Goal: Information Seeking & Learning: Learn about a topic

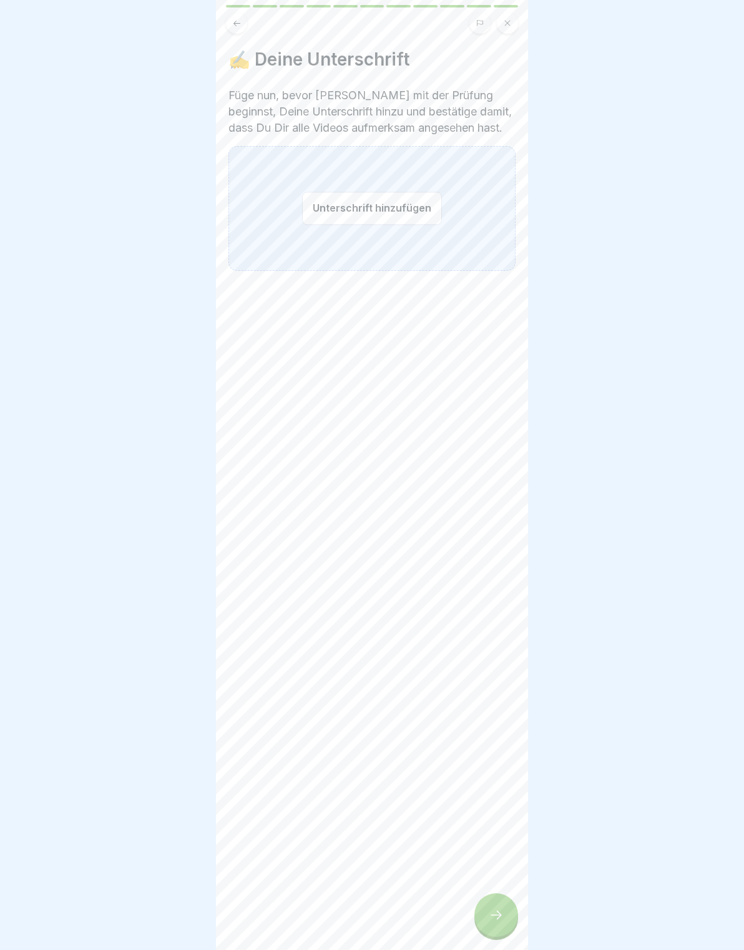
click at [397, 212] on button "Unterschrift hinzufügen" at bounding box center [372, 208] width 140 height 33
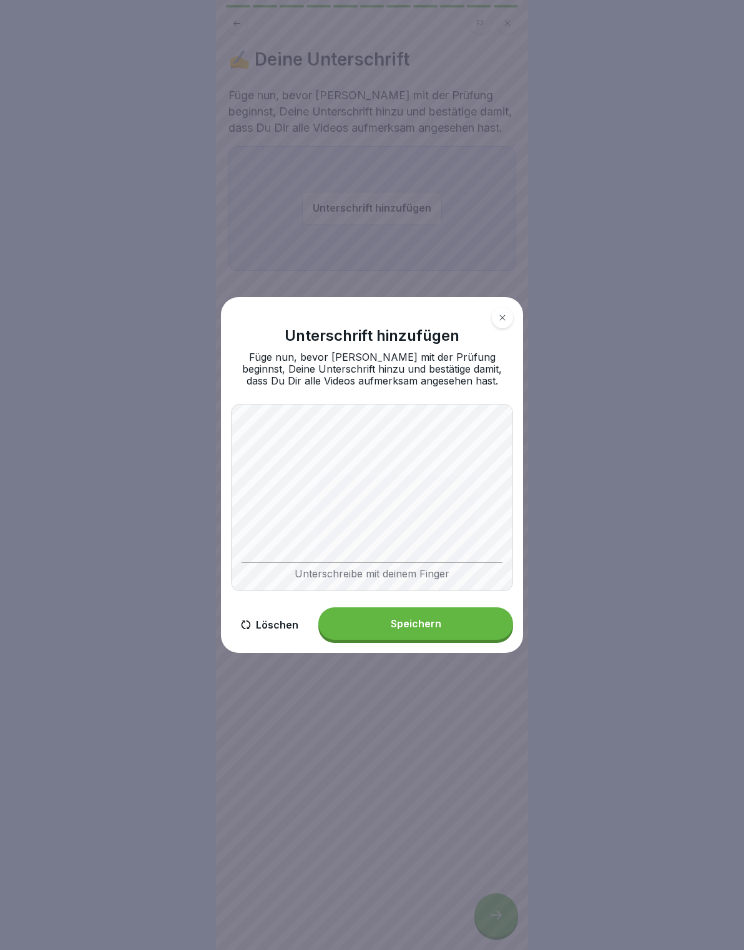
click at [421, 628] on div "Speichern" at bounding box center [416, 623] width 51 height 11
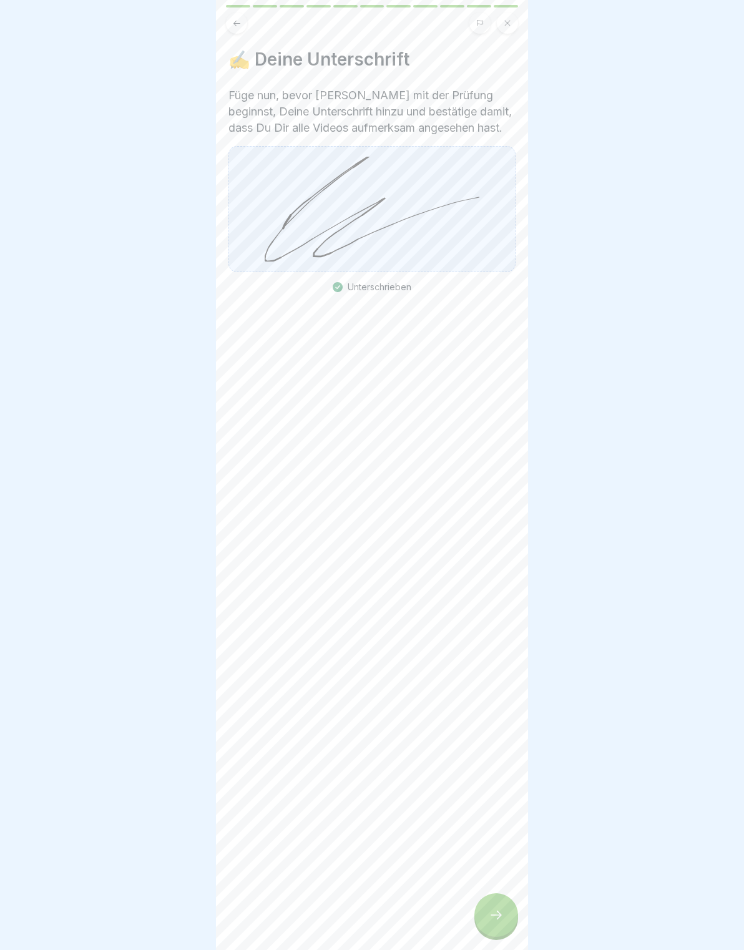
click at [500, 930] on div at bounding box center [496, 915] width 44 height 44
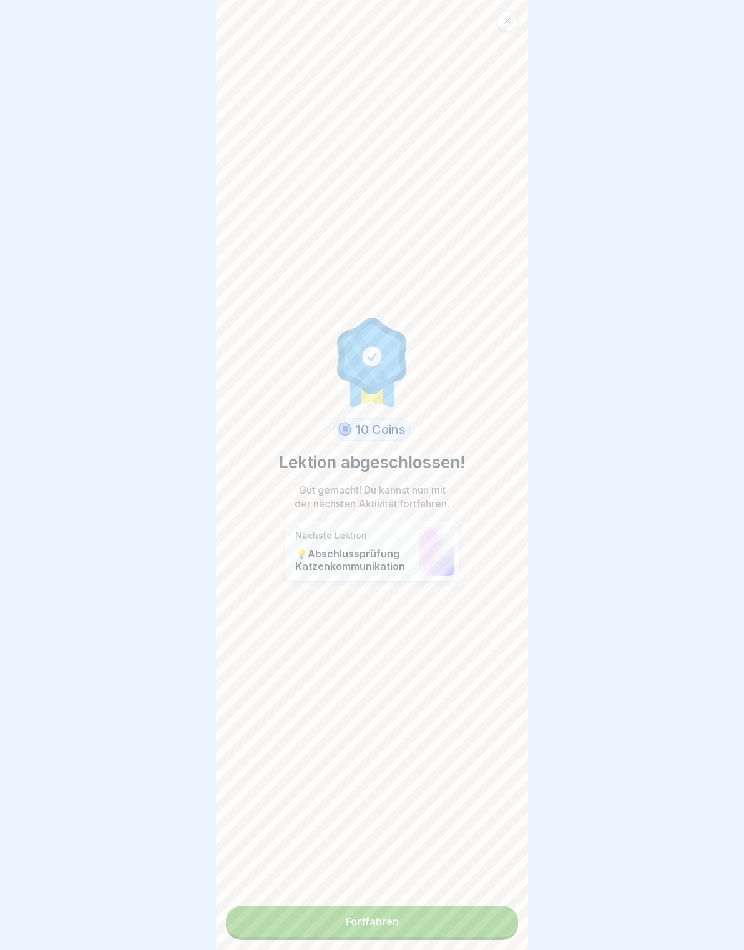
click at [442, 915] on link "Fortfahren" at bounding box center [372, 920] width 292 height 31
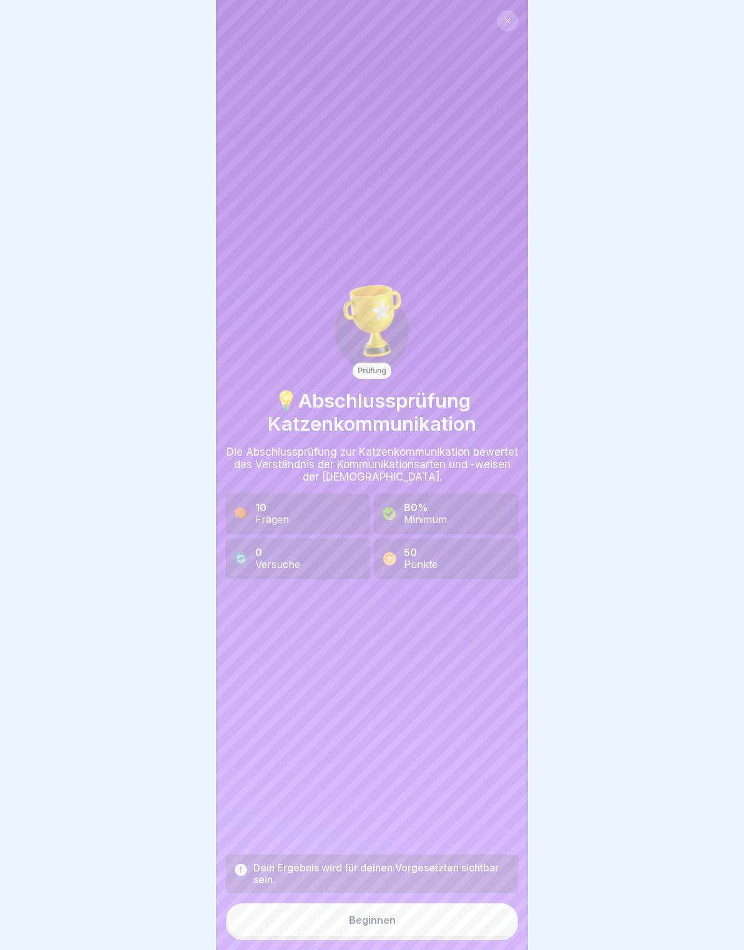
click at [417, 920] on button "Beginnen" at bounding box center [372, 920] width 292 height 34
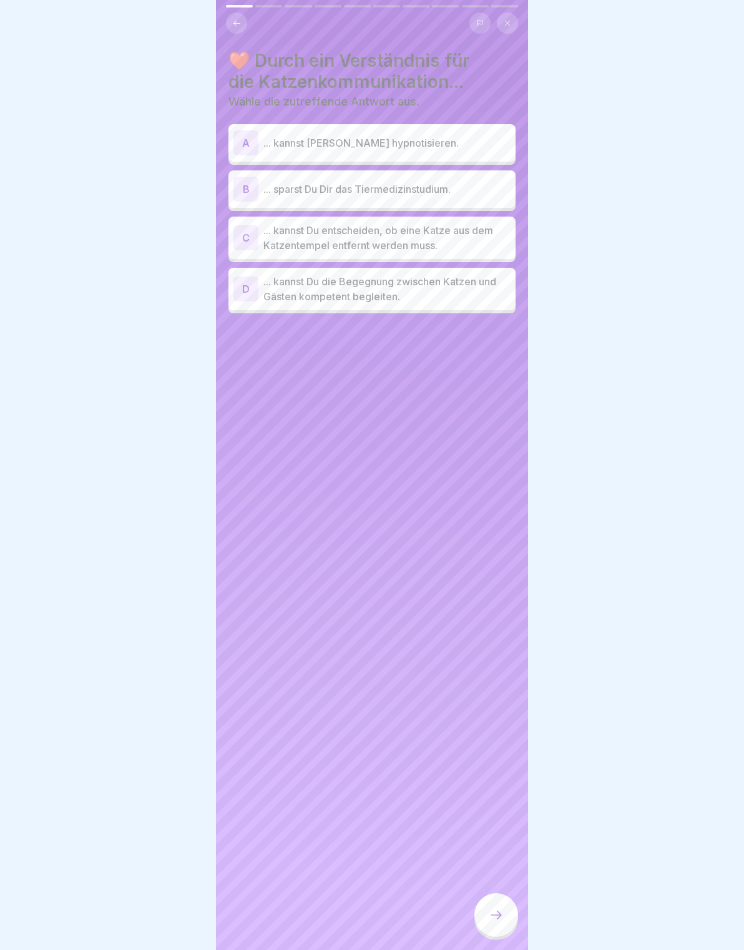
click at [280, 193] on p "... sparst Du Dir das Tiermedizinstudium." at bounding box center [386, 189] width 247 height 15
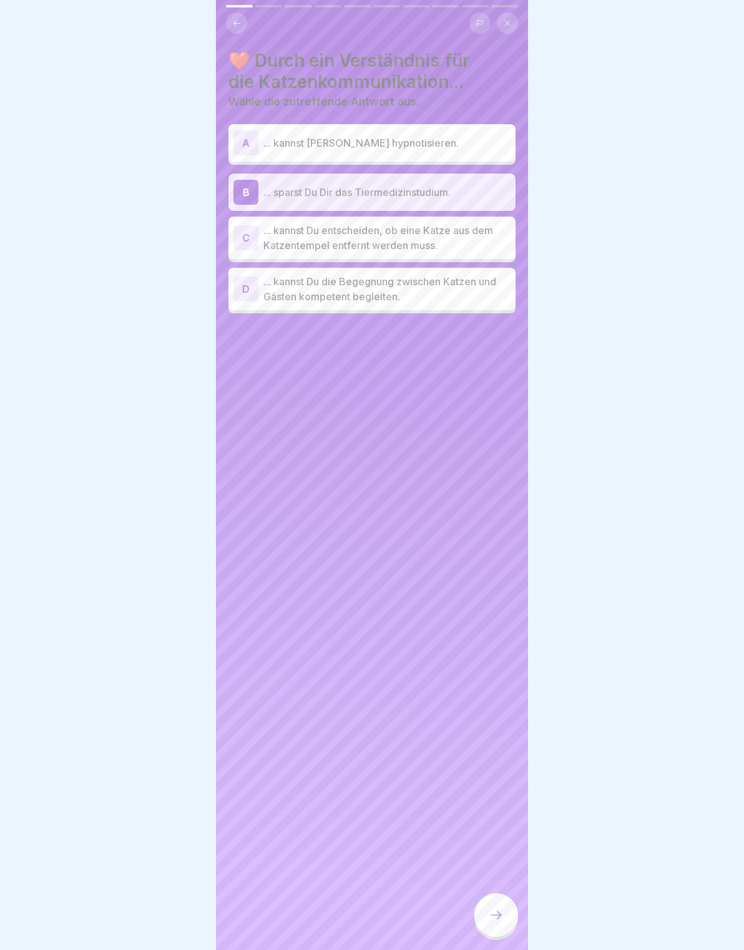
click at [263, 203] on div "B ... sparst Du Dir das Tiermedizinstudium." at bounding box center [371, 192] width 277 height 25
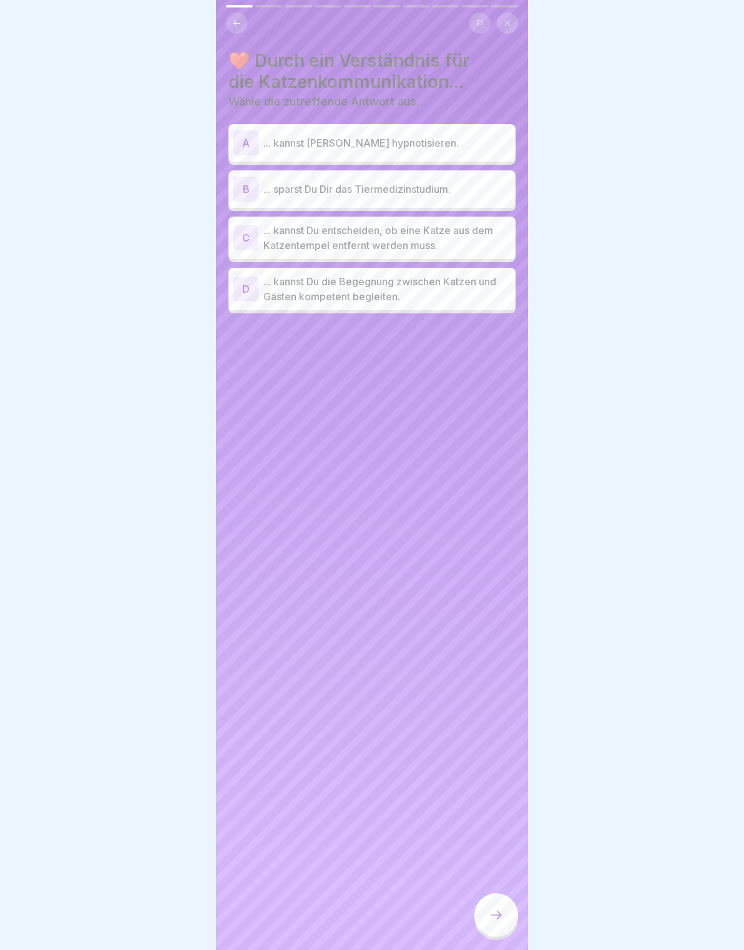
click at [251, 250] on div "C ... kannst Du entscheiden, ob eine Katze aus dem Katzentempel entfernt werden…" at bounding box center [371, 238] width 277 height 30
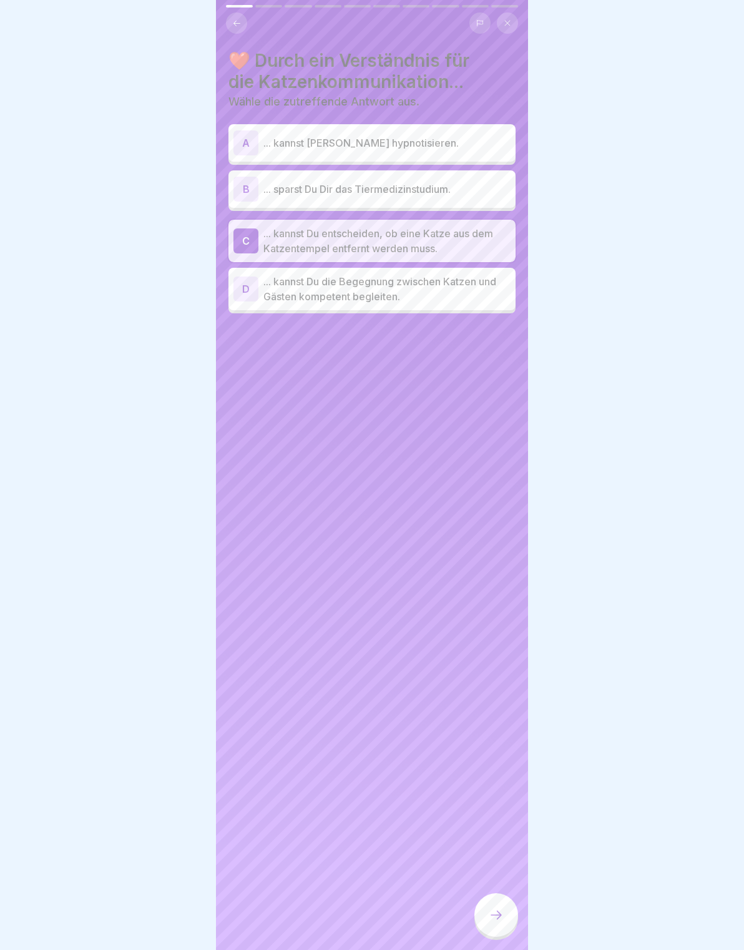
click at [253, 255] on div "C ... kannst Du entscheiden, ob eine Katze aus dem Katzentempel entfernt werden…" at bounding box center [371, 241] width 277 height 30
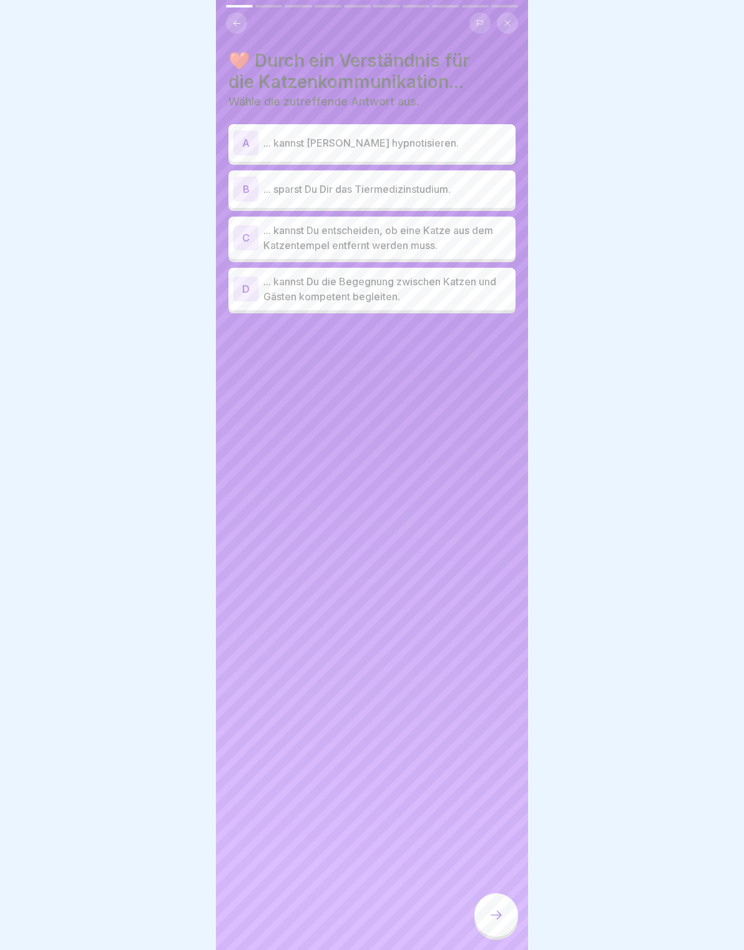
click at [250, 300] on div "D" at bounding box center [245, 288] width 25 height 25
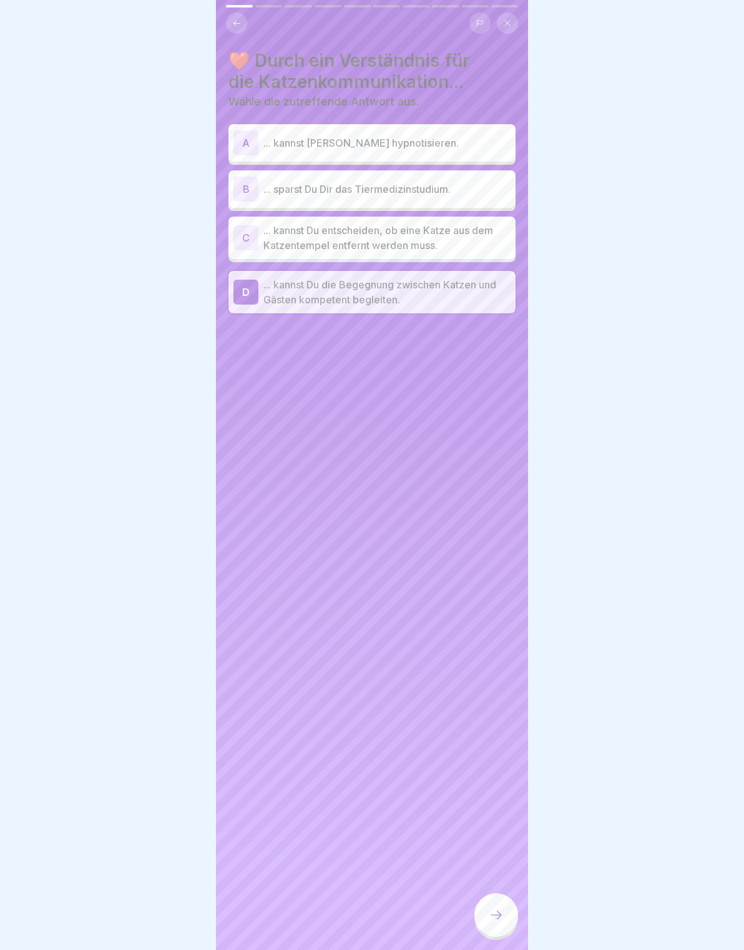
click at [243, 245] on div "C" at bounding box center [245, 237] width 25 height 25
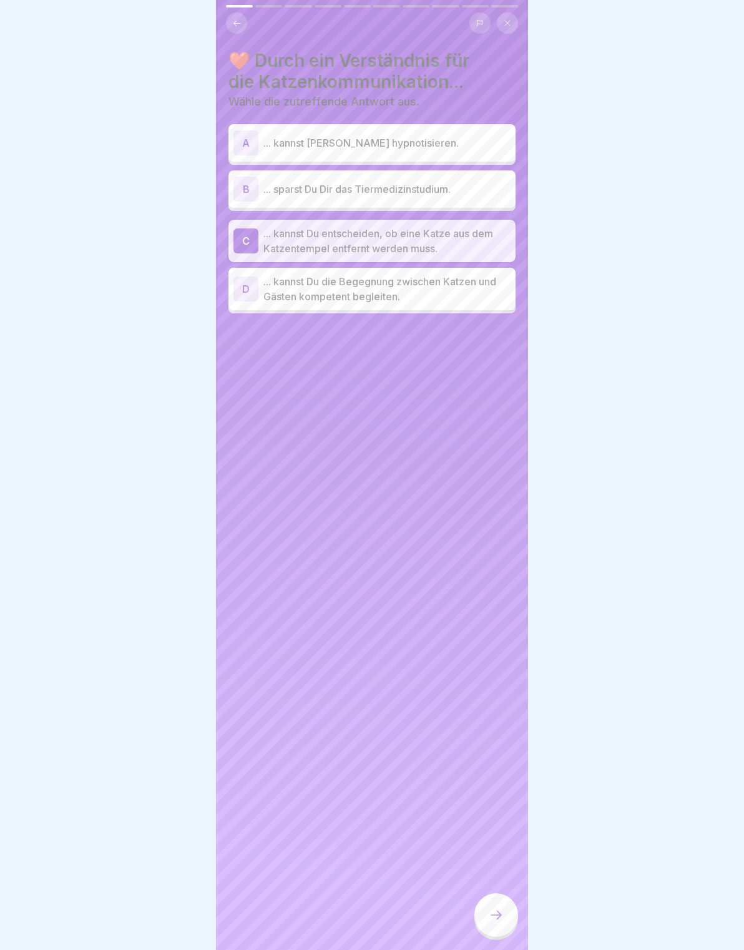
click at [255, 308] on div "D ... kannst Du die Begegnung zwischen Katzen und Gästen kompetent begleiten." at bounding box center [371, 289] width 287 height 42
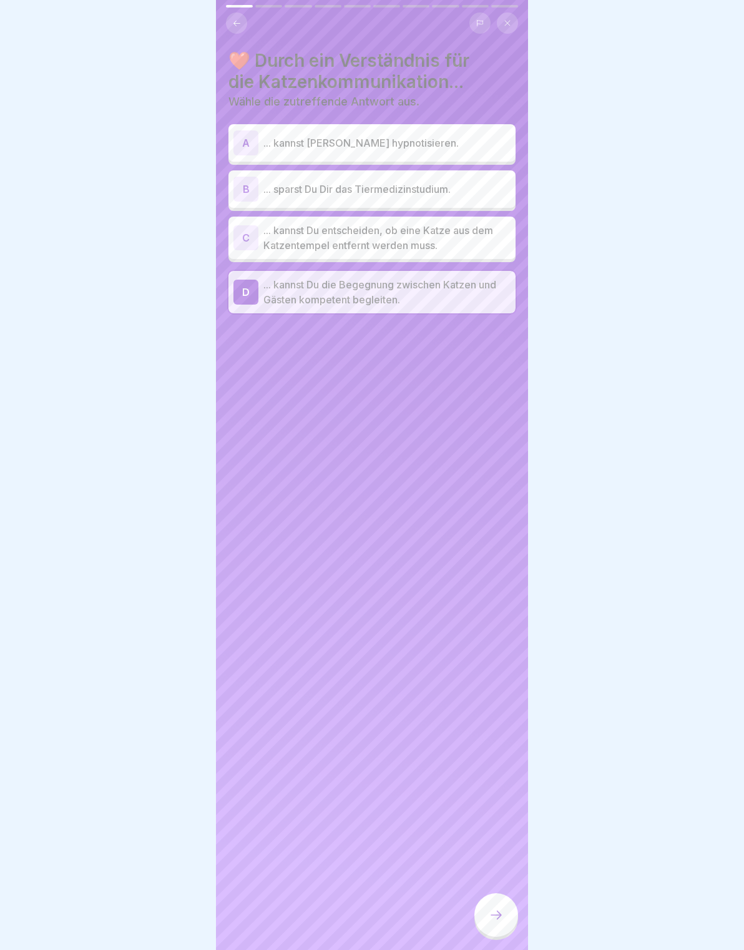
click at [500, 910] on icon at bounding box center [496, 914] width 15 height 15
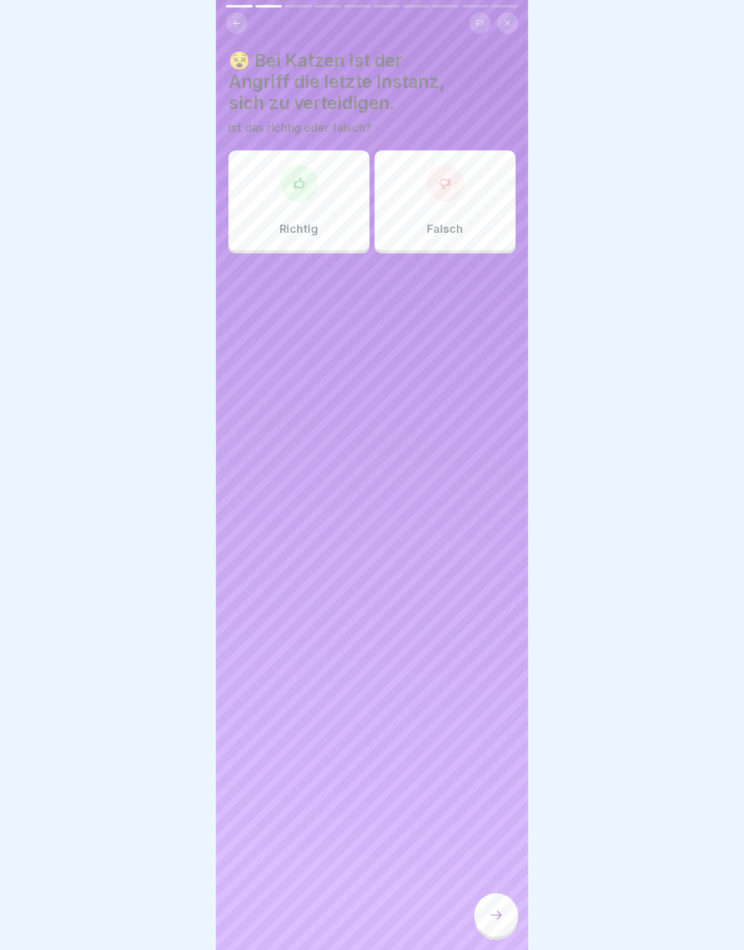
click at [288, 197] on div at bounding box center [298, 183] width 37 height 37
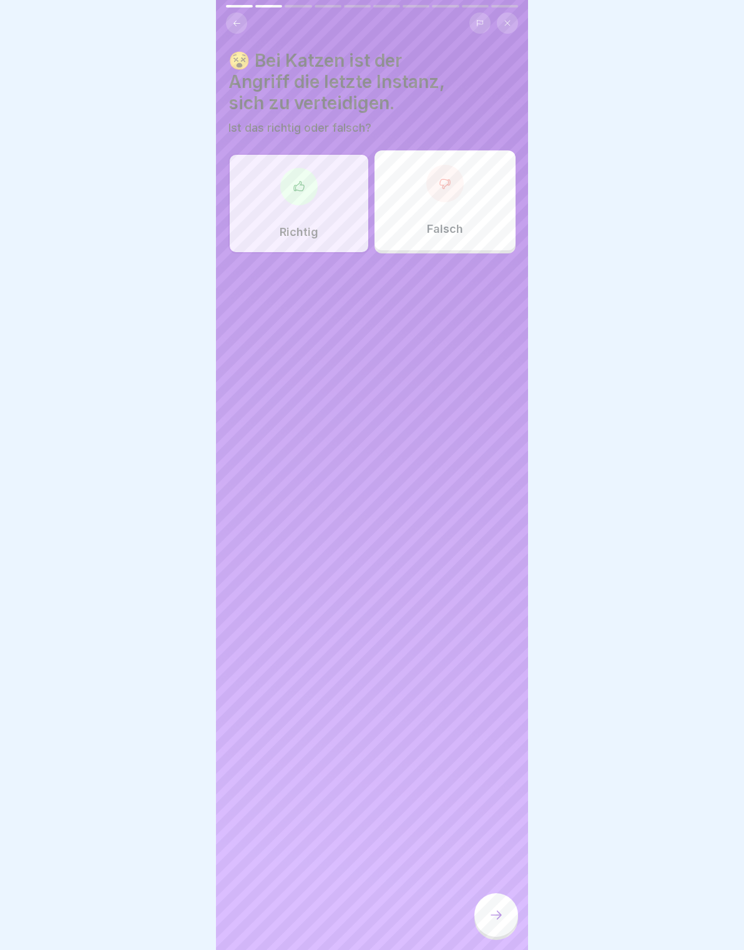
click at [482, 915] on div at bounding box center [496, 915] width 44 height 44
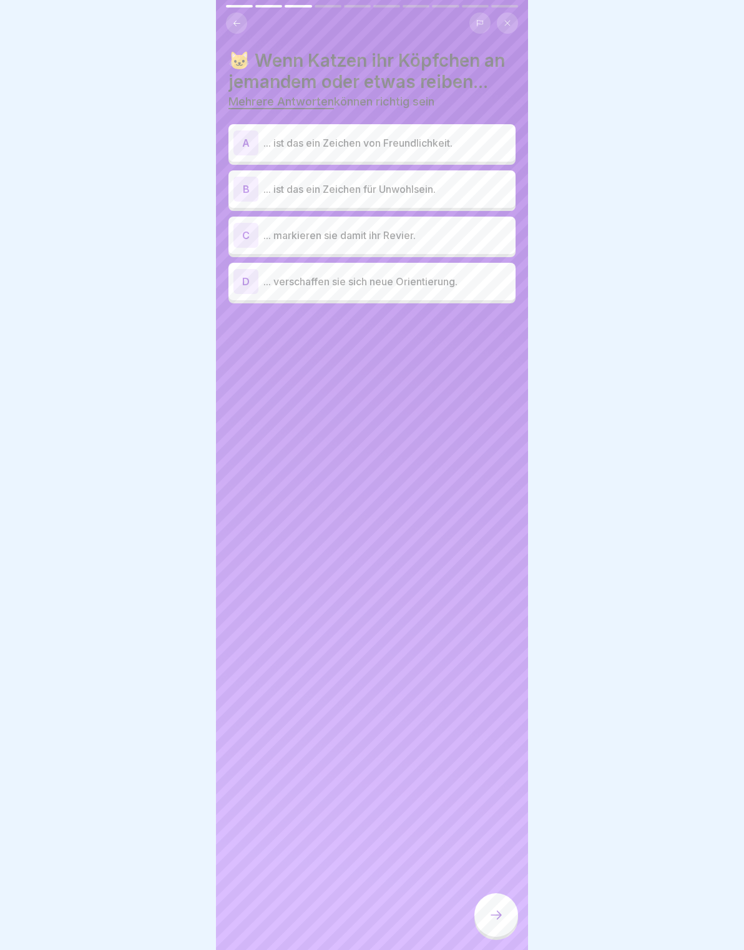
click at [452, 138] on p "... ist das ein Zeichen von Freundlichkeit." at bounding box center [386, 142] width 247 height 15
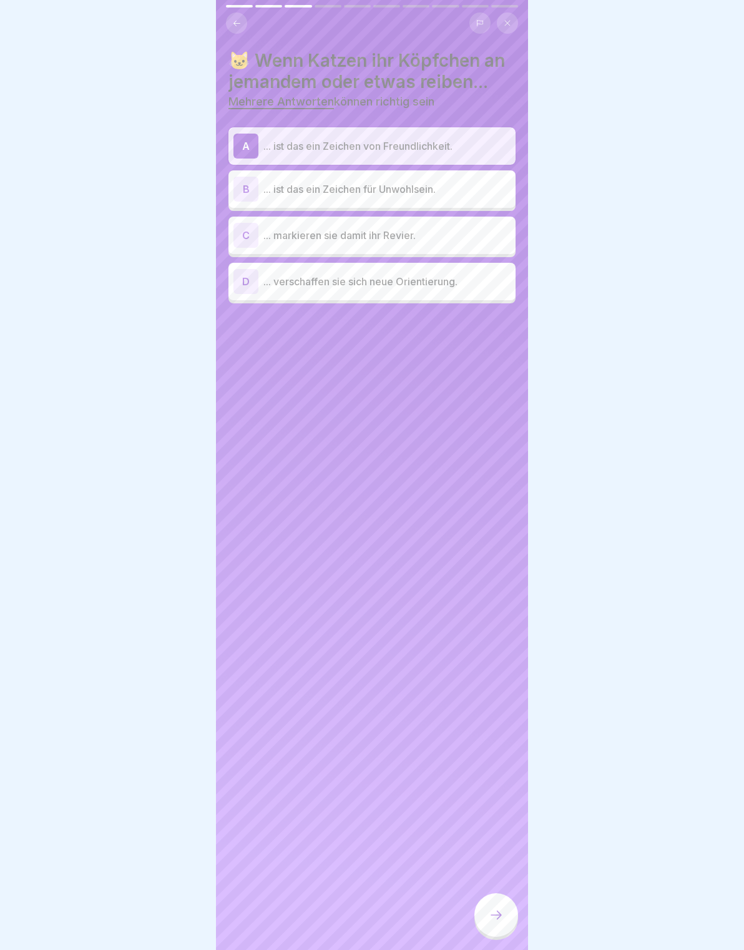
click at [457, 189] on p "... ist das ein Zeichen für Unwohlsein." at bounding box center [386, 189] width 247 height 15
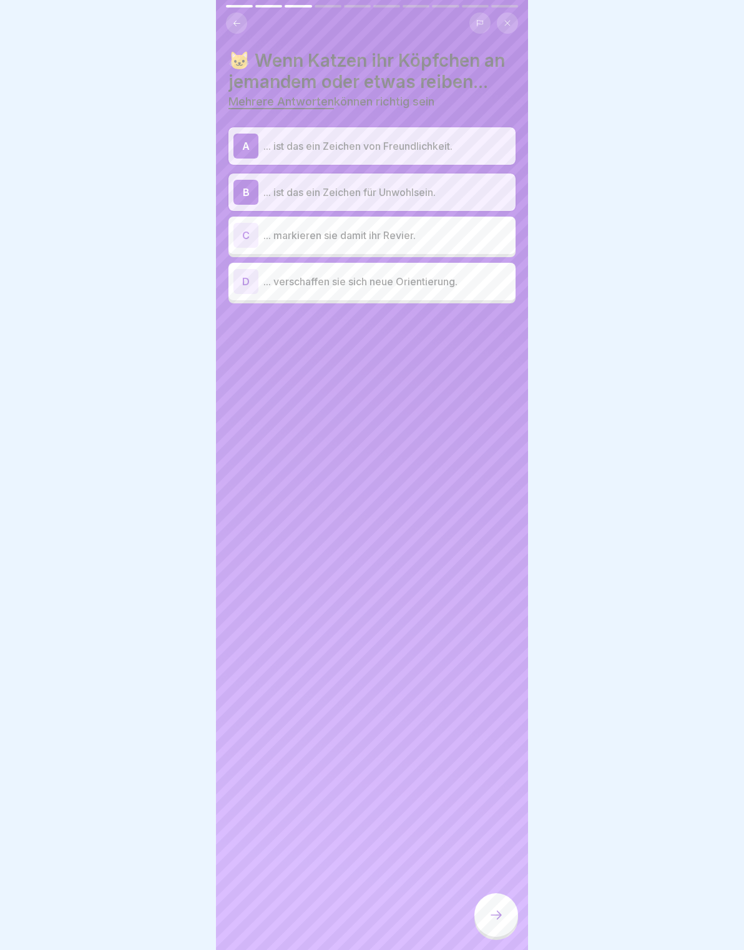
click at [472, 135] on div "A ... ist das ein Zeichen von Freundlichkeit." at bounding box center [371, 146] width 277 height 25
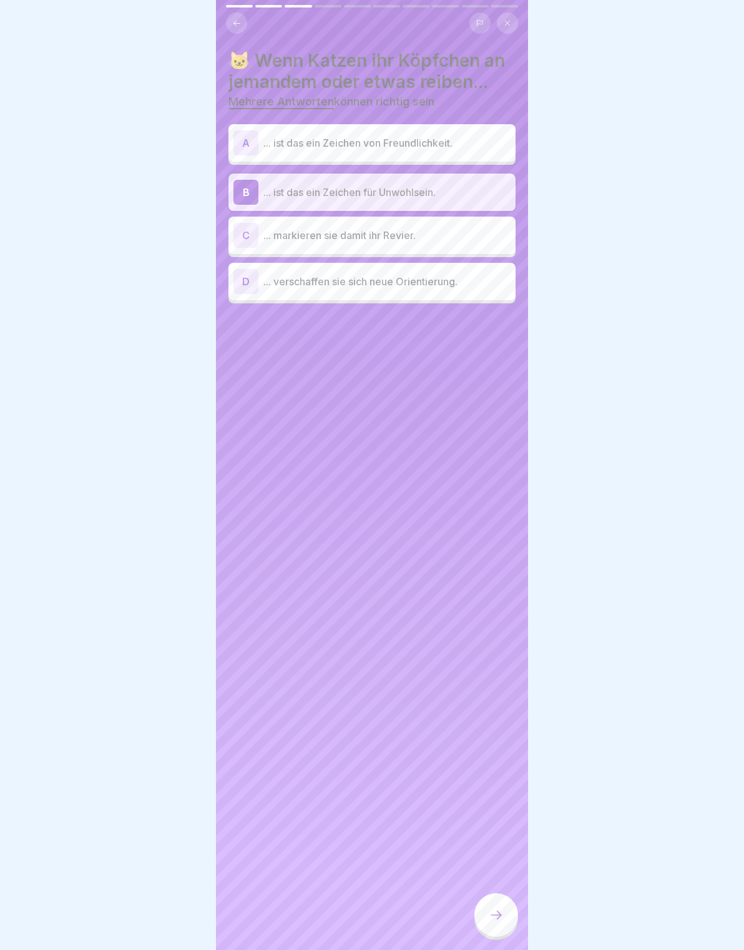
click at [492, 137] on p "... ist das ein Zeichen von Freundlichkeit." at bounding box center [386, 142] width 247 height 15
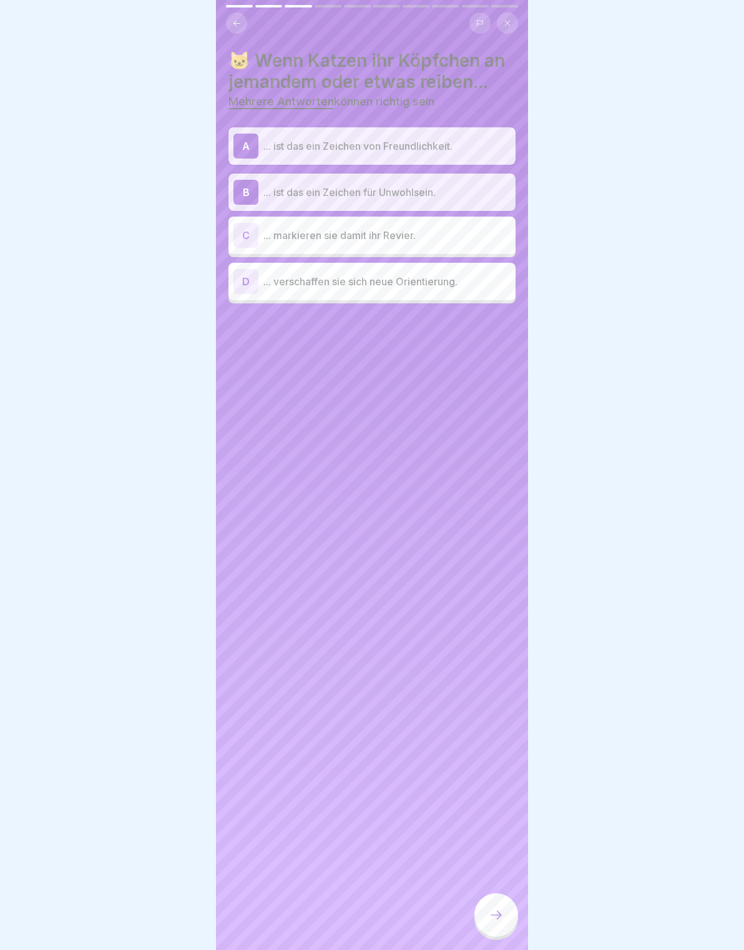
click at [463, 195] on p "... ist das ein Zeichen für Unwohlsein." at bounding box center [386, 192] width 247 height 15
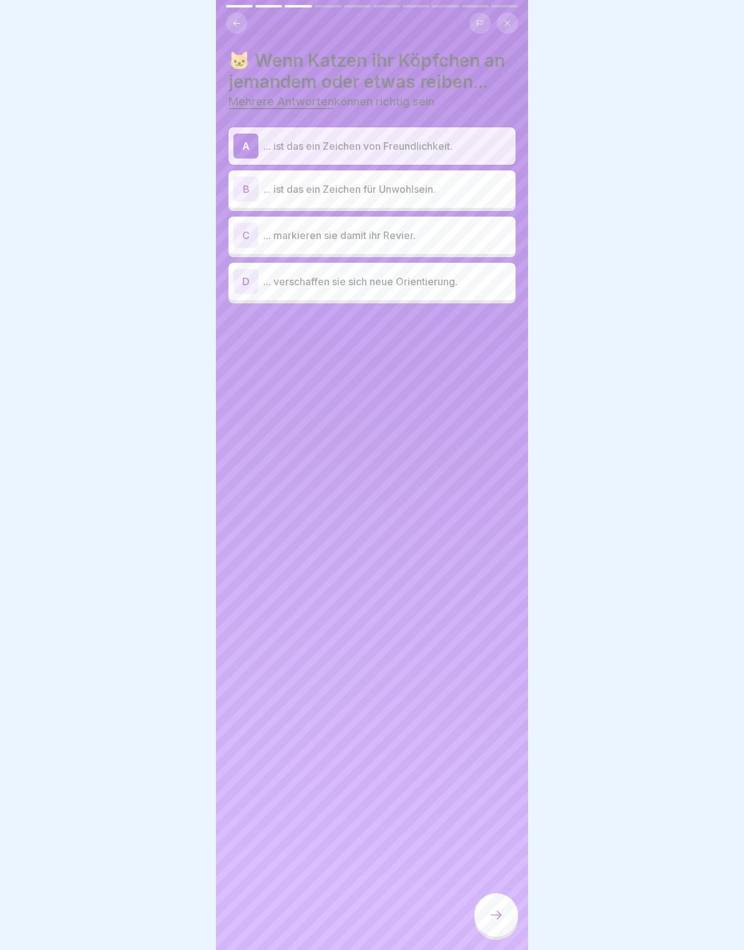
click at [509, 900] on div at bounding box center [496, 915] width 44 height 44
click at [454, 276] on p "... verschaffen sie sich neue Orientierung." at bounding box center [386, 281] width 247 height 15
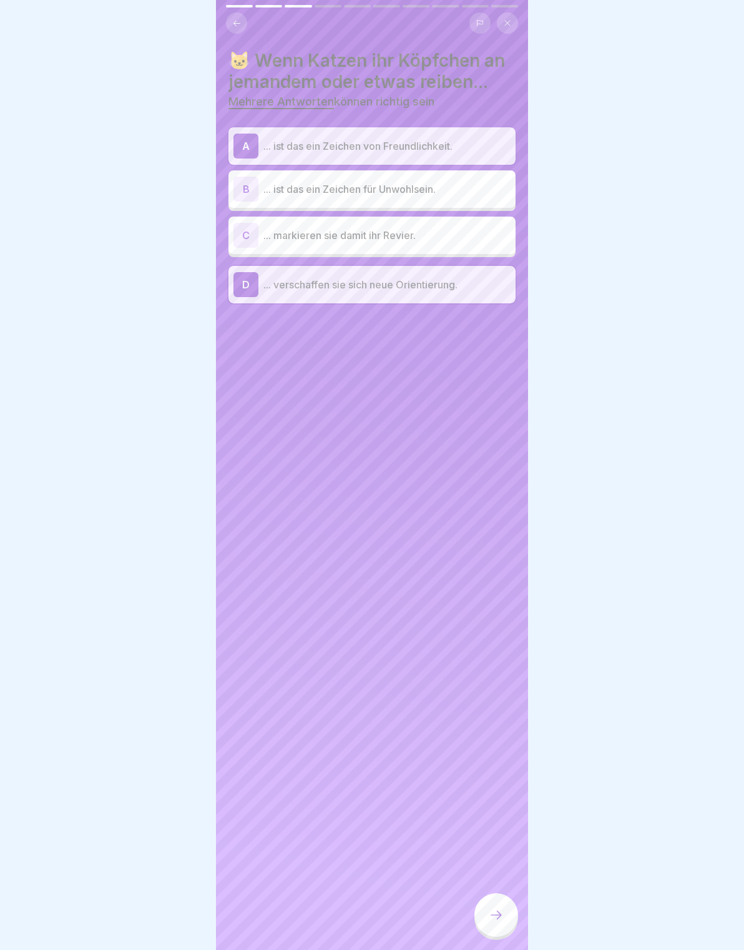
click at [510, 928] on div at bounding box center [496, 915] width 44 height 44
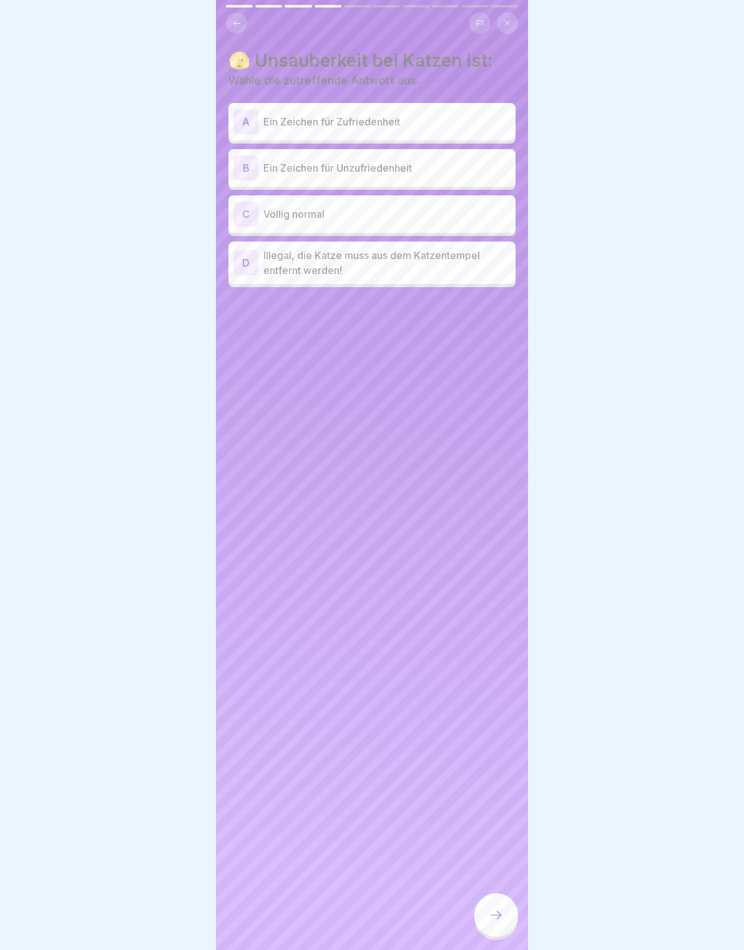
click at [456, 176] on div "B Ein Zeichen für Unzufriedenheit" at bounding box center [371, 167] width 277 height 25
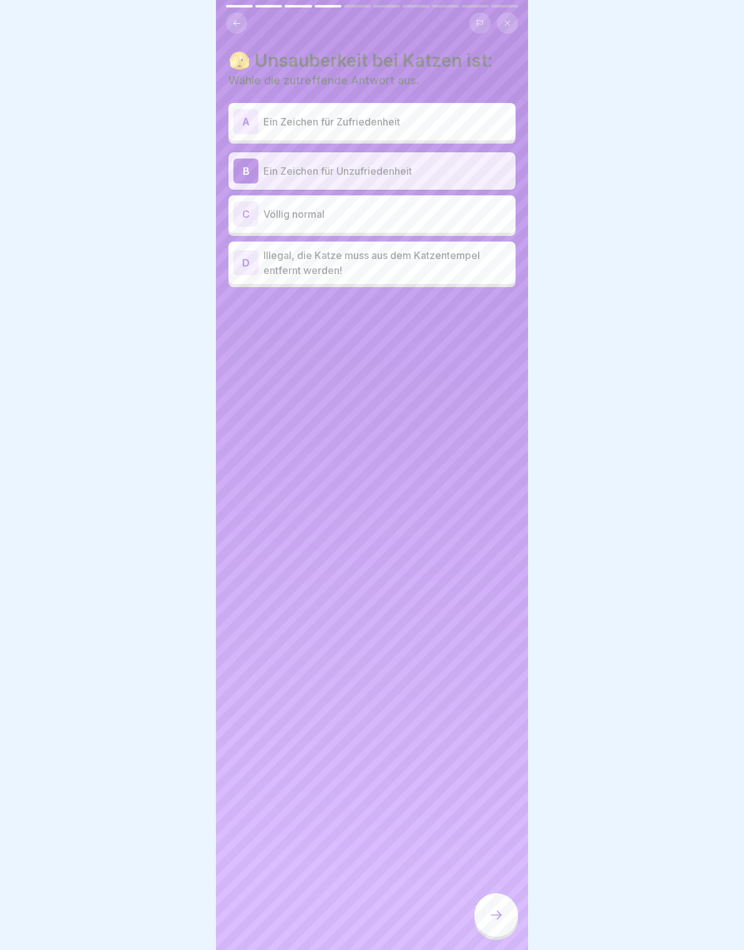
click at [504, 917] on div at bounding box center [496, 915] width 44 height 44
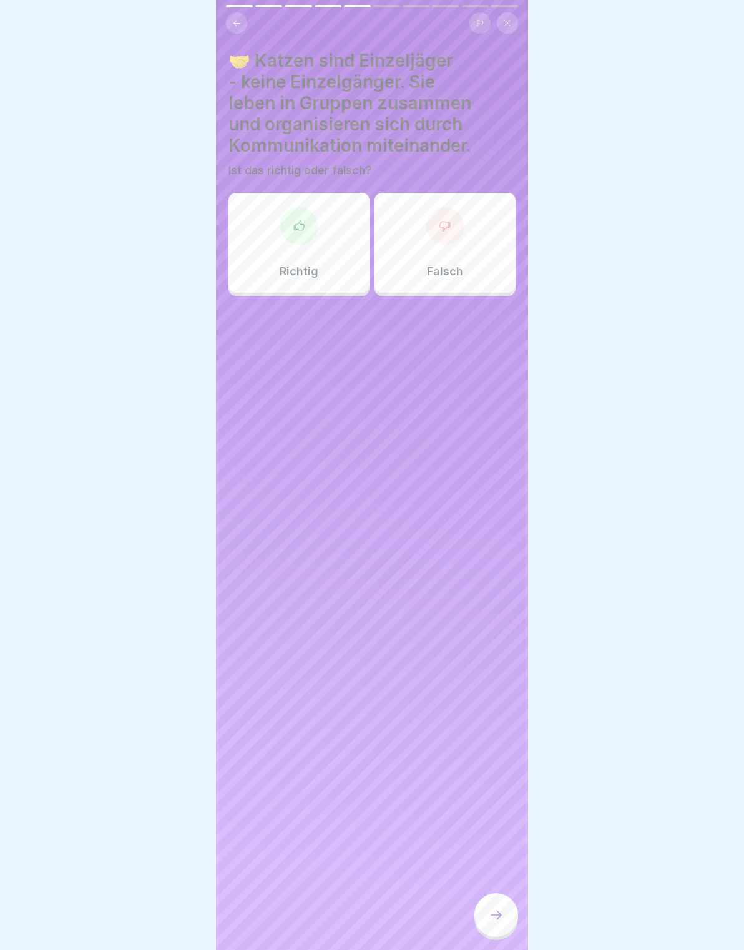
click at [305, 239] on div at bounding box center [298, 225] width 37 height 37
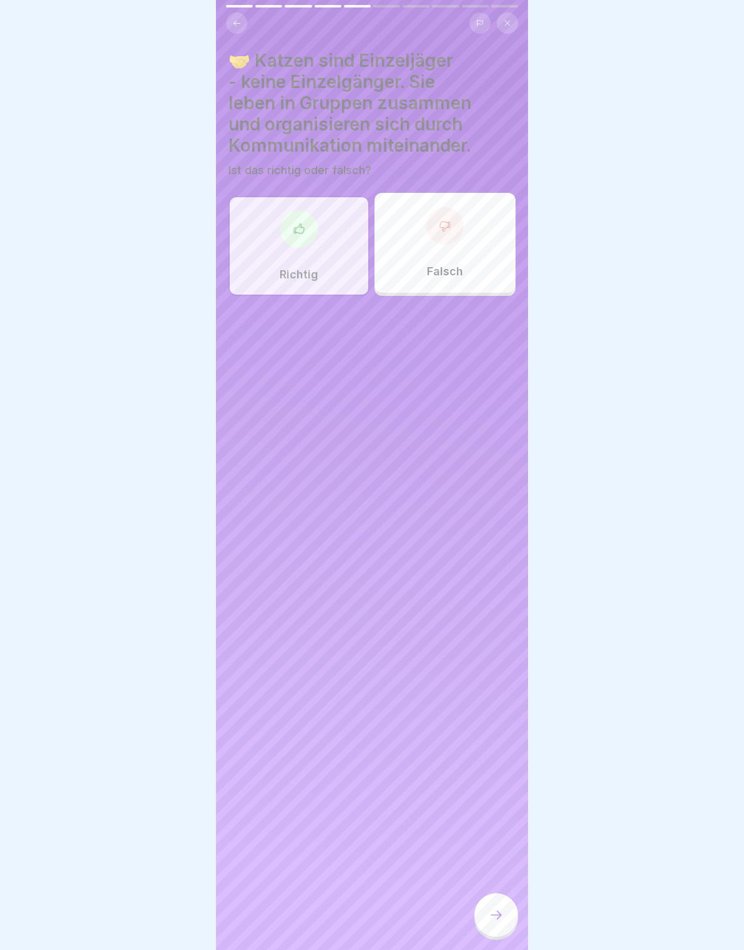
click at [507, 910] on div at bounding box center [496, 915] width 44 height 44
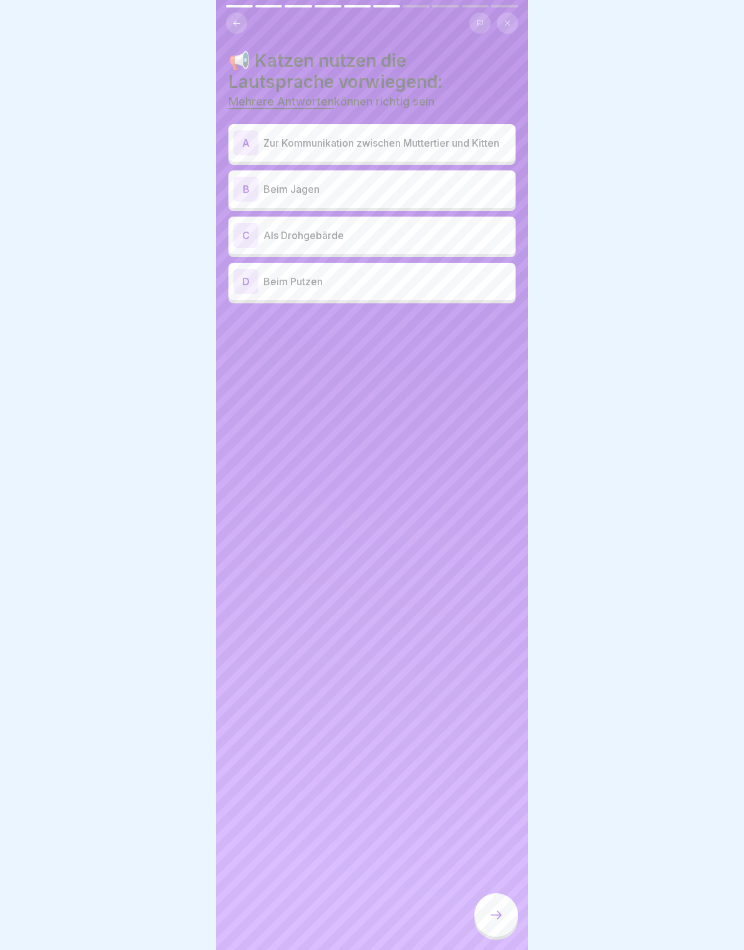
click at [466, 134] on div "A Zur Kommunikation zwischen Muttertier und Kitten" at bounding box center [371, 142] width 277 height 25
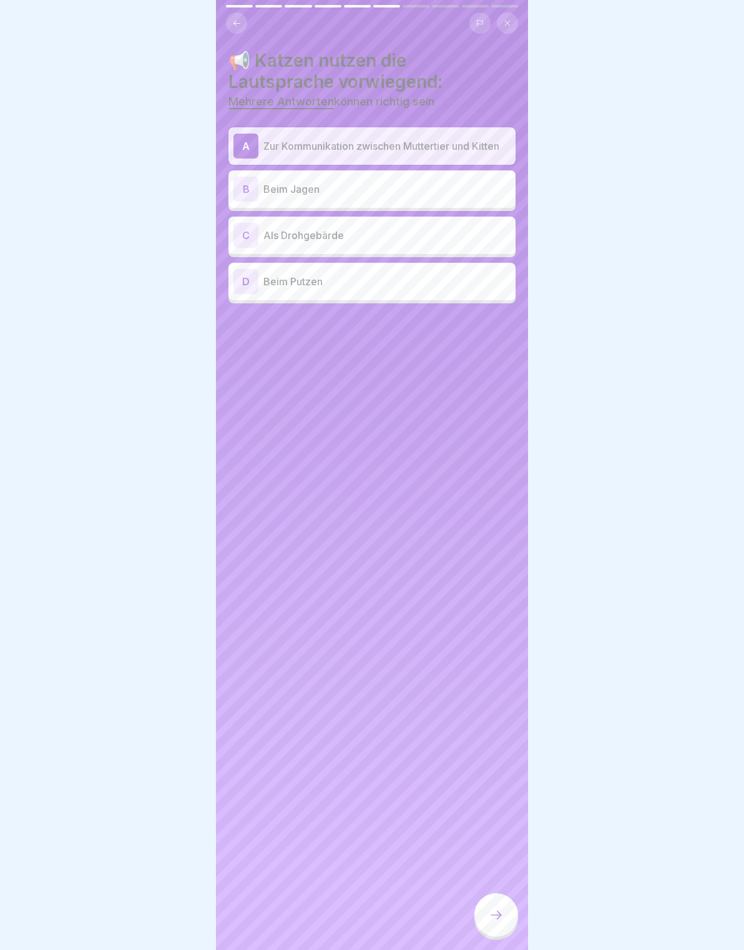
click at [491, 235] on p "Als Drohgebärde" at bounding box center [386, 235] width 247 height 15
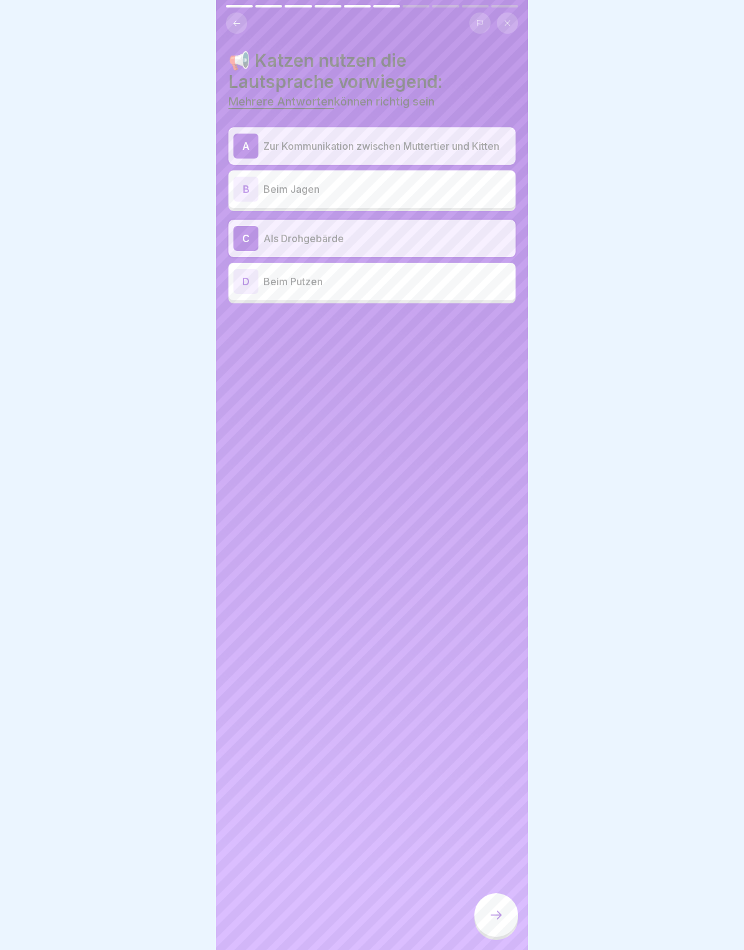
click at [514, 918] on div at bounding box center [496, 915] width 44 height 44
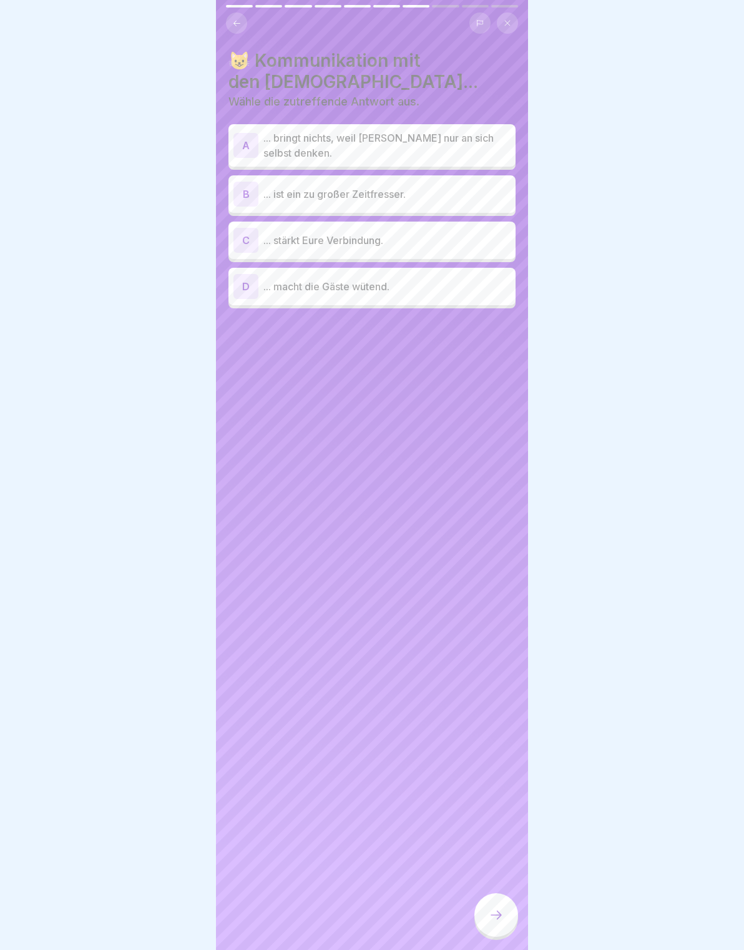
click at [456, 239] on p "... stärkt Eure Verbindung." at bounding box center [386, 240] width 247 height 15
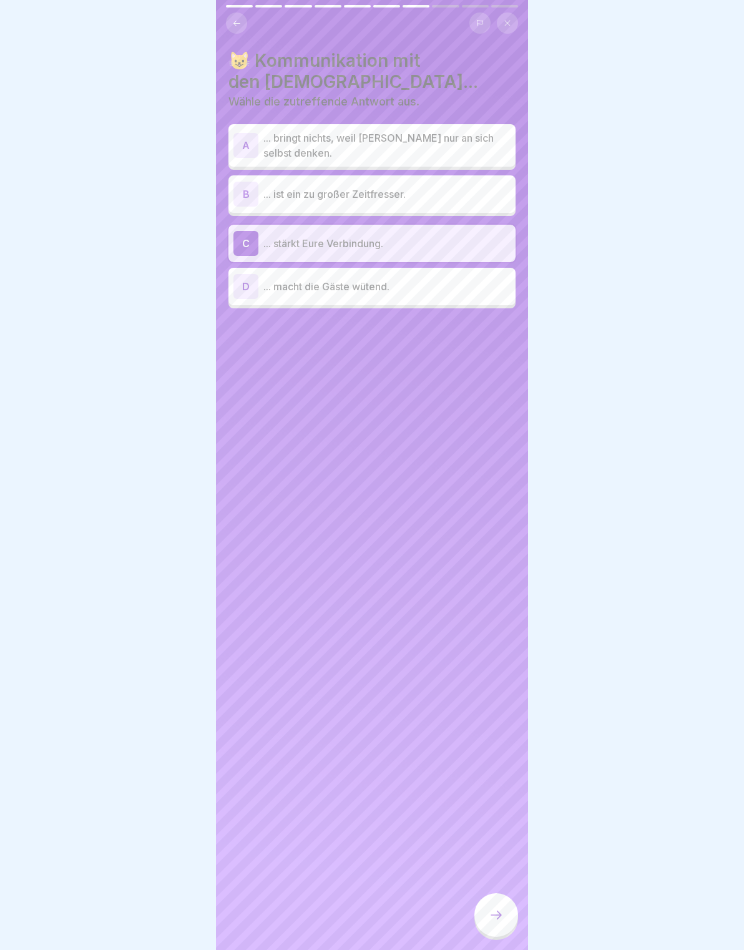
click at [502, 926] on div at bounding box center [496, 915] width 44 height 44
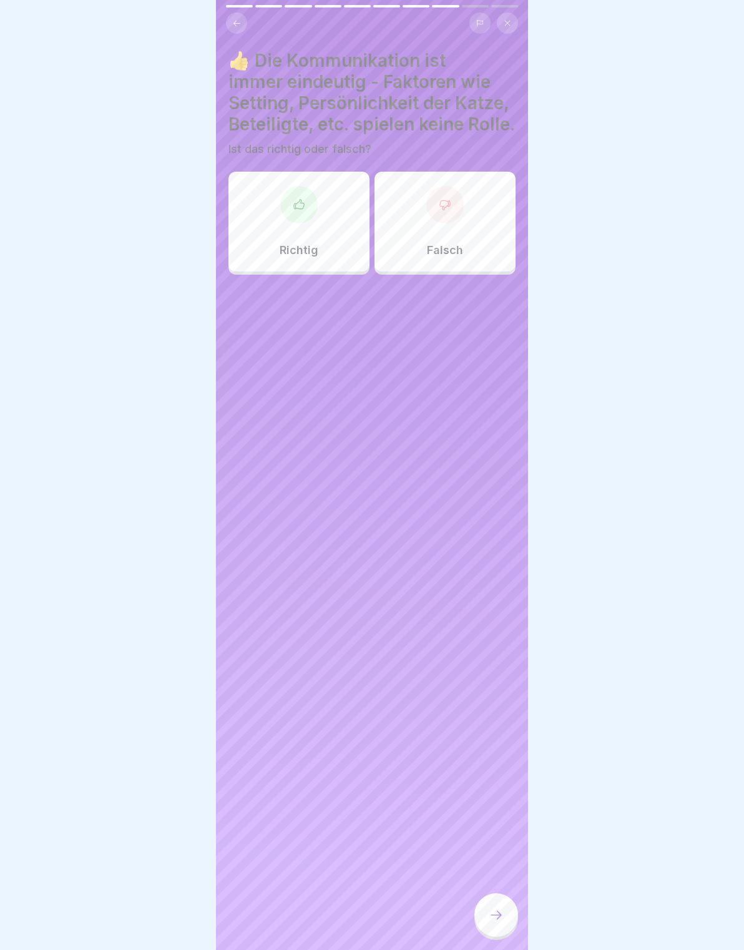
click at [316, 202] on div at bounding box center [298, 204] width 37 height 37
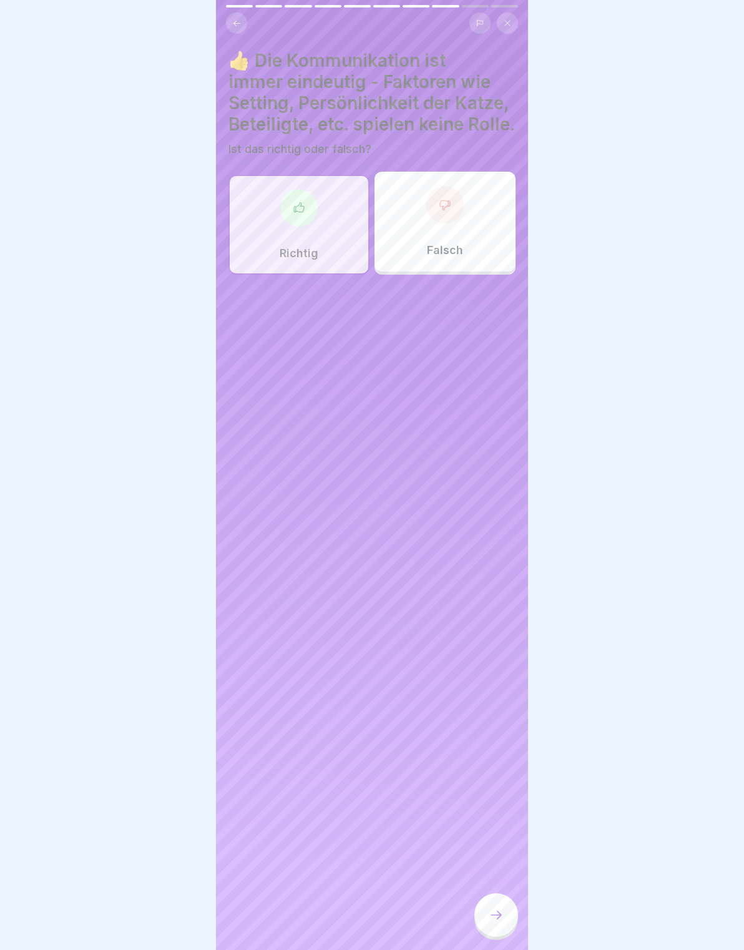
click at [428, 217] on div "Falsch" at bounding box center [444, 222] width 141 height 100
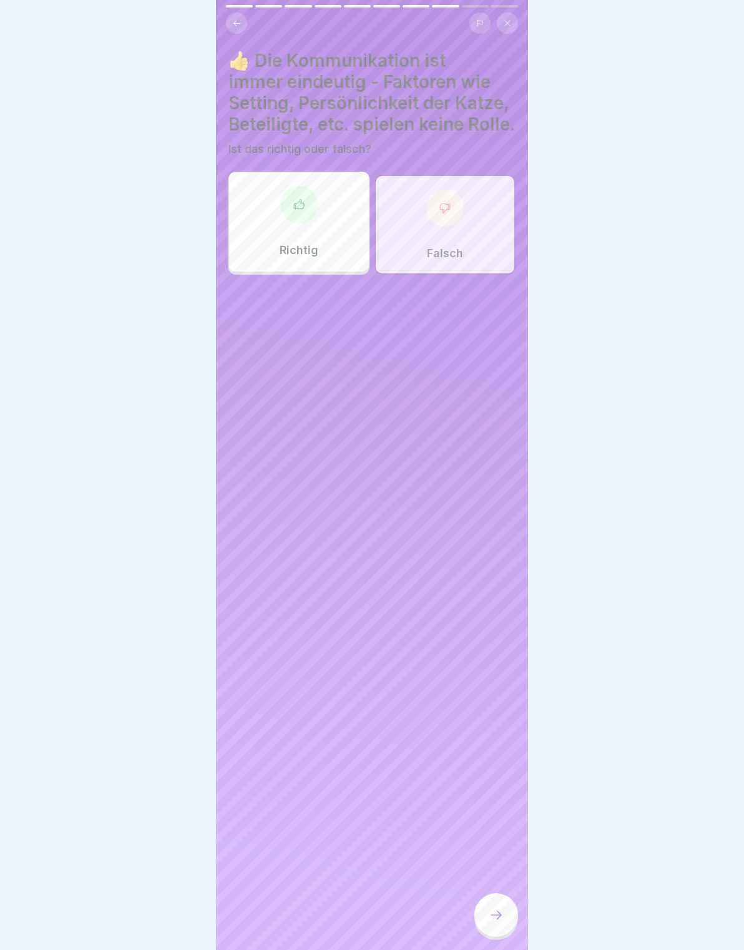
click at [513, 909] on div at bounding box center [496, 915] width 44 height 44
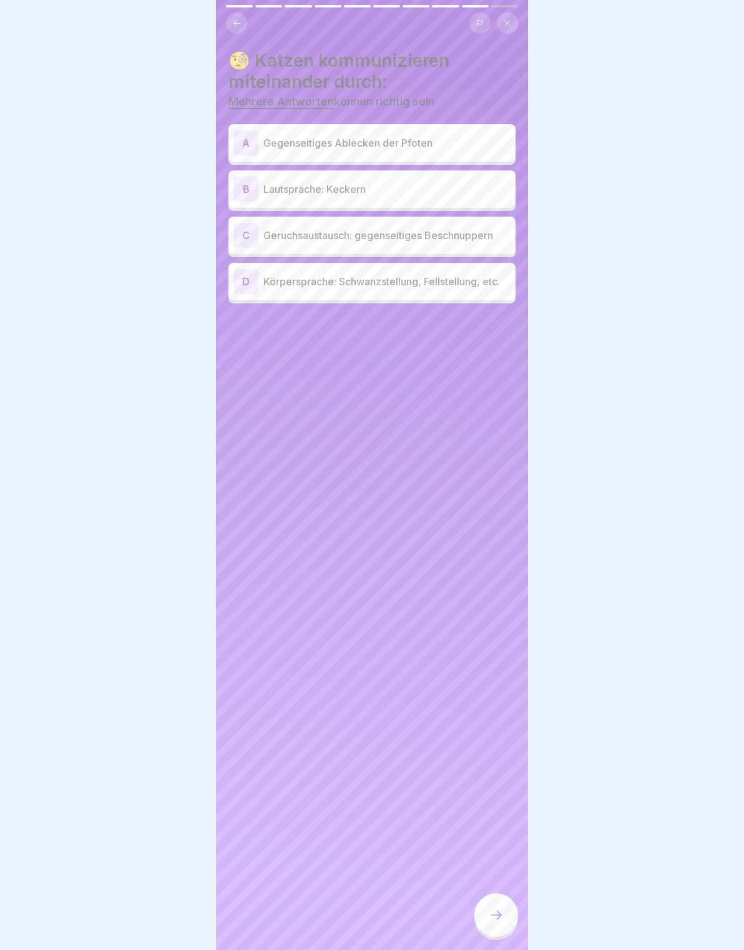
click at [476, 198] on div "B Lautsprache: Keckern" at bounding box center [371, 189] width 277 height 25
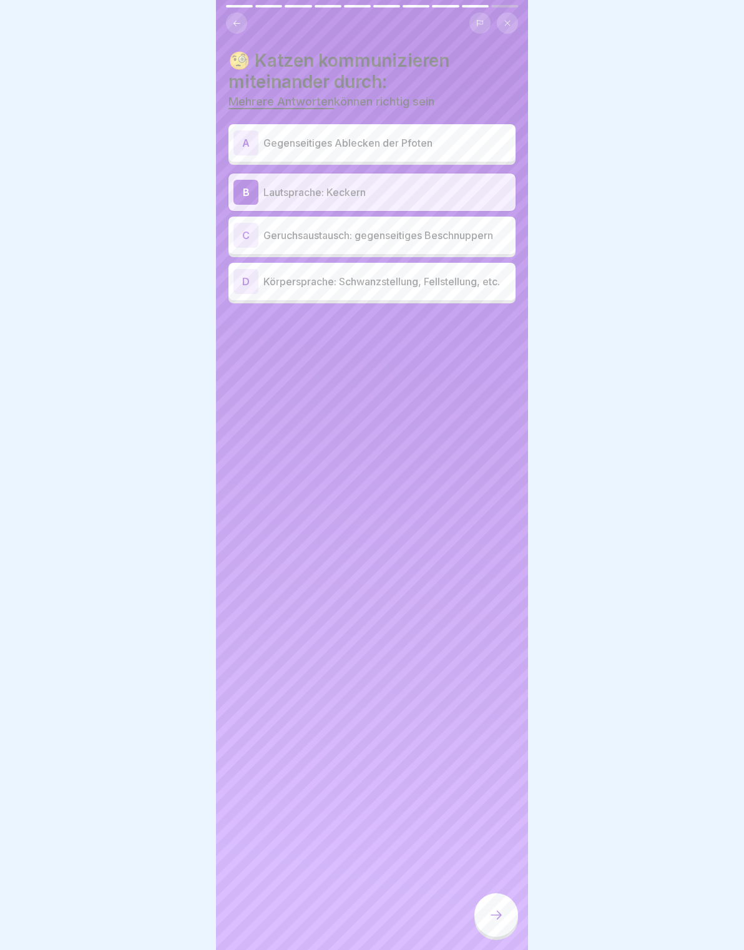
click at [481, 138] on p "Gegenseitiges Ablecken der Pfoten" at bounding box center [386, 142] width 247 height 15
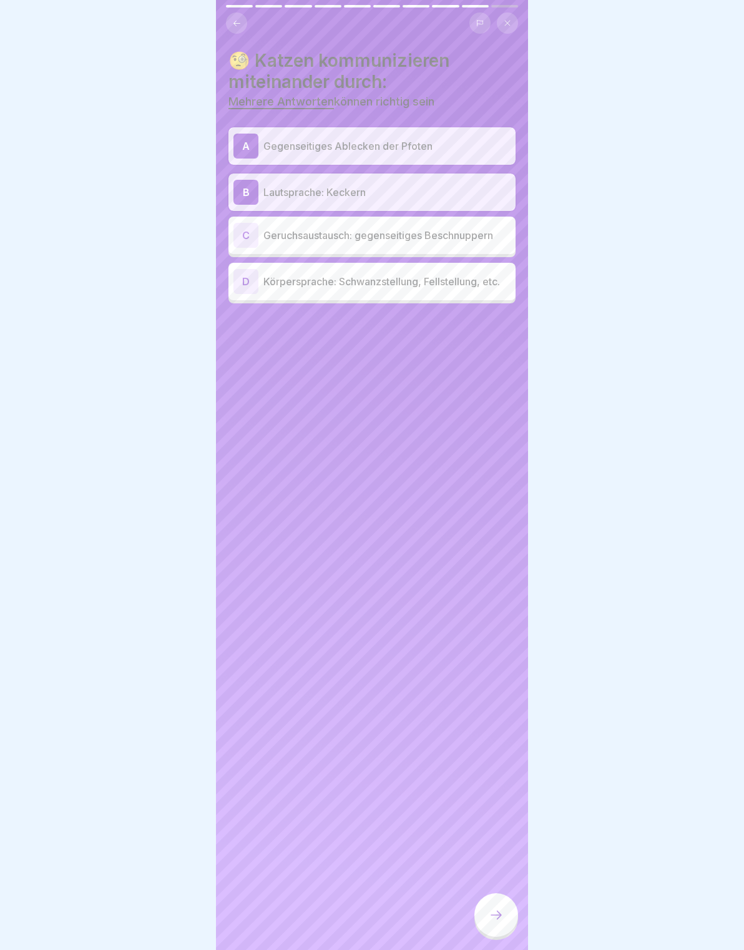
click at [494, 228] on p "Geruchsaustausch: gegenseitiges Beschnuppern" at bounding box center [386, 235] width 247 height 15
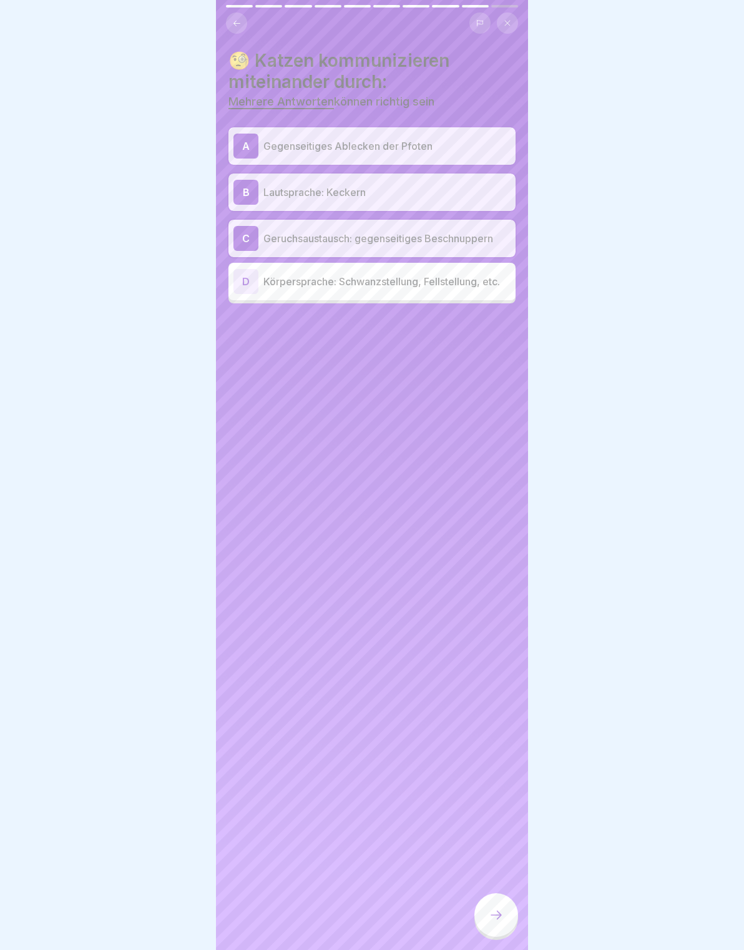
click at [487, 280] on p "Körpersprache: Schwanzstellung, Fellstellung, etc." at bounding box center [386, 281] width 247 height 15
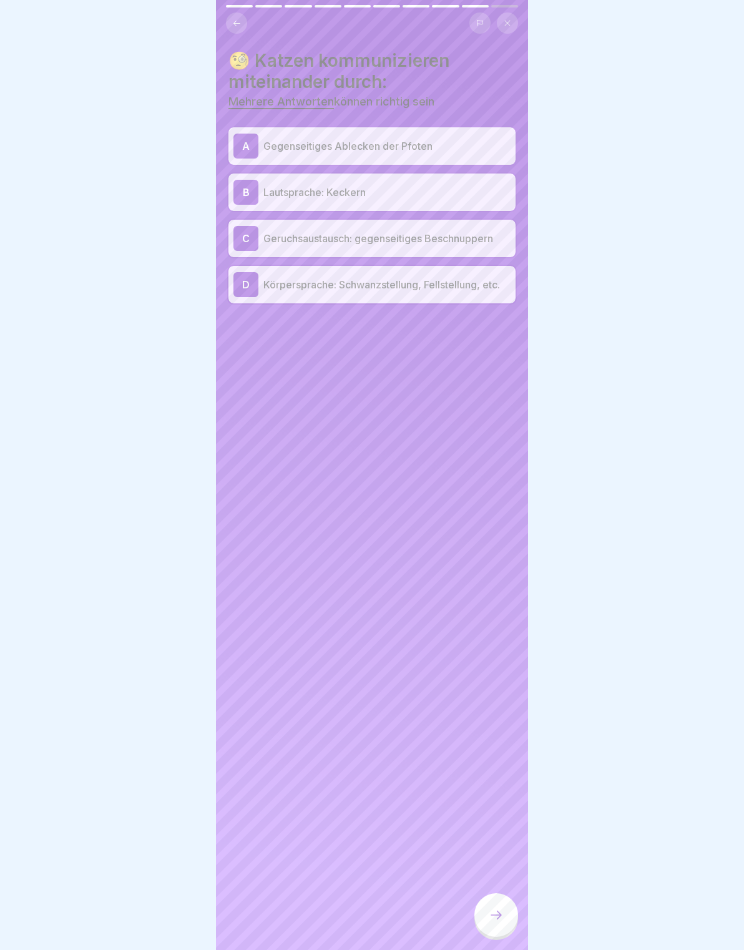
click at [505, 914] on div at bounding box center [496, 915] width 44 height 44
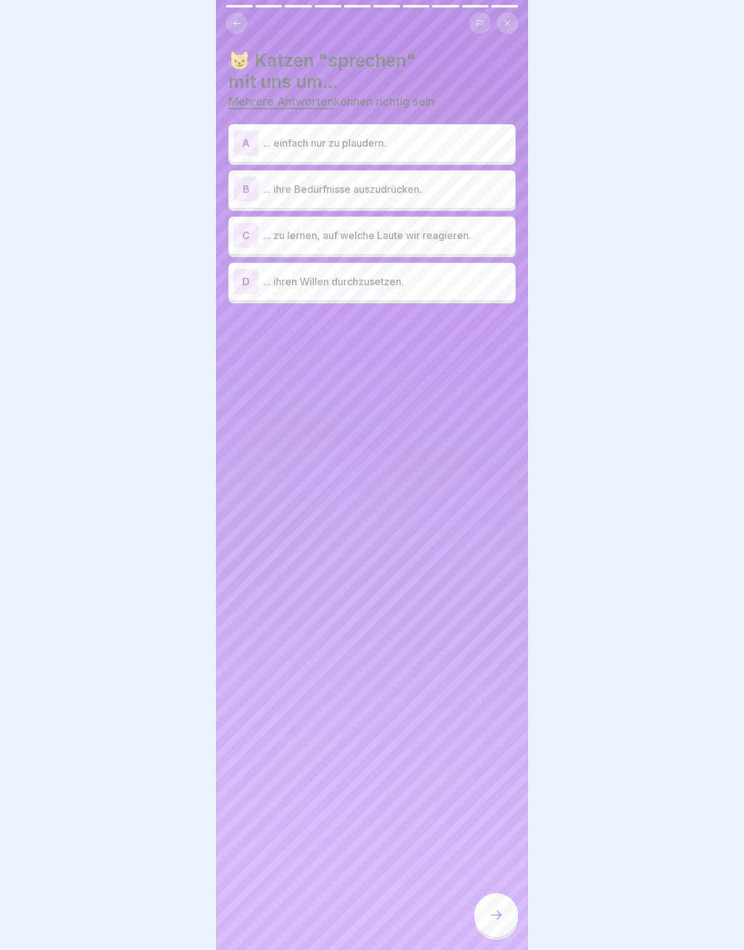
click at [460, 229] on p "... zu lernen, auf welche Laute wir reagieren." at bounding box center [386, 235] width 247 height 15
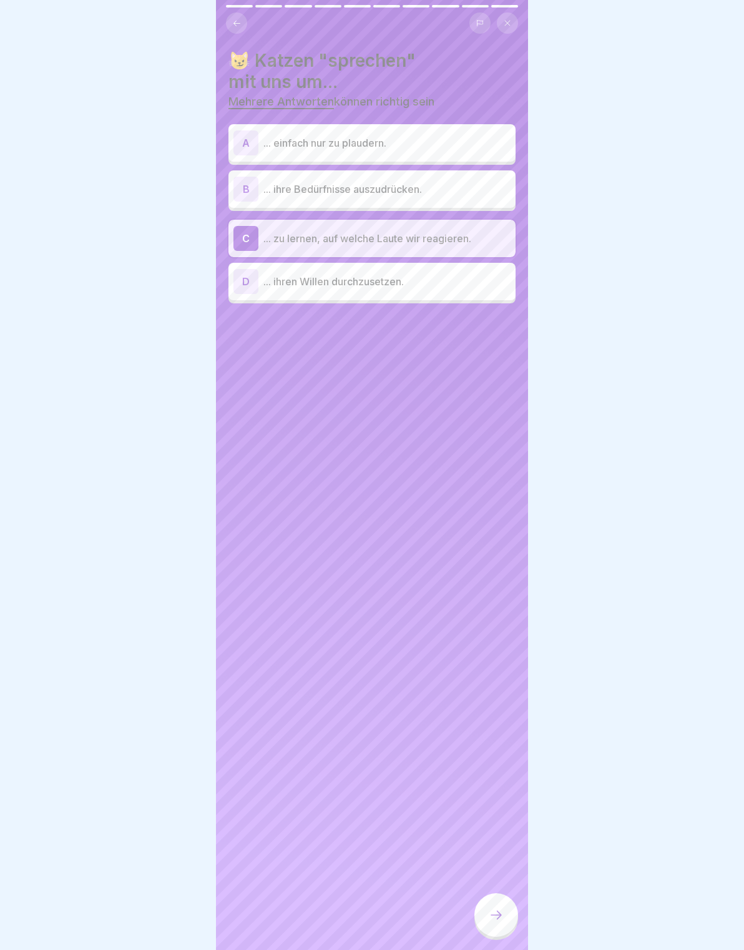
click at [514, 918] on div at bounding box center [496, 915] width 44 height 44
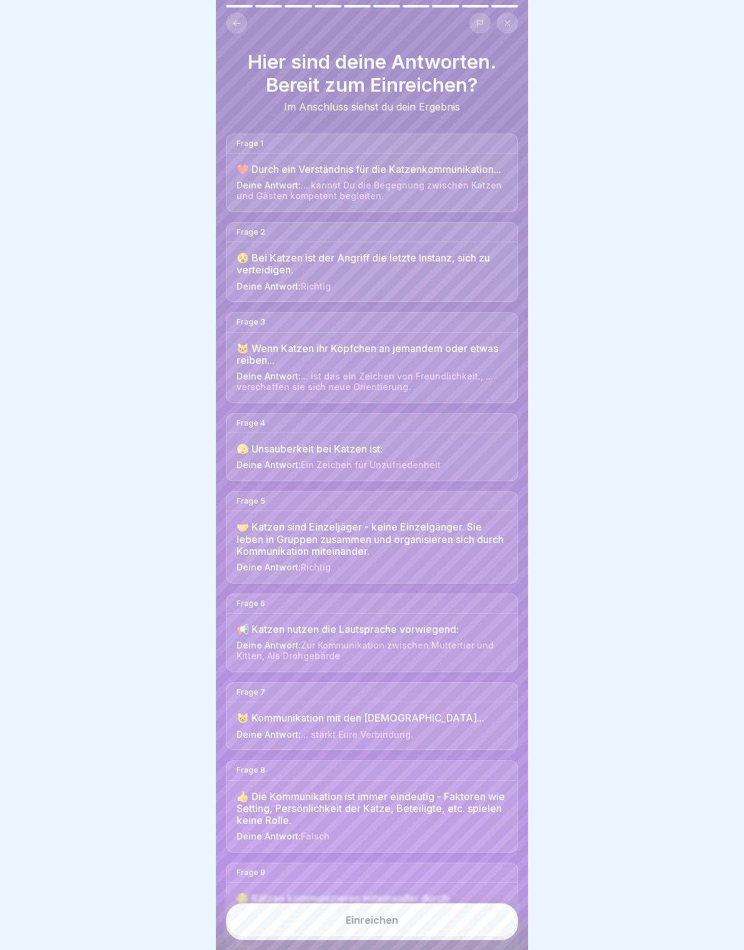
click at [492, 912] on button "Einreichen" at bounding box center [372, 920] width 292 height 34
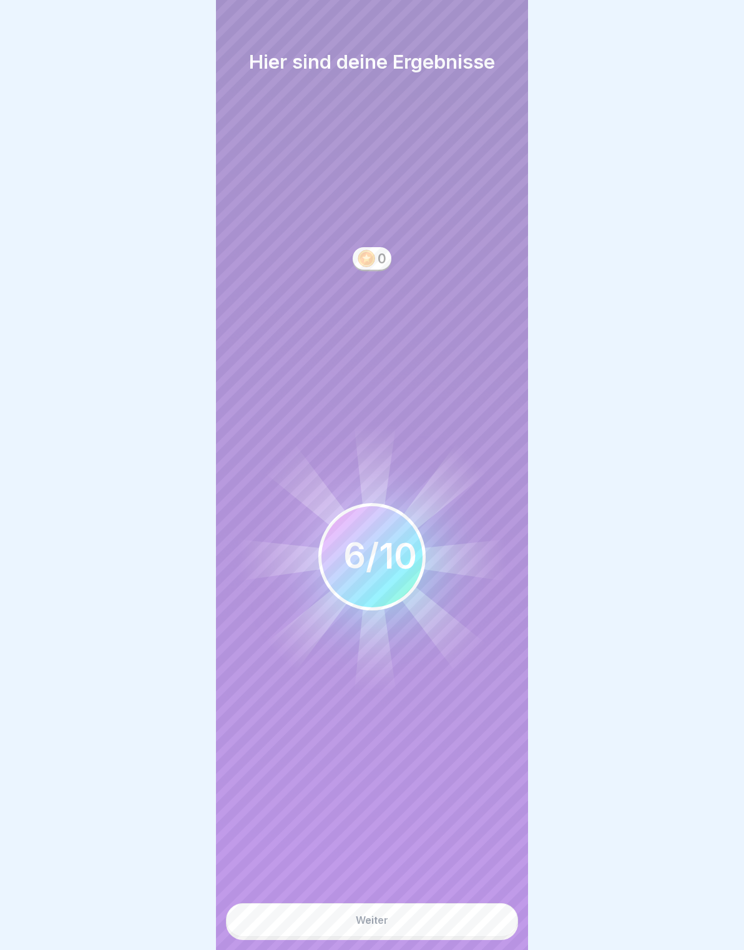
click at [485, 918] on button "Weiter" at bounding box center [372, 920] width 292 height 34
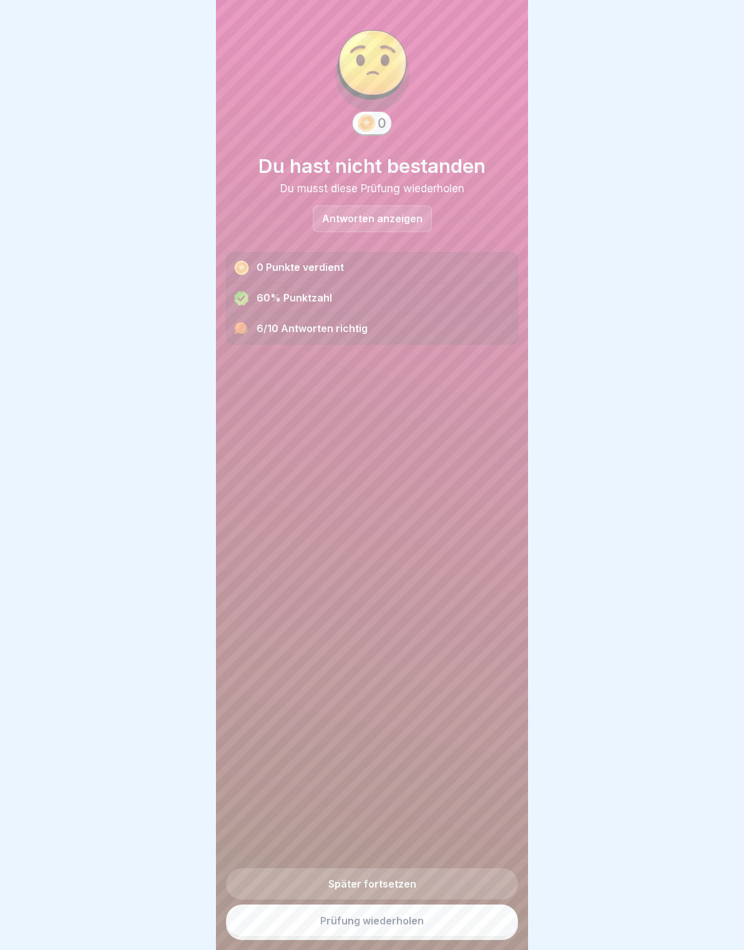
click at [452, 916] on link "Prüfung wiederholen" at bounding box center [372, 920] width 292 height 32
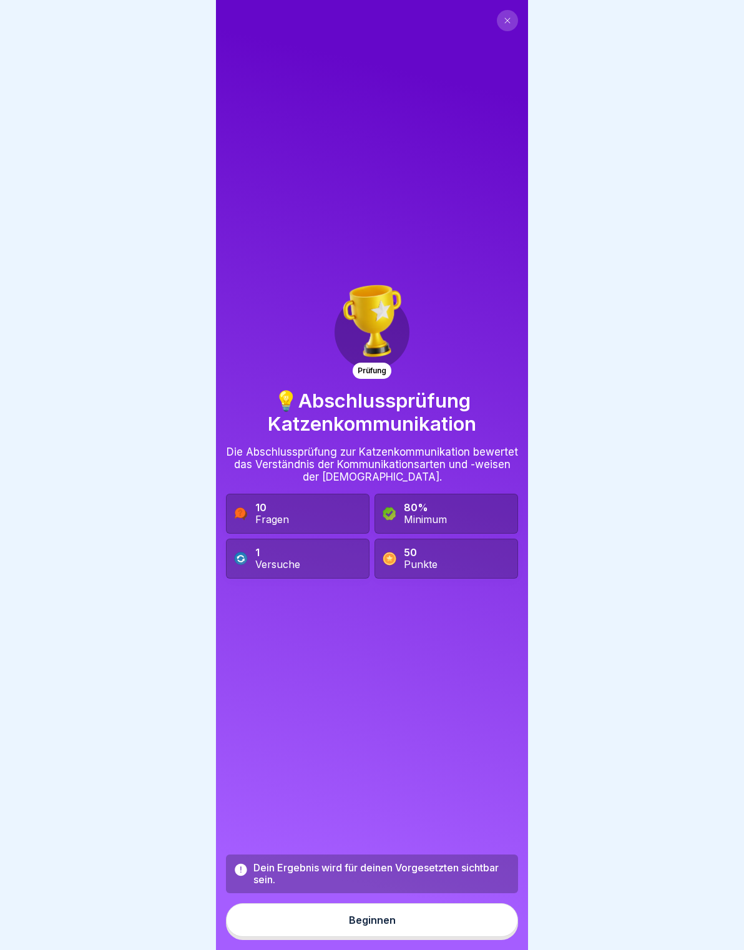
click at [427, 922] on button "Beginnen" at bounding box center [372, 920] width 292 height 34
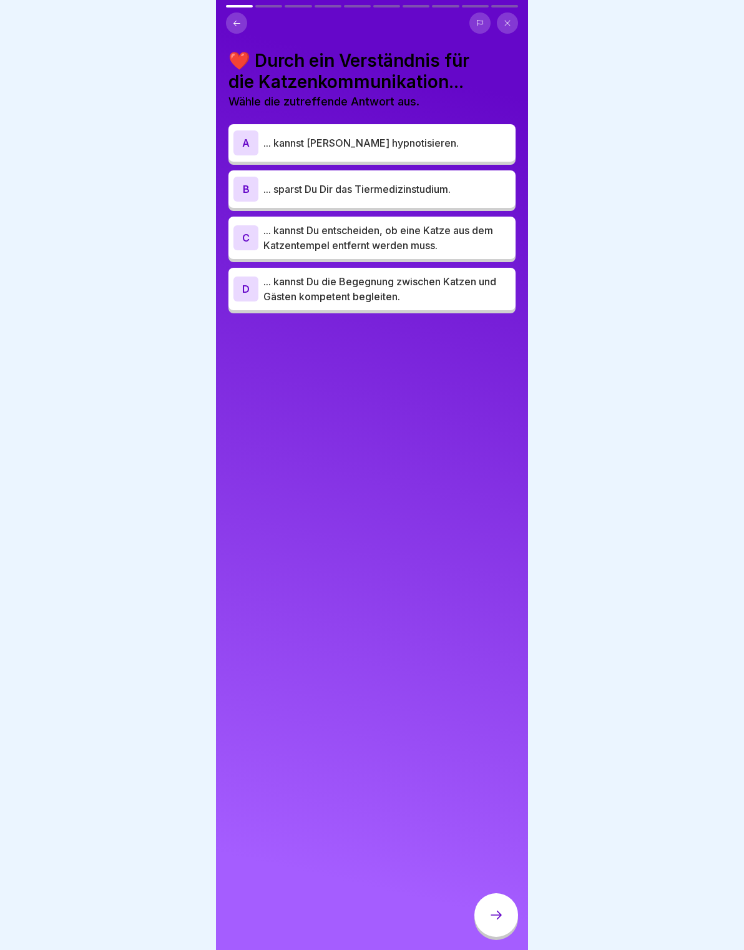
click at [454, 178] on div "B ... sparst Du Dir das Tiermedizinstudium." at bounding box center [371, 189] width 277 height 25
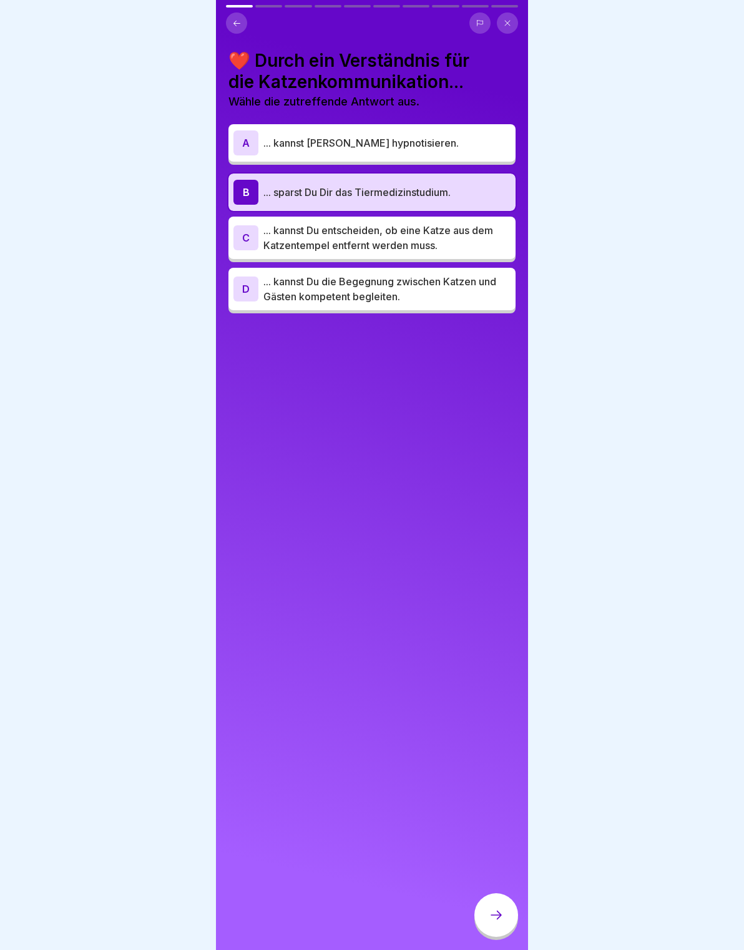
click at [474, 197] on p "... sparst Du Dir das Tiermedizinstudium." at bounding box center [386, 192] width 247 height 15
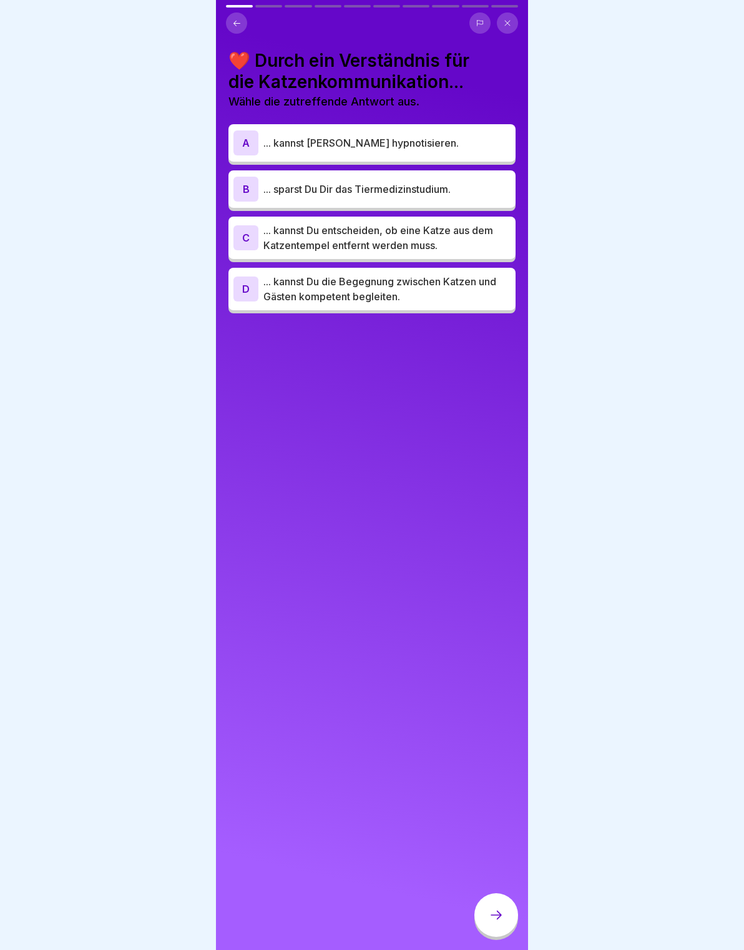
click at [475, 247] on p "... kannst Du entscheiden, ob eine Katze aus dem Katzentempel entfernt werden m…" at bounding box center [386, 238] width 247 height 30
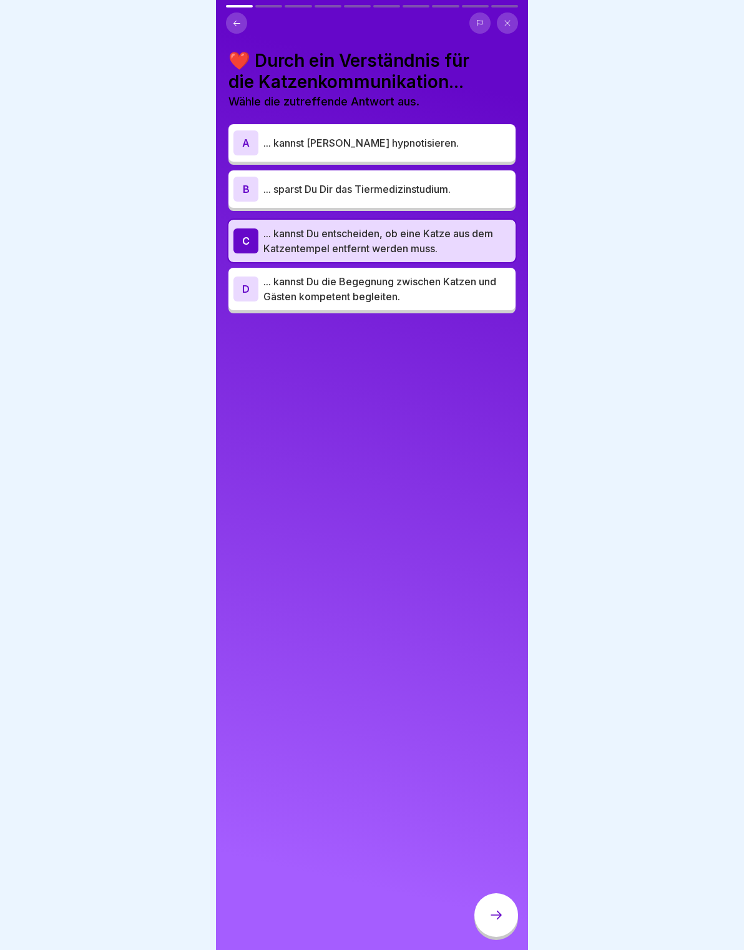
click at [448, 227] on p "... kannst Du entscheiden, ob eine Katze aus dem Katzentempel entfernt werden m…" at bounding box center [386, 241] width 247 height 30
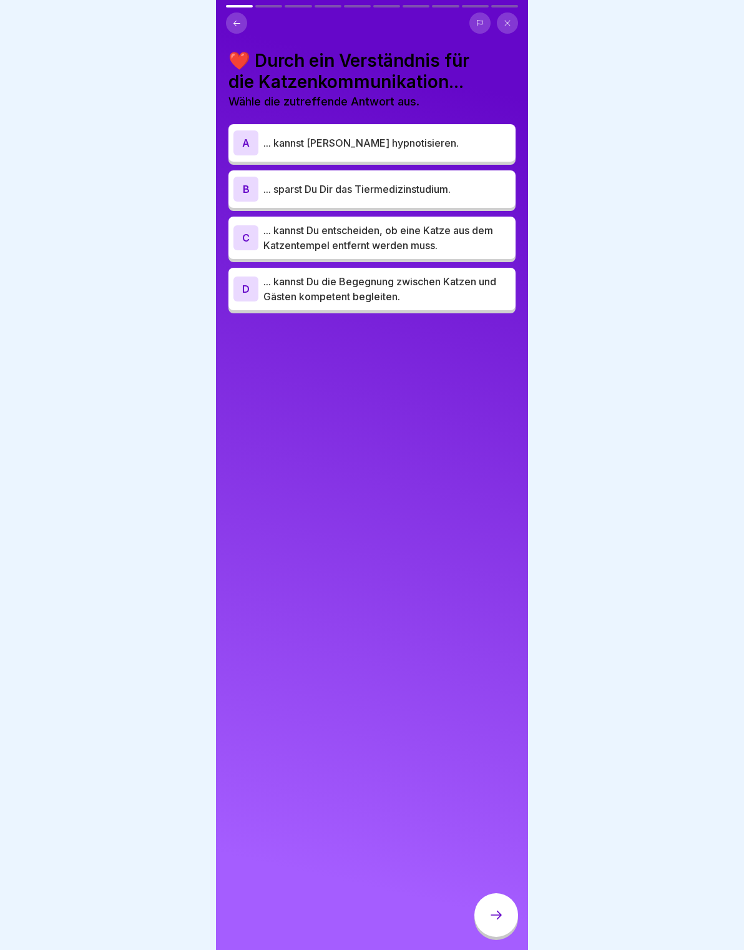
click at [480, 290] on p "... kannst Du die Begegnung zwischen Katzen und Gästen kompetent begleiten." at bounding box center [386, 289] width 247 height 30
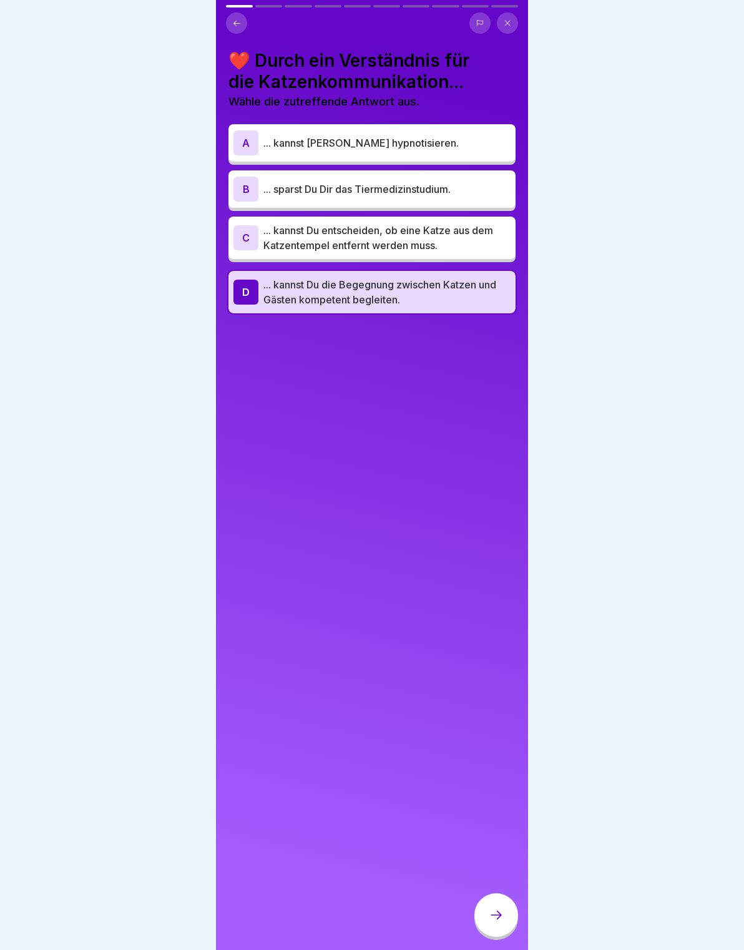
click at [517, 916] on div at bounding box center [496, 915] width 44 height 44
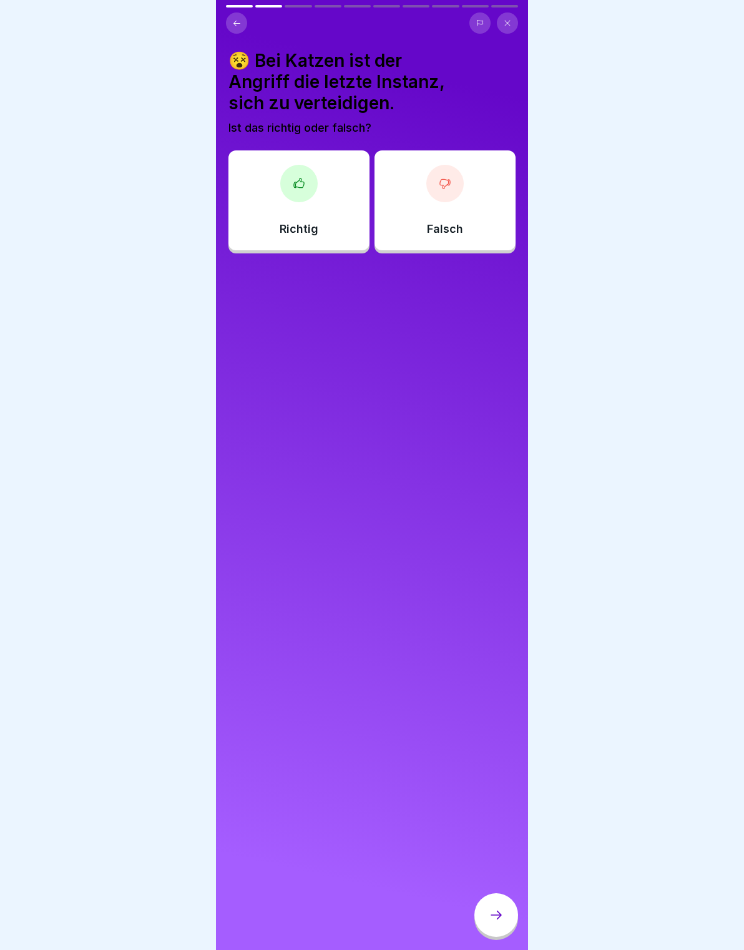
click at [303, 178] on icon at bounding box center [299, 183] width 12 height 12
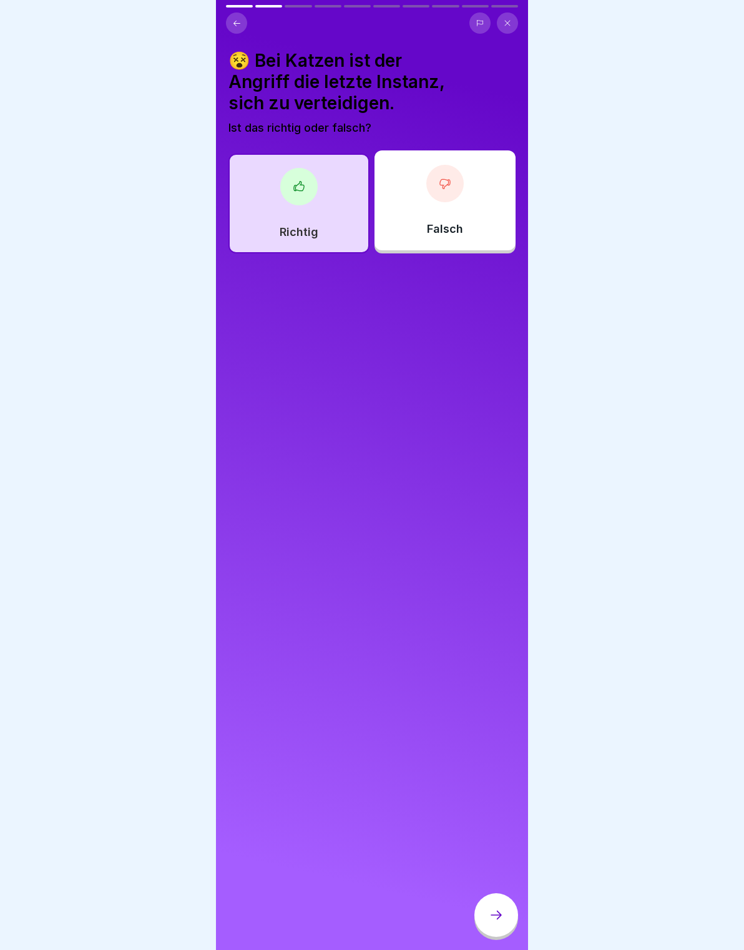
click at [512, 916] on div at bounding box center [496, 915] width 44 height 44
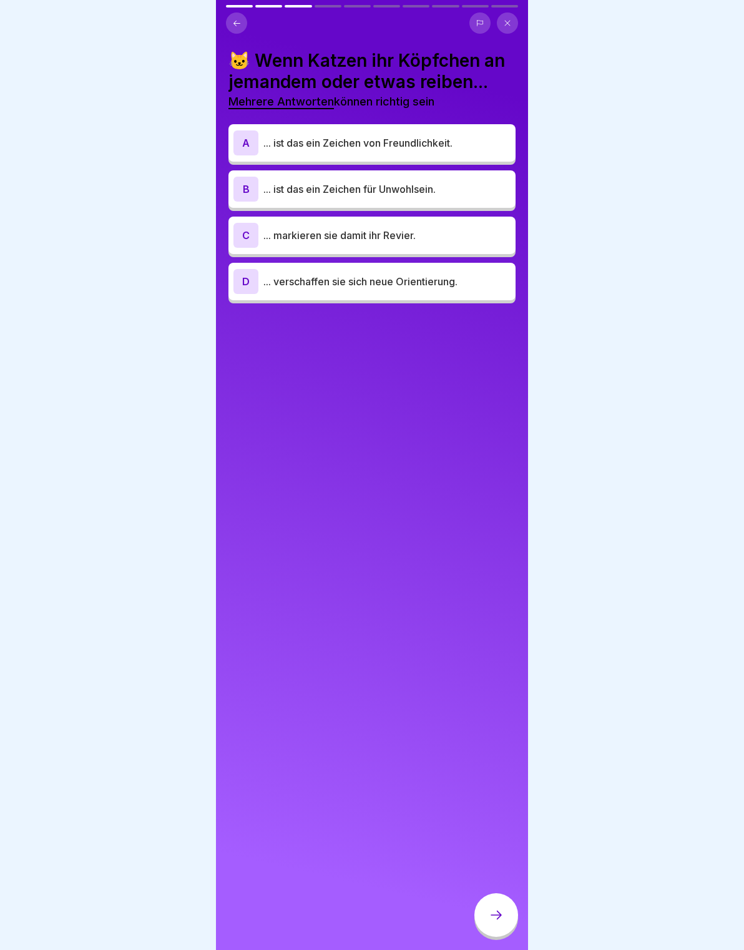
click at [477, 142] on p "... ist das ein Zeichen von Freundlichkeit." at bounding box center [386, 142] width 247 height 15
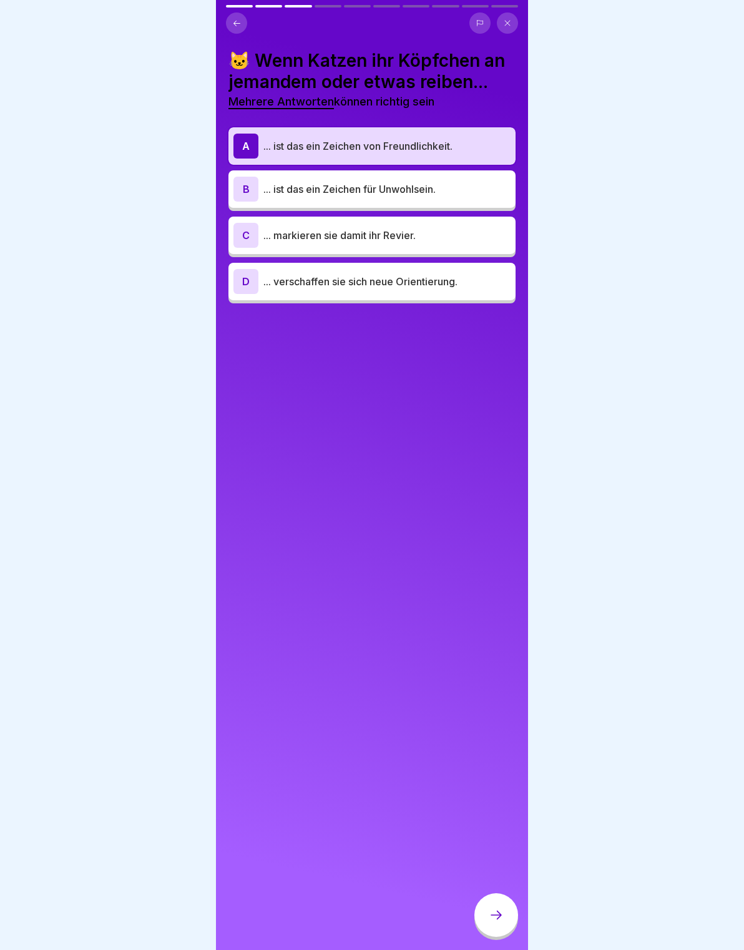
click at [525, 923] on div "🐱 Wenn Katzen ihr Köpfchen an jemandem oder etwas reiben... Mehrere Antworten k…" at bounding box center [372, 475] width 312 height 950
click at [443, 286] on p "... verschaffen sie sich neue Orientierung." at bounding box center [386, 281] width 247 height 15
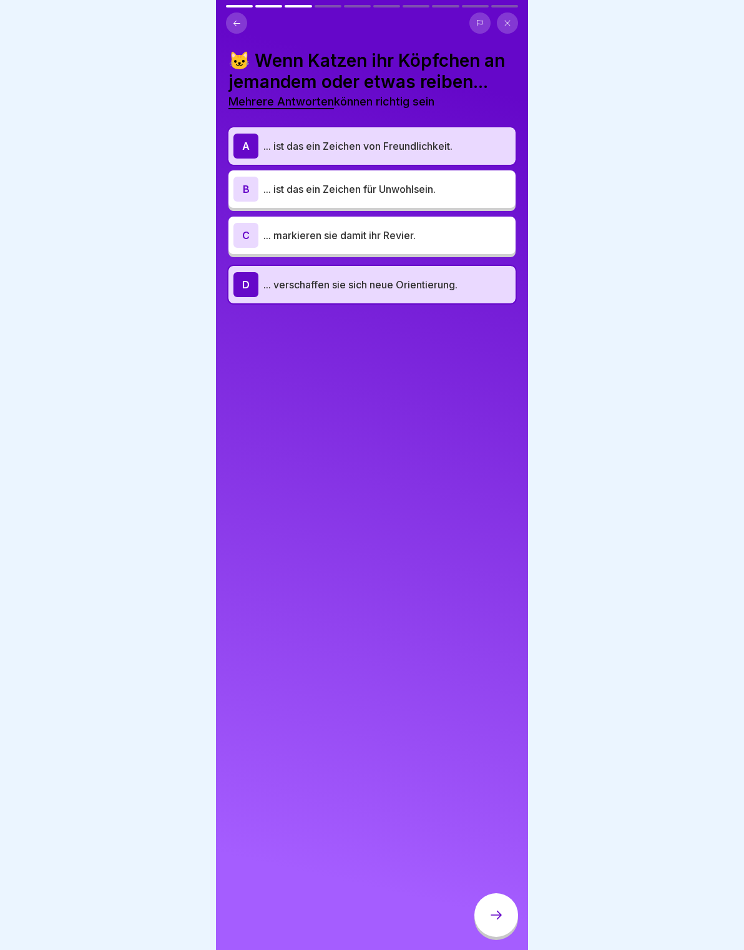
click at [474, 278] on p "... verschaffen sie sich neue Orientierung." at bounding box center [386, 284] width 247 height 15
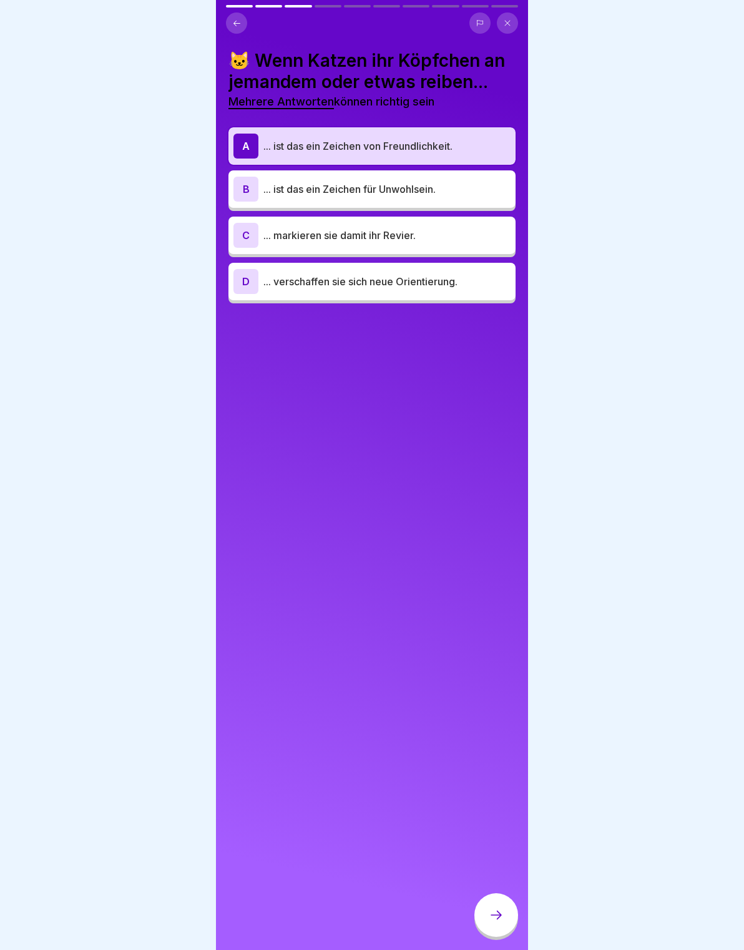
click at [510, 916] on div at bounding box center [496, 915] width 44 height 44
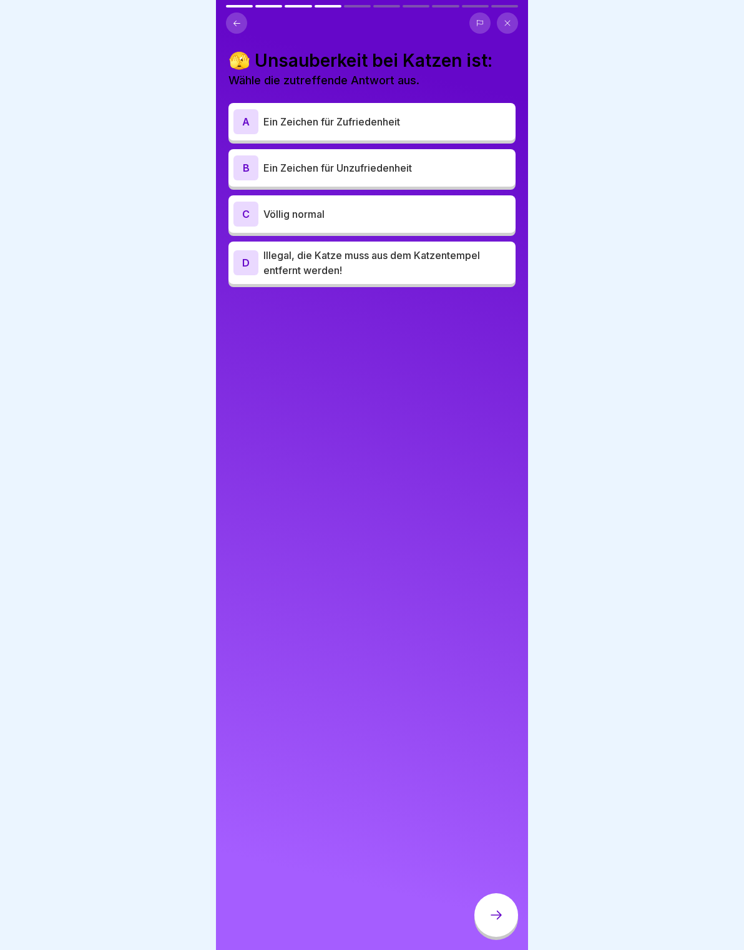
click at [422, 156] on div "B Ein Zeichen für Unzufriedenheit" at bounding box center [371, 167] width 277 height 25
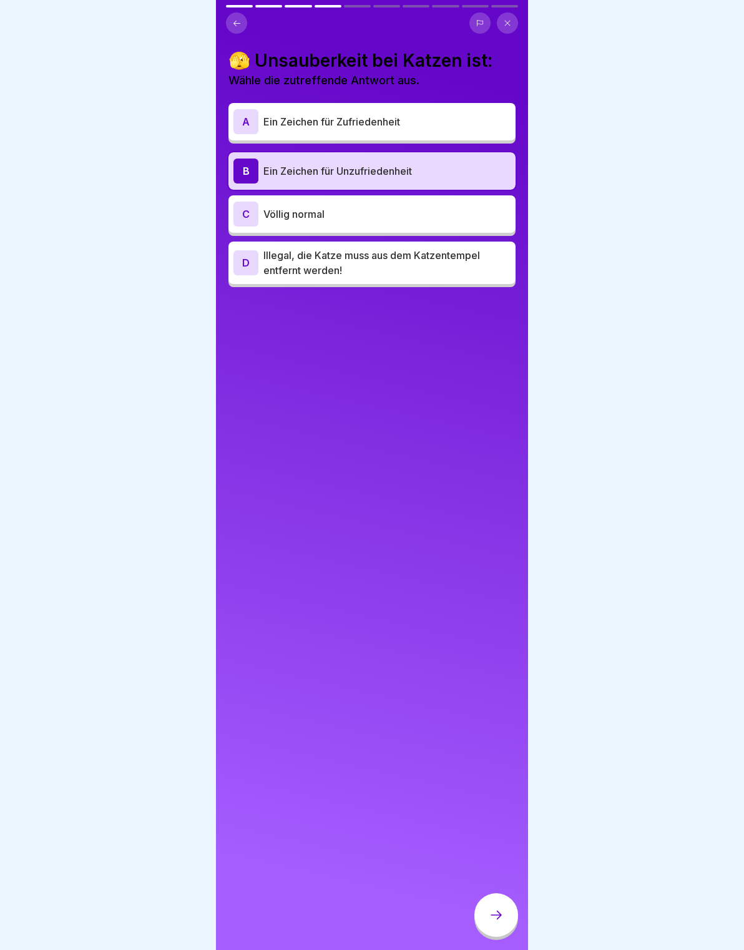
click at [493, 923] on div at bounding box center [496, 915] width 44 height 44
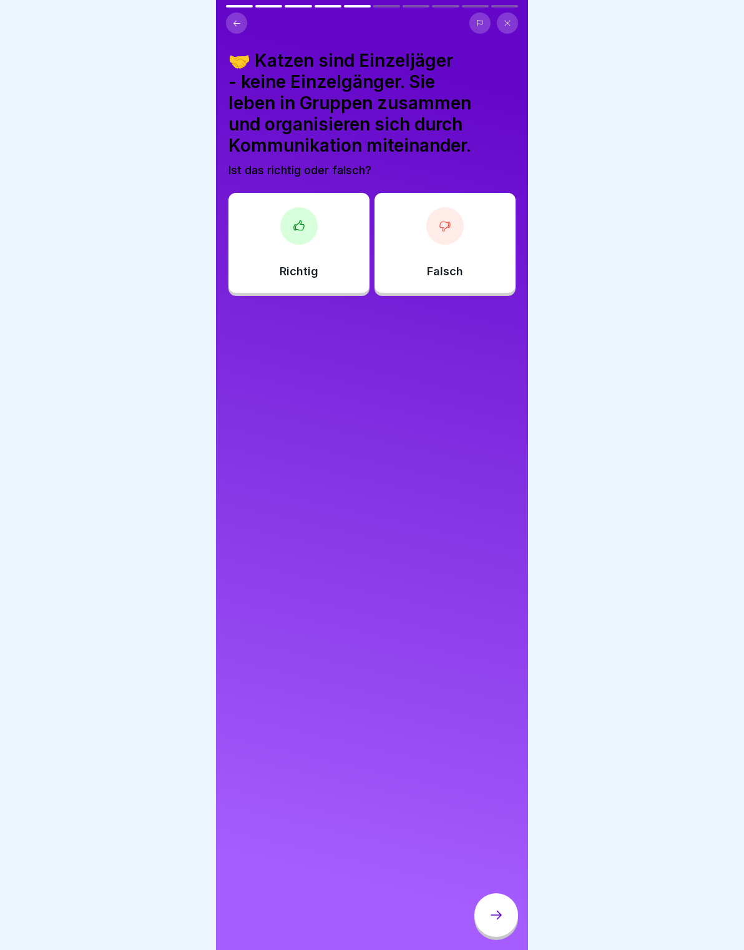
click at [319, 255] on div "Richtig" at bounding box center [298, 243] width 141 height 100
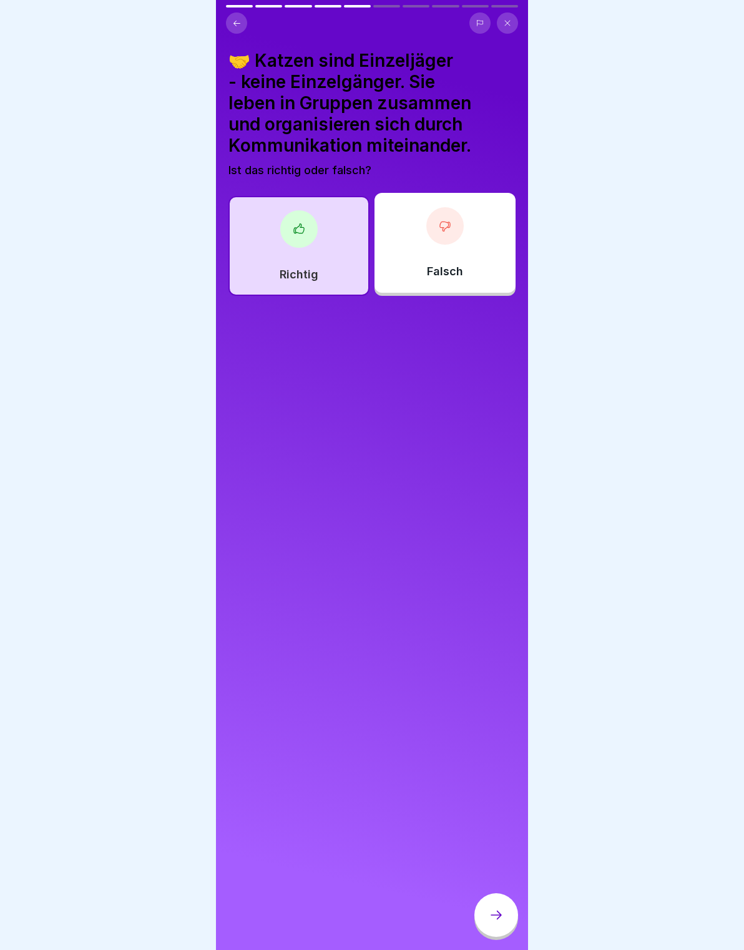
click at [521, 912] on div "🤝 Katzen sind Einzeljäger - keine Einzelgänger. Sie leben in Gruppen zusammen u…" at bounding box center [372, 475] width 312 height 950
click at [505, 916] on div at bounding box center [496, 915] width 44 height 44
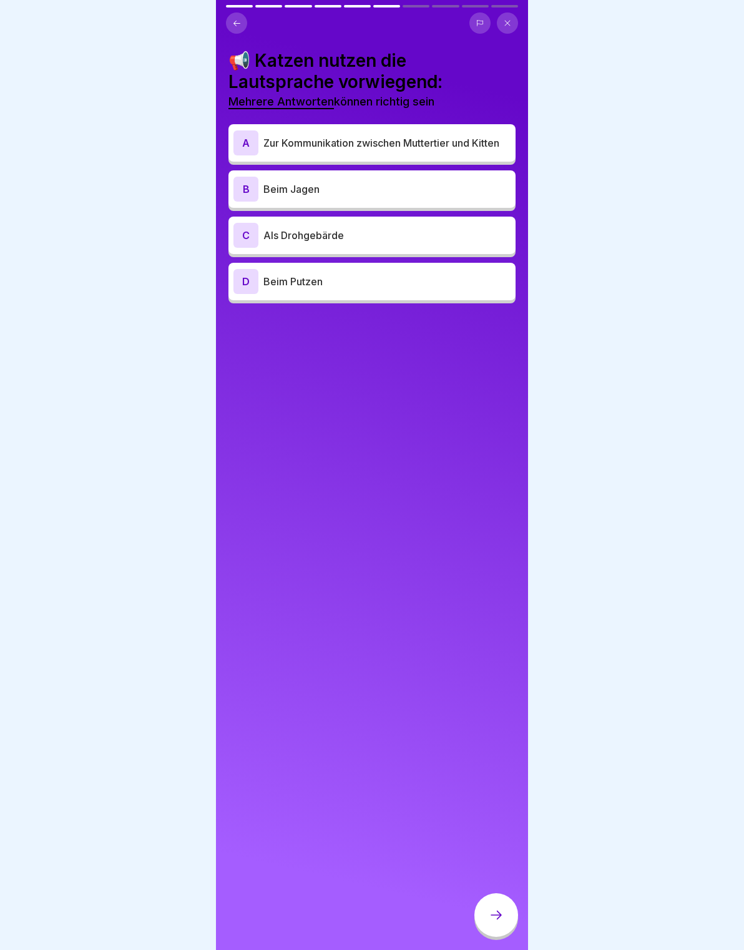
click at [461, 153] on div "A Zur Kommunikation zwischen Muttertier und Kitten" at bounding box center [371, 142] width 277 height 25
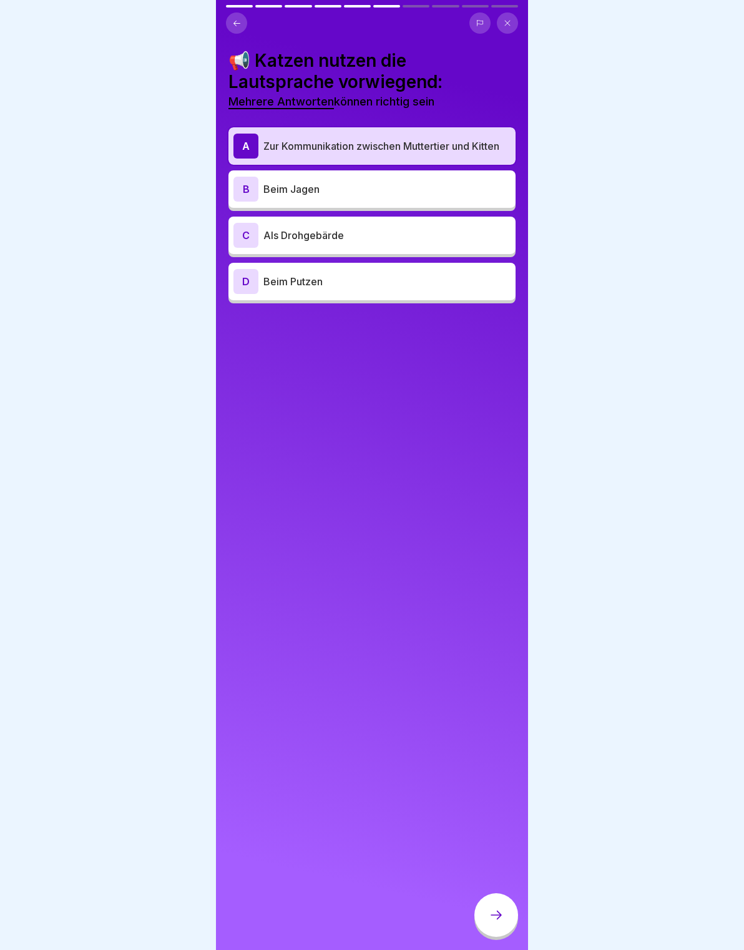
click at [436, 201] on div "B Beim Jagen" at bounding box center [371, 188] width 287 height 37
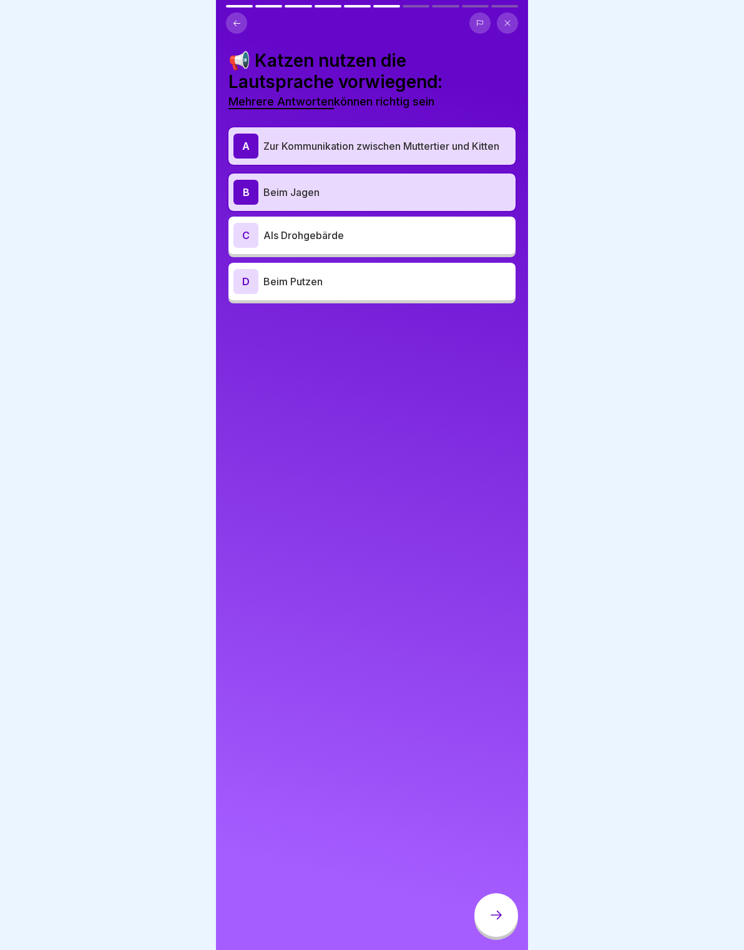
click at [412, 235] on p "Als Drohgebärde" at bounding box center [386, 235] width 247 height 15
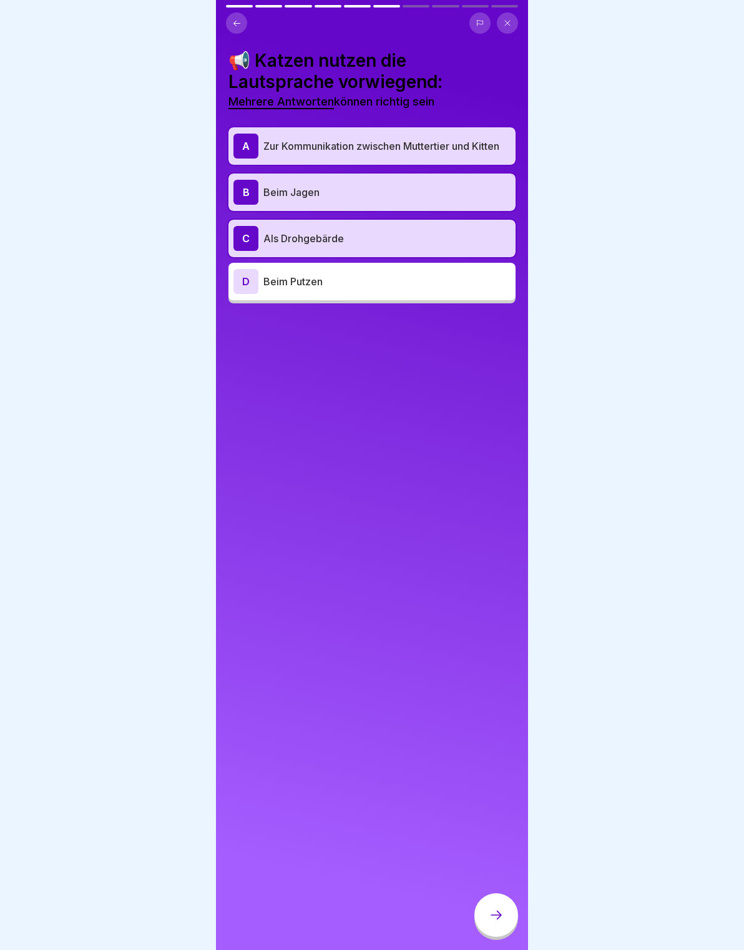
click at [507, 923] on div at bounding box center [496, 915] width 44 height 44
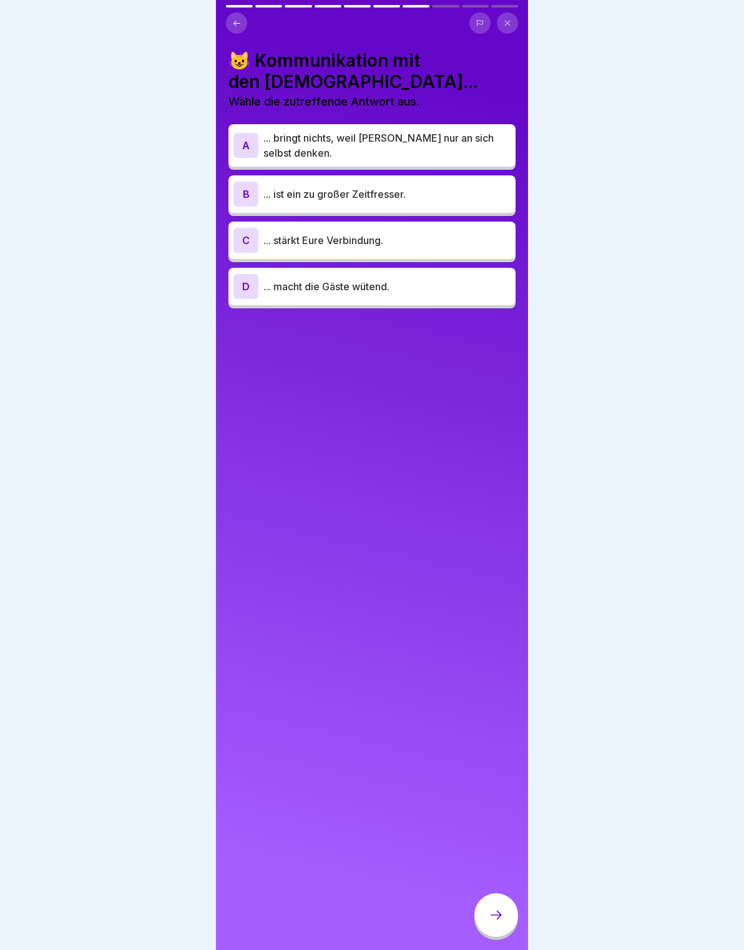
click at [454, 239] on p "... stärkt Eure Verbindung." at bounding box center [386, 240] width 247 height 15
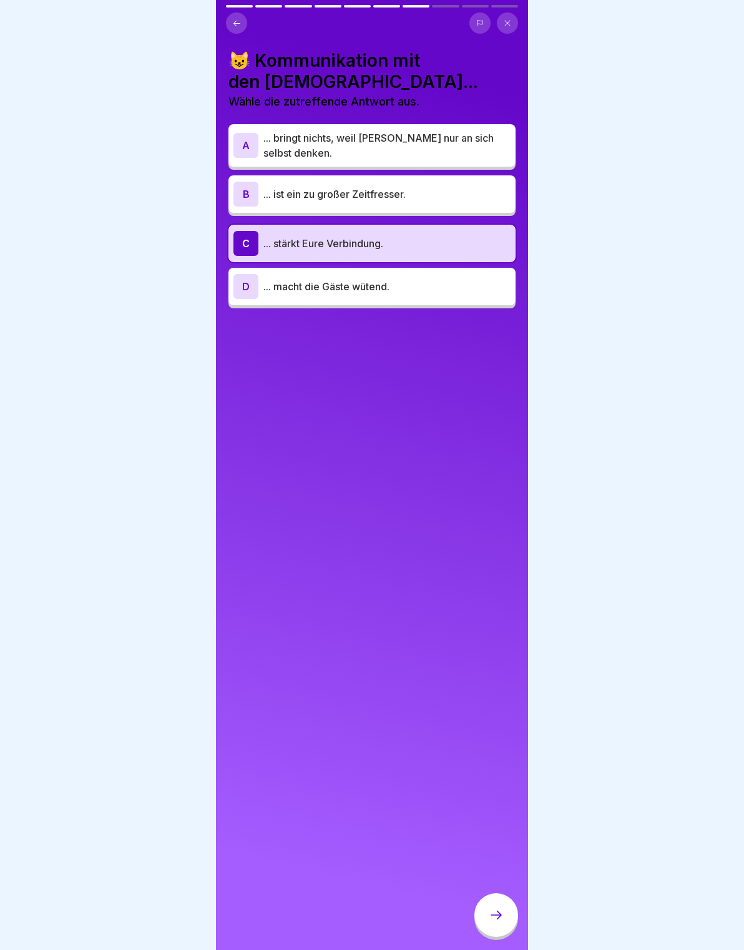
click at [509, 912] on div at bounding box center [496, 915] width 44 height 44
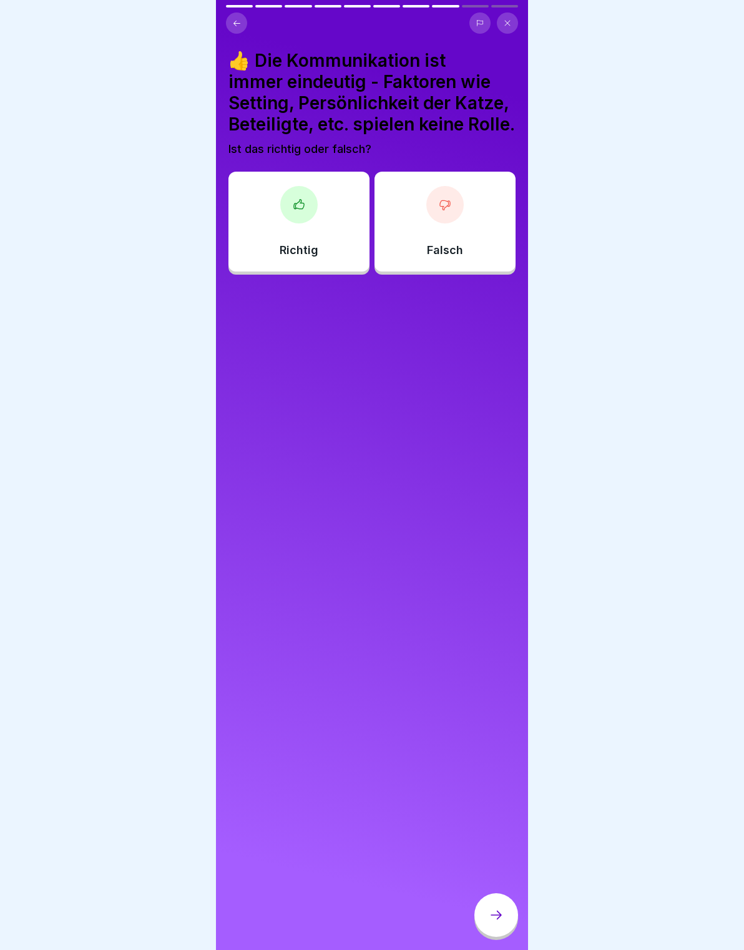
click at [425, 220] on div "Falsch" at bounding box center [444, 222] width 141 height 100
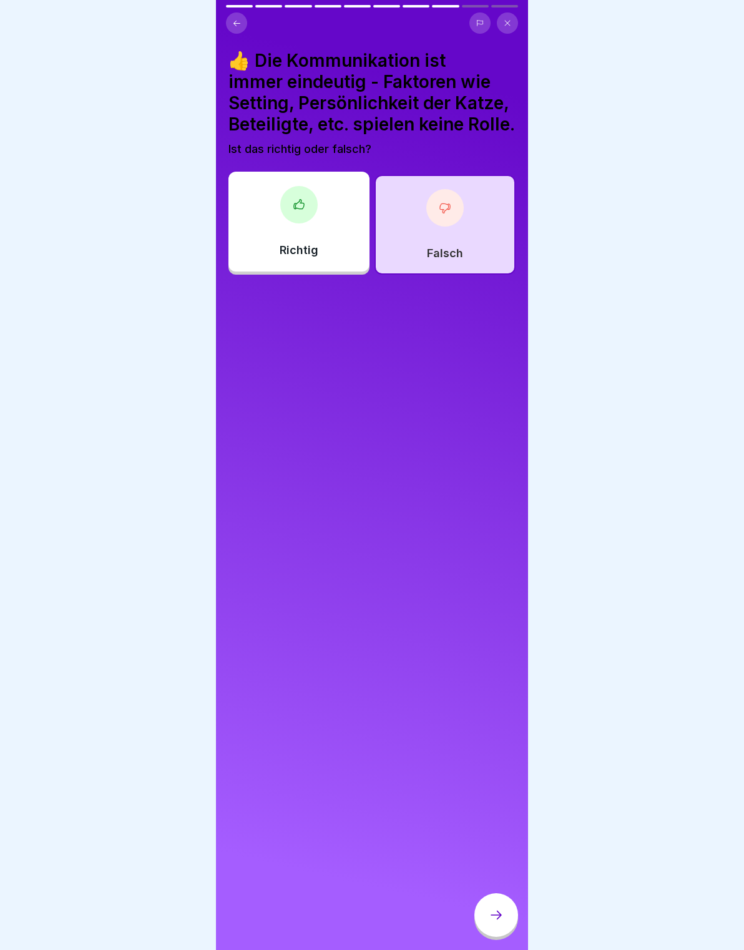
click at [538, 923] on div at bounding box center [372, 475] width 744 height 950
click at [511, 919] on div at bounding box center [496, 915] width 44 height 44
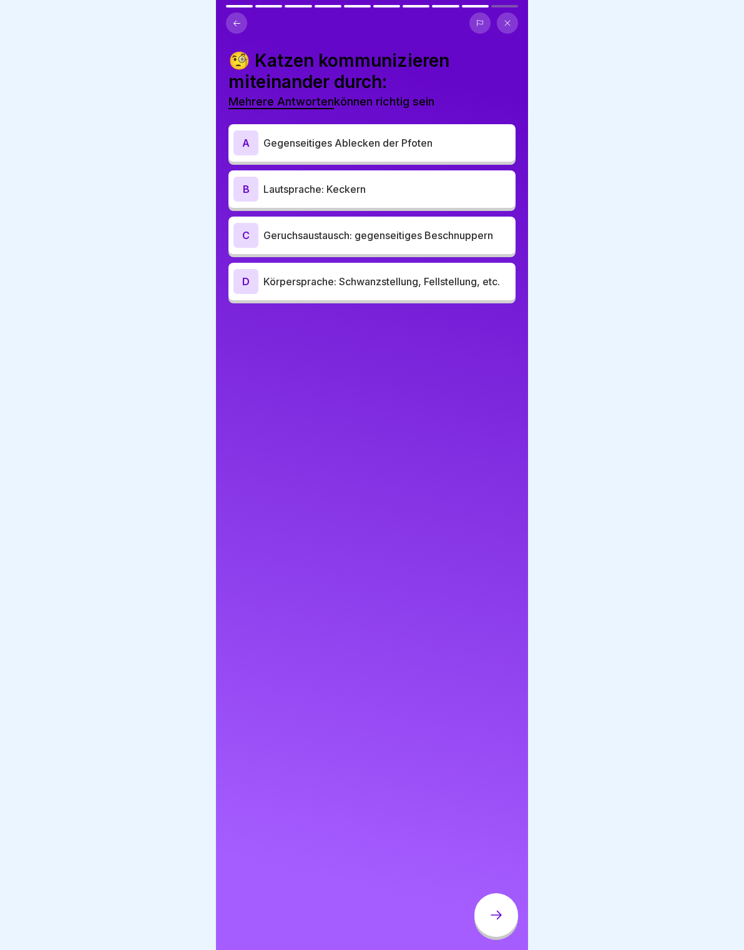
click at [437, 182] on p "Lautsprache: Keckern" at bounding box center [386, 189] width 247 height 15
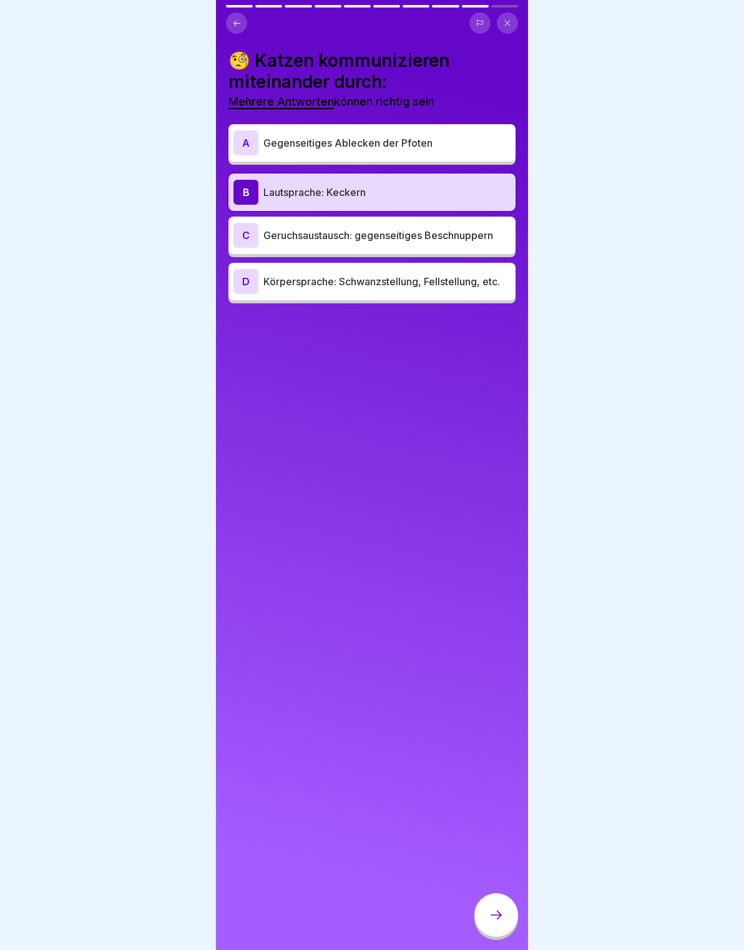
click at [423, 239] on p "Geruchsaustausch: gegenseitiges Beschnuppern" at bounding box center [386, 235] width 247 height 15
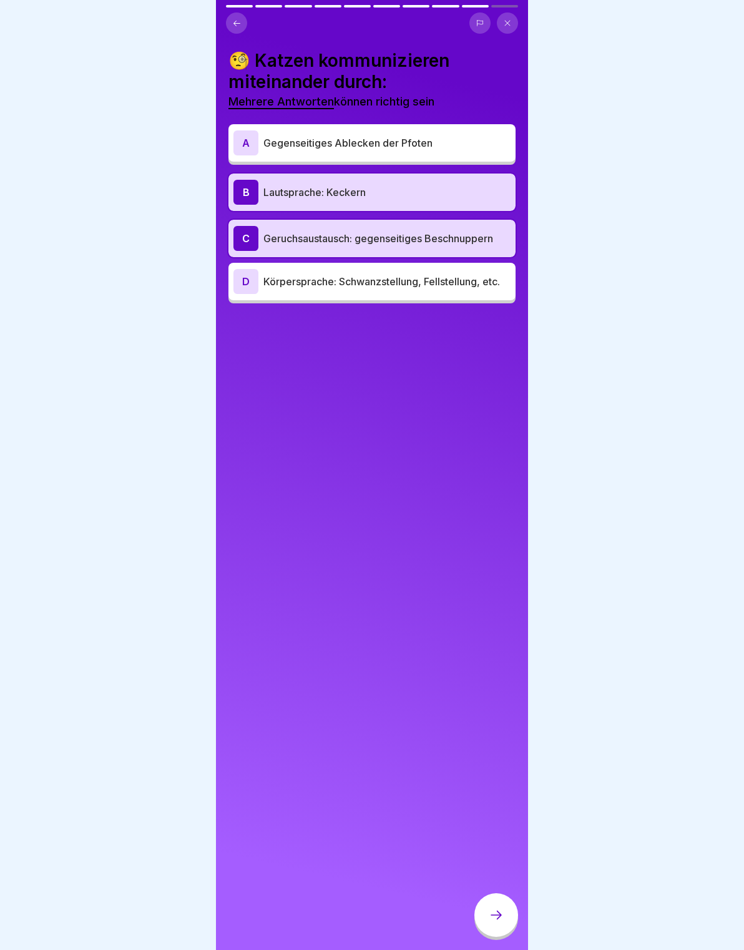
click at [479, 294] on div "D Körpersprache: Schwanzstellung, Fellstellung, etc." at bounding box center [371, 281] width 287 height 37
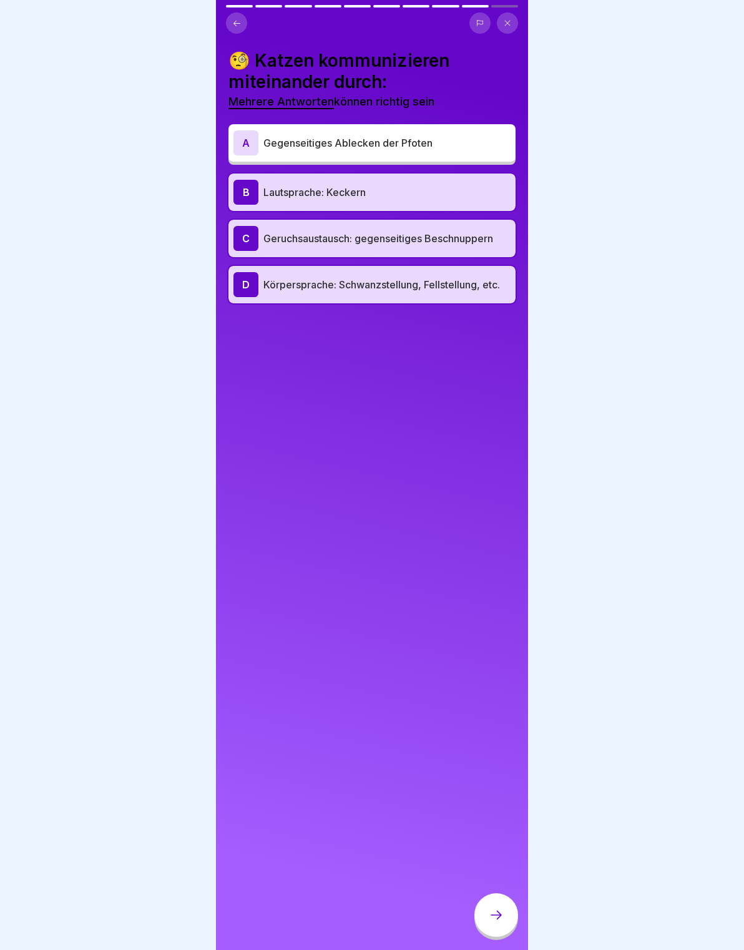
click at [462, 294] on div "D Körpersprache: Schwanzstellung, Fellstellung, etc." at bounding box center [371, 284] width 277 height 25
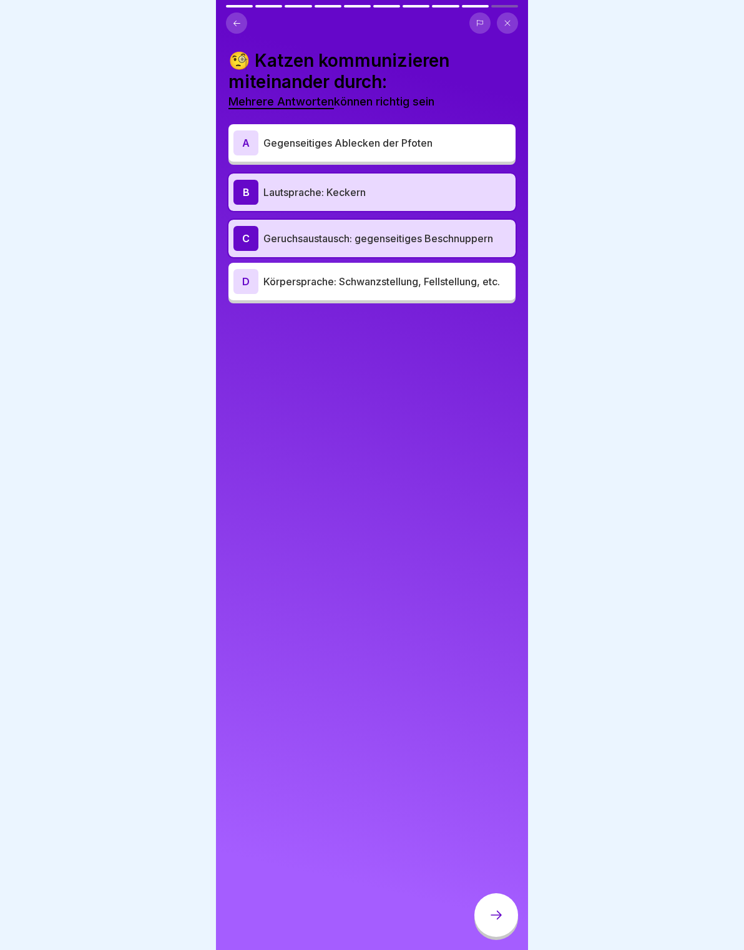
click at [481, 276] on p "Körpersprache: Schwanzstellung, Fellstellung, etc." at bounding box center [386, 281] width 247 height 15
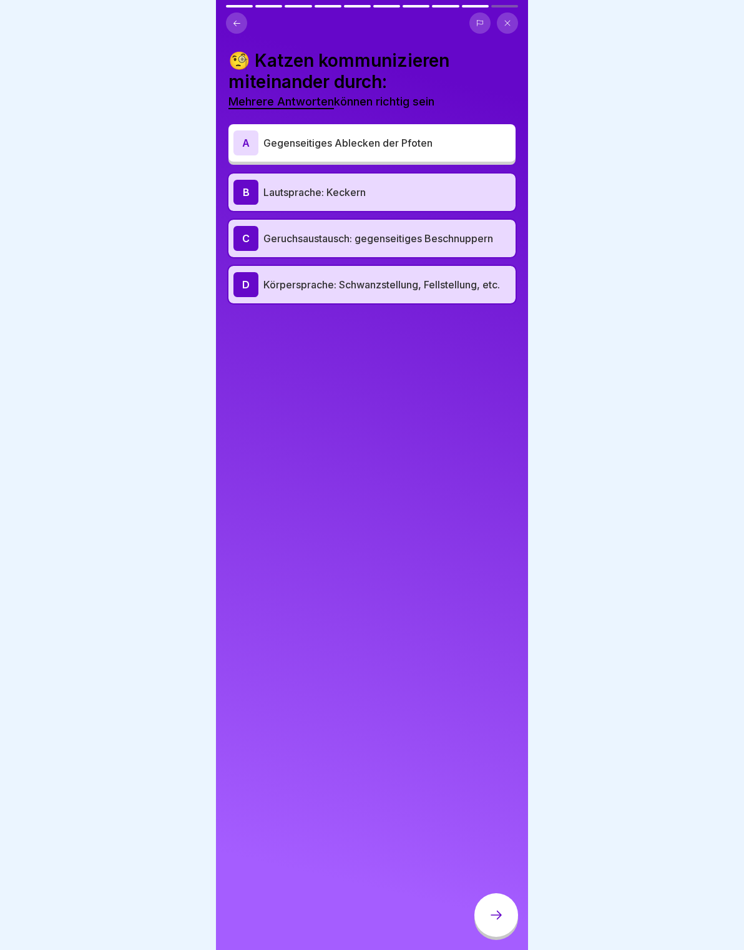
click at [502, 918] on icon at bounding box center [496, 914] width 15 height 15
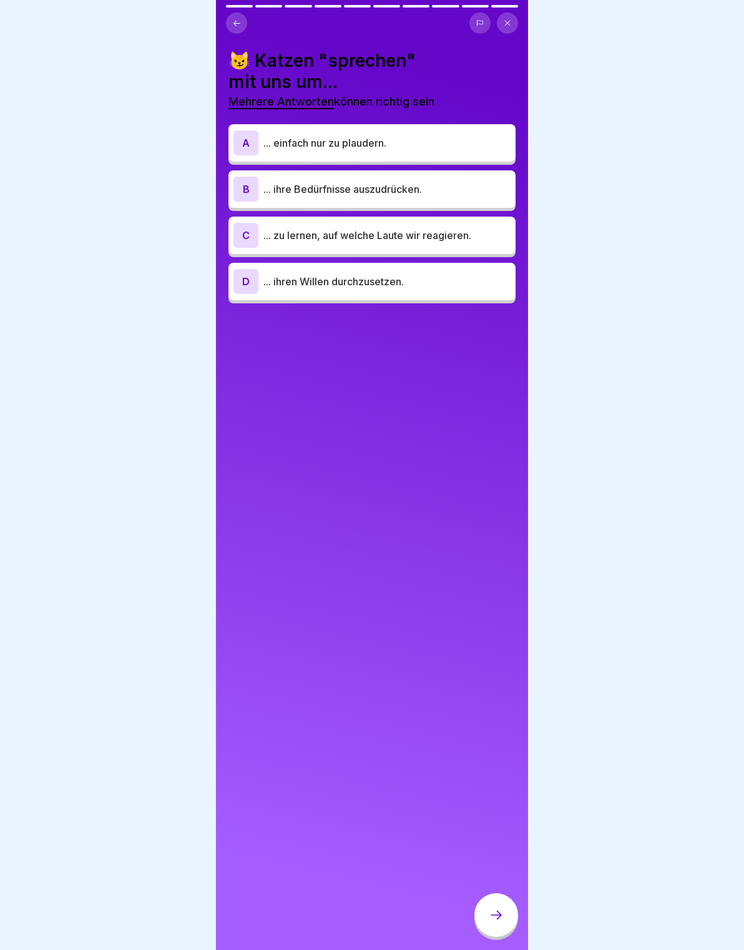
click at [482, 235] on p "... zu lernen, auf welche Laute wir reagieren." at bounding box center [386, 235] width 247 height 15
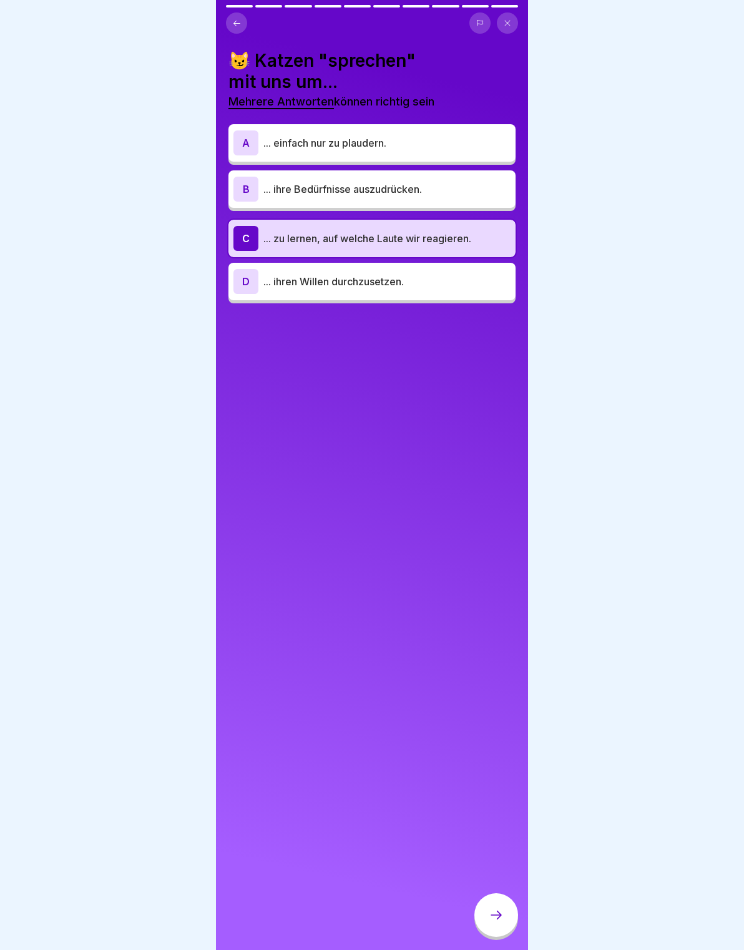
click at [502, 935] on div at bounding box center [496, 915] width 44 height 44
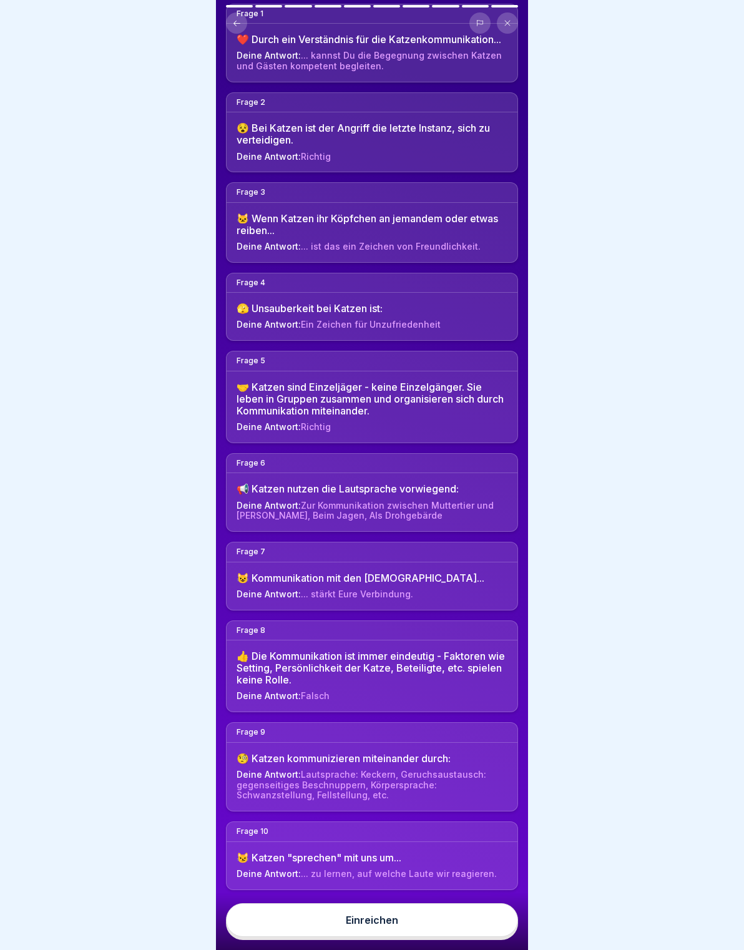
click at [460, 923] on button "Einreichen" at bounding box center [372, 920] width 292 height 34
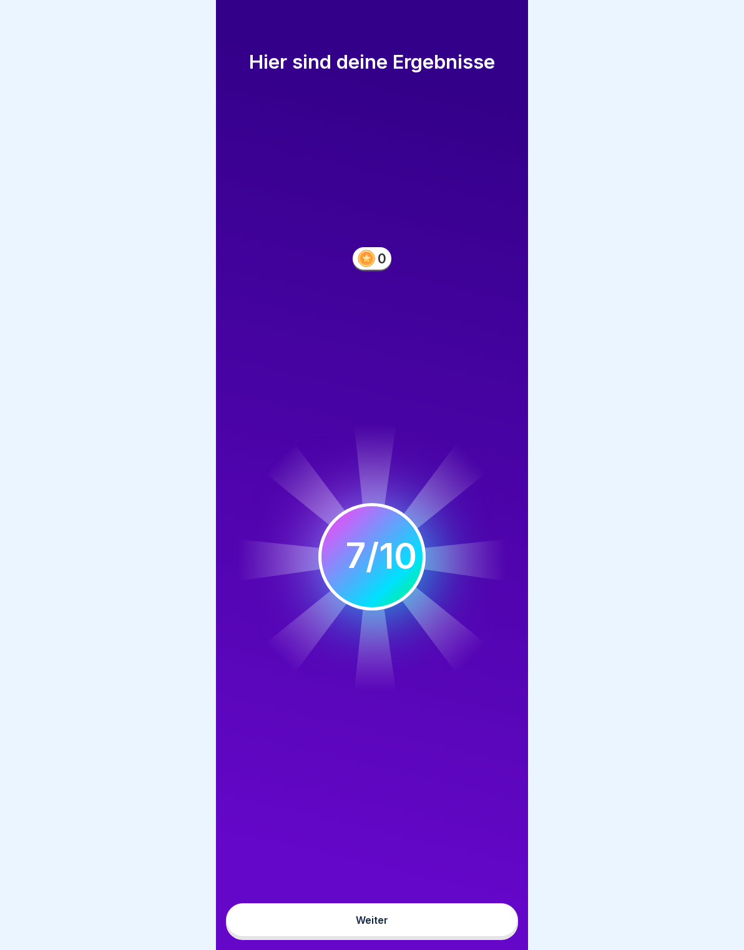
click at [474, 913] on button "Weiter" at bounding box center [372, 920] width 292 height 34
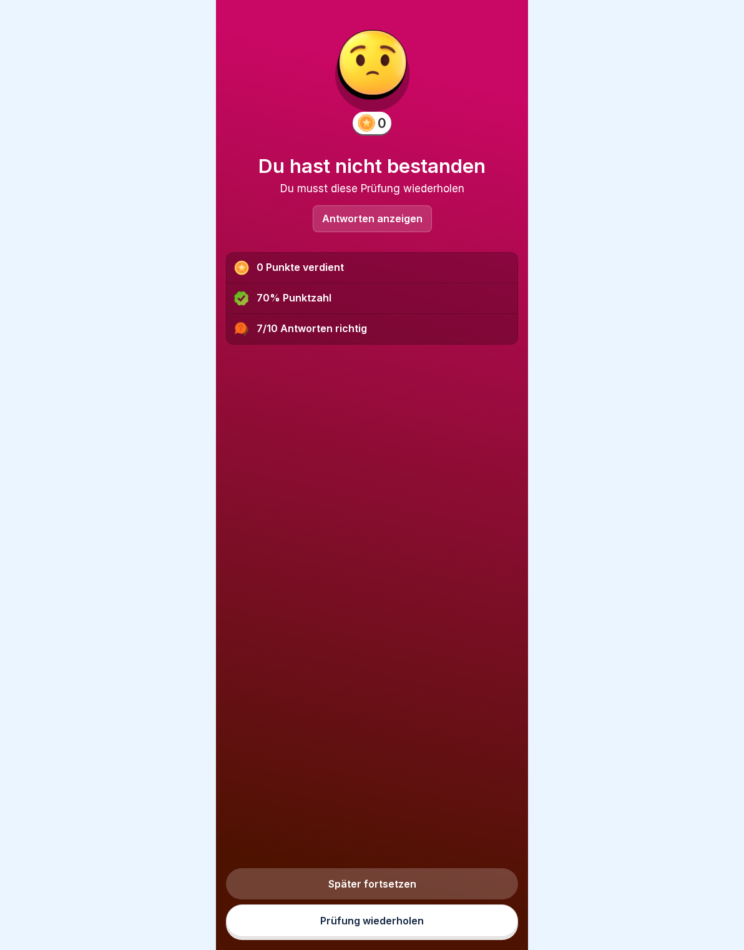
click at [459, 927] on link "Prüfung wiederholen" at bounding box center [372, 920] width 292 height 32
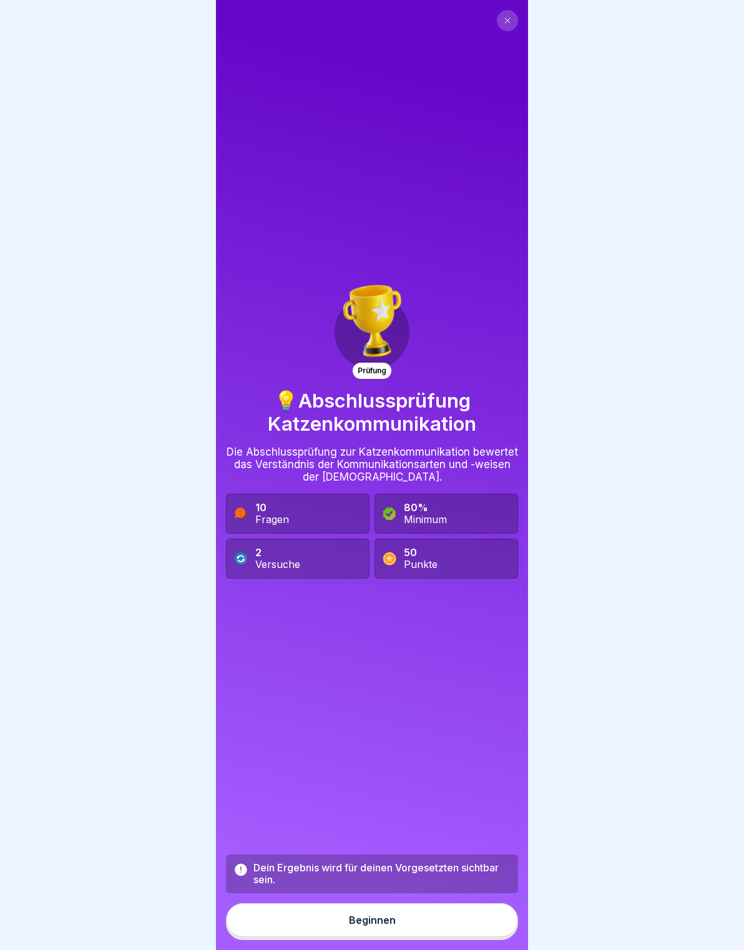
click at [406, 924] on button "Beginnen" at bounding box center [372, 920] width 292 height 34
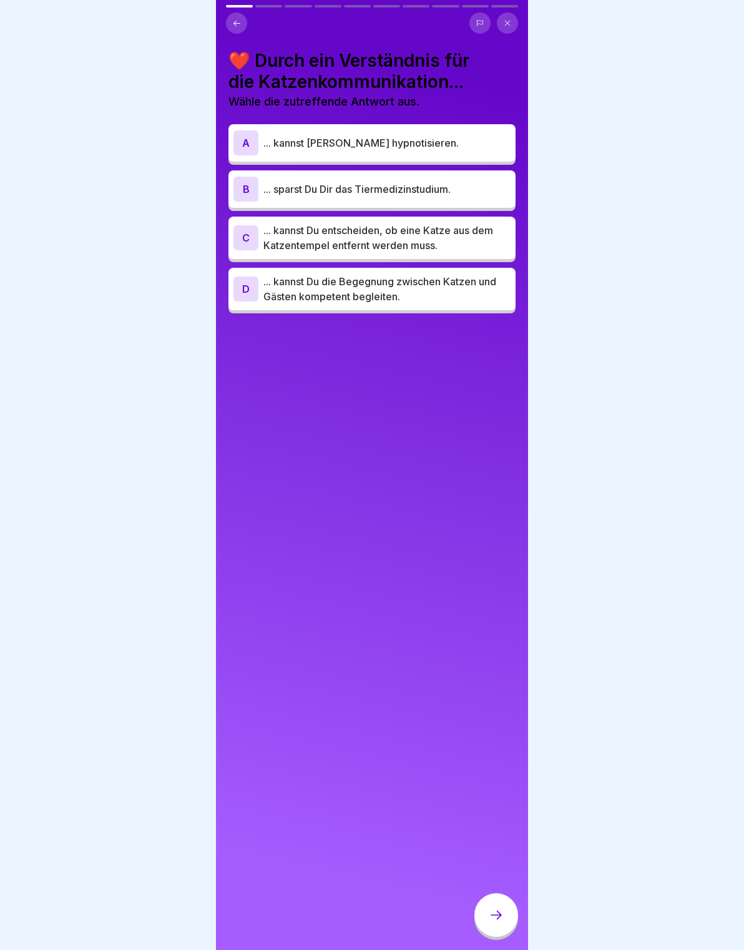
click at [479, 248] on p "... kannst Du entscheiden, ob eine Katze aus dem Katzentempel entfernt werden m…" at bounding box center [386, 238] width 247 height 30
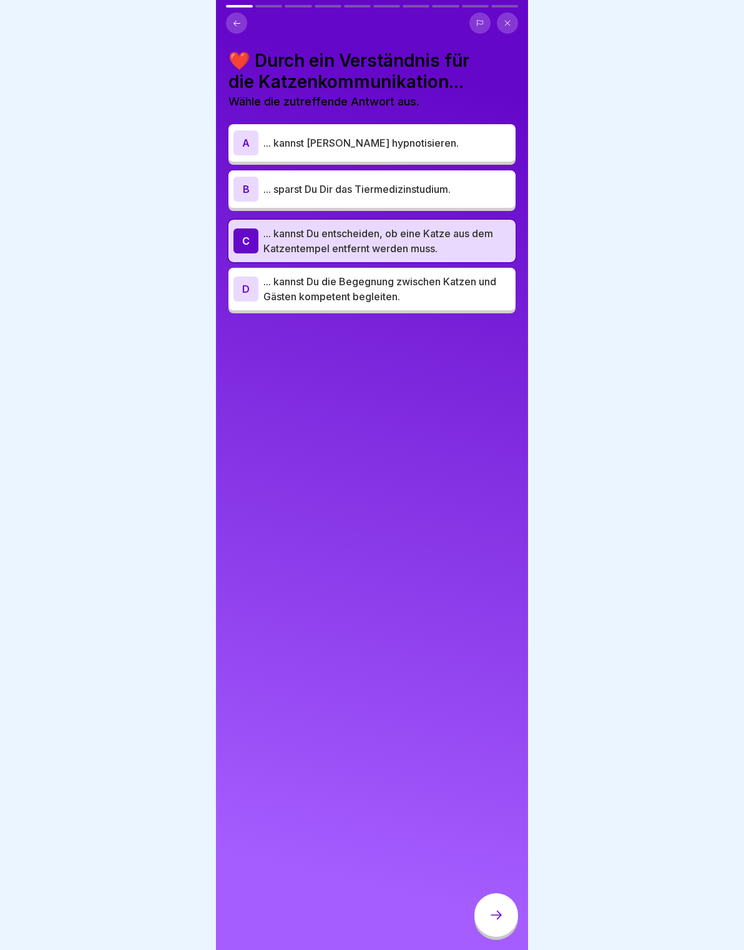
click at [457, 294] on p "... kannst Du die Begegnung zwischen Katzen und Gästen kompetent begleiten." at bounding box center [386, 289] width 247 height 30
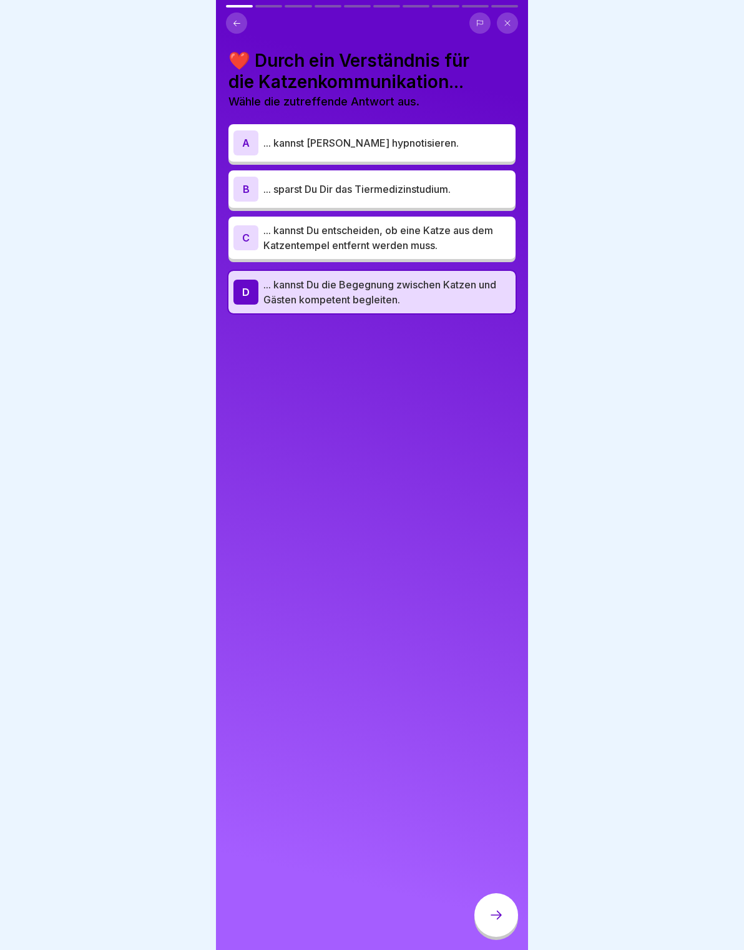
click at [495, 927] on div at bounding box center [496, 915] width 44 height 44
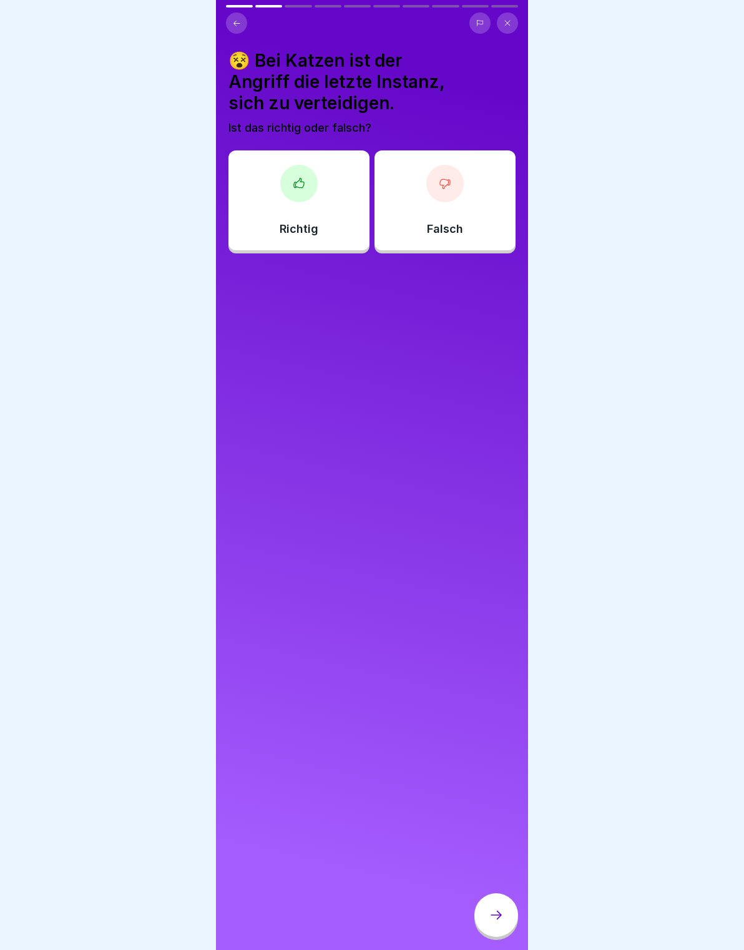
click at [294, 192] on div at bounding box center [298, 183] width 37 height 37
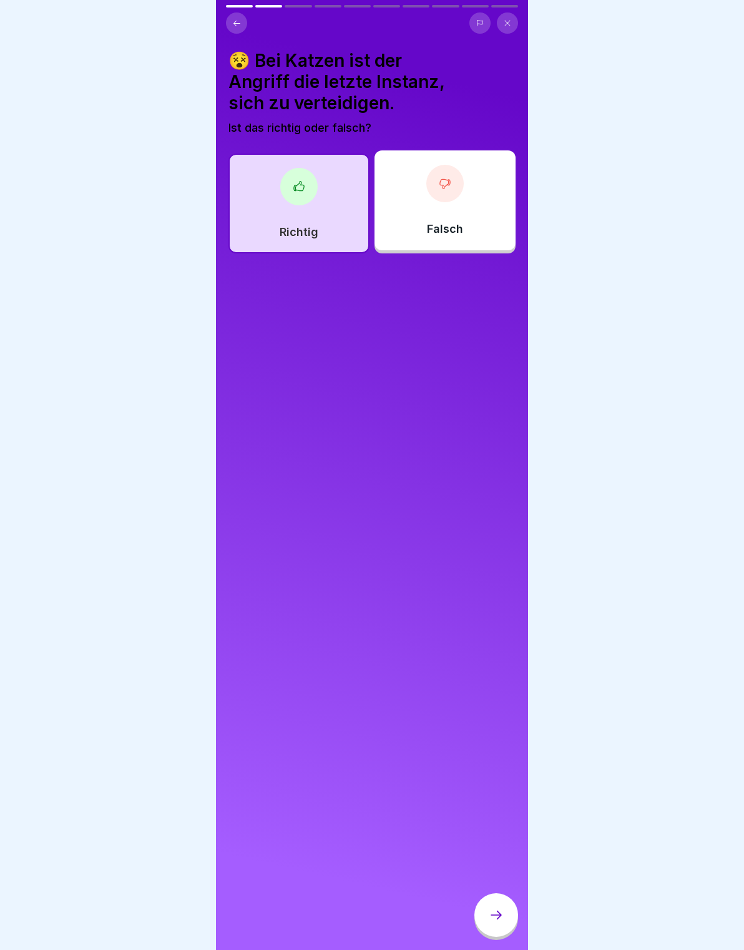
click at [495, 928] on div at bounding box center [496, 915] width 44 height 44
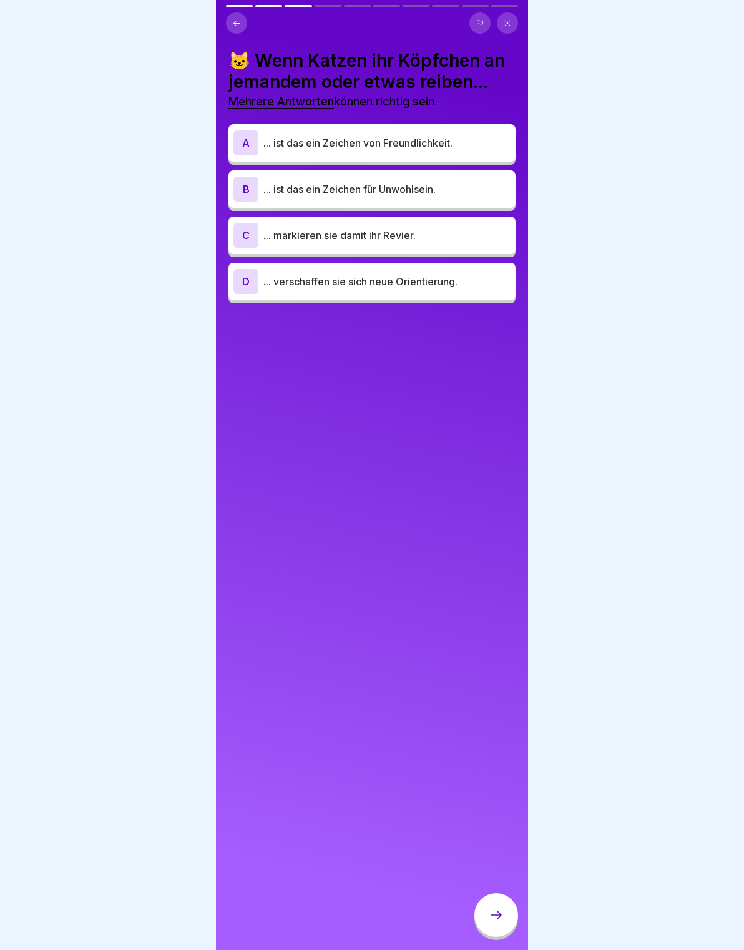
click at [487, 233] on p "... markieren sie damit ihr Revier." at bounding box center [386, 235] width 247 height 15
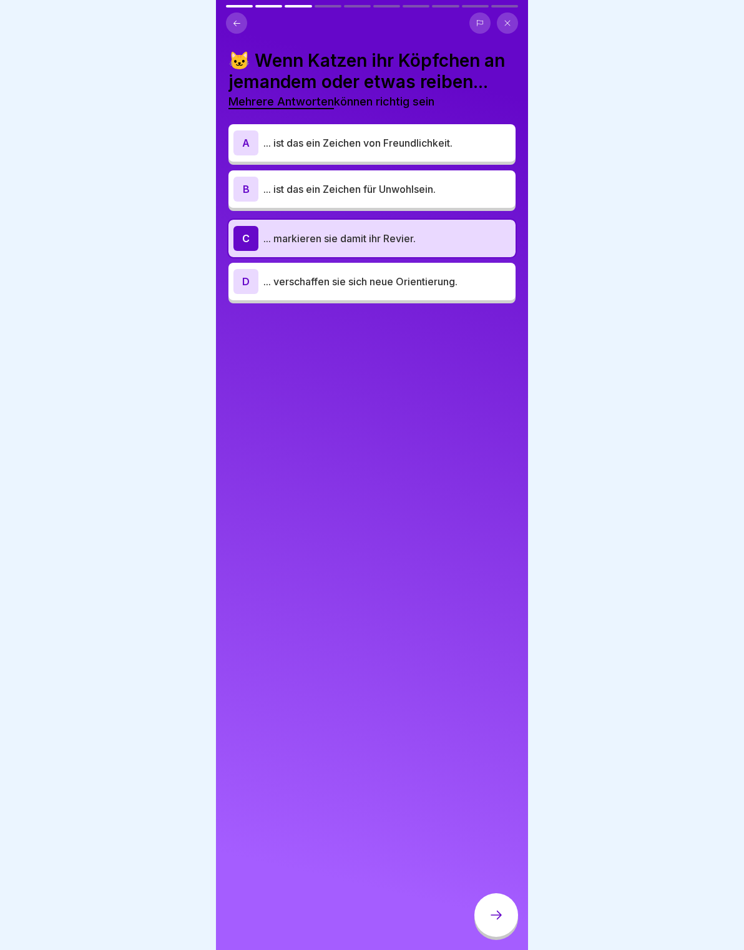
click at [485, 154] on div "A ... ist das ein Zeichen von Freundlichkeit." at bounding box center [371, 142] width 277 height 25
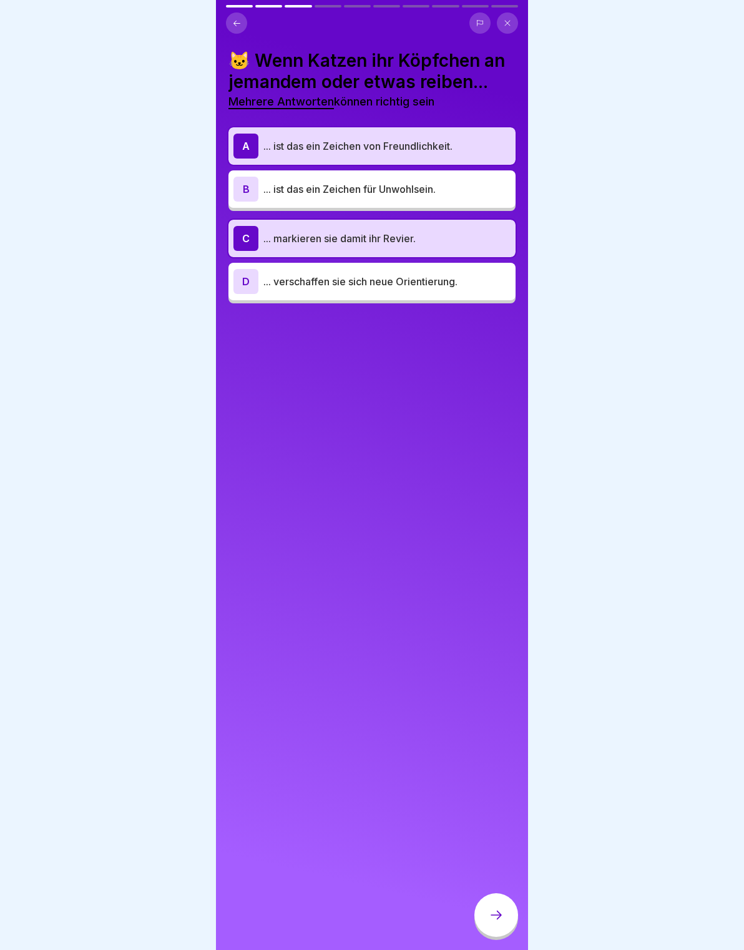
click at [510, 913] on div at bounding box center [496, 915] width 44 height 44
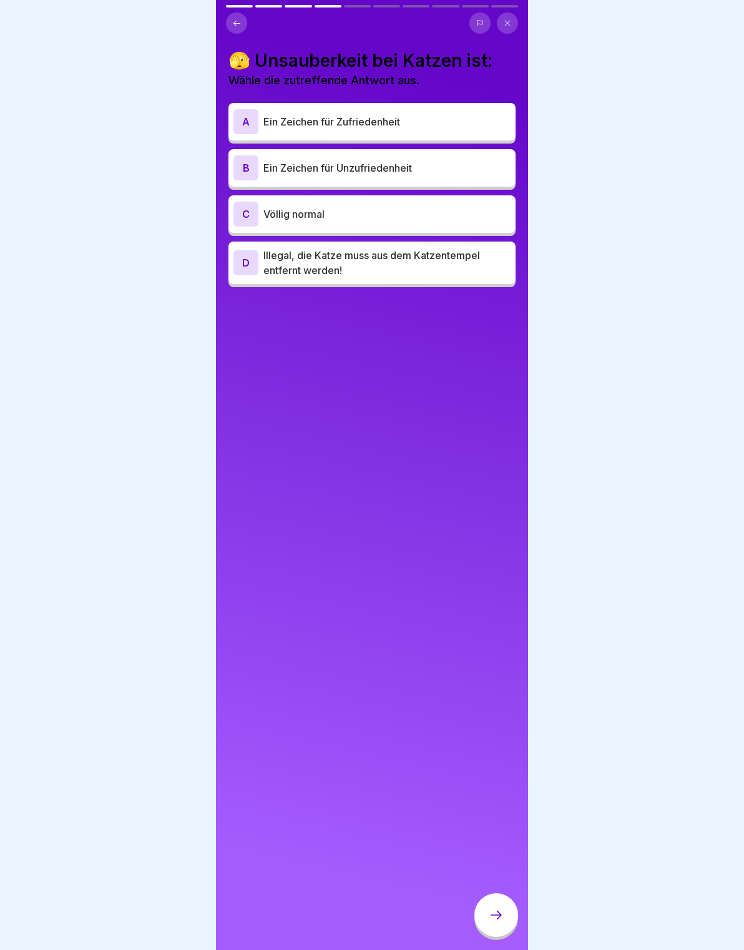
click at [464, 168] on p "Ein Zeichen für Unzufriedenheit" at bounding box center [386, 167] width 247 height 15
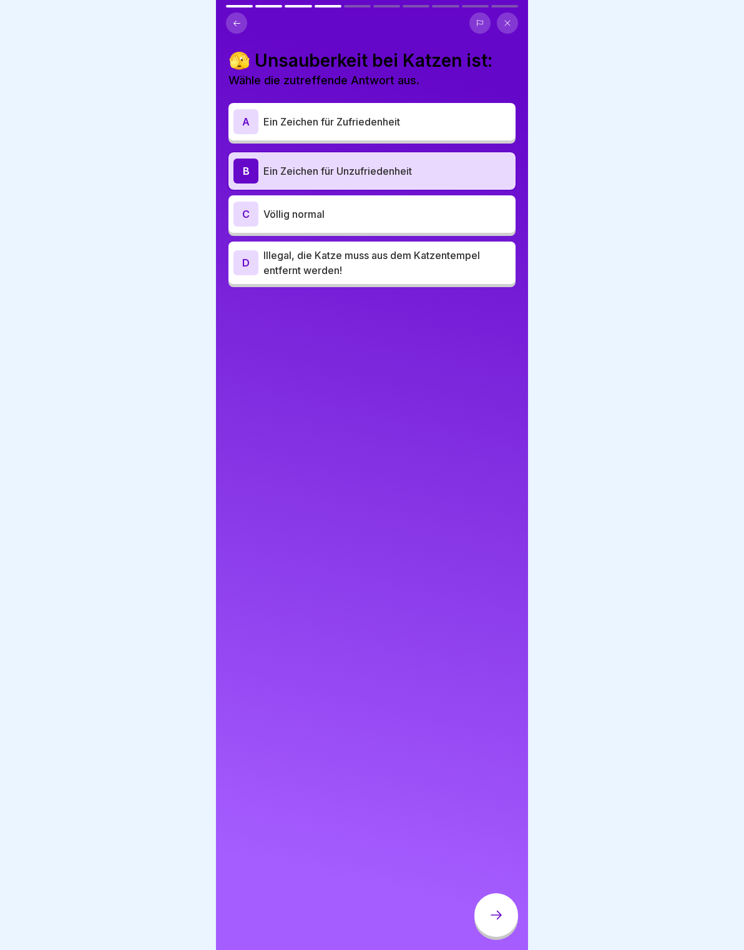
click at [496, 919] on icon at bounding box center [496, 914] width 15 height 15
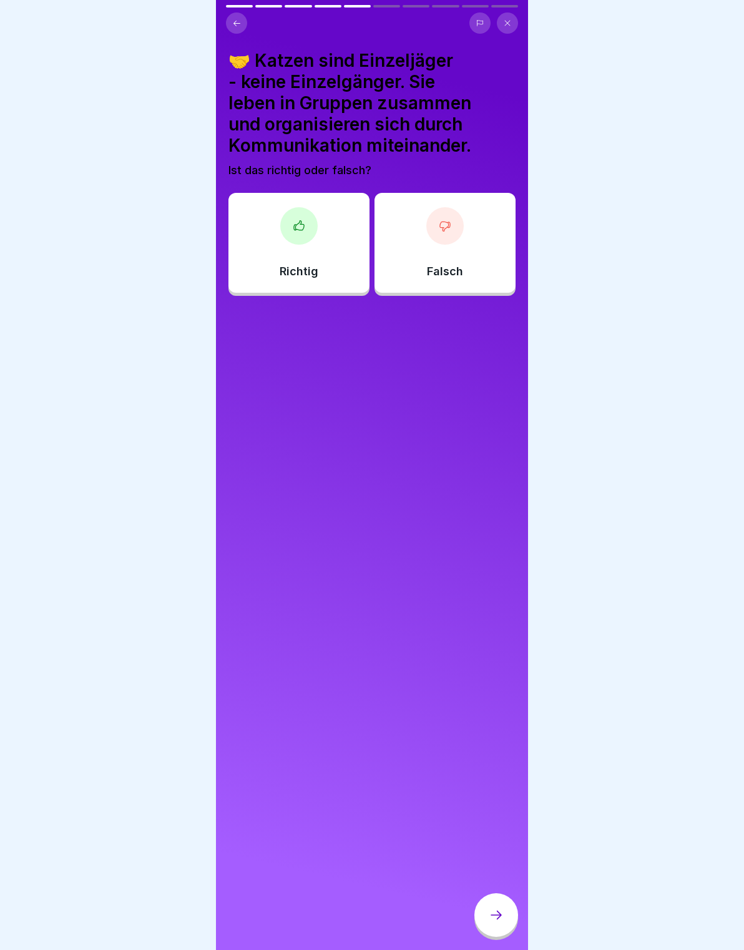
click at [509, 912] on div at bounding box center [496, 915] width 44 height 44
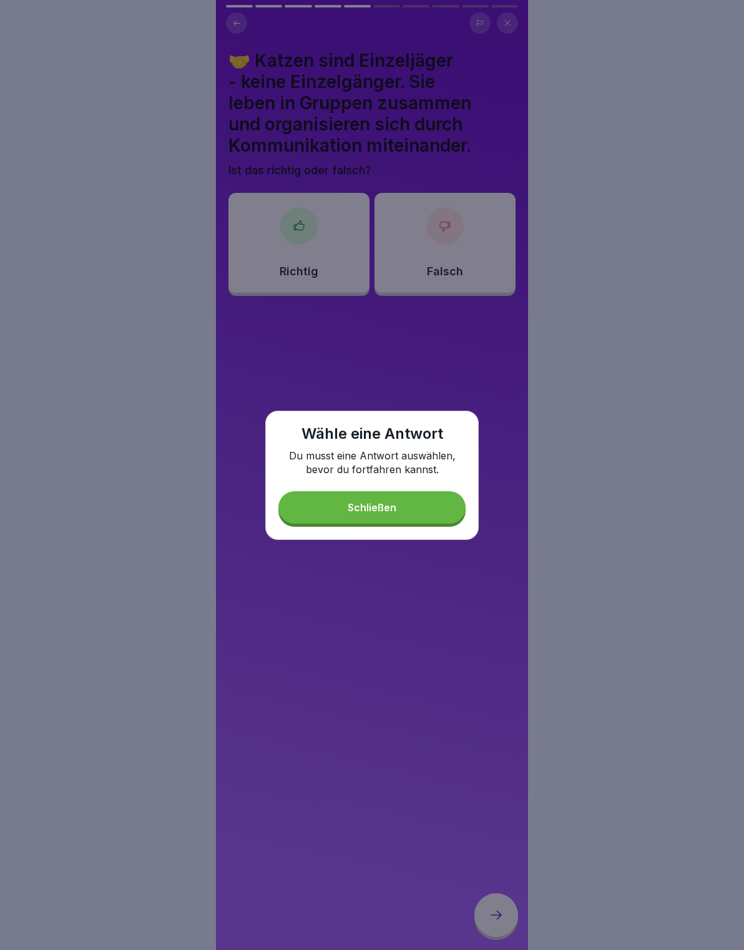
click at [451, 503] on button "Schließen" at bounding box center [371, 507] width 187 height 32
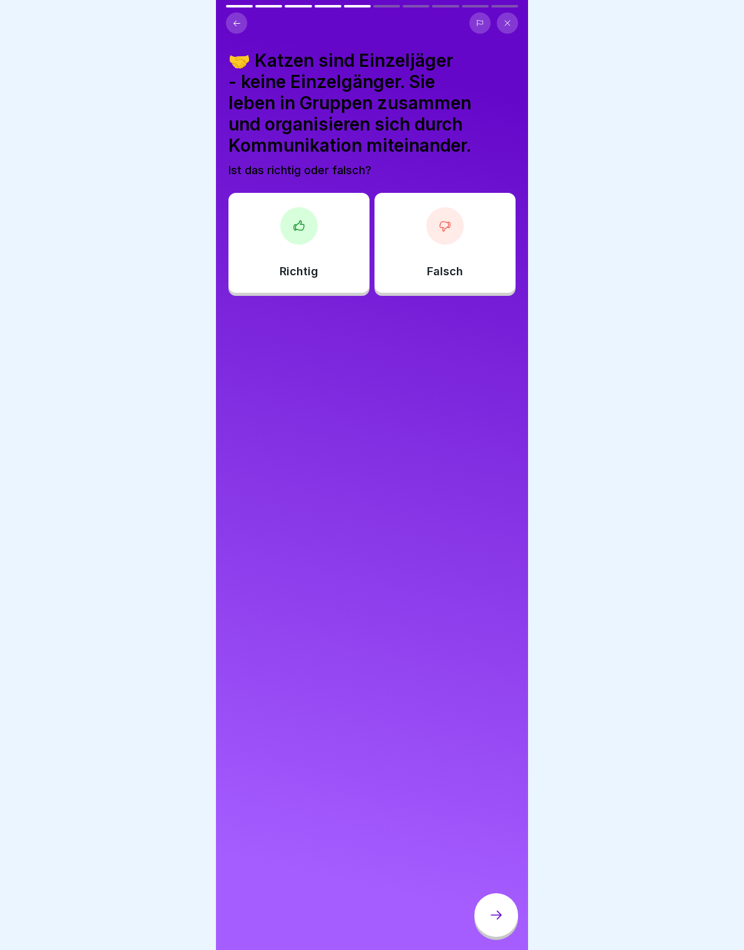
click at [293, 235] on div at bounding box center [298, 225] width 37 height 37
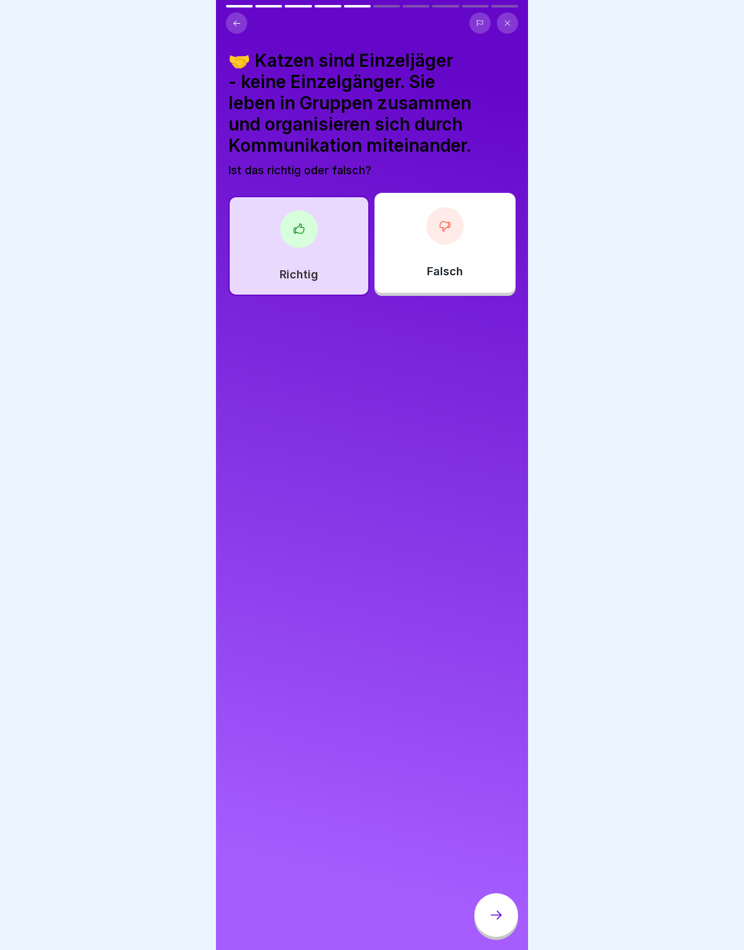
click at [519, 918] on div "🤝 Katzen sind Einzeljäger - keine Einzelgänger. Sie leben in Gruppen zusammen u…" at bounding box center [372, 475] width 312 height 950
click at [489, 914] on icon at bounding box center [496, 914] width 15 height 15
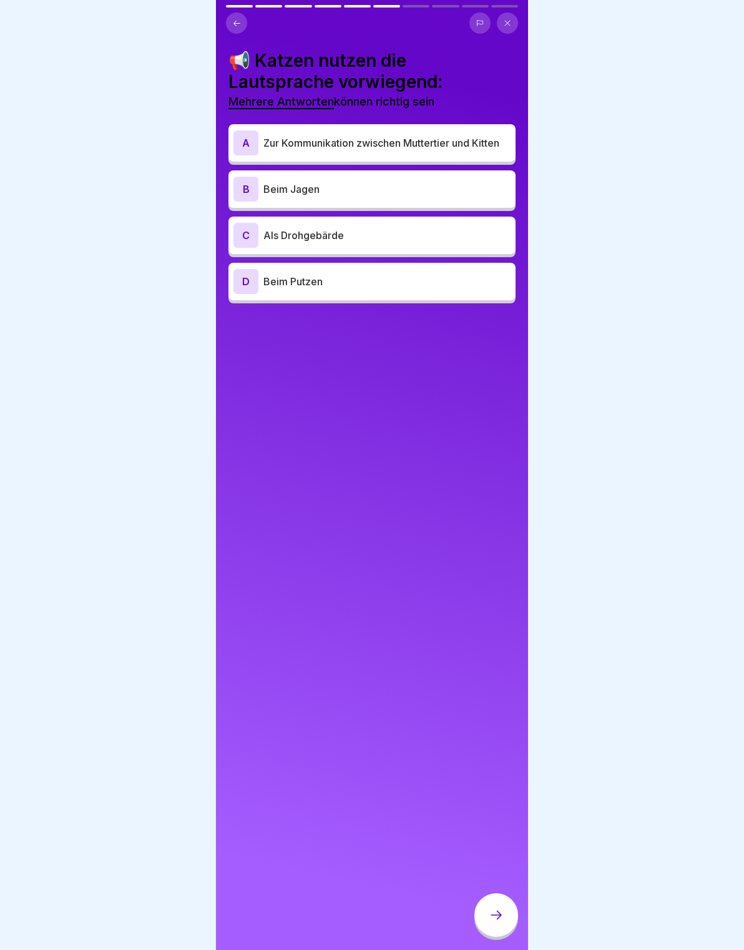
click at [260, 149] on div "A Zur Kommunikation zwischen Muttertier und Kitten" at bounding box center [371, 142] width 277 height 25
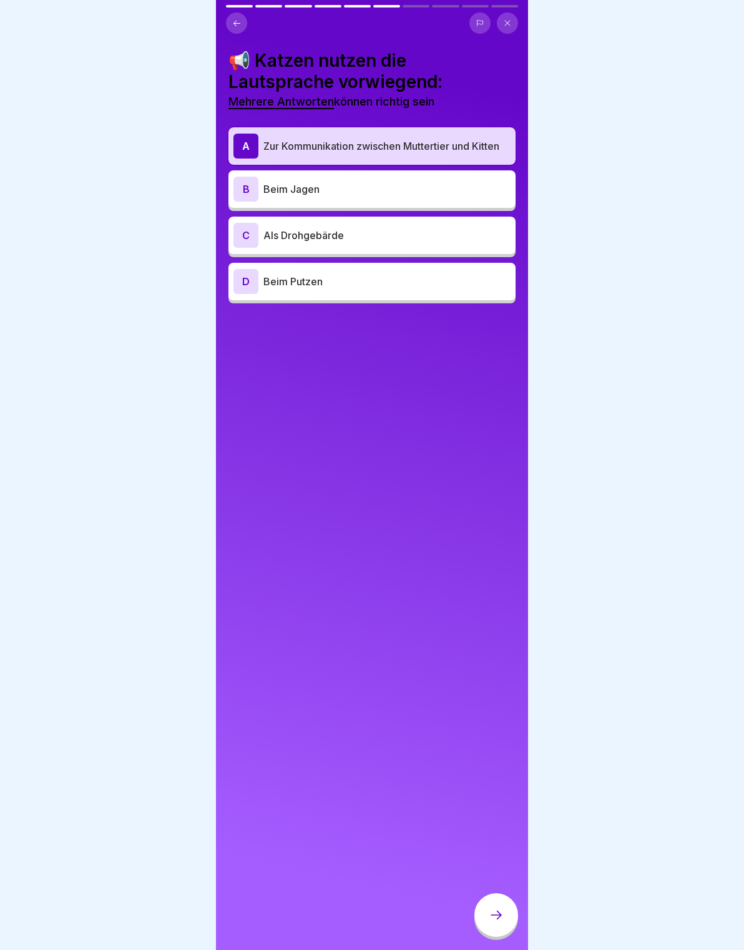
click at [244, 245] on div "C" at bounding box center [245, 235] width 25 height 25
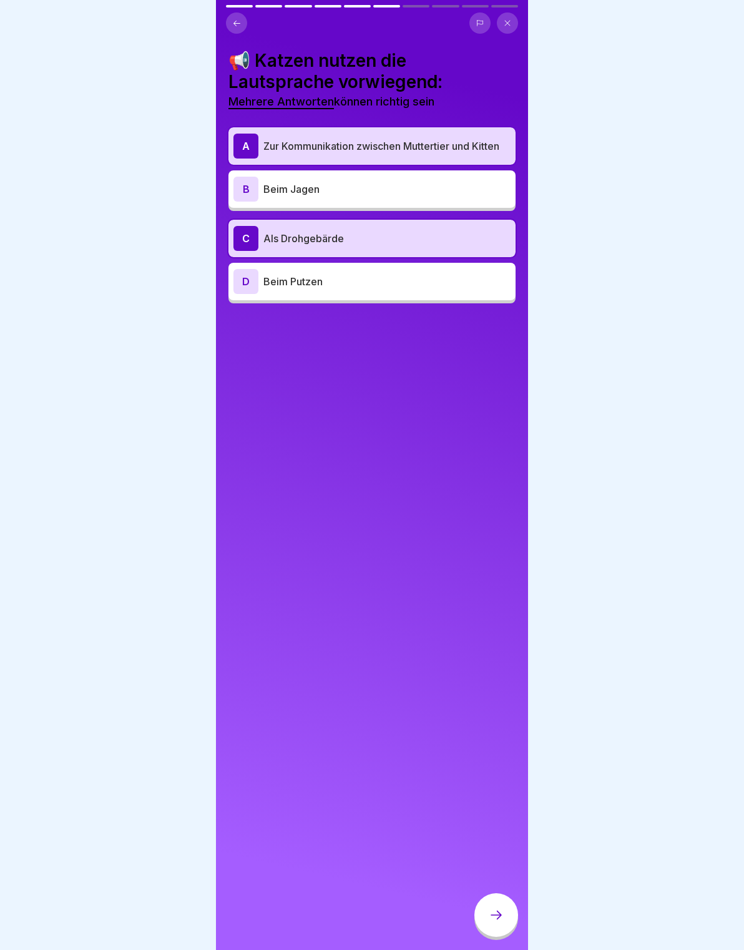
click at [503, 915] on icon at bounding box center [496, 914] width 15 height 15
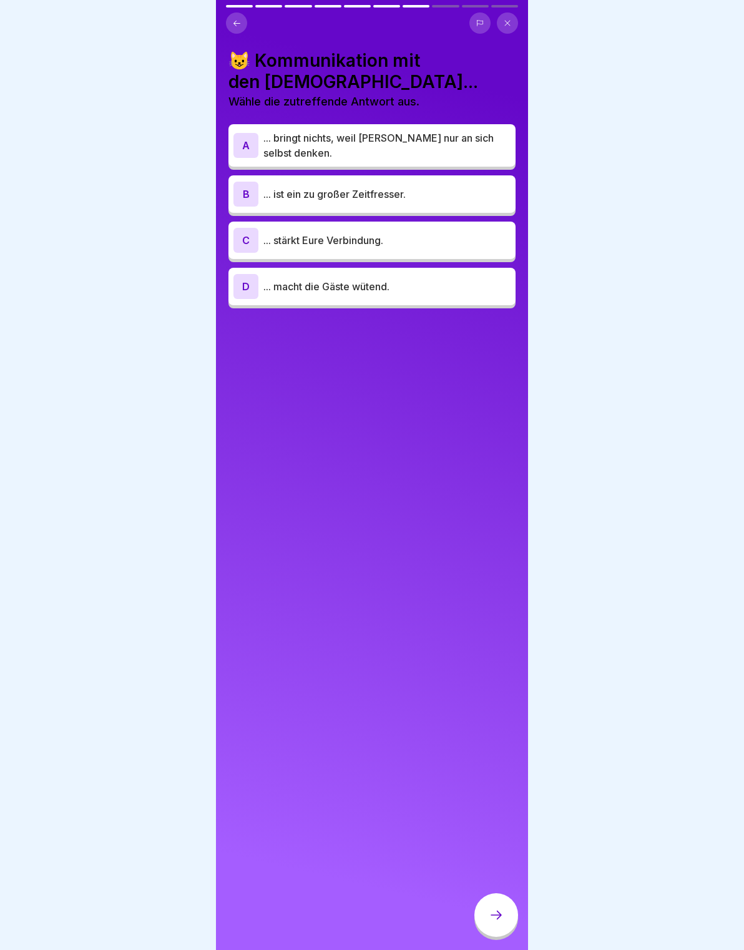
click at [423, 240] on p "... stärkt Eure Verbindung." at bounding box center [386, 240] width 247 height 15
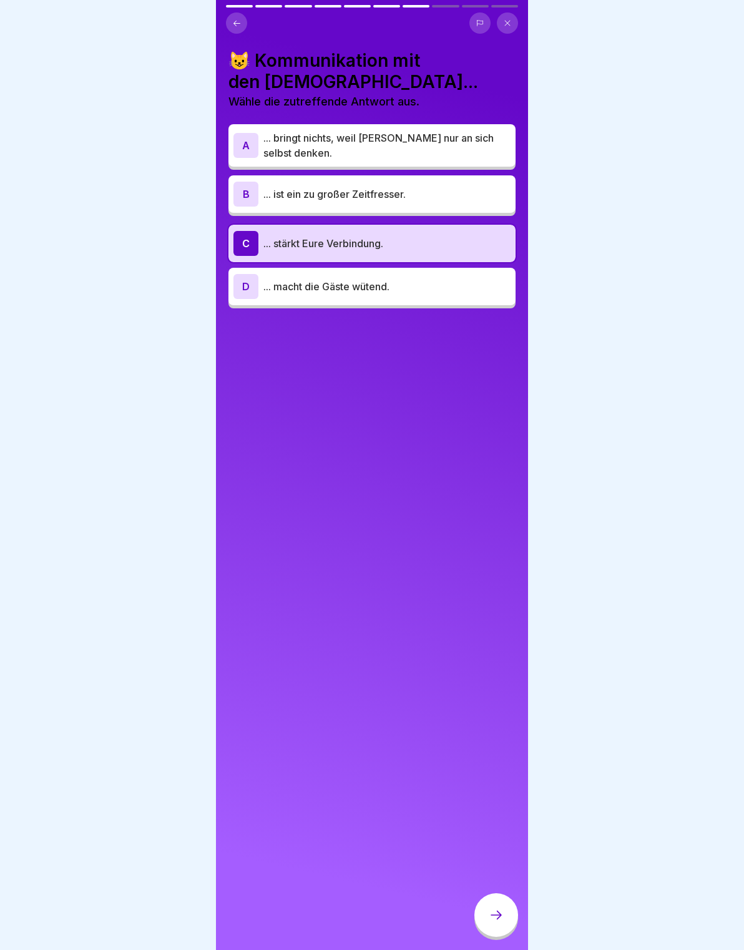
click at [509, 921] on div at bounding box center [496, 915] width 44 height 44
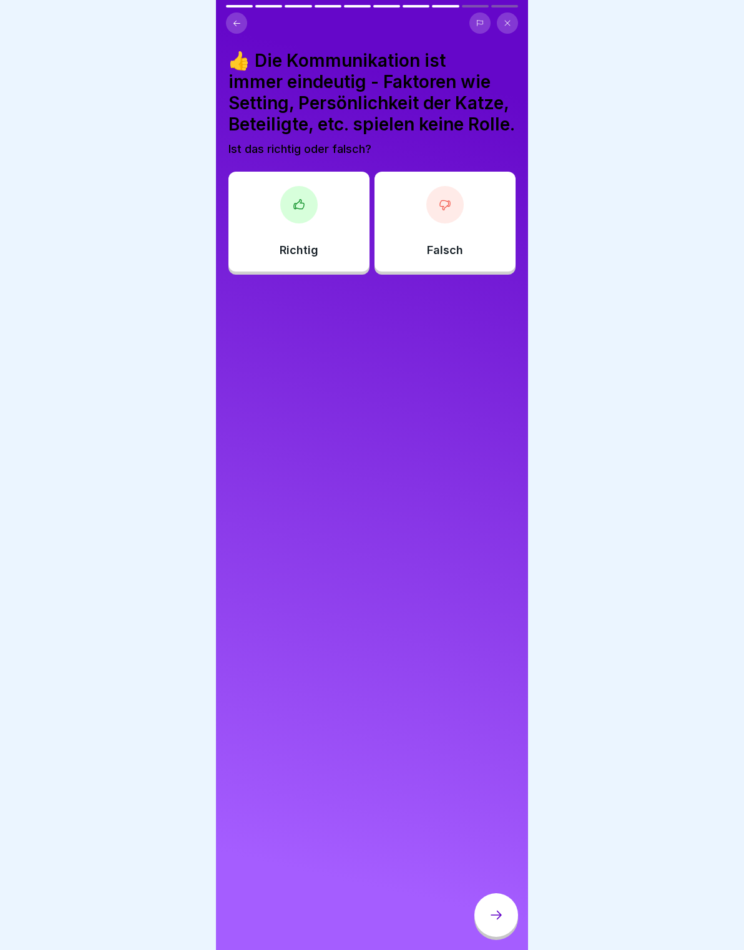
click at [455, 216] on div at bounding box center [444, 204] width 37 height 37
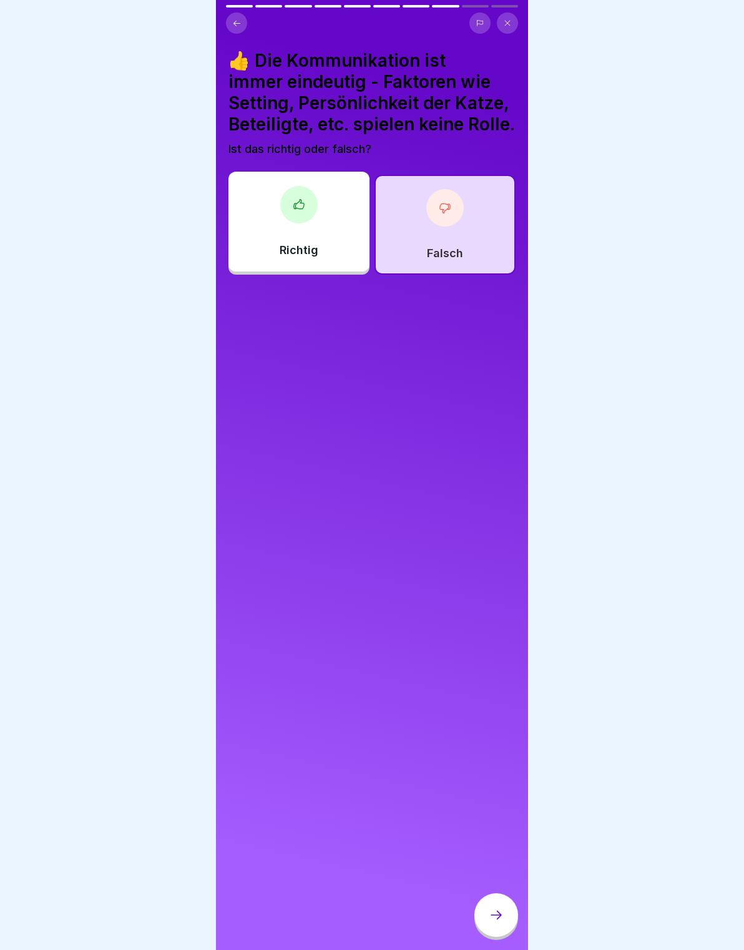
click at [503, 916] on icon at bounding box center [496, 914] width 15 height 15
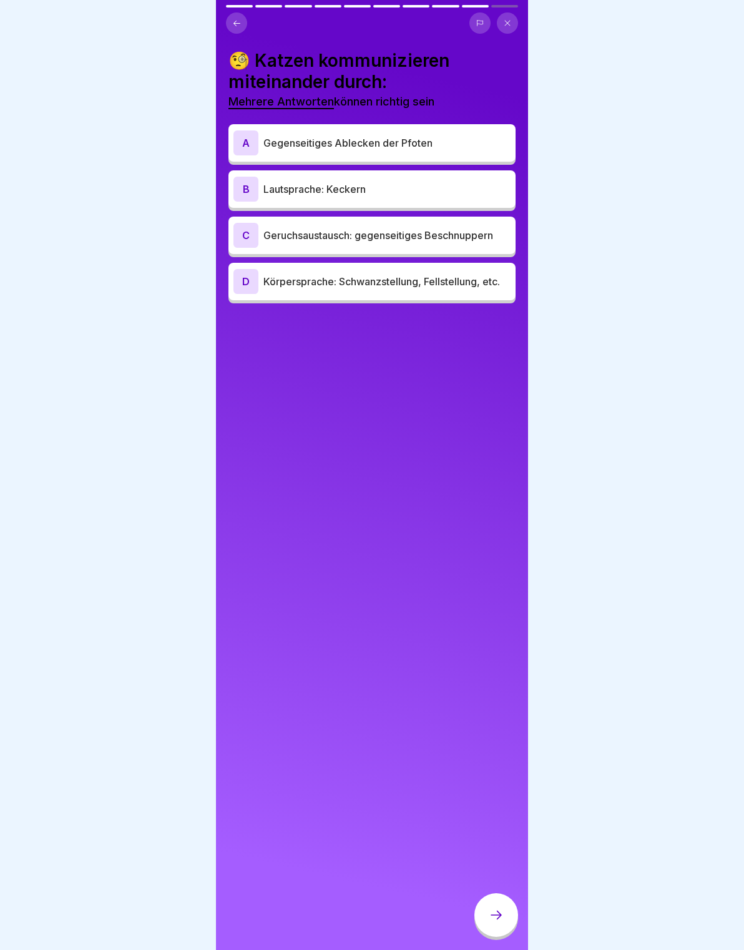
click at [488, 282] on p "Körpersprache: Schwanzstellung, Fellstellung, etc." at bounding box center [386, 281] width 247 height 15
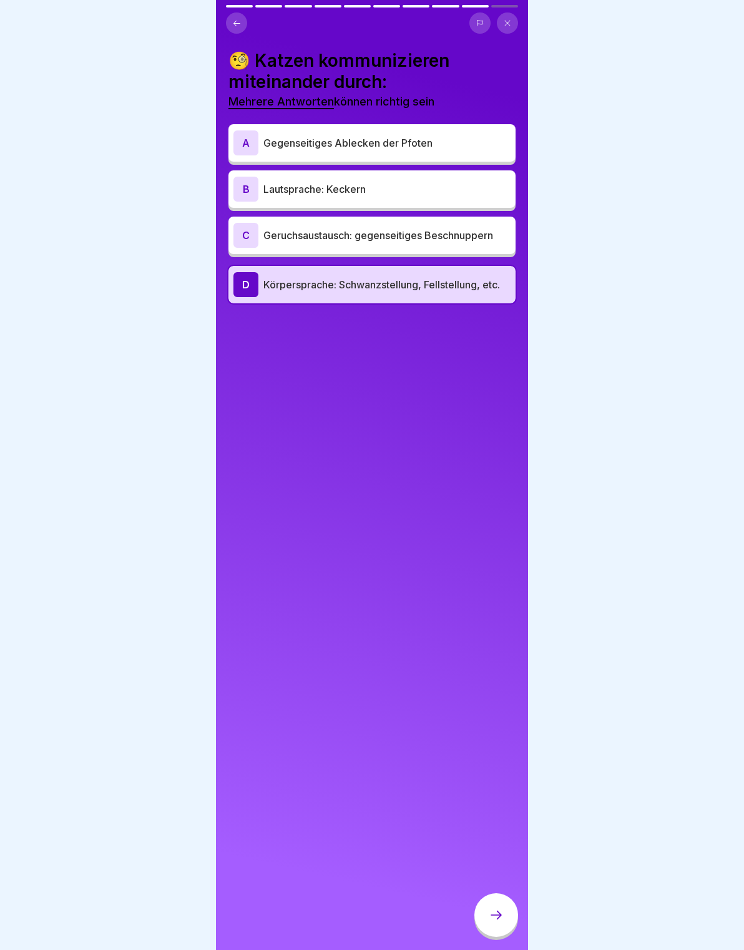
click at [442, 229] on p "Geruchsaustausch: gegenseitiges Beschnuppern" at bounding box center [386, 235] width 247 height 15
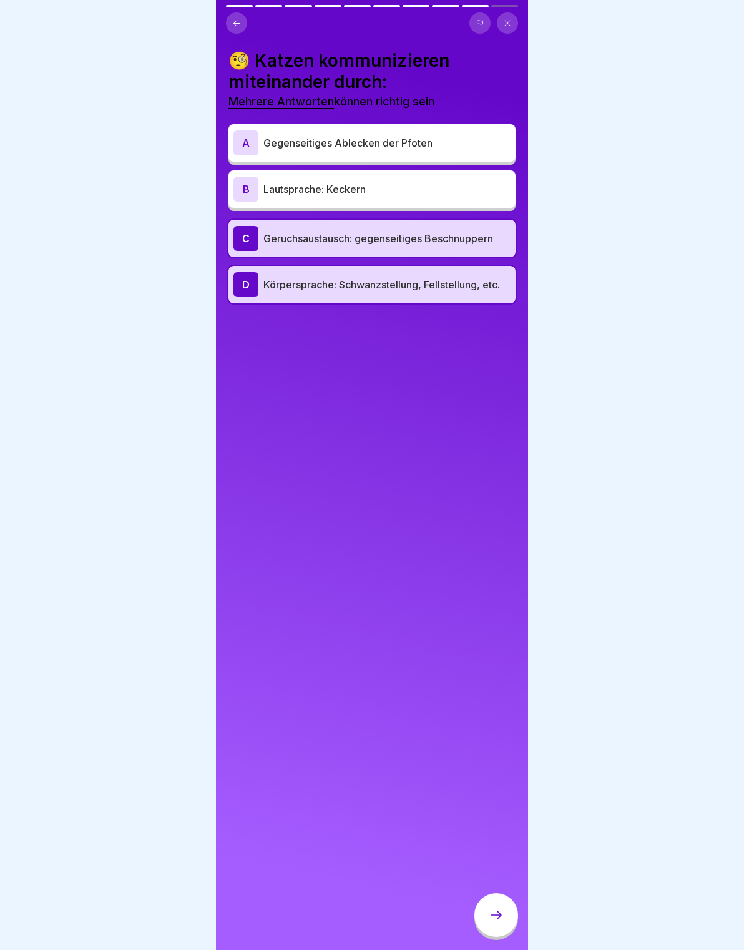
click at [53, 130] on div at bounding box center [372, 475] width 744 height 950
click at [262, 181] on div "B Lautsprache: Keckern" at bounding box center [371, 189] width 277 height 25
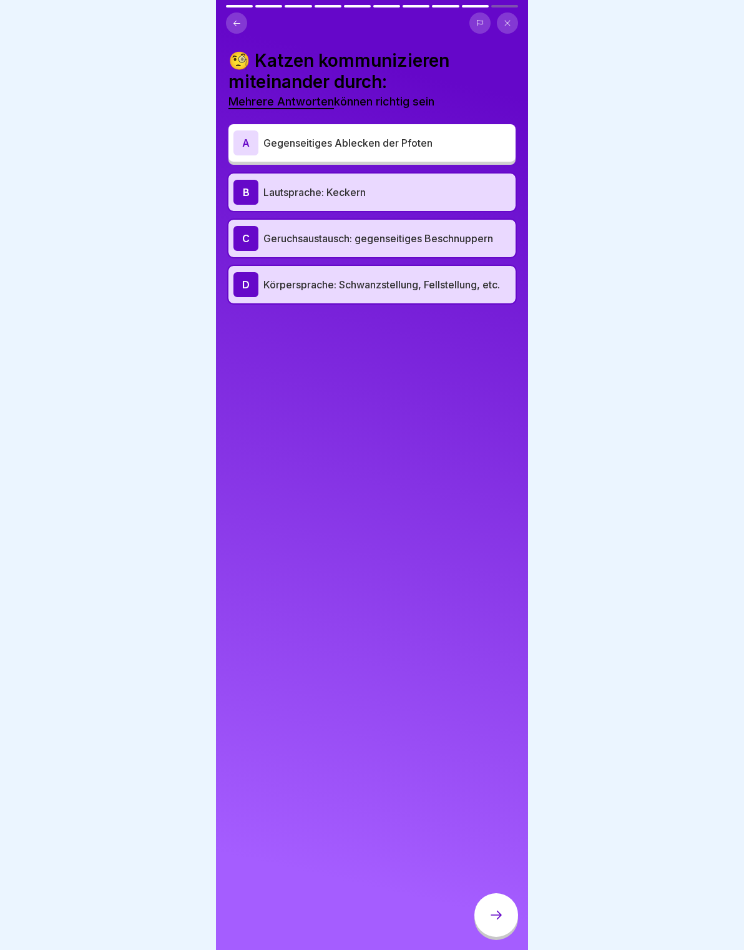
click at [514, 918] on div at bounding box center [496, 915] width 44 height 44
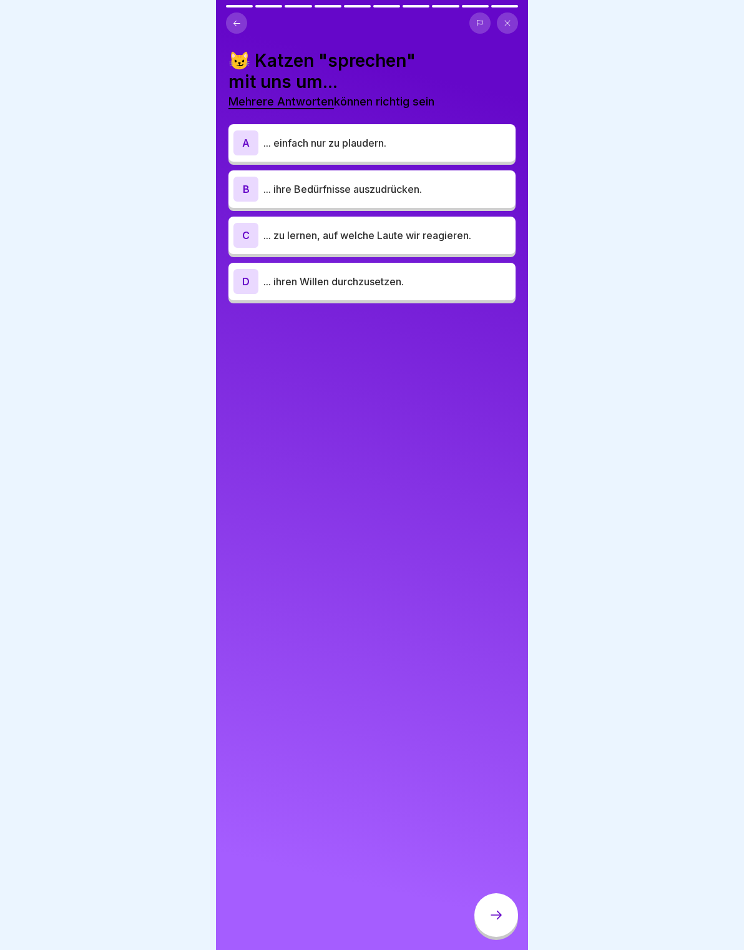
click at [250, 236] on div "C" at bounding box center [245, 235] width 25 height 25
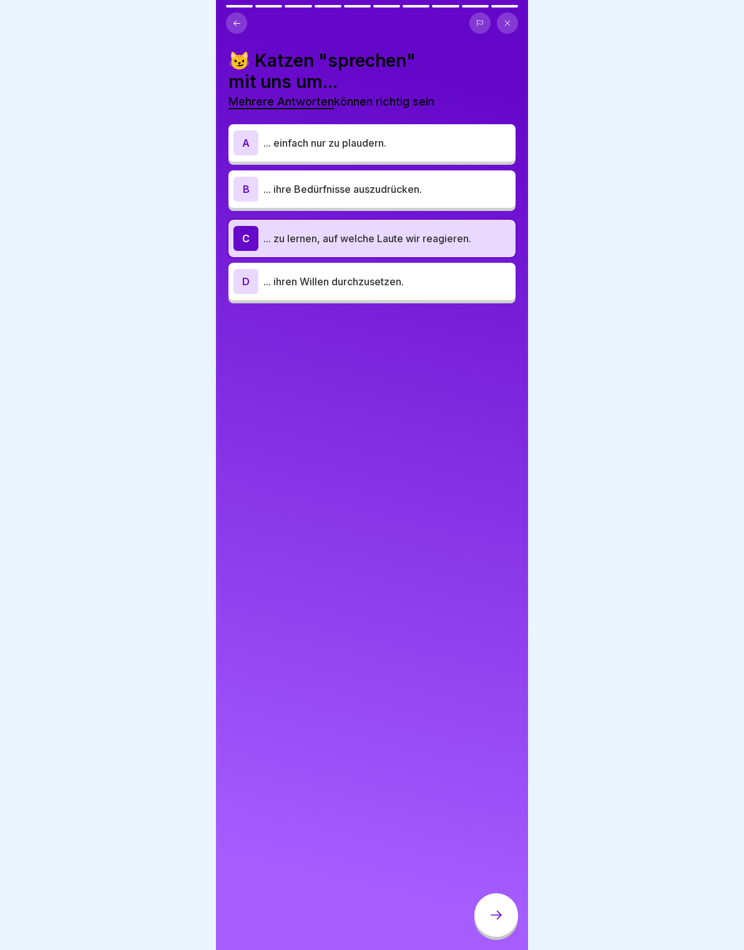
click at [251, 191] on div "B" at bounding box center [245, 189] width 25 height 25
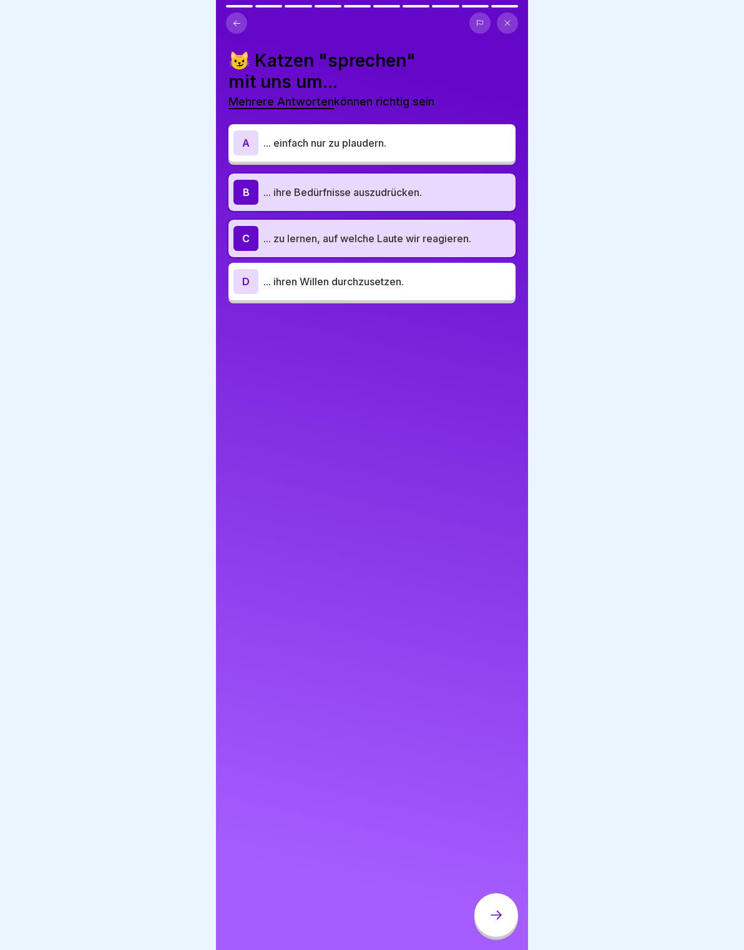
click at [510, 917] on div at bounding box center [496, 915] width 44 height 44
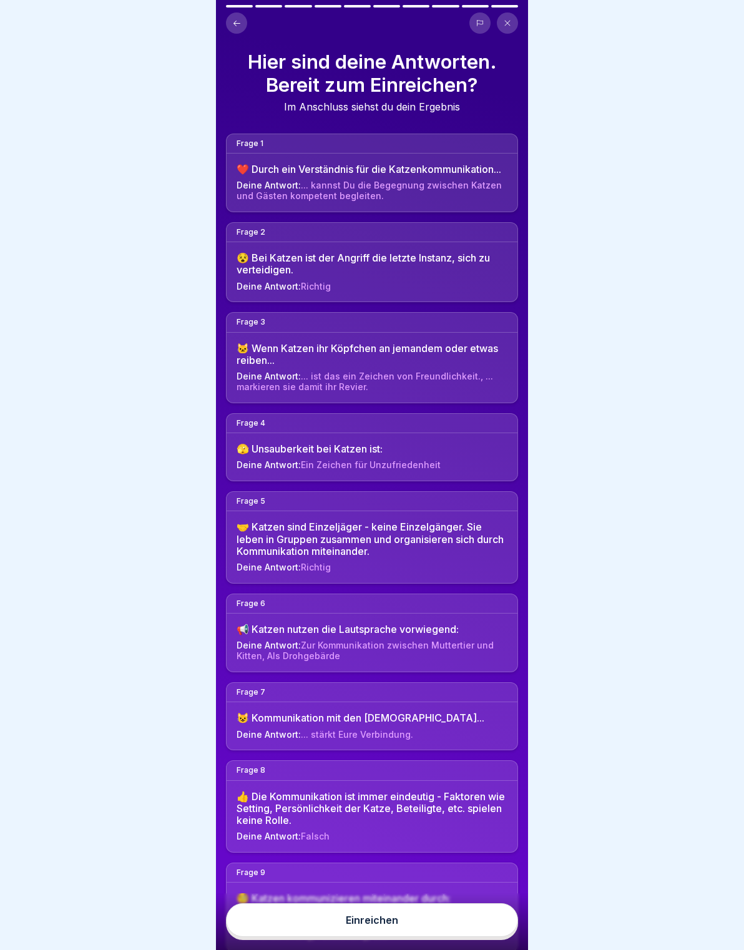
click at [489, 931] on button "Einreichen" at bounding box center [372, 920] width 292 height 34
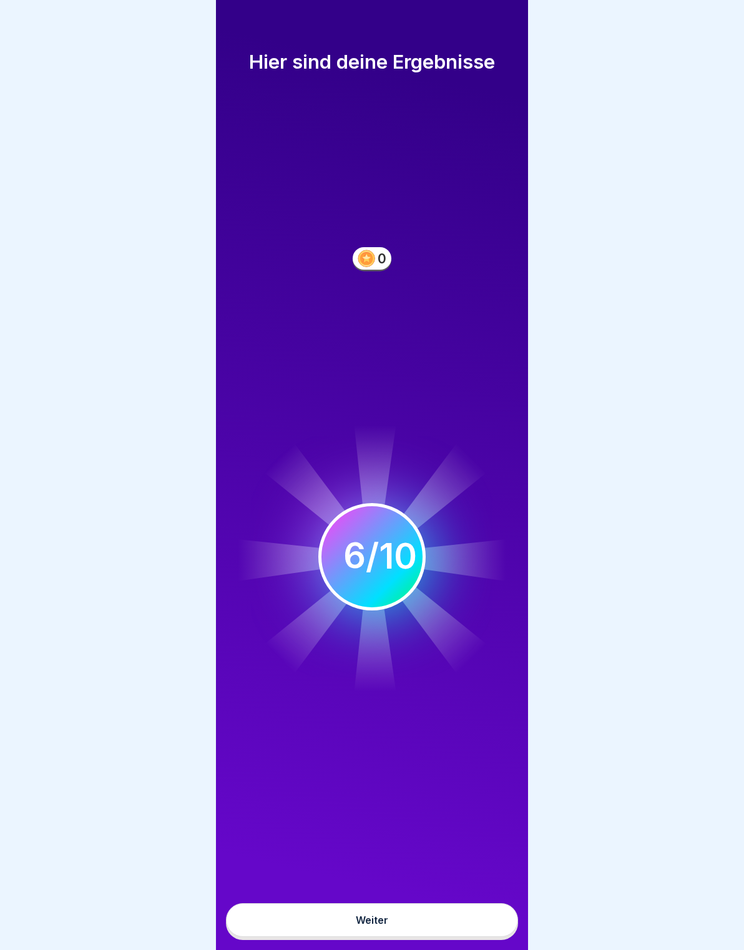
click at [457, 920] on button "Weiter" at bounding box center [372, 920] width 292 height 34
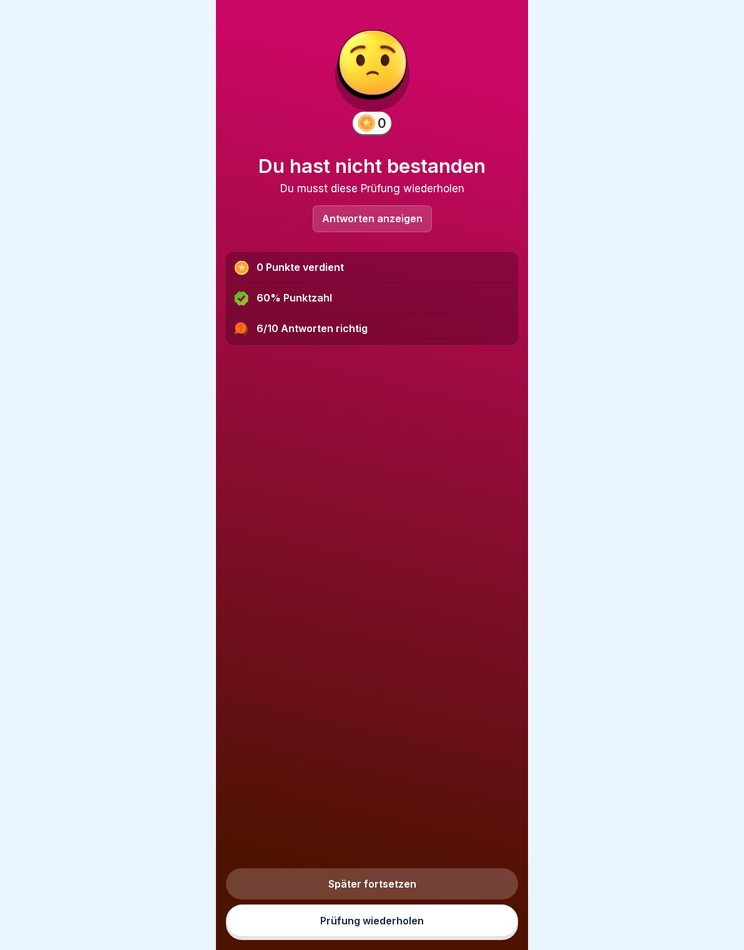
click at [460, 923] on link "Prüfung wiederholen" at bounding box center [372, 920] width 292 height 32
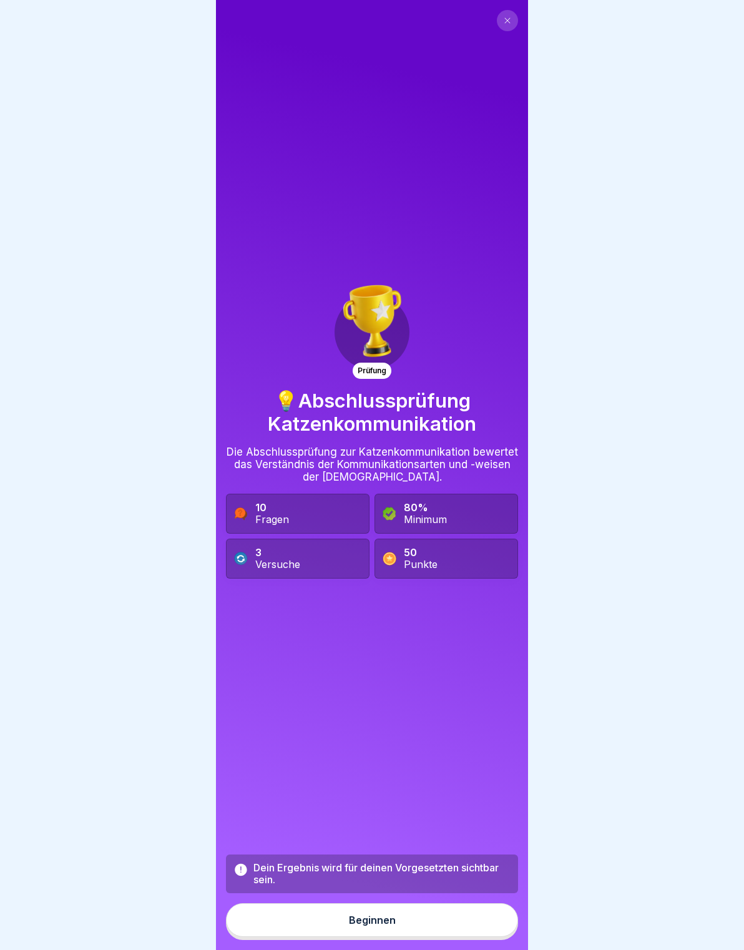
click at [432, 929] on button "Beginnen" at bounding box center [372, 920] width 292 height 34
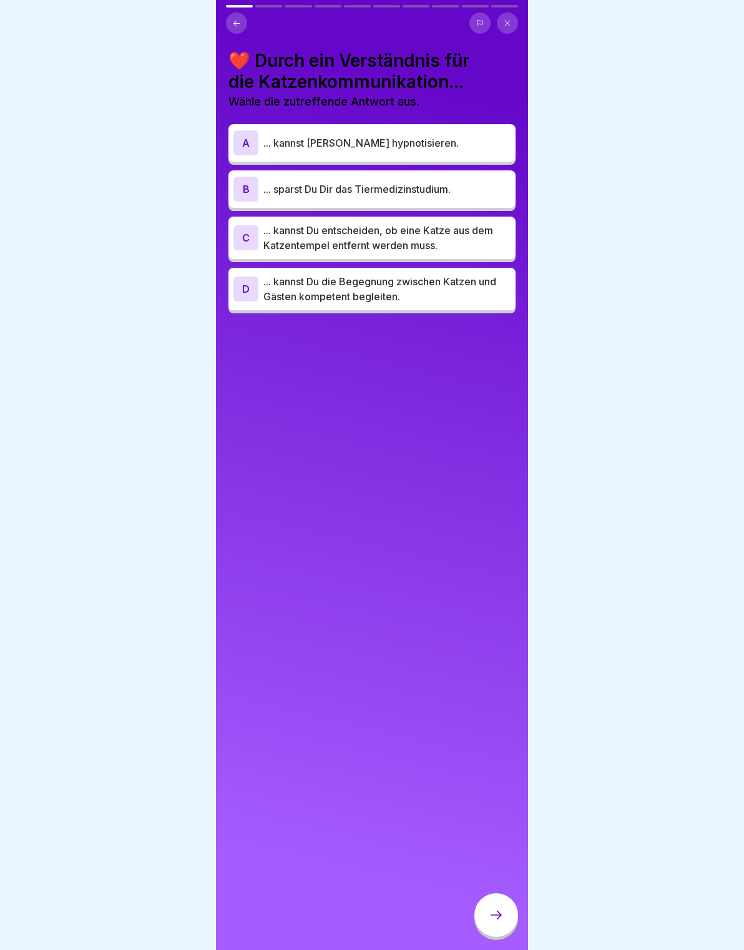
click at [467, 246] on p "... kannst Du entscheiden, ob eine Katze aus dem Katzentempel entfernt werden m…" at bounding box center [386, 238] width 247 height 30
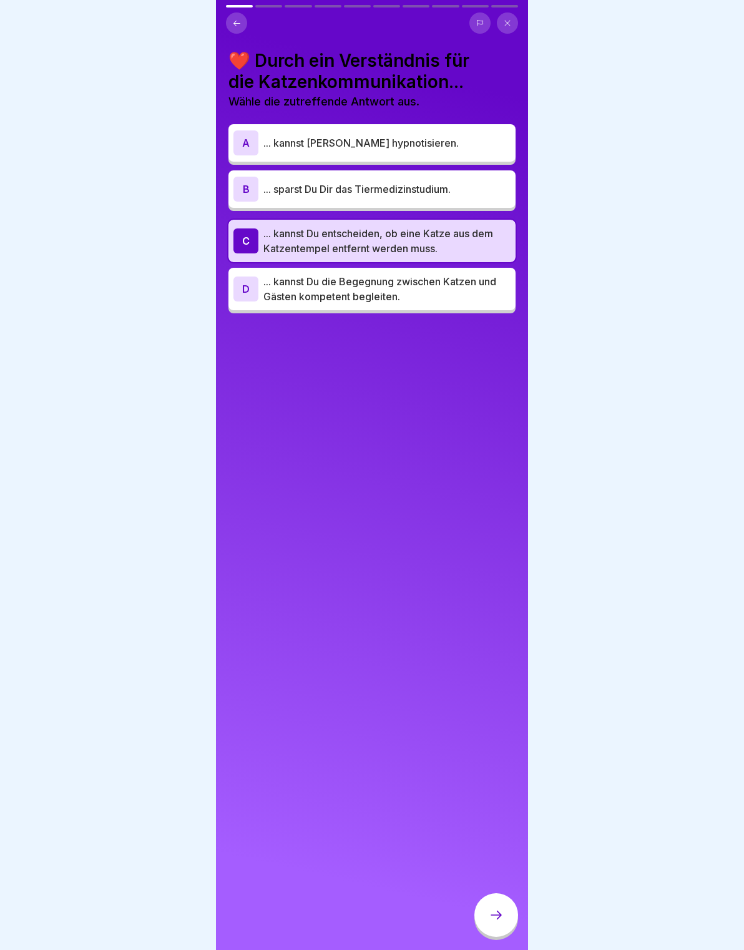
click at [330, 302] on p "... kannst Du die Begegnung zwischen Katzen und Gästen kompetent begleiten." at bounding box center [386, 289] width 247 height 30
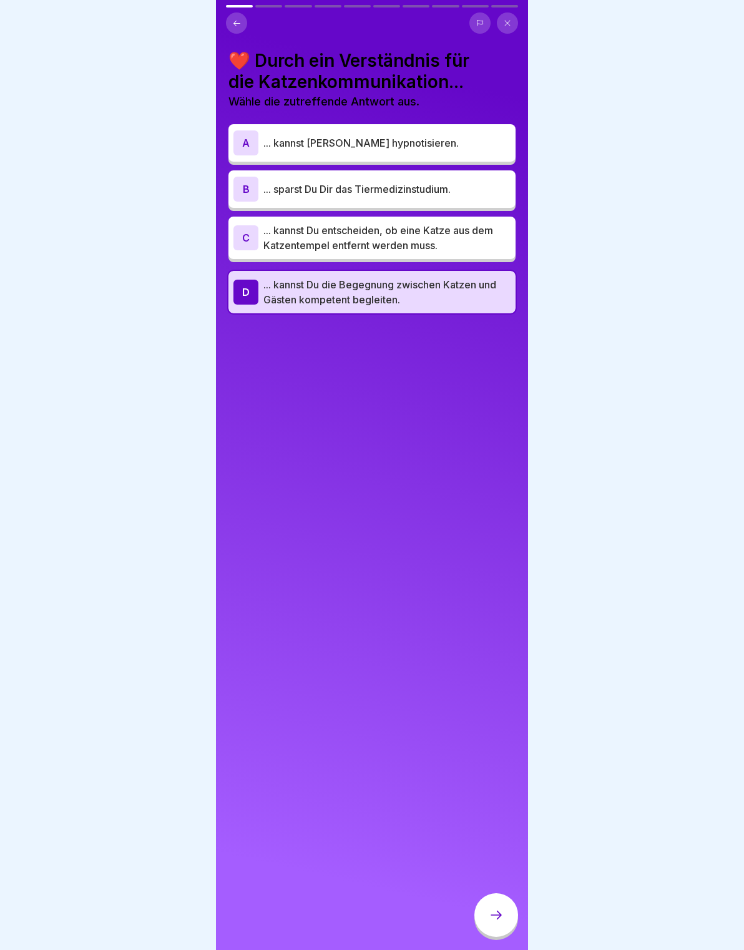
click at [504, 934] on div at bounding box center [496, 915] width 44 height 44
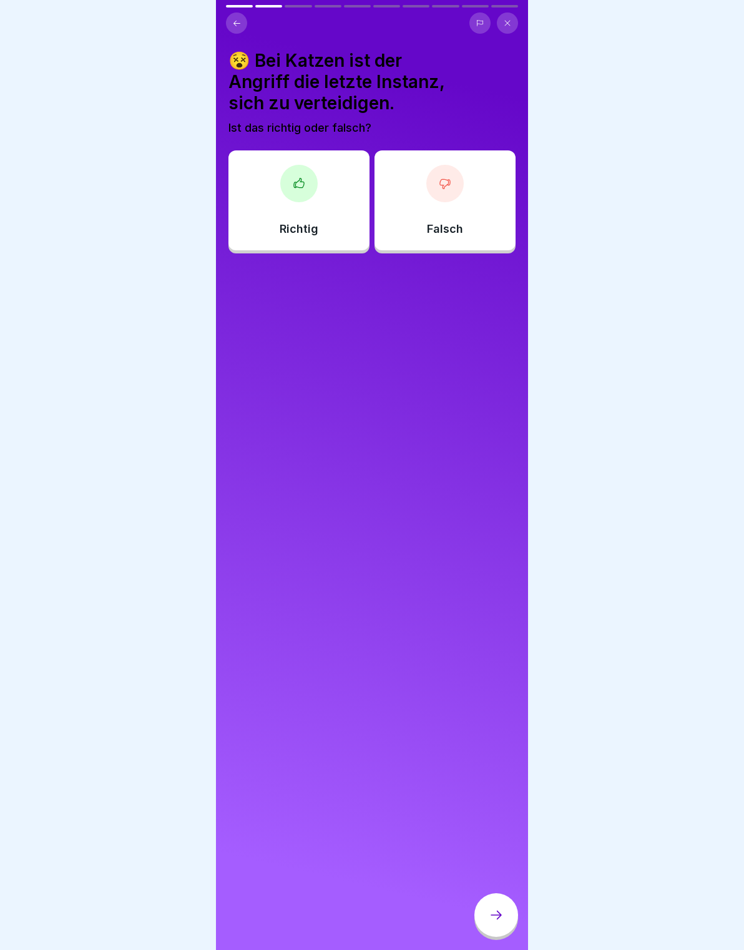
click at [293, 207] on div "Richtig" at bounding box center [298, 200] width 141 height 100
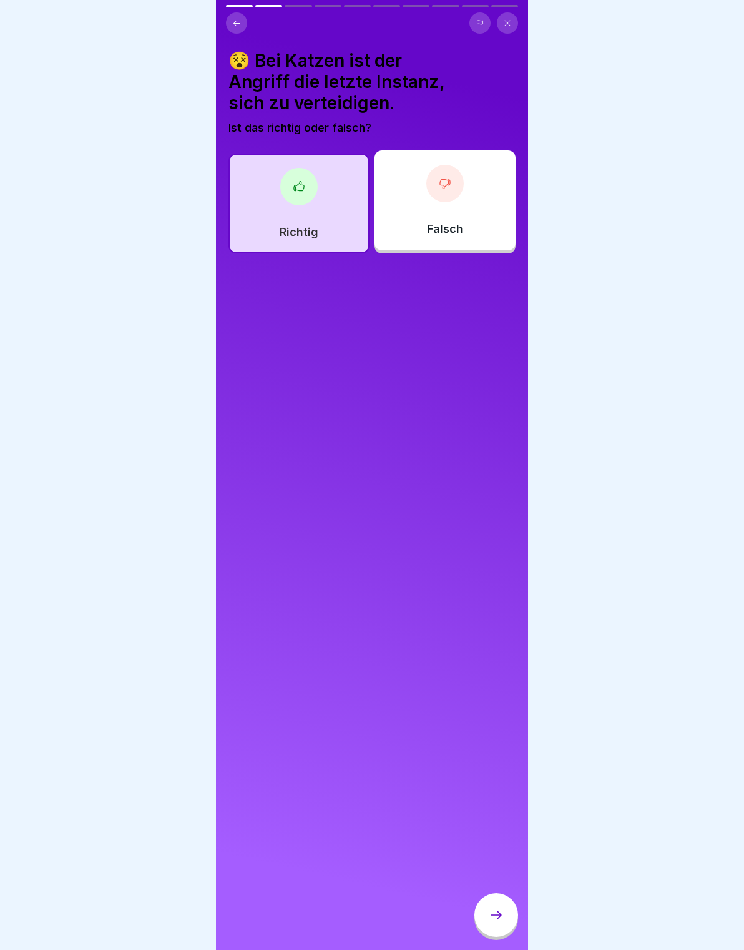
click at [504, 915] on div at bounding box center [496, 915] width 44 height 44
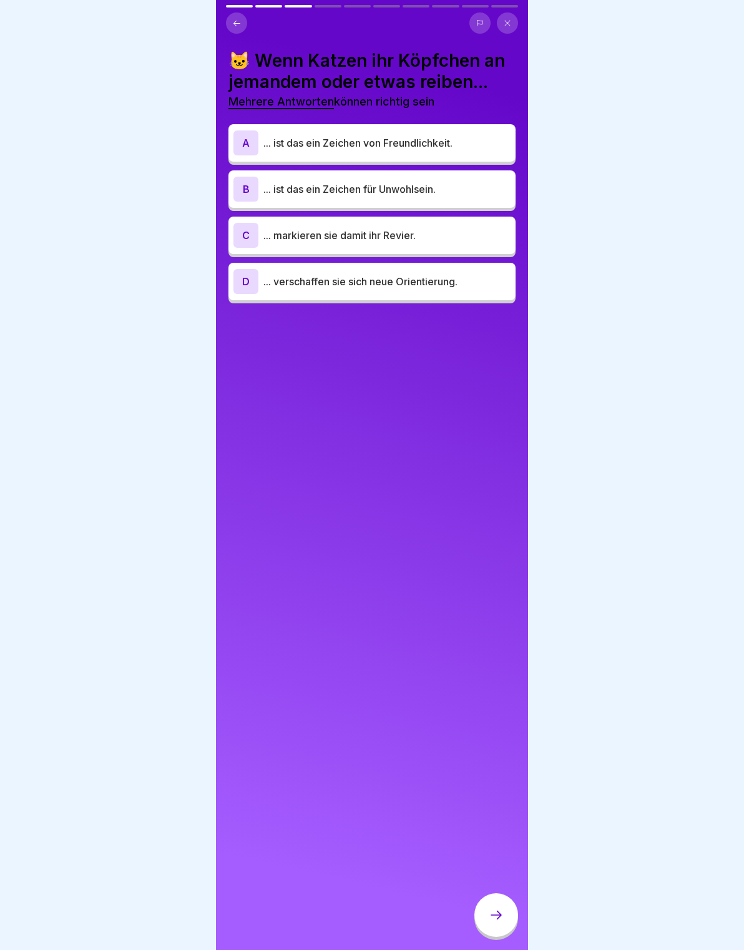
click at [475, 153] on div "A ... ist das ein Zeichen von Freundlichkeit." at bounding box center [371, 142] width 277 height 25
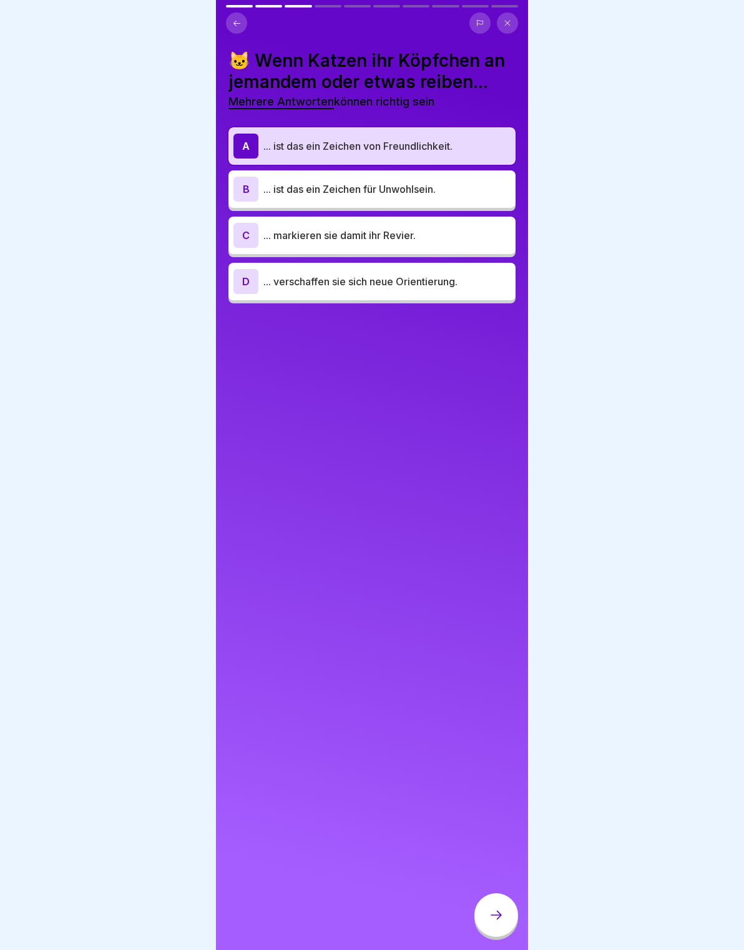
click at [476, 238] on p "... markieren sie damit ihr Revier." at bounding box center [386, 235] width 247 height 15
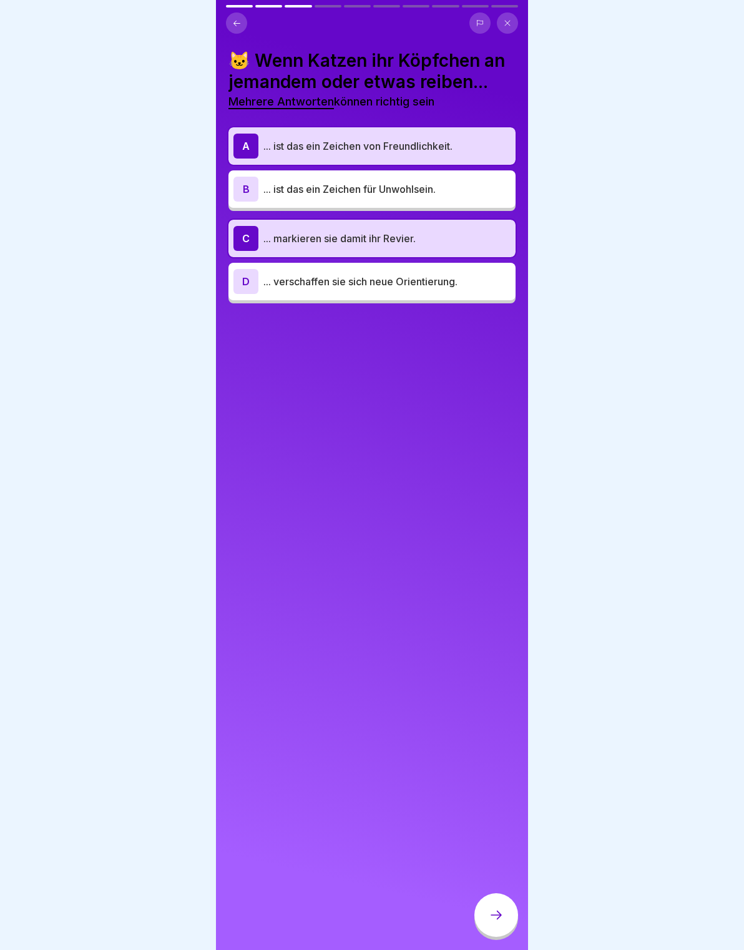
click at [484, 907] on div at bounding box center [496, 915] width 44 height 44
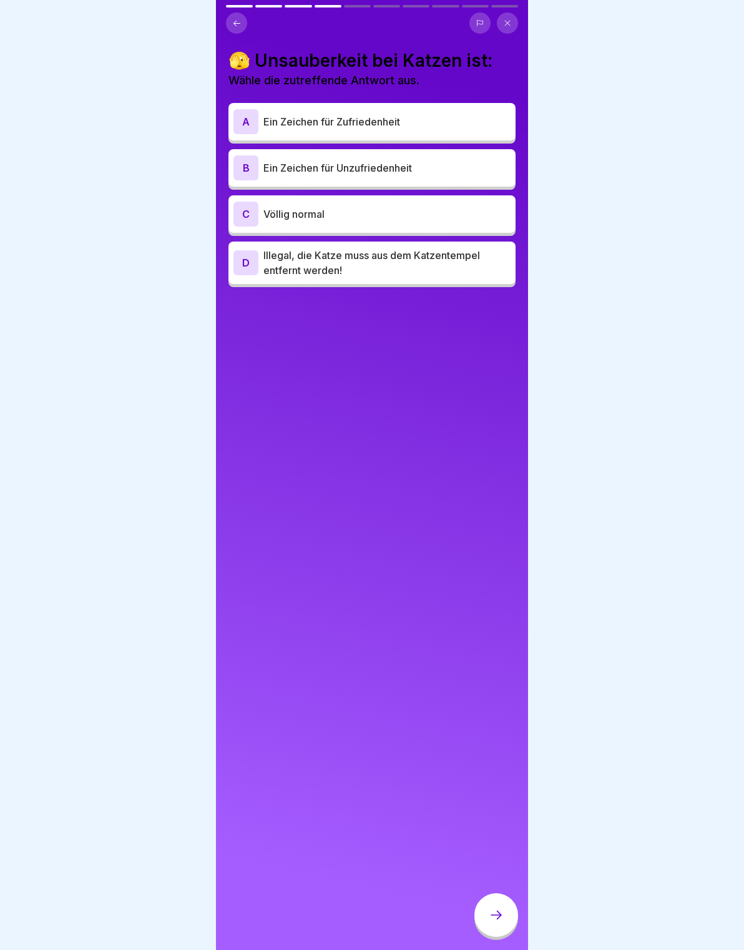
click at [482, 165] on p "Ein Zeichen für Unzufriedenheit" at bounding box center [386, 167] width 247 height 15
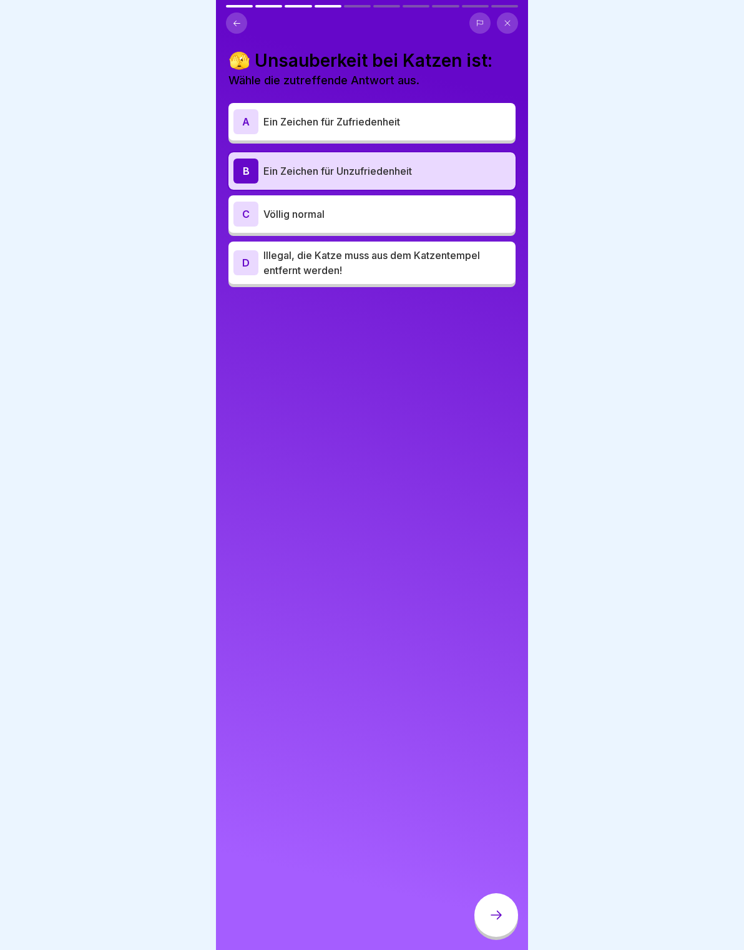
click at [489, 927] on div at bounding box center [496, 915] width 44 height 44
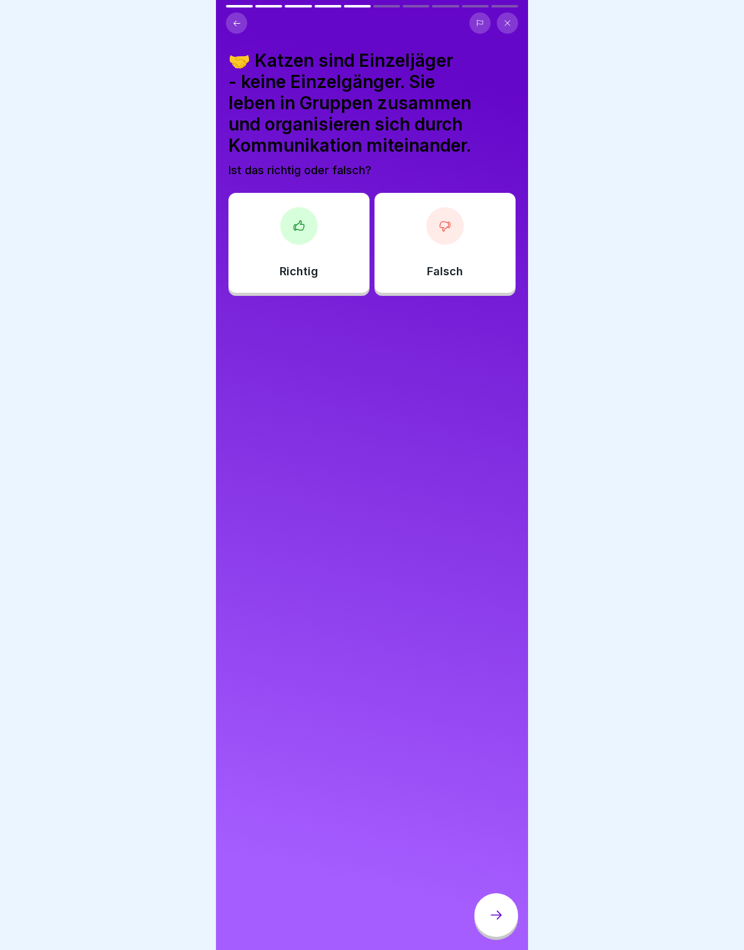
click at [309, 243] on div "Richtig" at bounding box center [298, 243] width 141 height 100
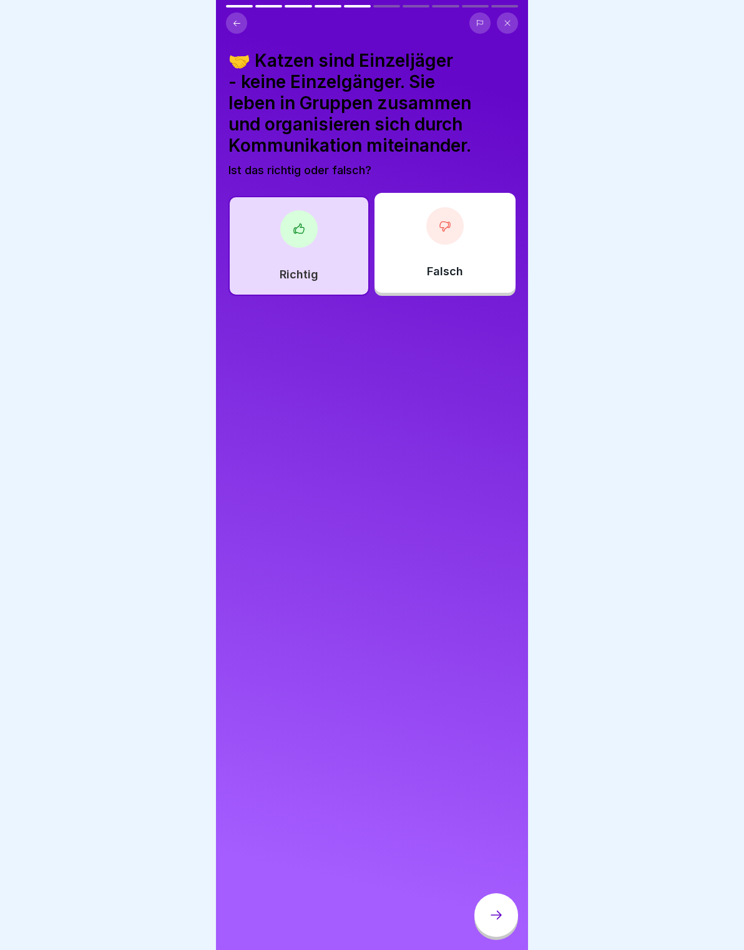
click at [468, 932] on div "🤝 Katzen sind Einzeljäger - keine Einzelgänger. Sie leben in Gruppen zusammen u…" at bounding box center [372, 475] width 312 height 950
click at [509, 909] on div at bounding box center [496, 915] width 44 height 44
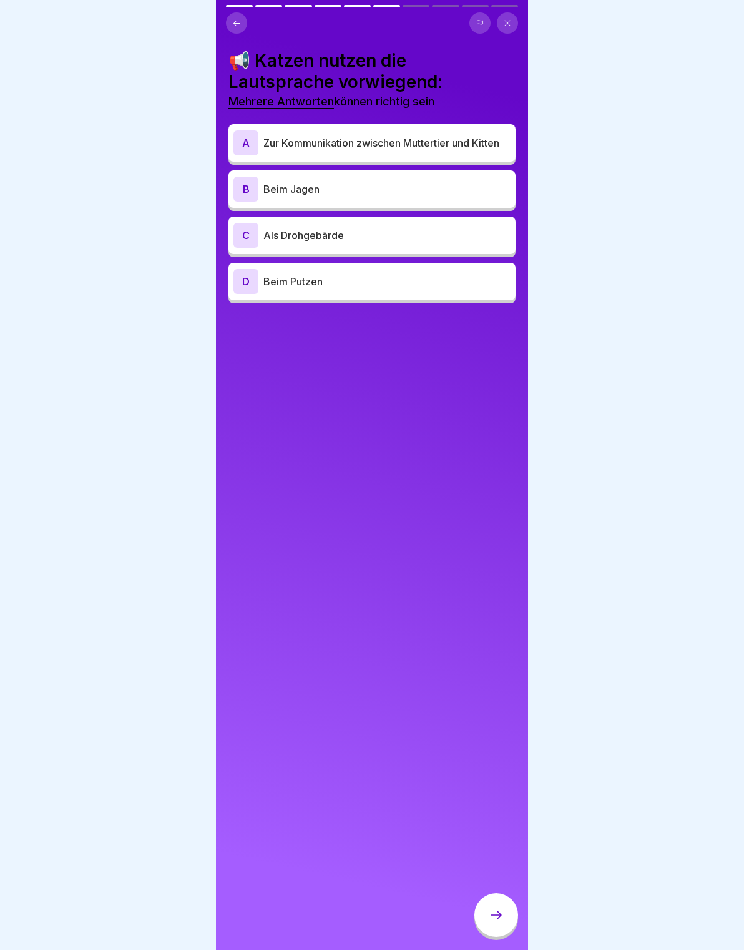
click at [429, 235] on p "Als Drohgebärde" at bounding box center [386, 235] width 247 height 15
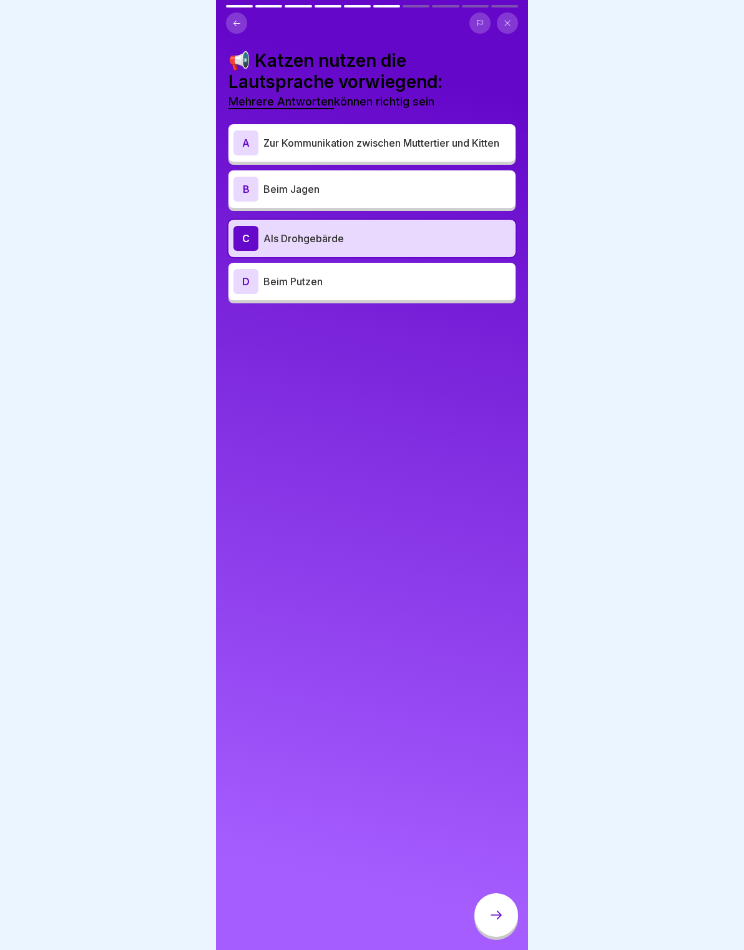
click at [524, 917] on div "📢 Katzen nutzen die Lautsprache vorwiegend: Mehrere Antworten können richtig se…" at bounding box center [372, 475] width 312 height 950
click at [507, 928] on div at bounding box center [496, 915] width 44 height 44
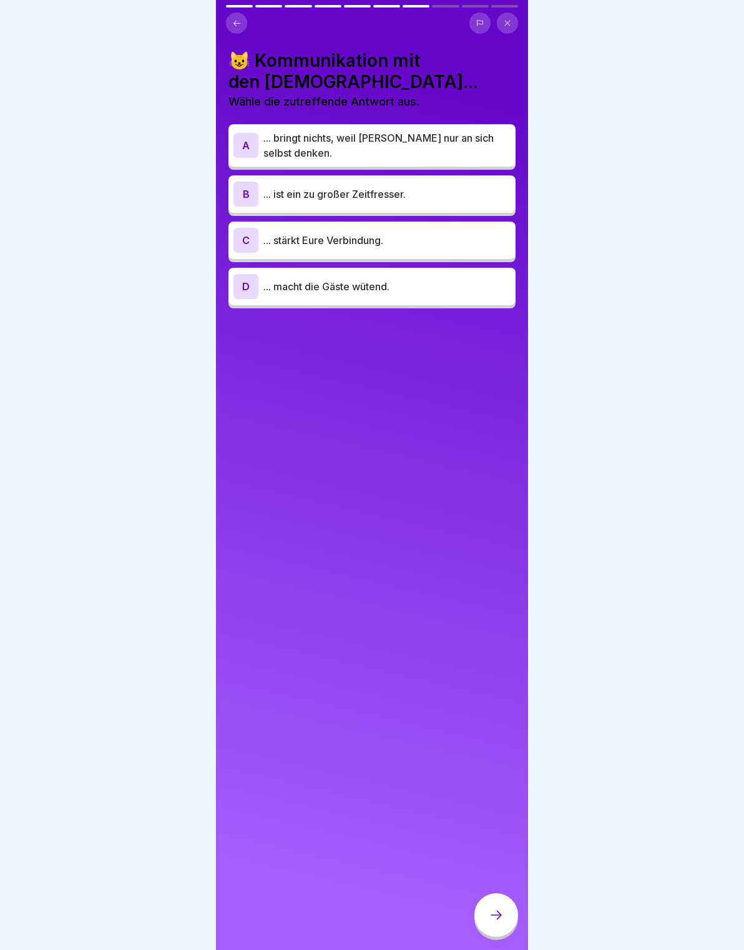
click at [237, 31] on button at bounding box center [236, 22] width 21 height 21
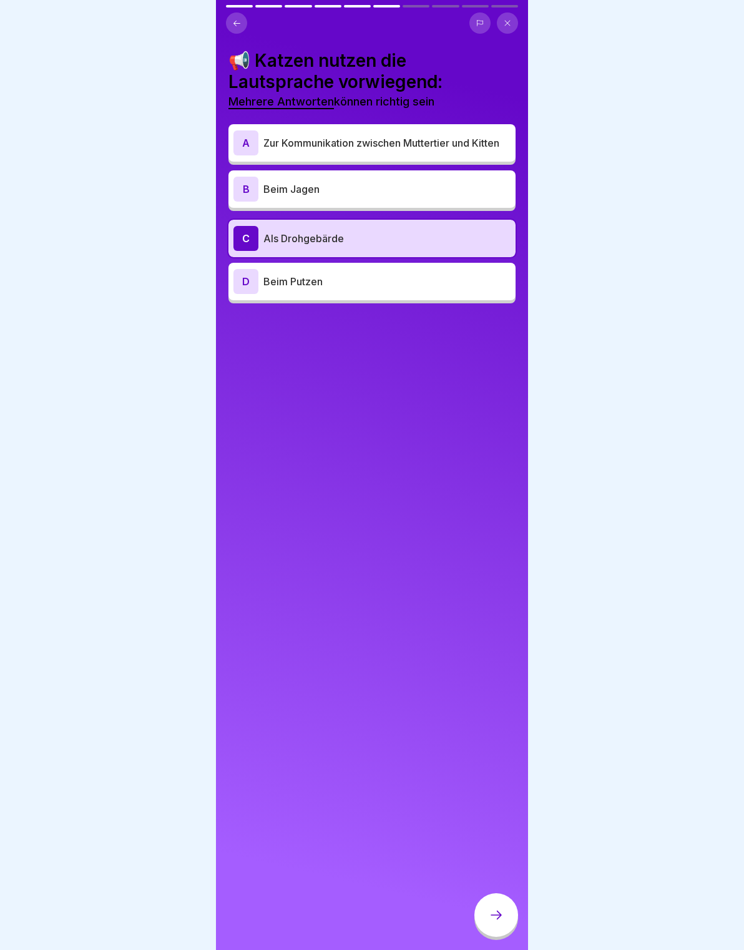
click at [505, 920] on div at bounding box center [496, 915] width 44 height 44
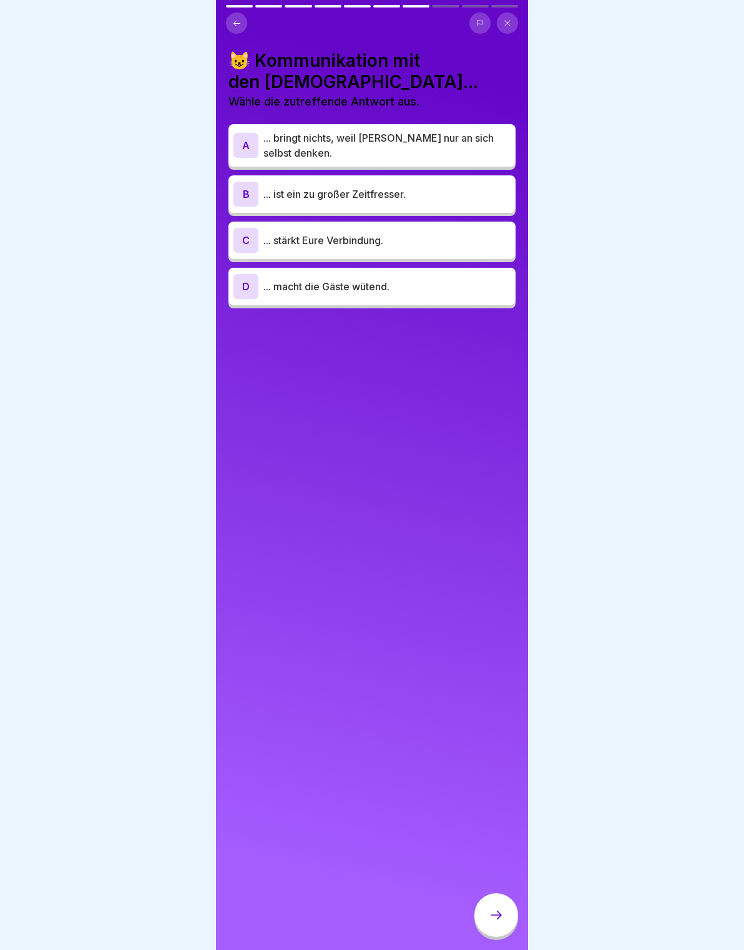
click at [449, 246] on p "... stärkt Eure Verbindung." at bounding box center [386, 240] width 247 height 15
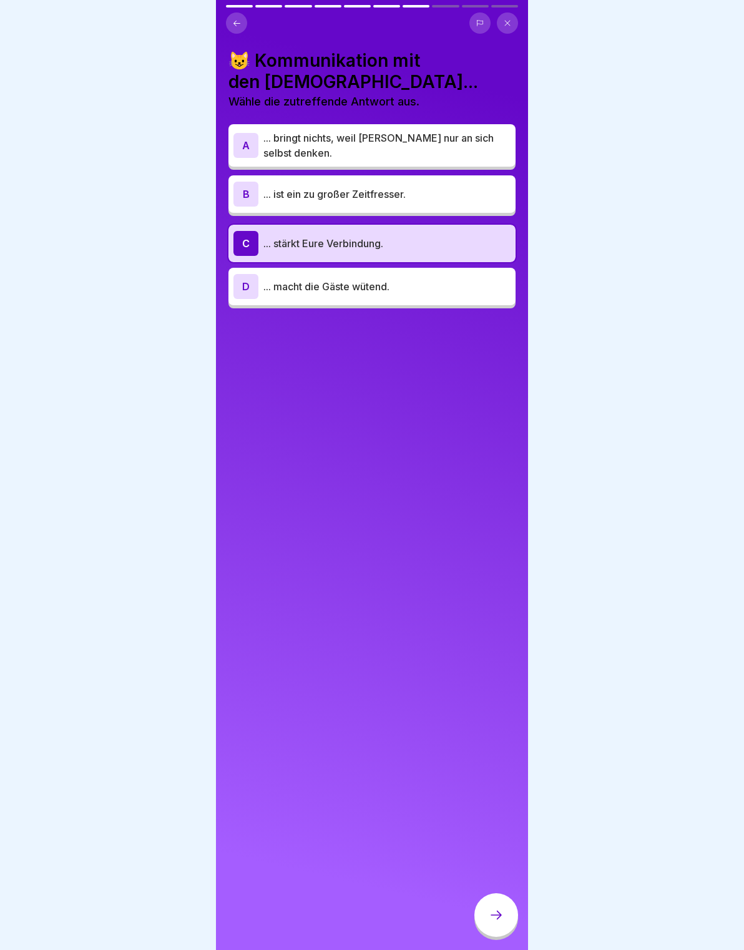
click at [506, 920] on div at bounding box center [496, 915] width 44 height 44
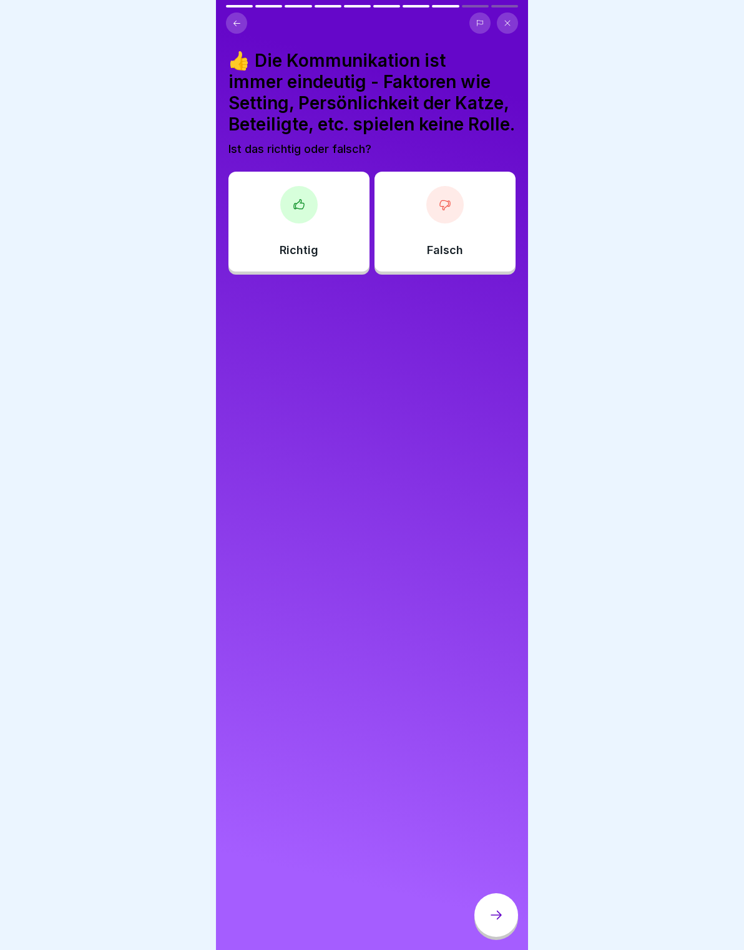
click at [489, 225] on div "Falsch" at bounding box center [444, 222] width 141 height 100
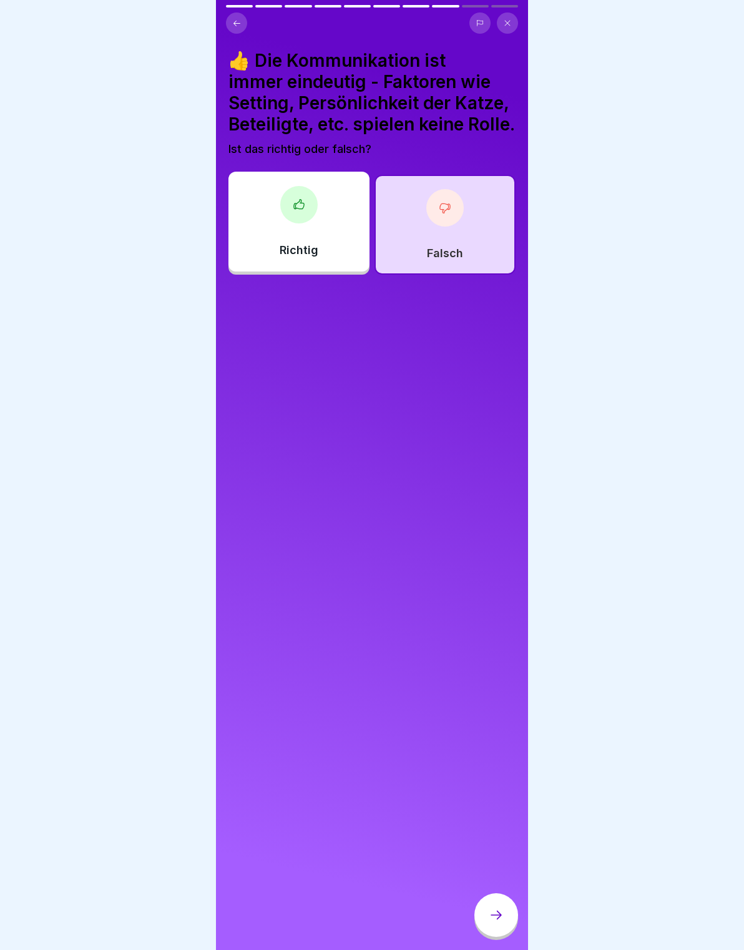
click at [509, 930] on div at bounding box center [496, 915] width 44 height 44
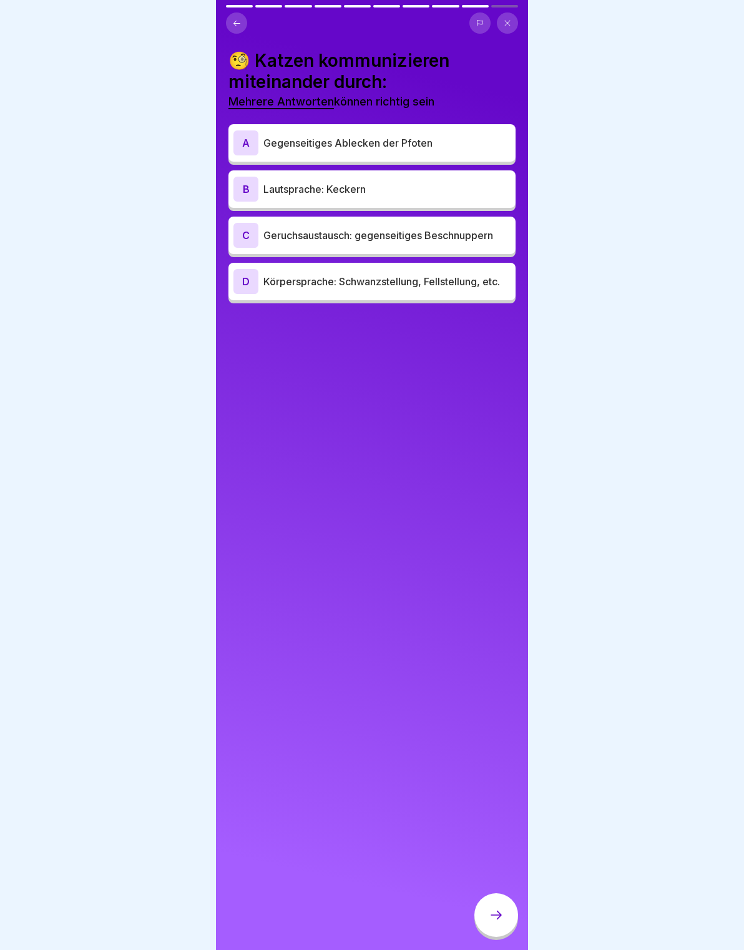
click at [446, 184] on p "Lautsprache: Keckern" at bounding box center [386, 189] width 247 height 15
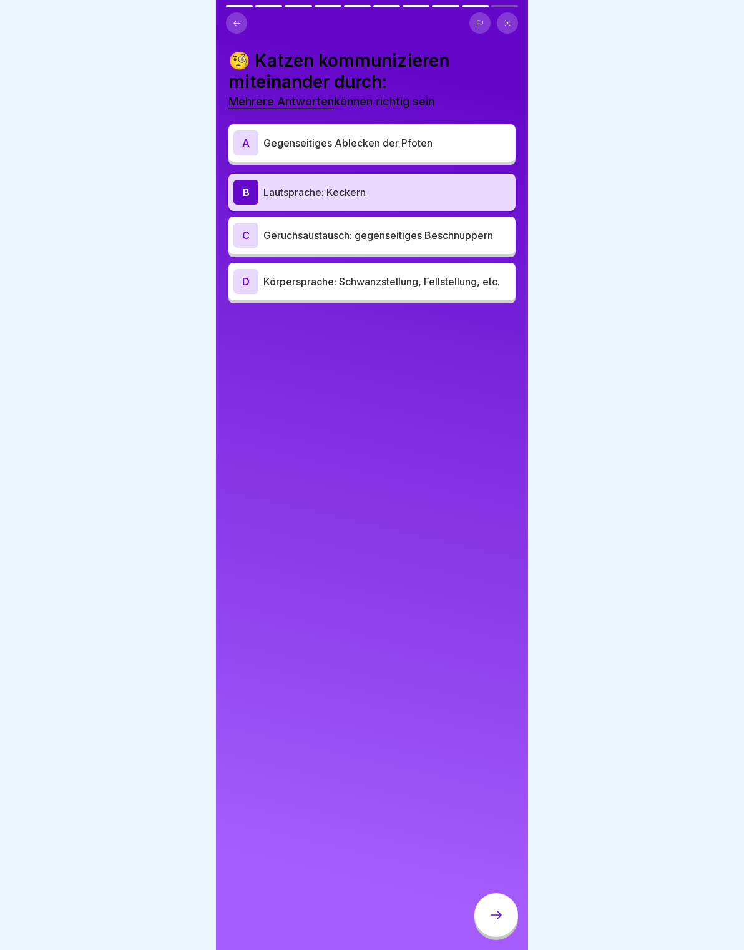
click at [482, 237] on p "Geruchsaustausch: gegenseitiges Beschnuppern" at bounding box center [386, 235] width 247 height 15
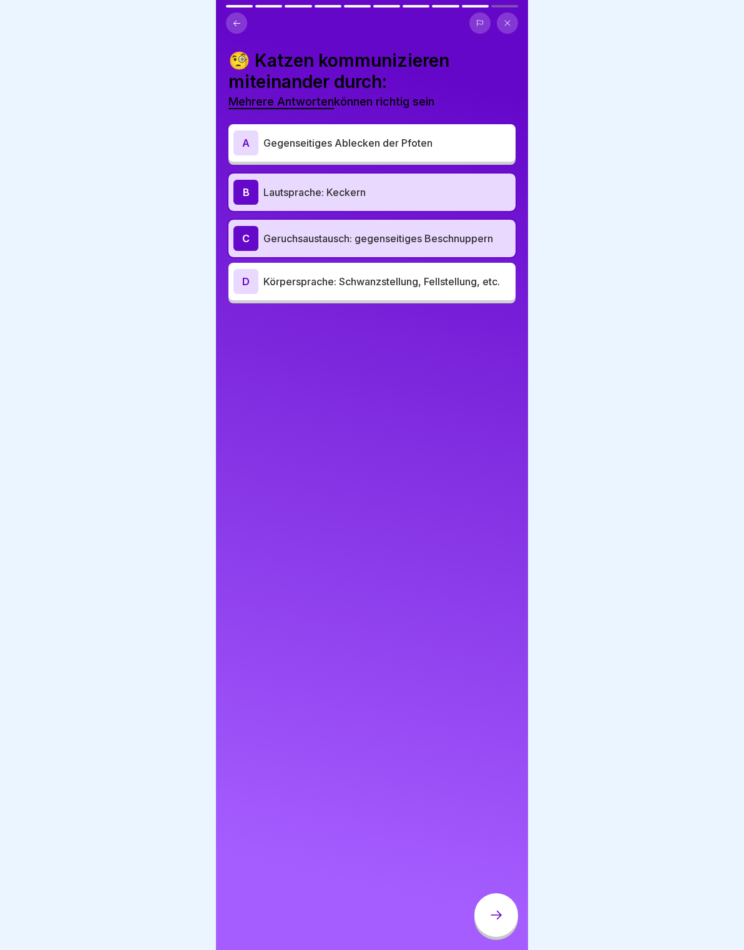
click at [462, 291] on div "D Körpersprache: Schwanzstellung, Fellstellung, etc." at bounding box center [371, 281] width 277 height 25
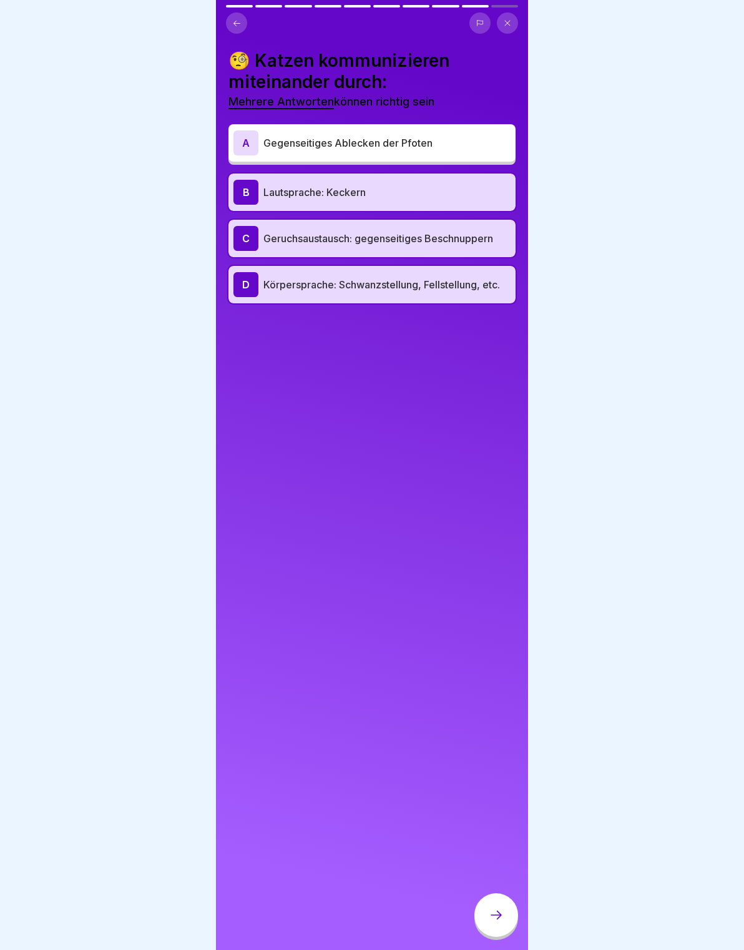
click at [503, 912] on icon at bounding box center [496, 914] width 15 height 15
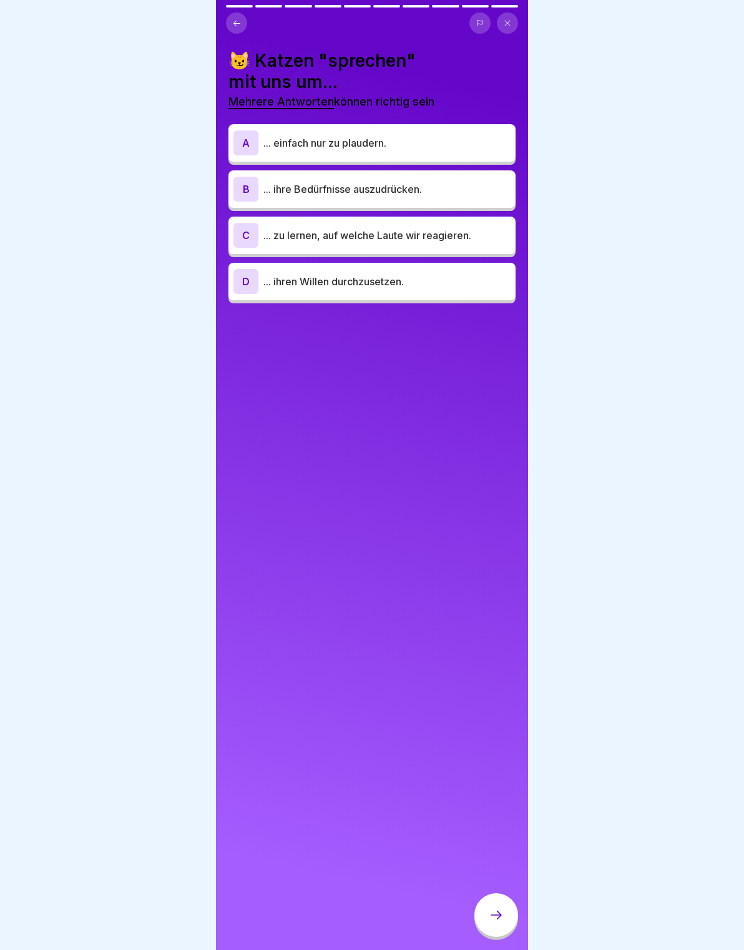
click at [461, 190] on p "... ihre Bedürfnisse auszudrücken." at bounding box center [386, 189] width 247 height 15
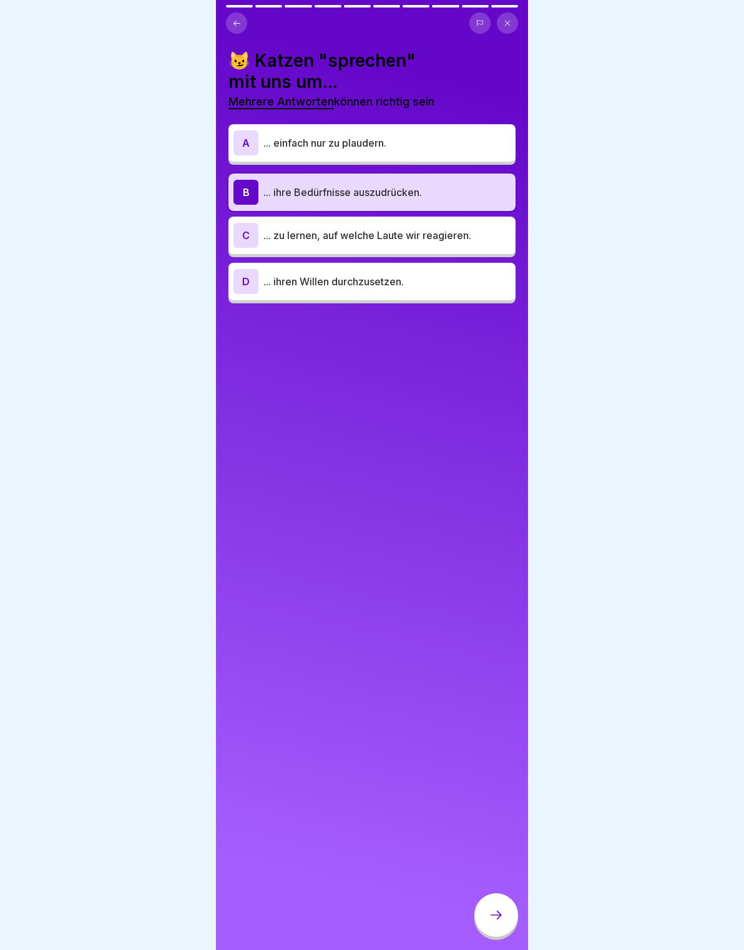
click at [468, 238] on p "... zu lernen, auf welche Laute wir reagieren." at bounding box center [386, 235] width 247 height 15
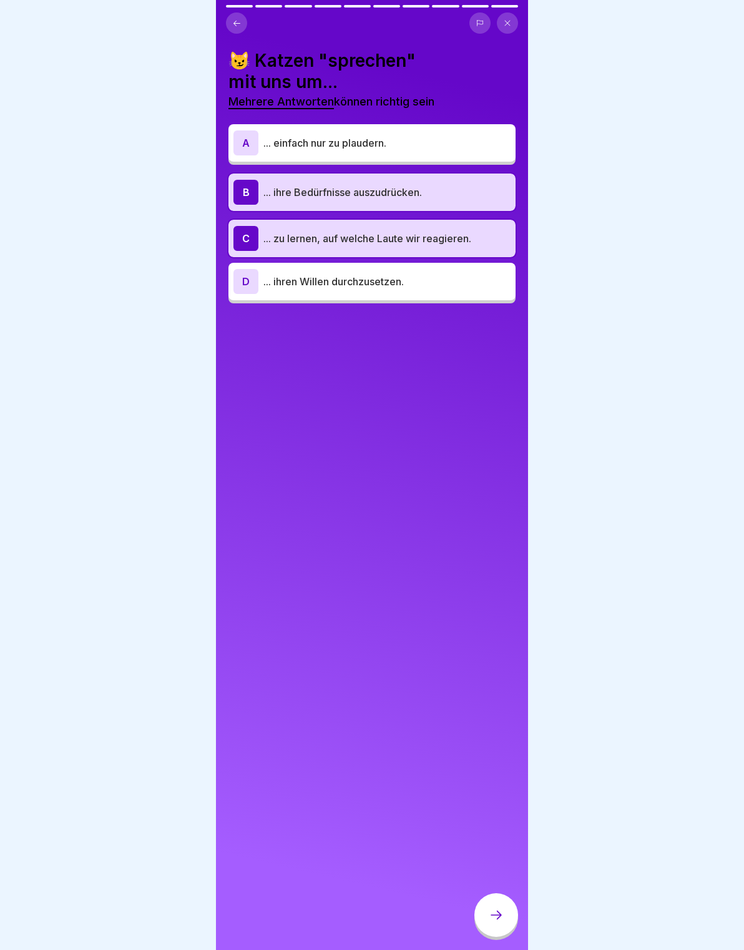
click at [472, 189] on p "... ihre Bedürfnisse auszudrücken." at bounding box center [386, 192] width 247 height 15
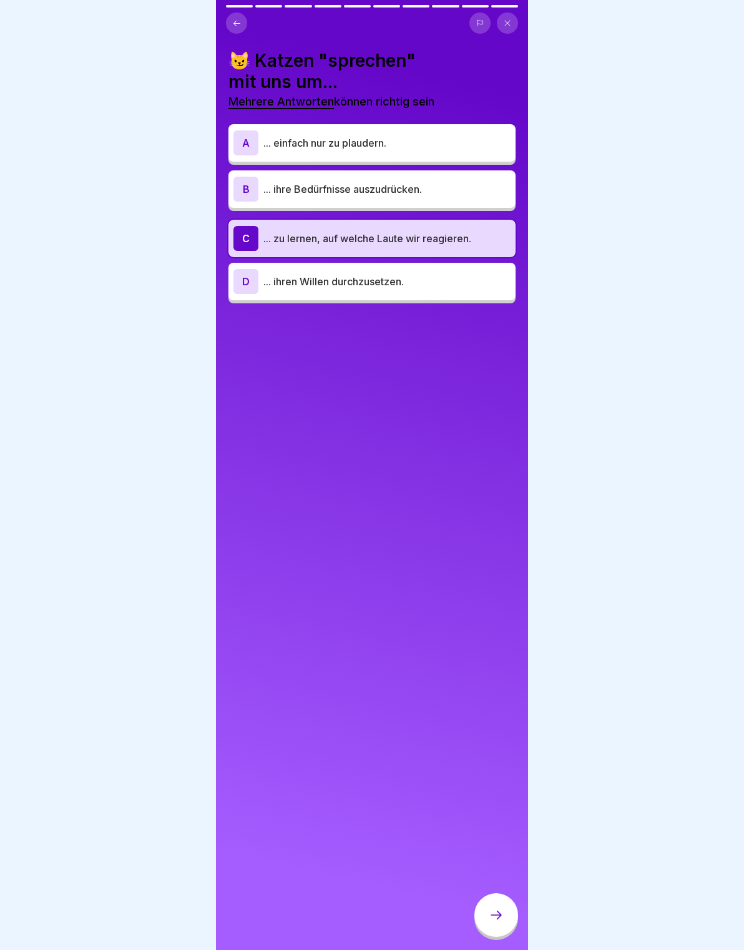
click at [490, 924] on div at bounding box center [496, 915] width 44 height 44
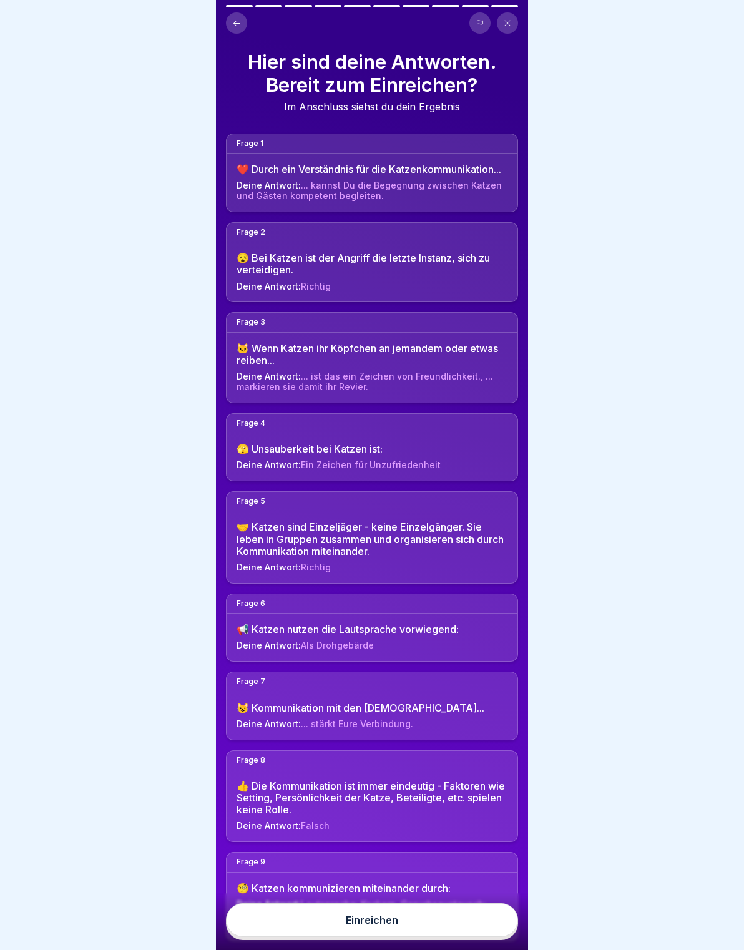
click at [492, 920] on button "Einreichen" at bounding box center [372, 920] width 292 height 34
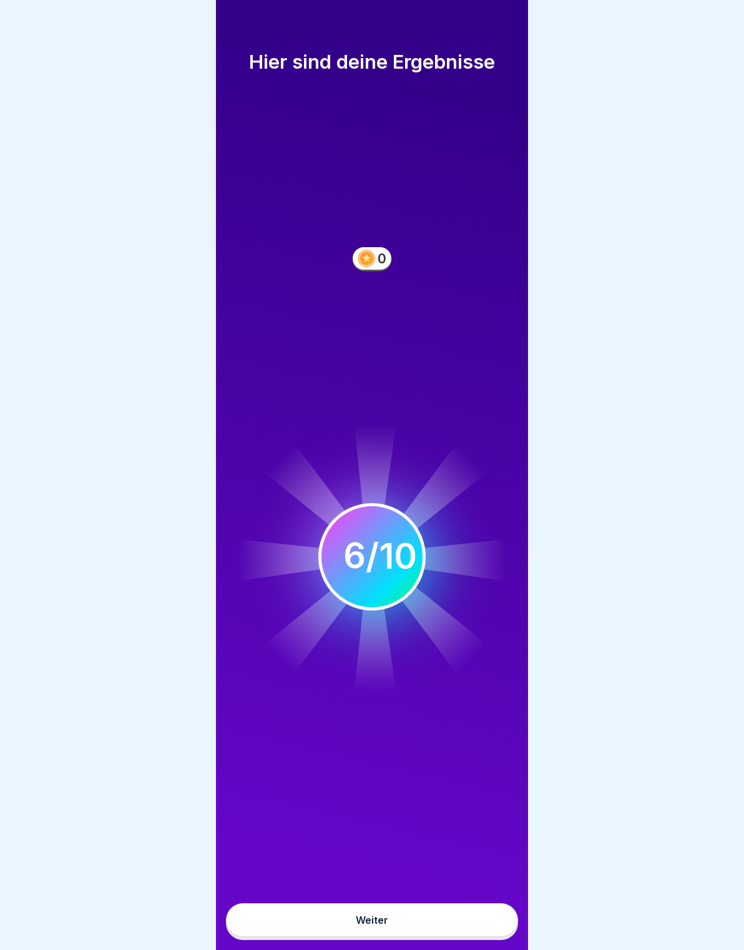
click at [442, 929] on button "Weiter" at bounding box center [372, 920] width 292 height 34
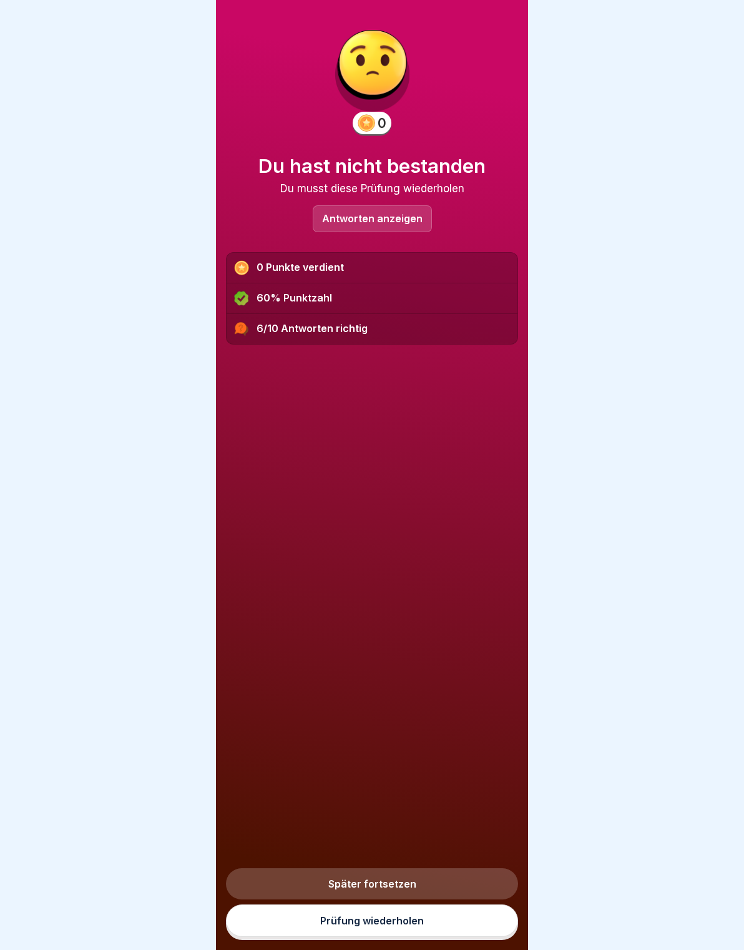
click at [441, 920] on link "Prüfung wiederholen" at bounding box center [372, 920] width 292 height 32
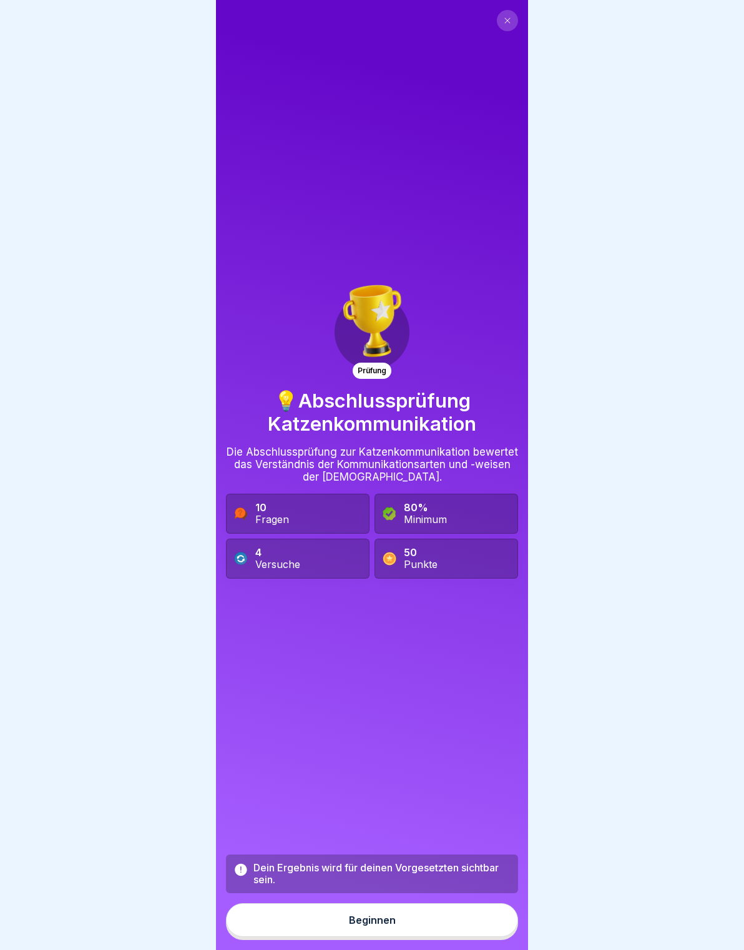
click at [465, 918] on button "Beginnen" at bounding box center [372, 920] width 292 height 34
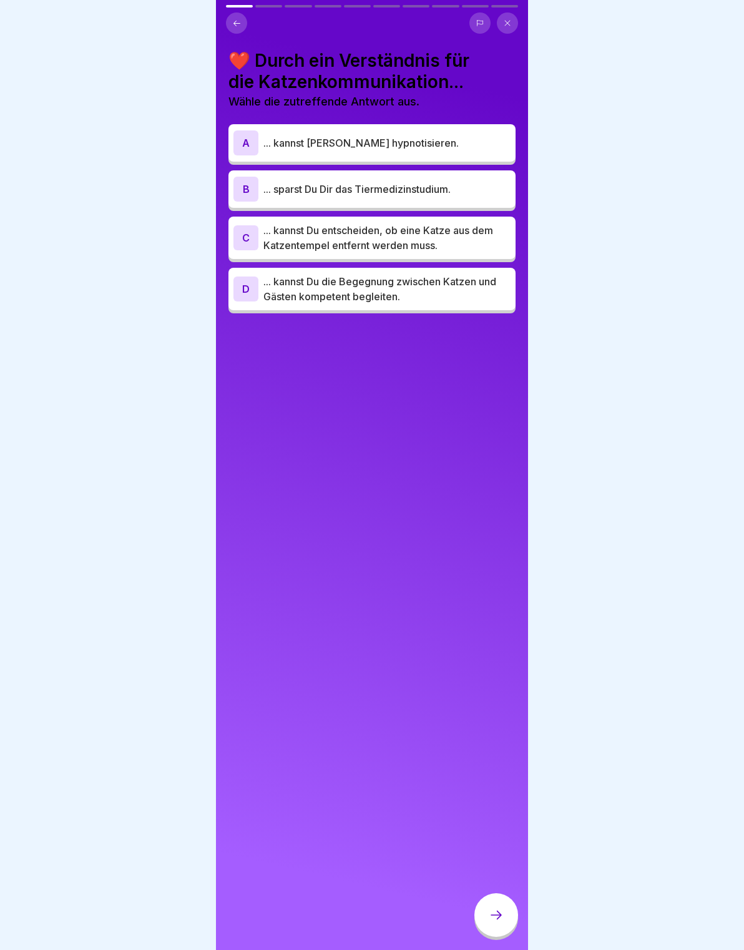
click at [472, 221] on div "C ... kannst Du entscheiden, ob eine Katze aus dem Katzentempel entfernt werden…" at bounding box center [371, 238] width 287 height 42
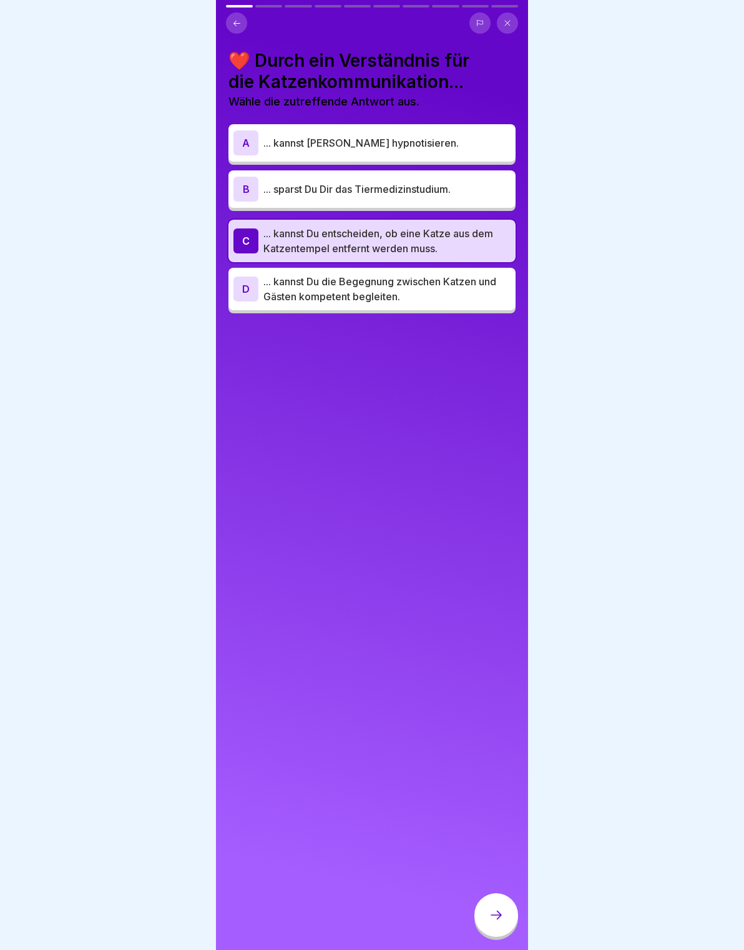
click at [462, 286] on p "... kannst Du die Begegnung zwischen Katzen und Gästen kompetent begleiten." at bounding box center [386, 289] width 247 height 30
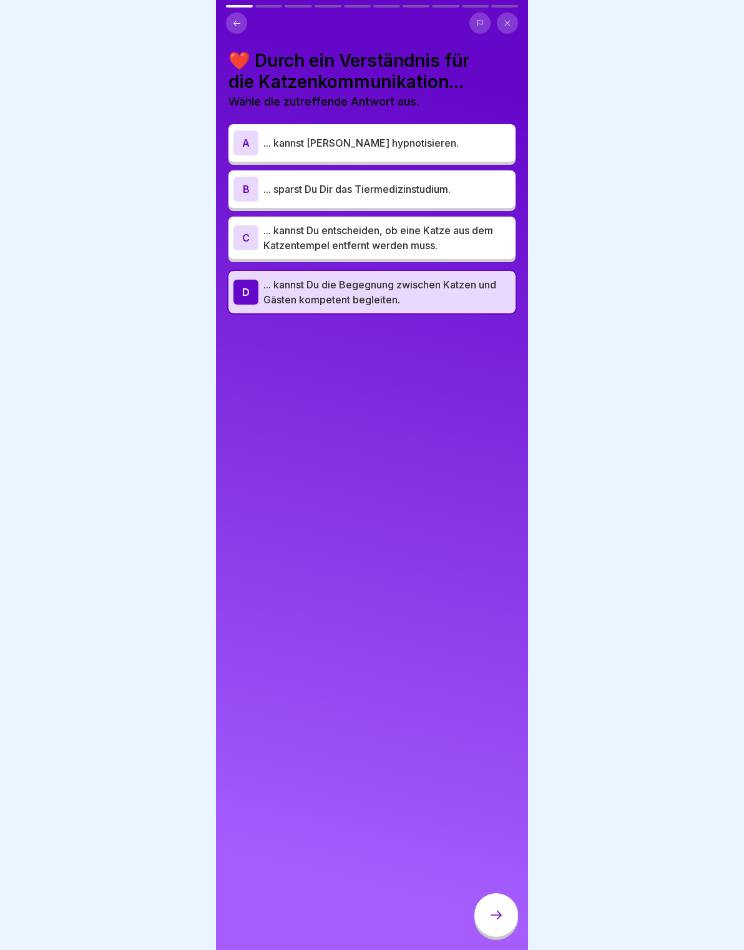
click at [505, 913] on div at bounding box center [496, 915] width 44 height 44
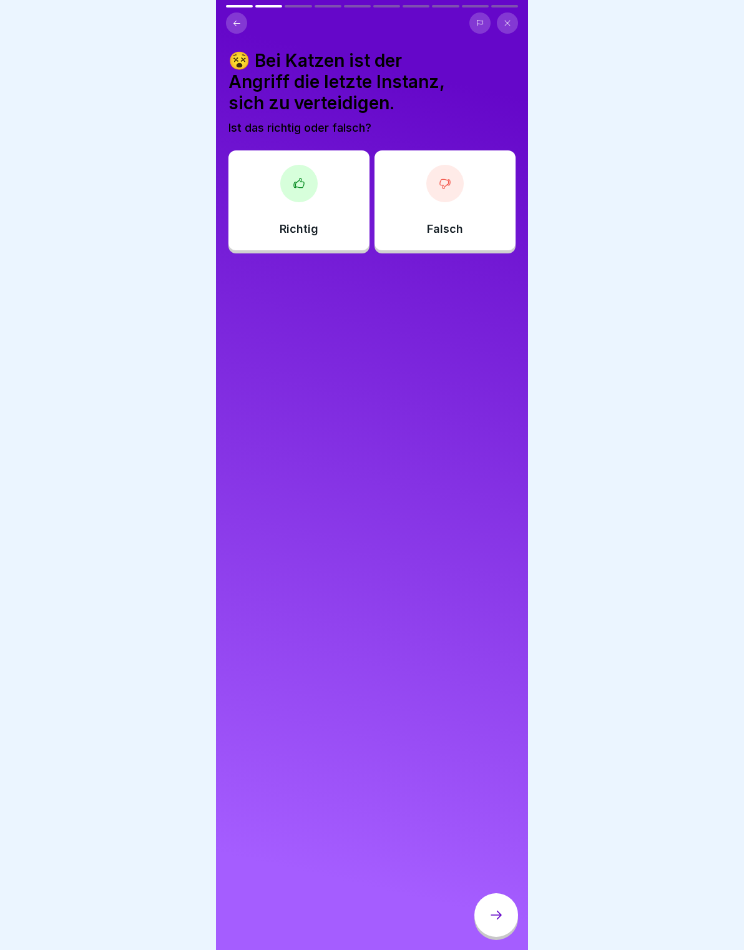
click at [309, 209] on div "Richtig" at bounding box center [298, 200] width 141 height 100
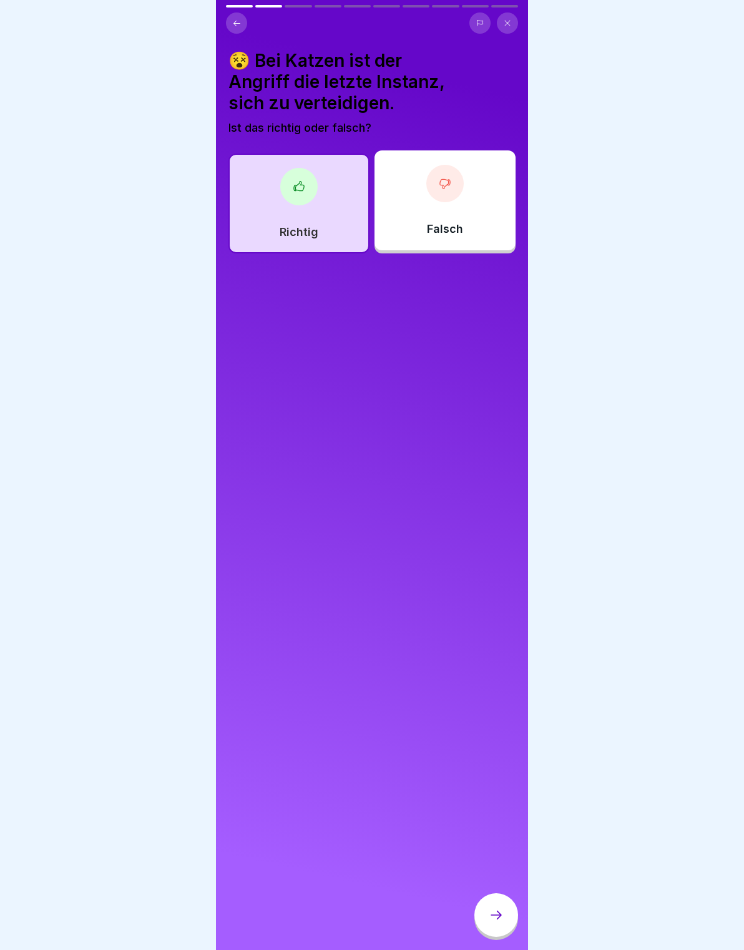
click at [496, 912] on icon at bounding box center [496, 914] width 15 height 15
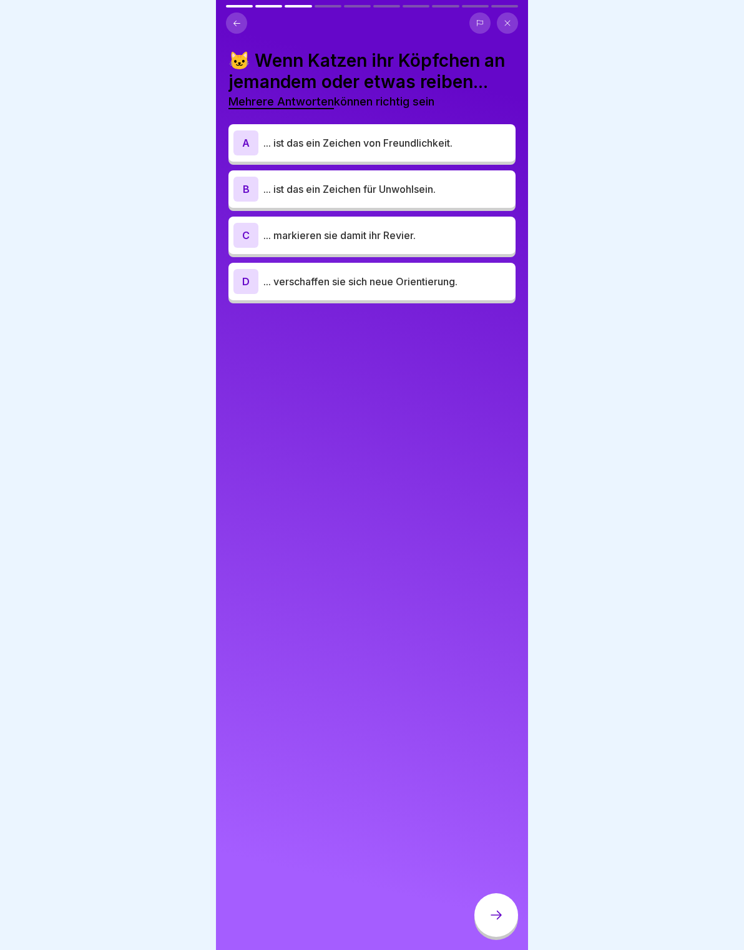
click at [470, 226] on div "C ... markieren sie damit ihr Revier." at bounding box center [371, 235] width 277 height 25
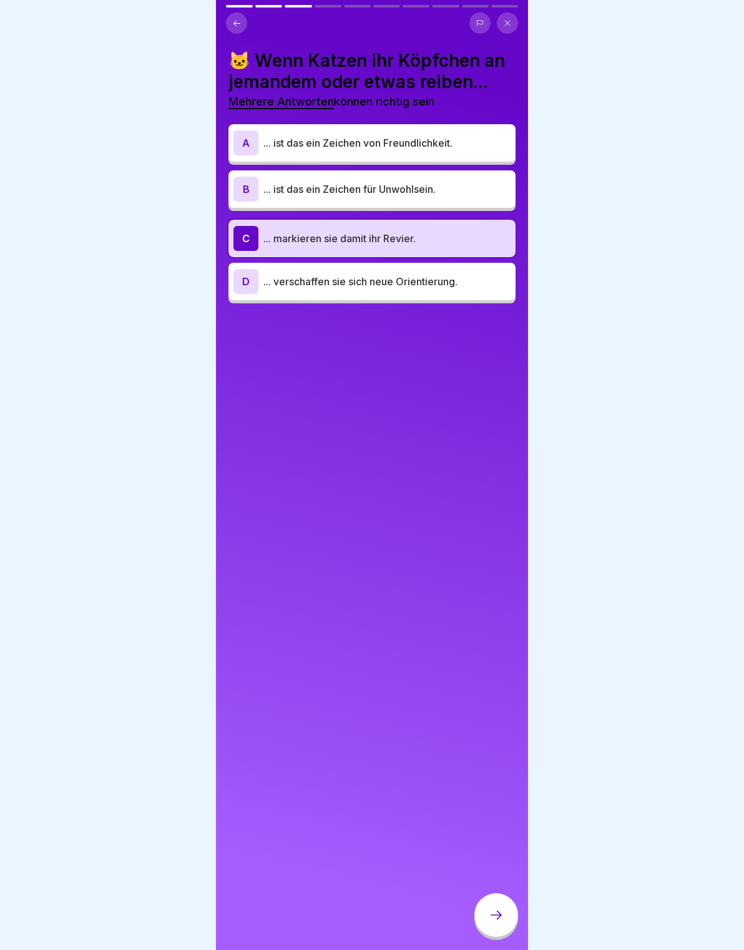
click at [492, 139] on p "... ist das ein Zeichen von Freundlichkeit." at bounding box center [386, 142] width 247 height 15
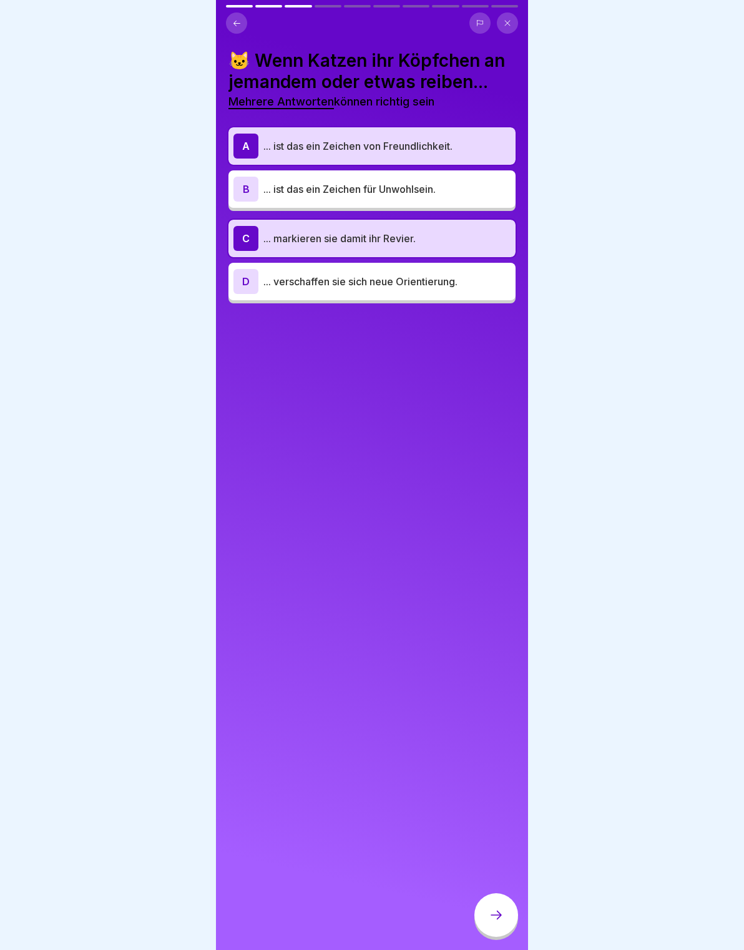
click at [512, 919] on div at bounding box center [496, 915] width 44 height 44
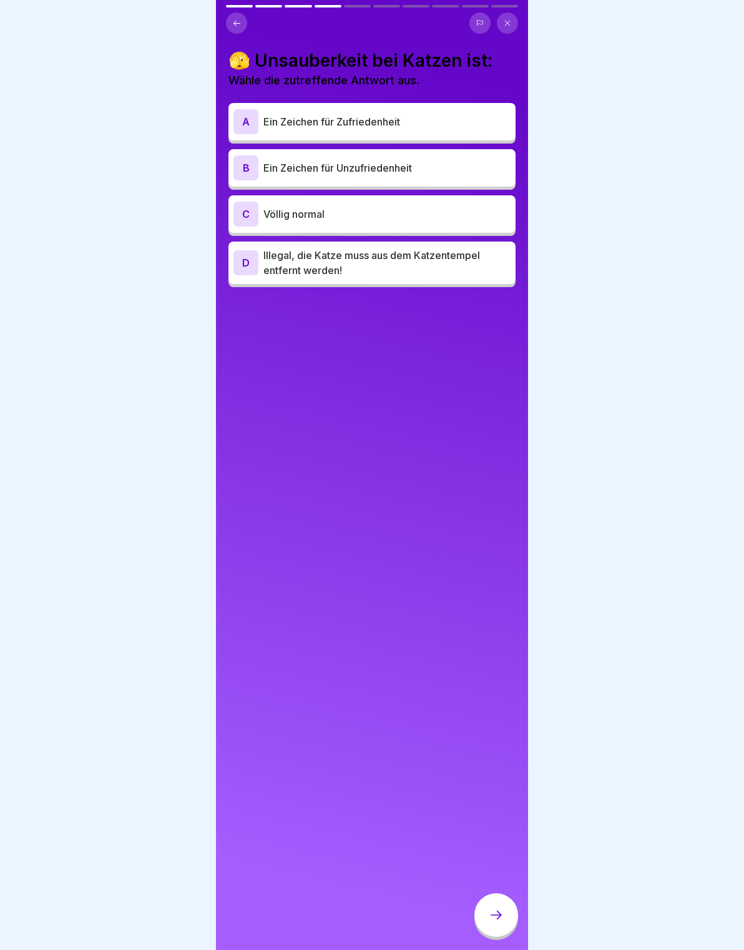
click at [472, 162] on p "Ein Zeichen für Unzufriedenheit" at bounding box center [386, 167] width 247 height 15
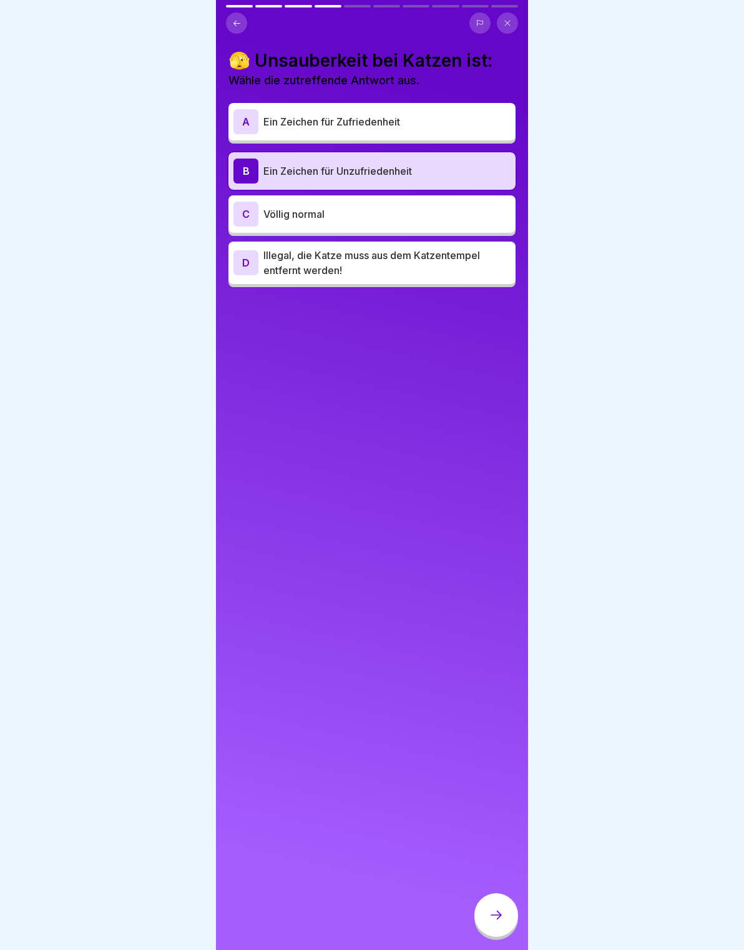
click at [507, 914] on div at bounding box center [496, 915] width 44 height 44
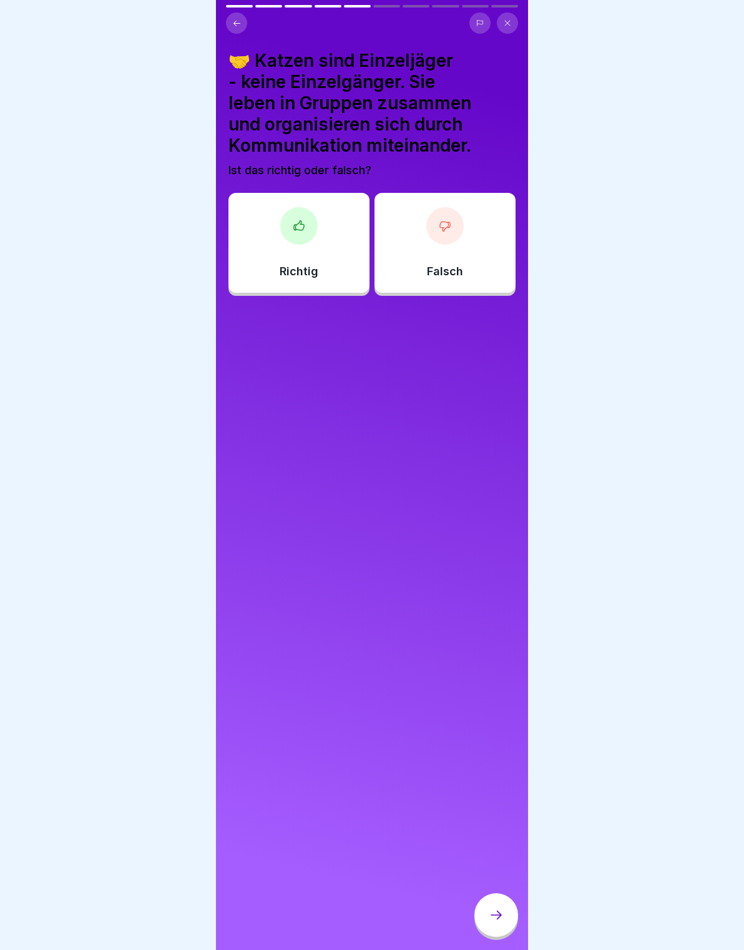
click at [307, 255] on div "Richtig" at bounding box center [298, 243] width 141 height 100
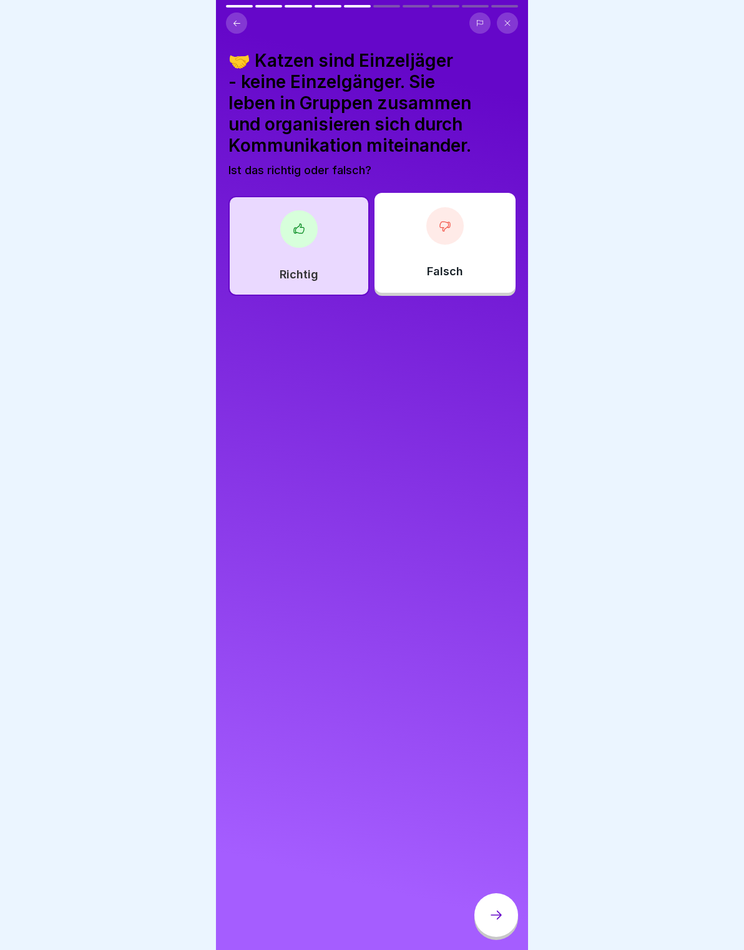
click at [517, 914] on div at bounding box center [496, 915] width 44 height 44
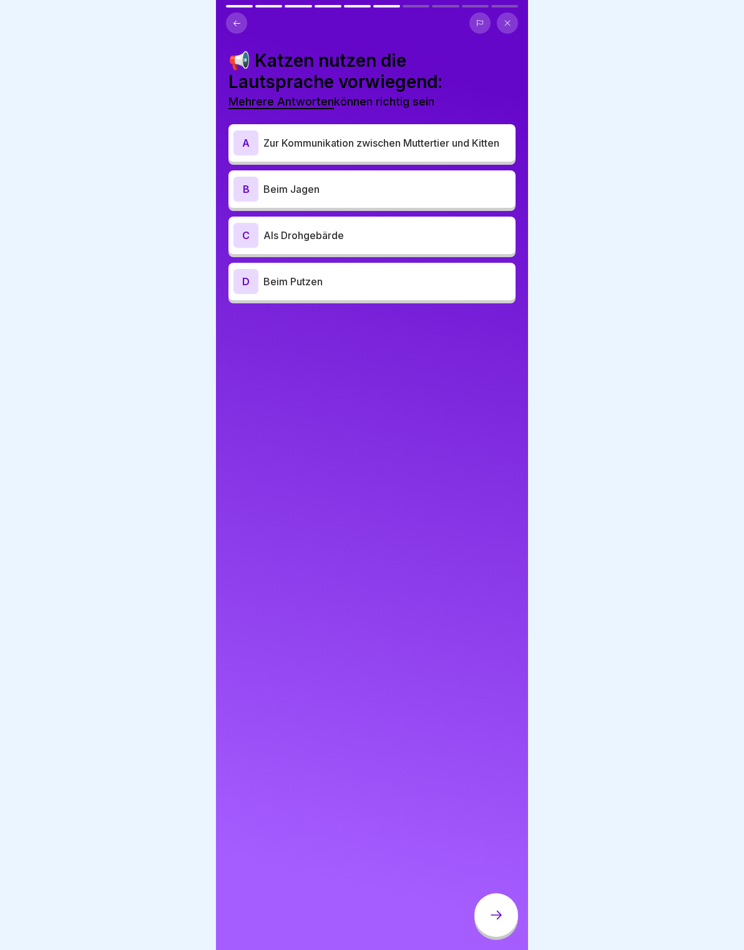
click at [488, 922] on div at bounding box center [496, 915] width 44 height 44
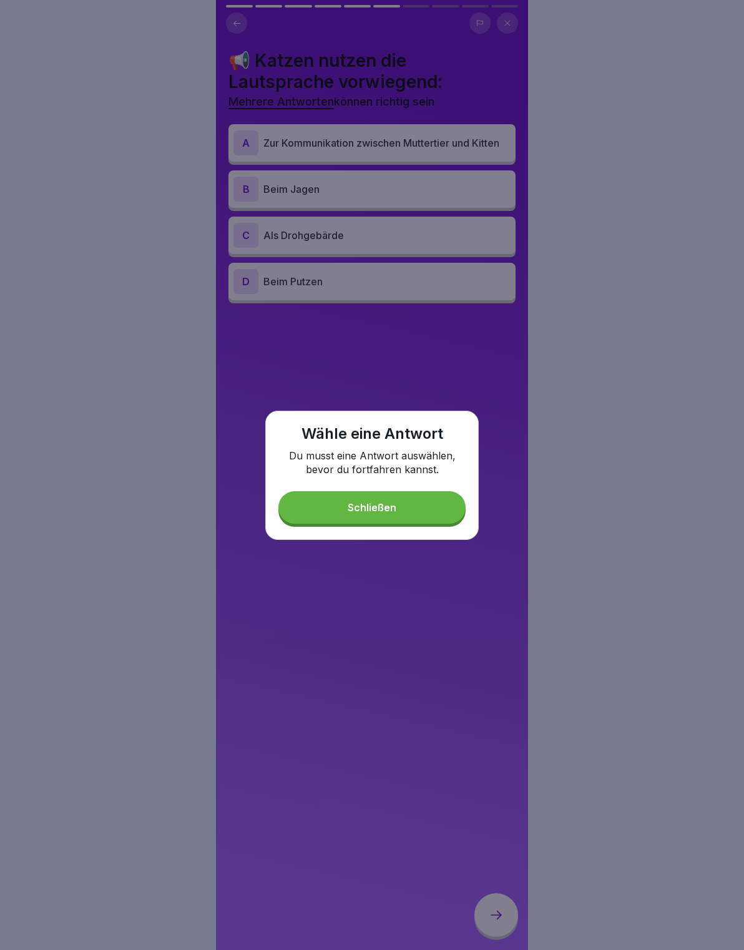
click at [421, 523] on button "Schließen" at bounding box center [371, 507] width 187 height 32
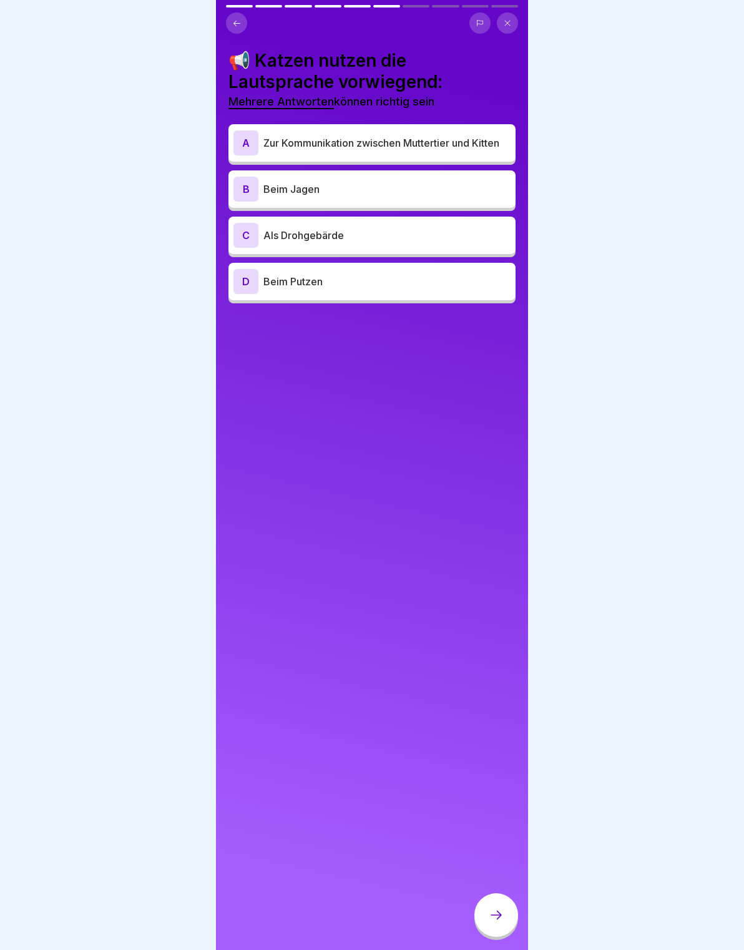
click at [490, 148] on p "Zur Kommunikation zwischen Muttertier und Kitten" at bounding box center [386, 142] width 247 height 15
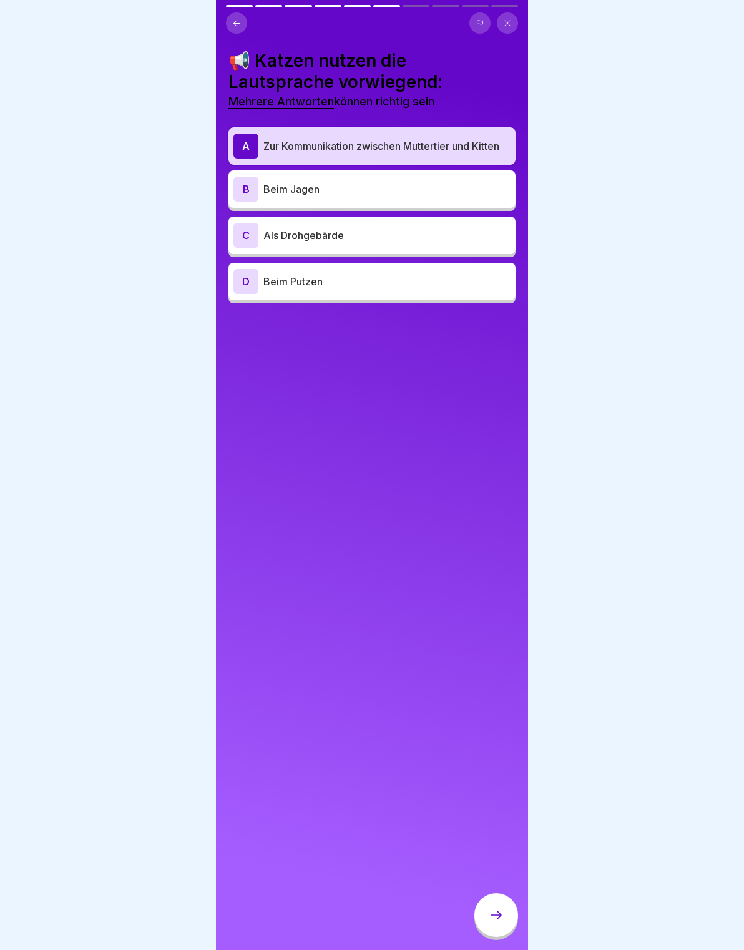
click at [461, 235] on p "Als Drohgebärde" at bounding box center [386, 235] width 247 height 15
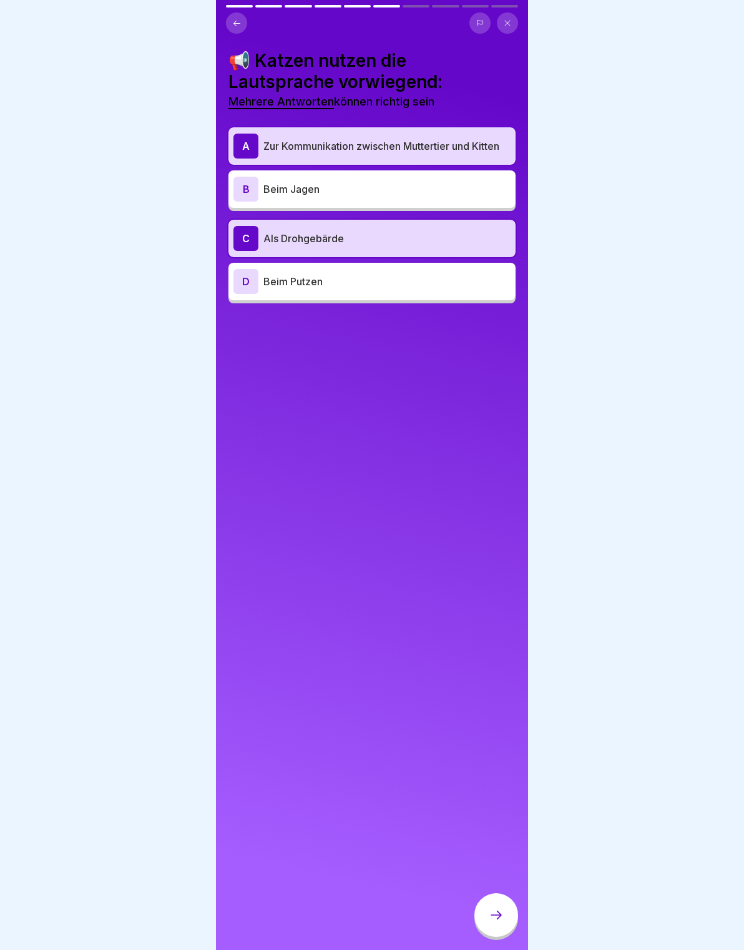
click at [487, 918] on div at bounding box center [496, 915] width 44 height 44
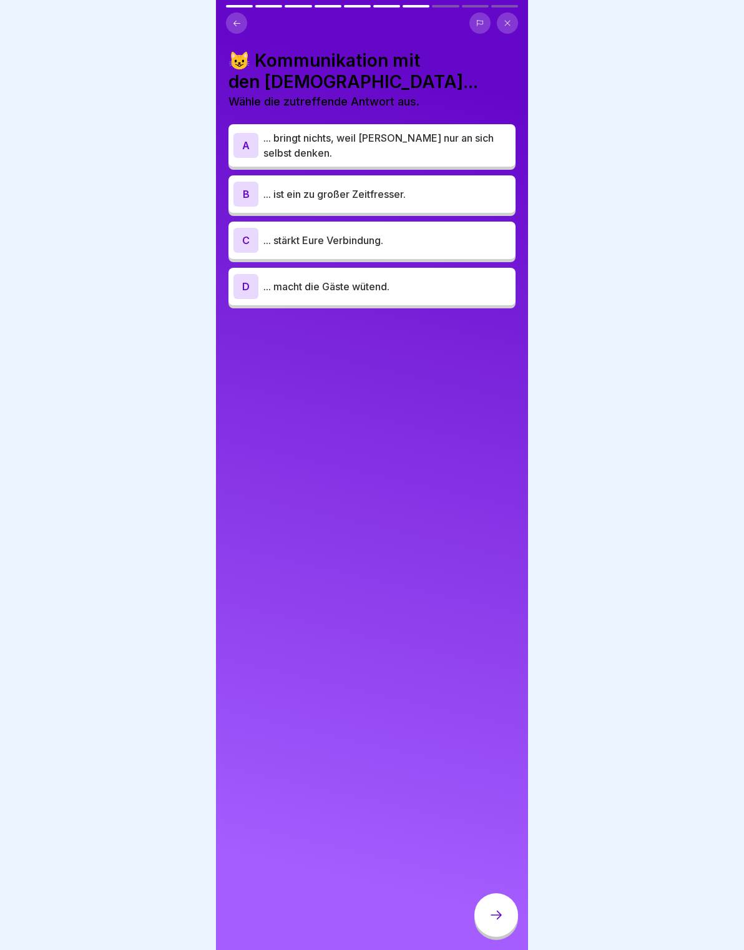
click at [442, 234] on p "... stärkt Eure Verbindung." at bounding box center [386, 240] width 247 height 15
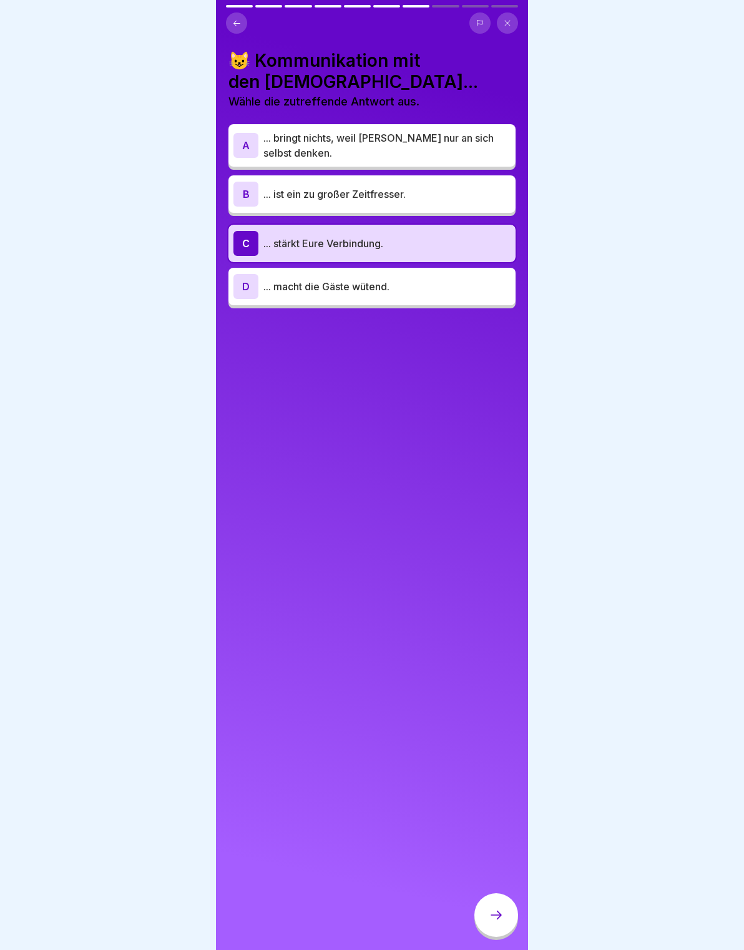
click at [498, 902] on div at bounding box center [496, 915] width 44 height 44
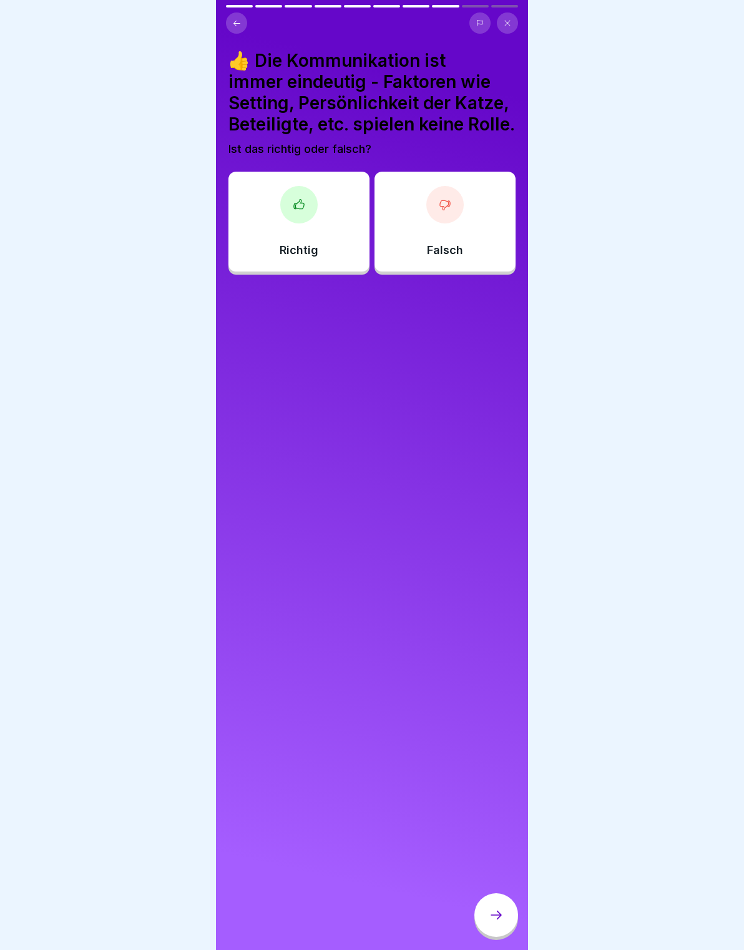
click at [59, 905] on div at bounding box center [372, 475] width 744 height 950
click at [412, 200] on div "Falsch" at bounding box center [444, 222] width 141 height 100
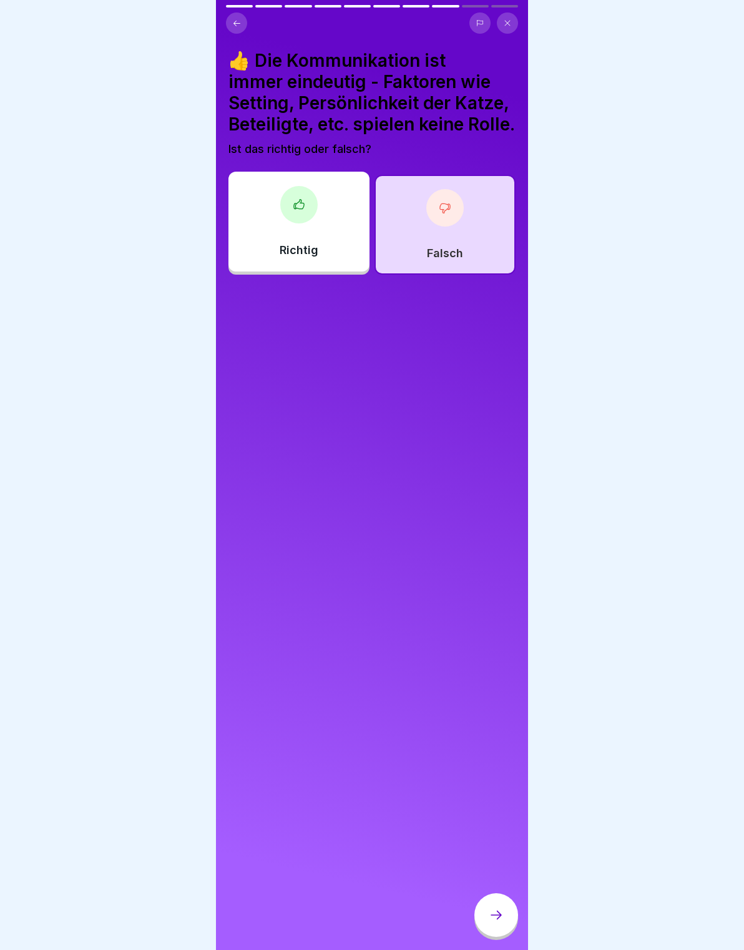
click at [494, 907] on icon at bounding box center [496, 914] width 15 height 15
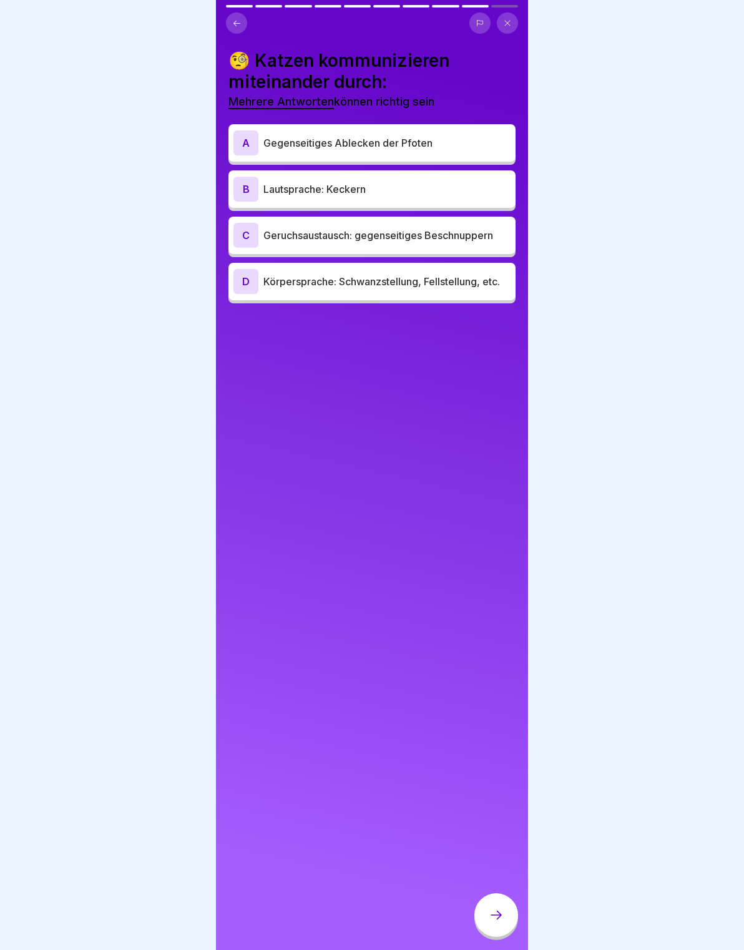
click at [427, 187] on p "Lautsprache: Keckern" at bounding box center [386, 189] width 247 height 15
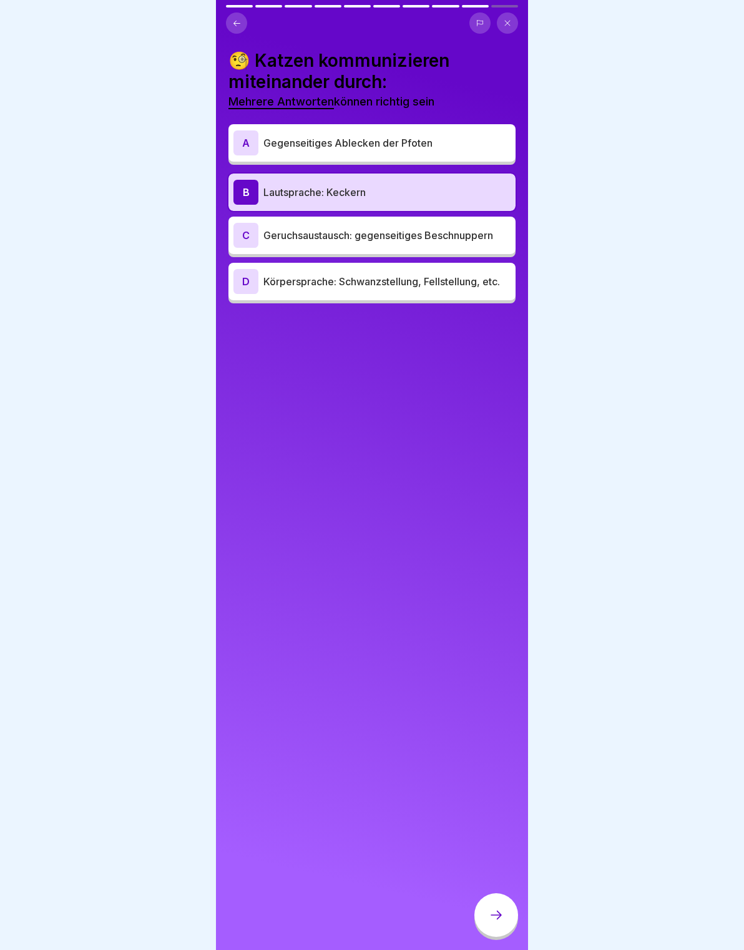
click at [452, 230] on p "Geruchsaustausch: gegenseitiges Beschnuppern" at bounding box center [386, 235] width 247 height 15
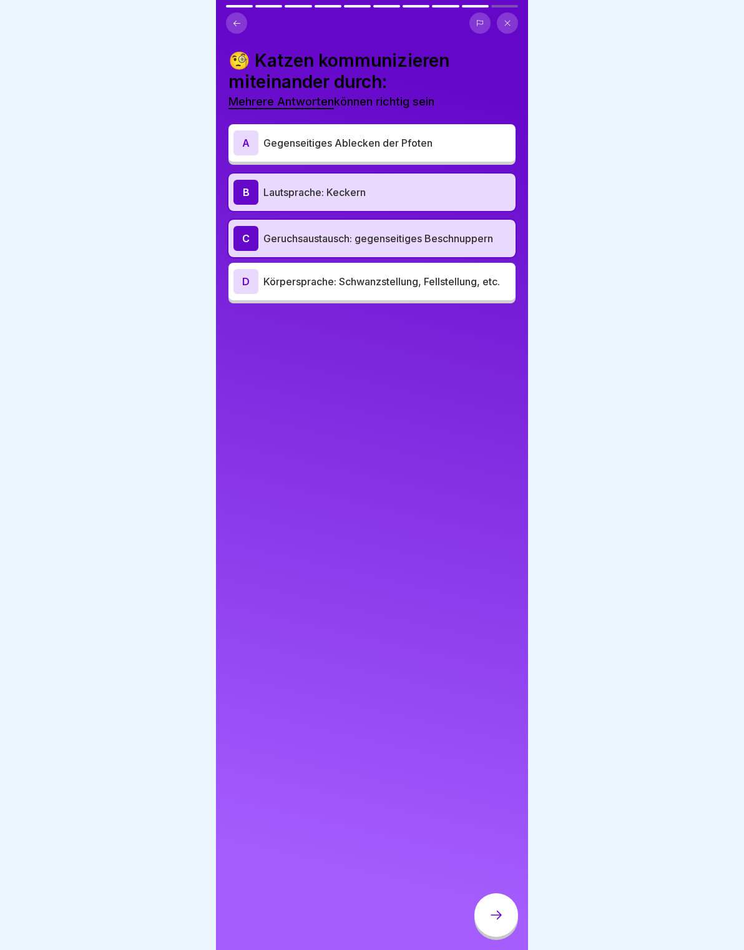
click at [446, 280] on p "Körpersprache: Schwanzstellung, Fellstellung, etc." at bounding box center [386, 281] width 247 height 15
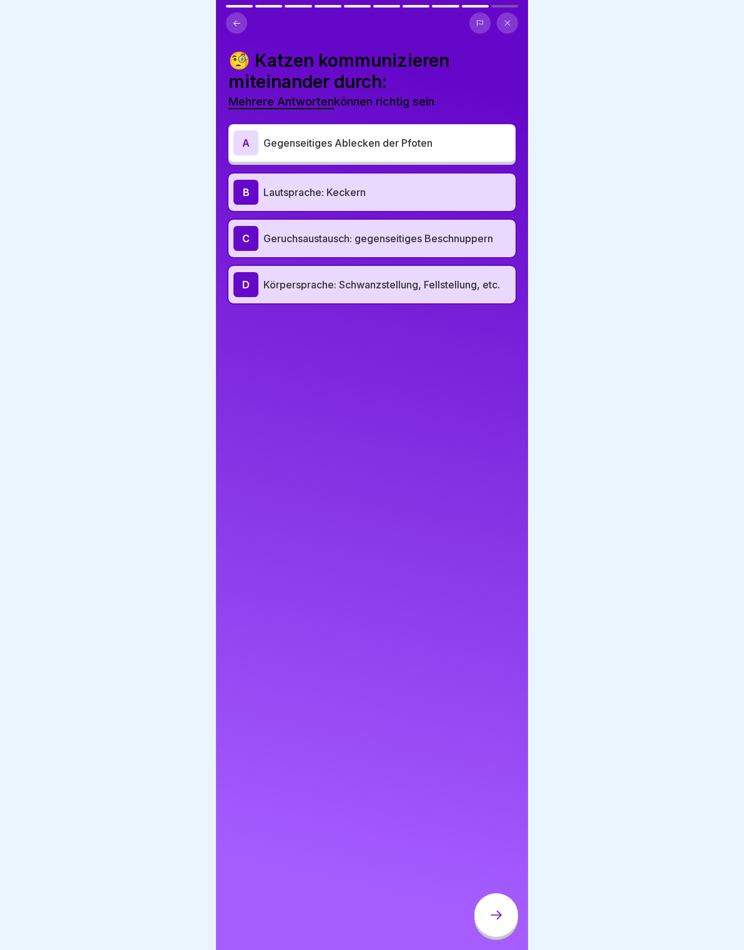
click at [423, 150] on div "A Gegenseitiges Ablecken der Pfoten" at bounding box center [371, 142] width 277 height 25
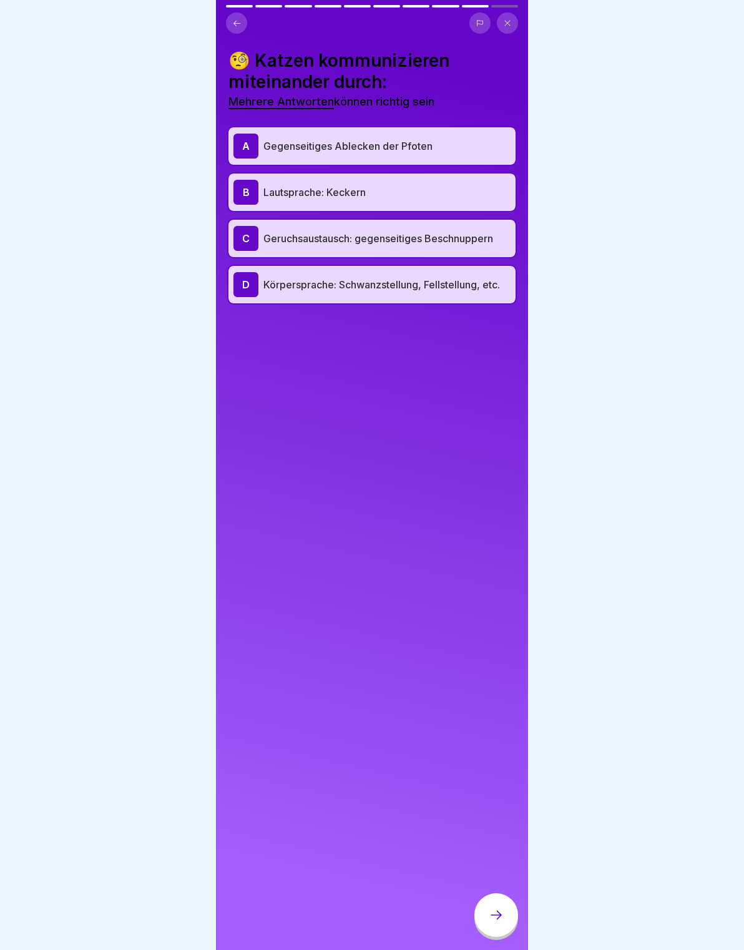
click at [497, 915] on icon at bounding box center [495, 914] width 11 height 9
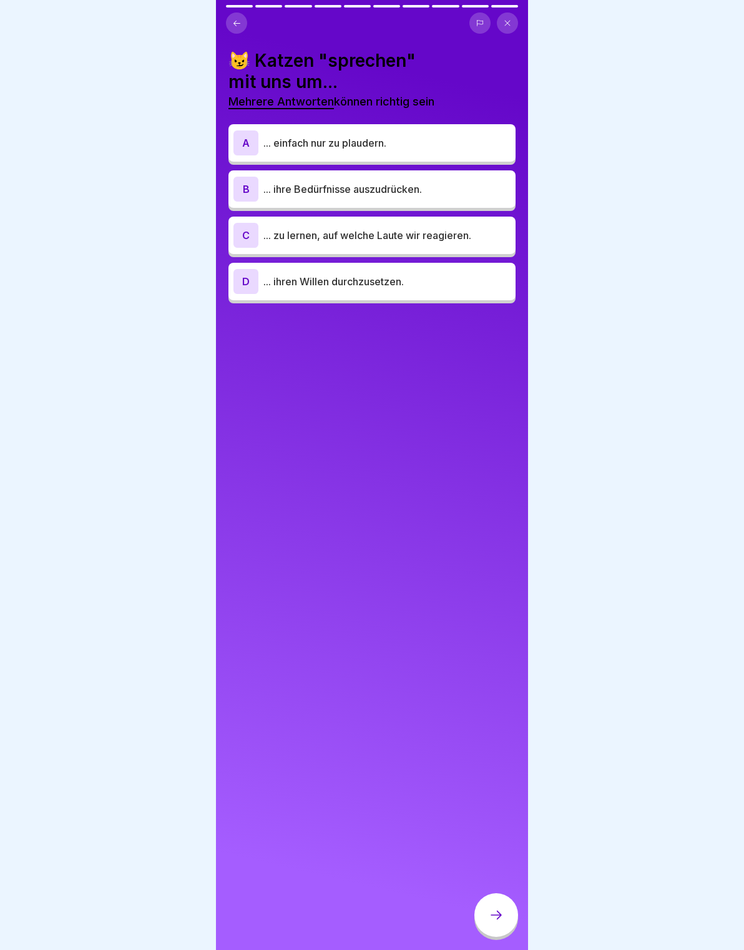
click at [459, 192] on p "... ihre Bedürfnisse auszudrücken." at bounding box center [386, 189] width 247 height 15
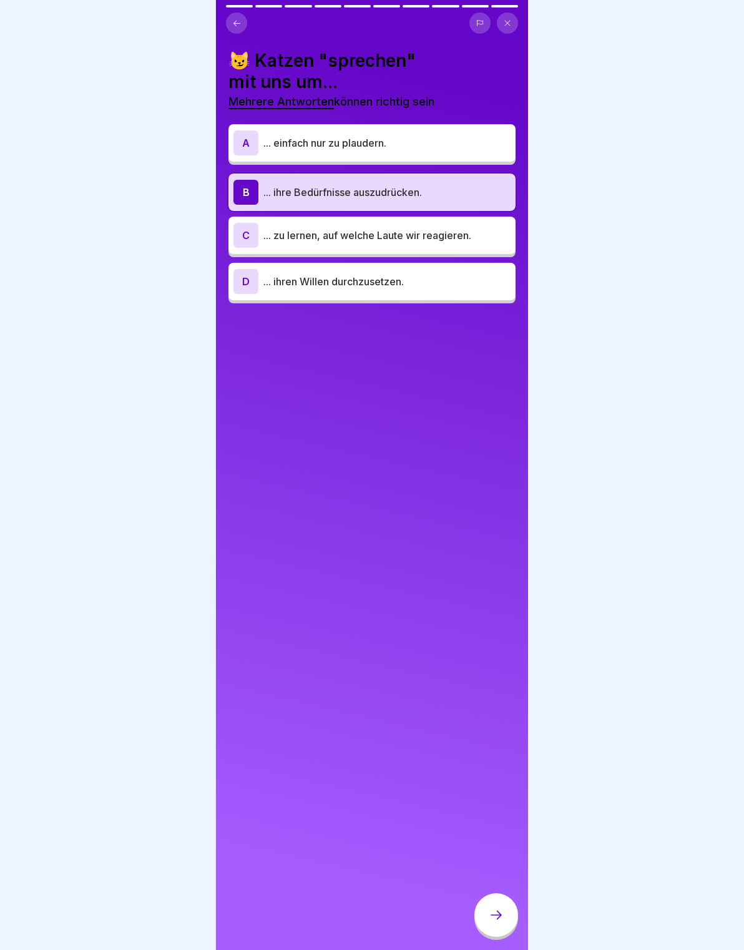
click at [465, 236] on p "... zu lernen, auf welche Laute wir reagieren." at bounding box center [386, 235] width 247 height 15
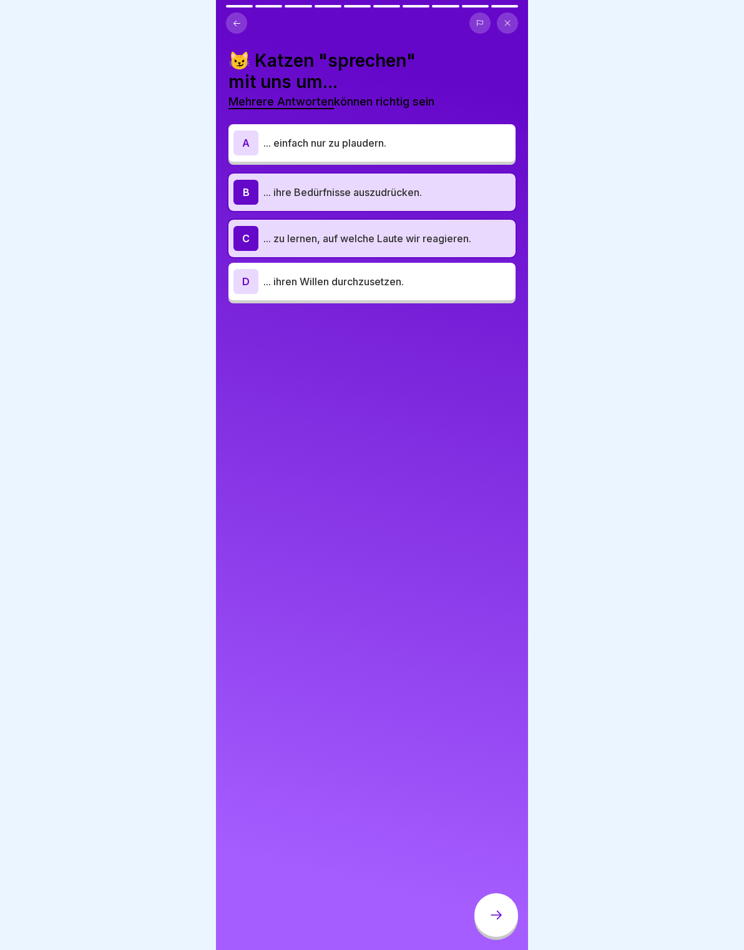
click at [510, 913] on div at bounding box center [496, 915] width 44 height 44
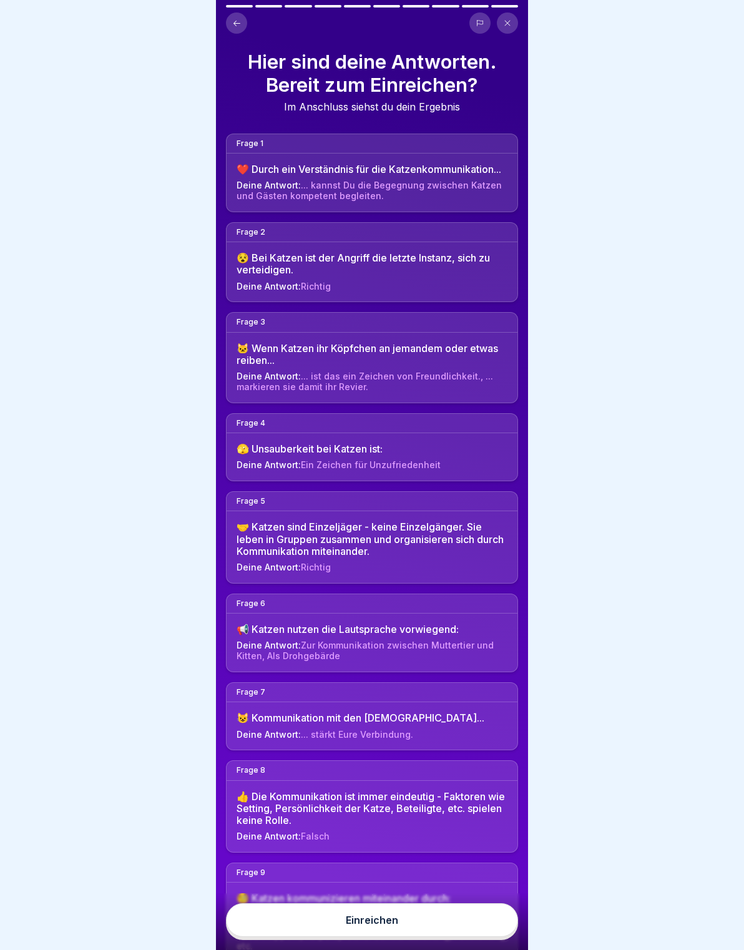
click at [480, 927] on button "Einreichen" at bounding box center [372, 920] width 292 height 34
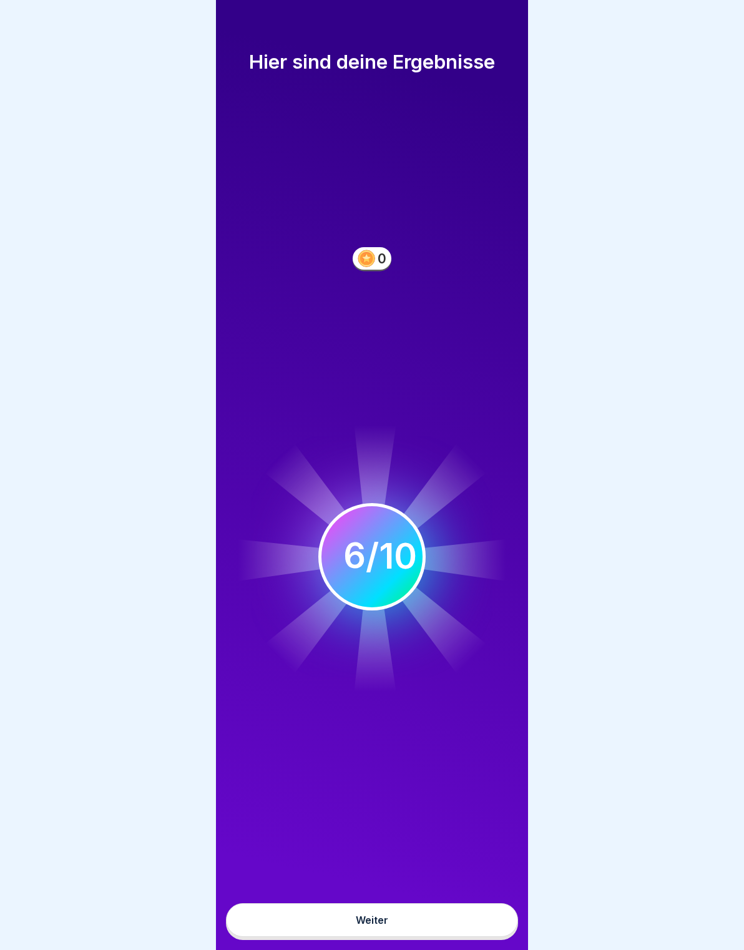
click at [479, 921] on button "Weiter" at bounding box center [372, 920] width 292 height 34
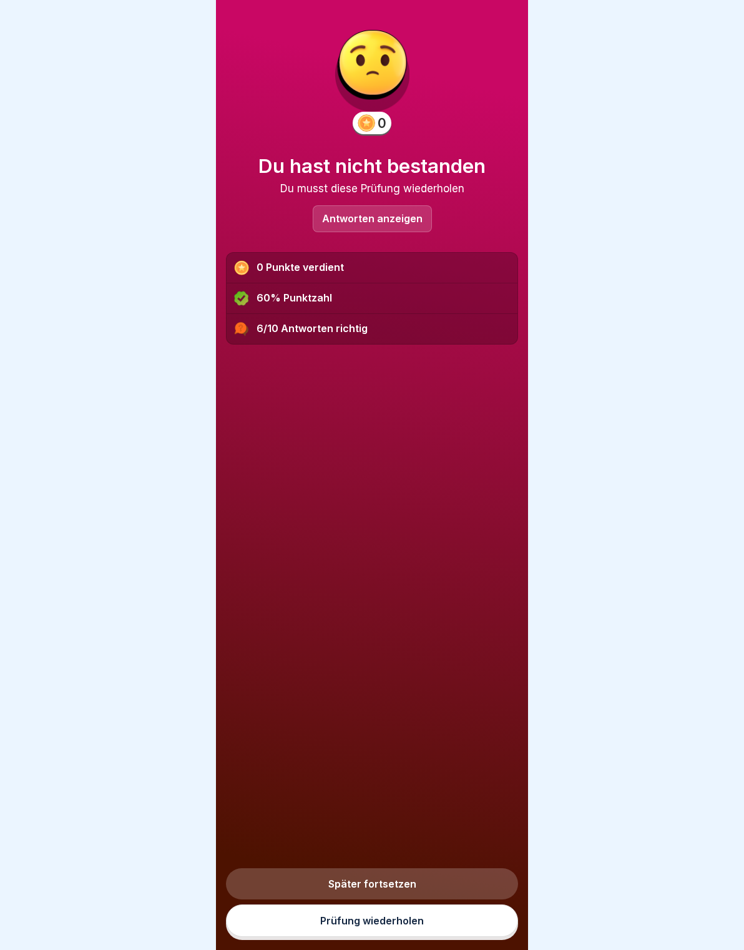
click at [475, 921] on link "Prüfung wiederholen" at bounding box center [372, 920] width 292 height 32
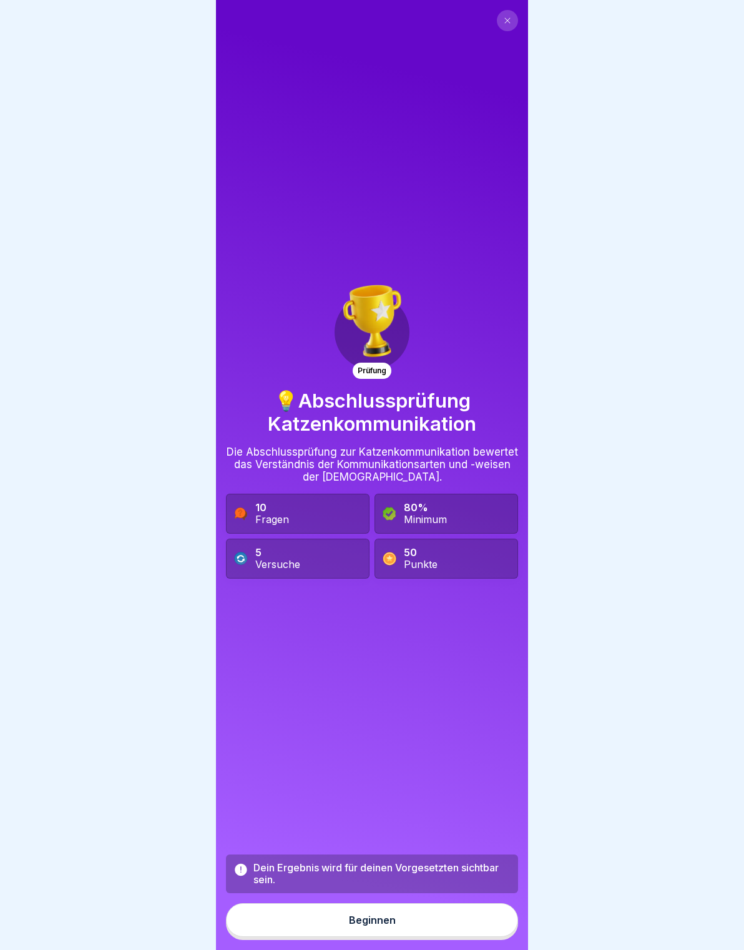
click at [449, 911] on button "Beginnen" at bounding box center [372, 920] width 292 height 34
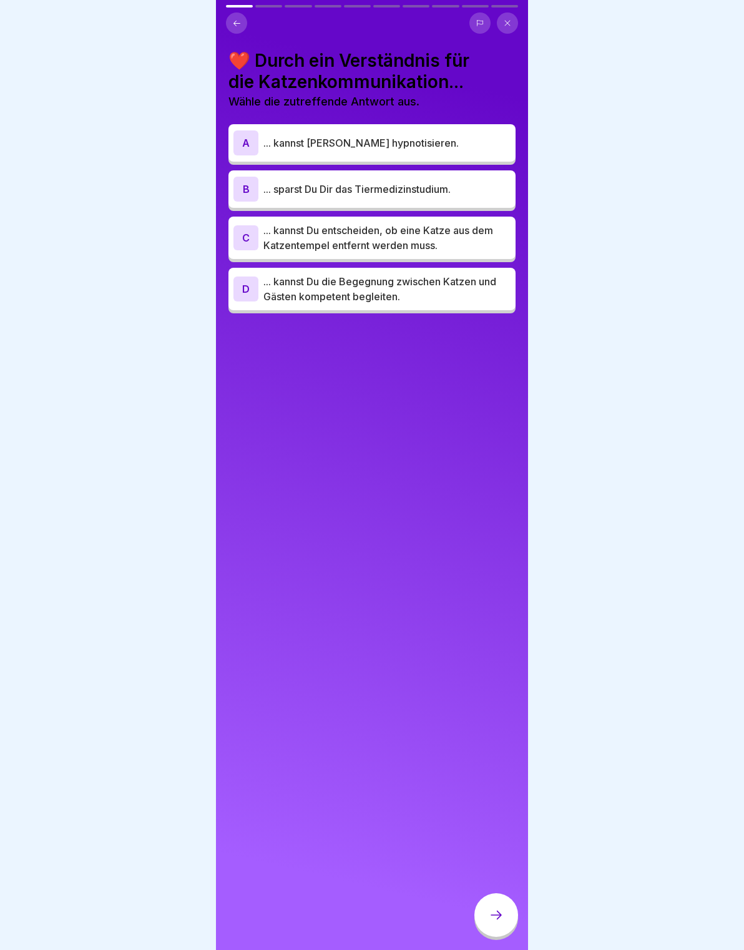
click at [482, 284] on p "... kannst Du die Begegnung zwischen Katzen und Gästen kompetent begleiten." at bounding box center [386, 289] width 247 height 30
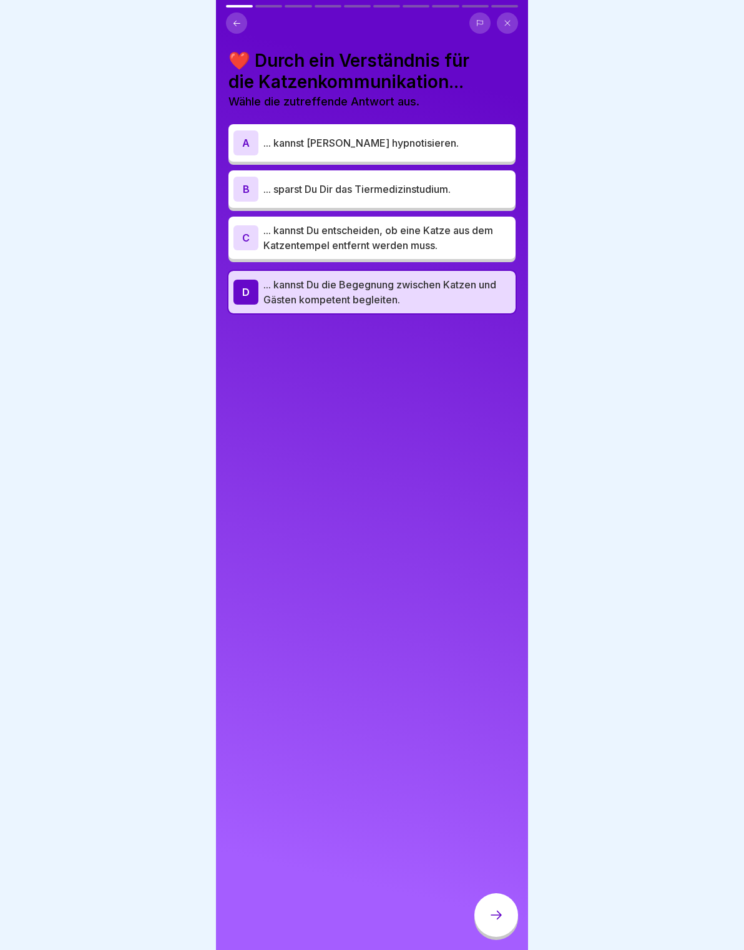
click at [505, 929] on div at bounding box center [496, 915] width 44 height 44
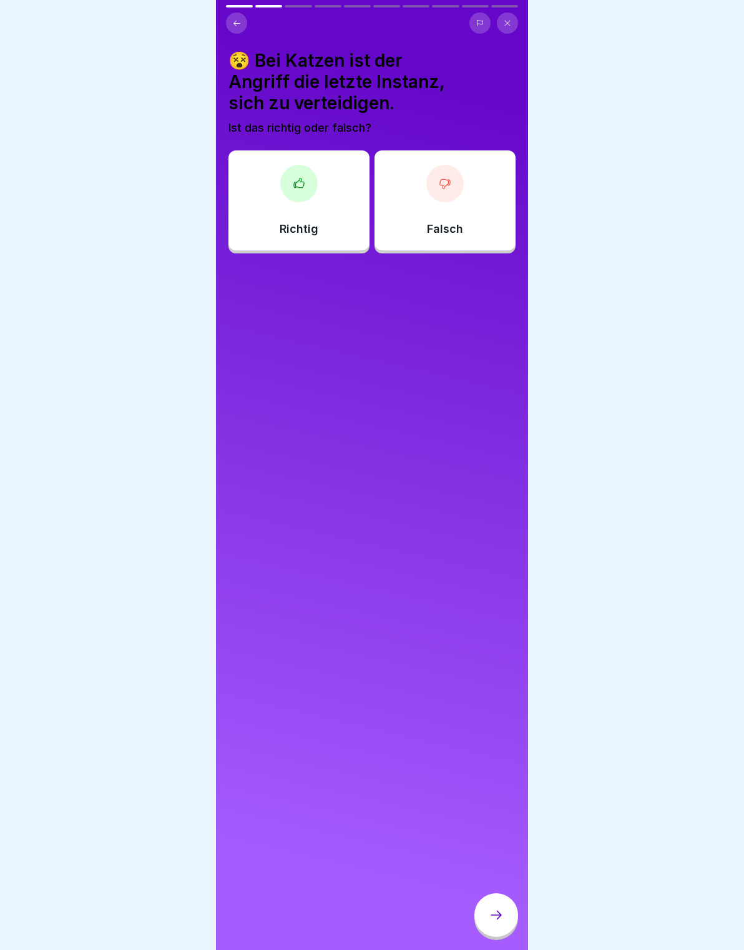
click at [344, 201] on div "Richtig" at bounding box center [298, 200] width 141 height 100
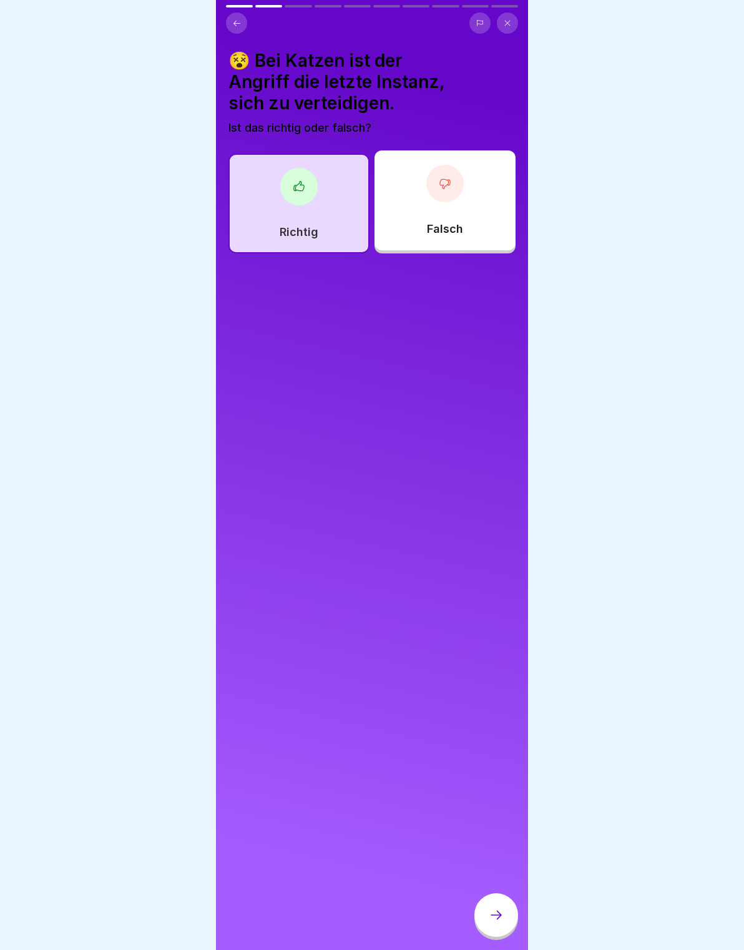
click at [513, 924] on div at bounding box center [496, 915] width 44 height 44
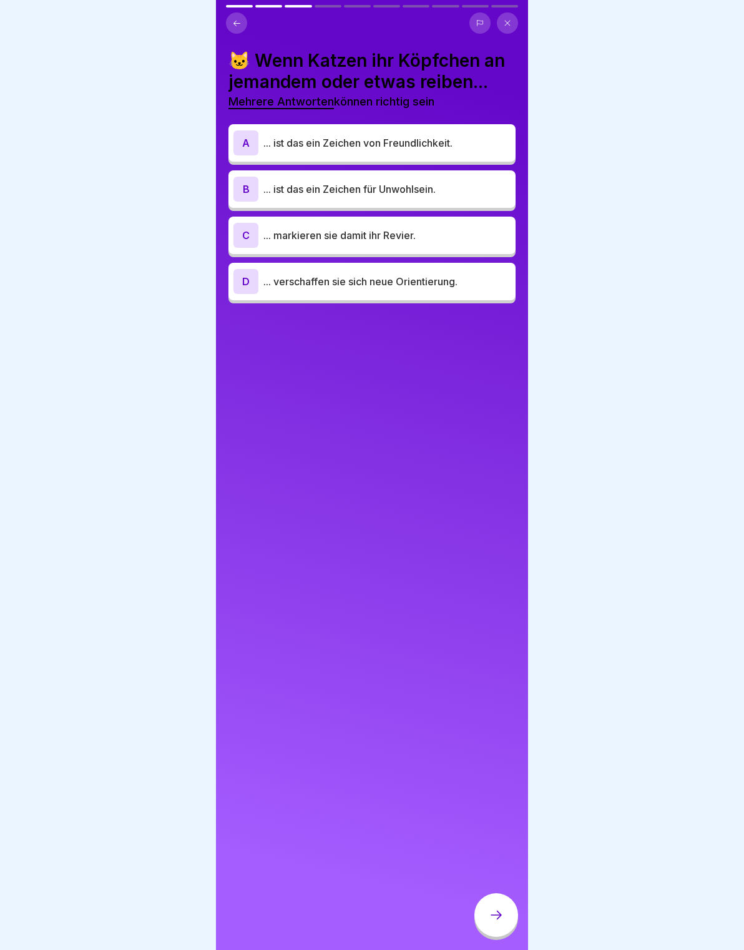
click at [483, 134] on div "A ... ist das ein Zeichen von Freundlichkeit." at bounding box center [371, 142] width 277 height 25
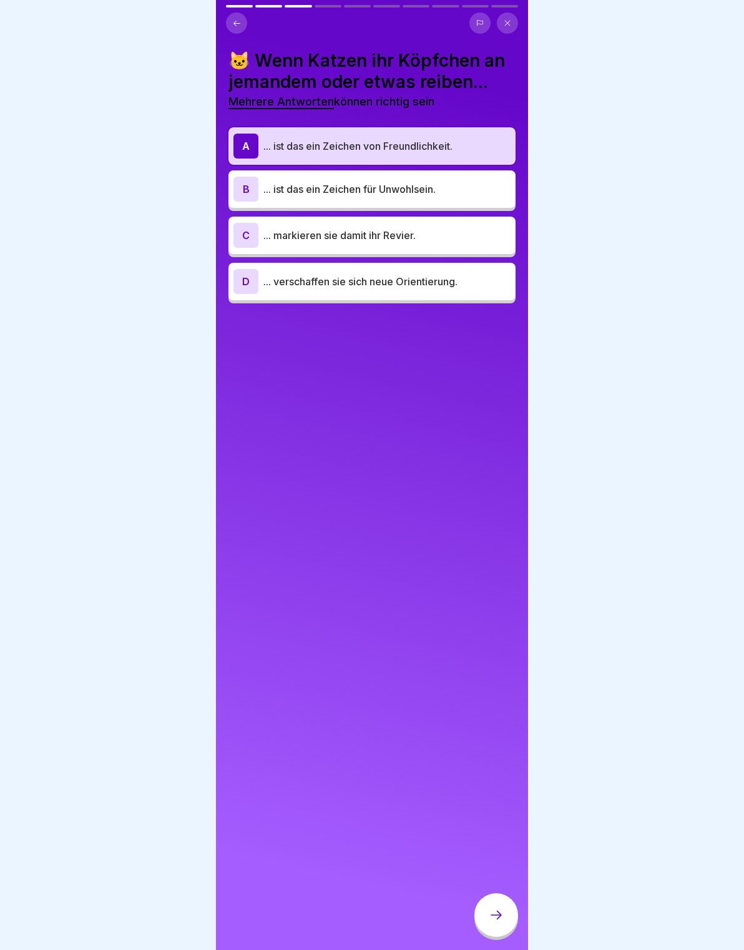
click at [478, 228] on p "... markieren sie damit ihr Revier." at bounding box center [386, 235] width 247 height 15
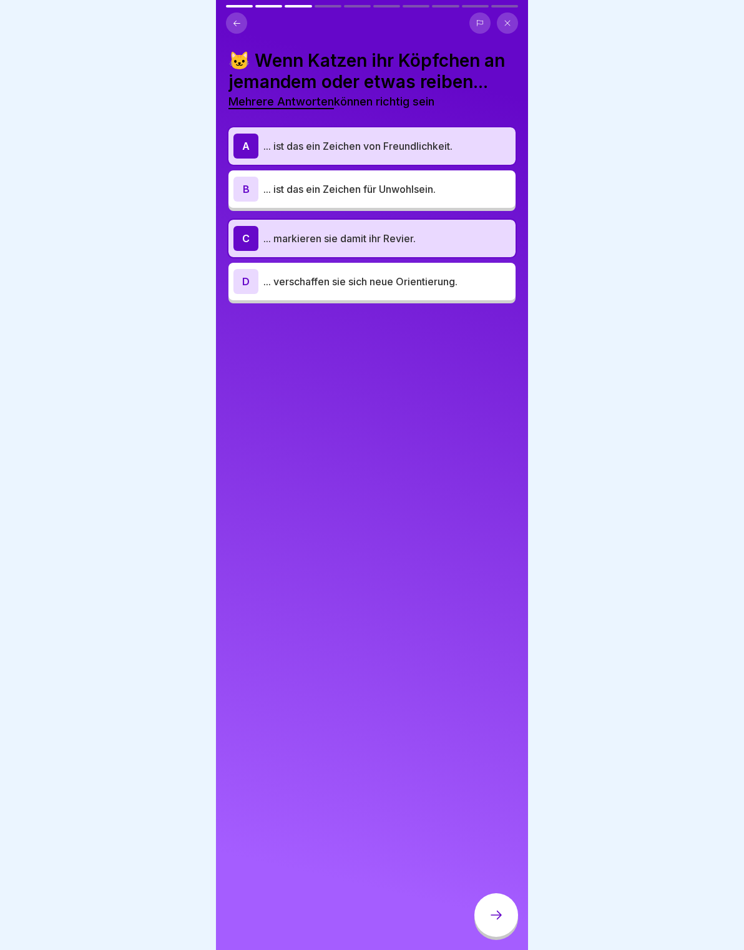
click at [490, 271] on div "D ... verschaffen sie sich neue Orientierung." at bounding box center [371, 281] width 277 height 25
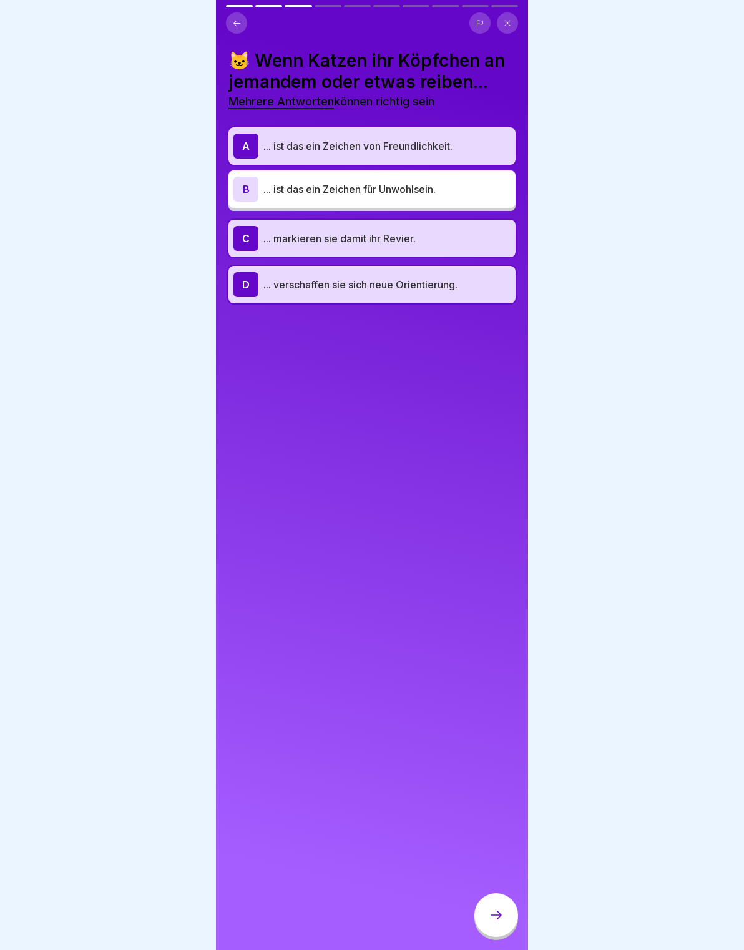
click at [514, 922] on div at bounding box center [496, 915] width 44 height 44
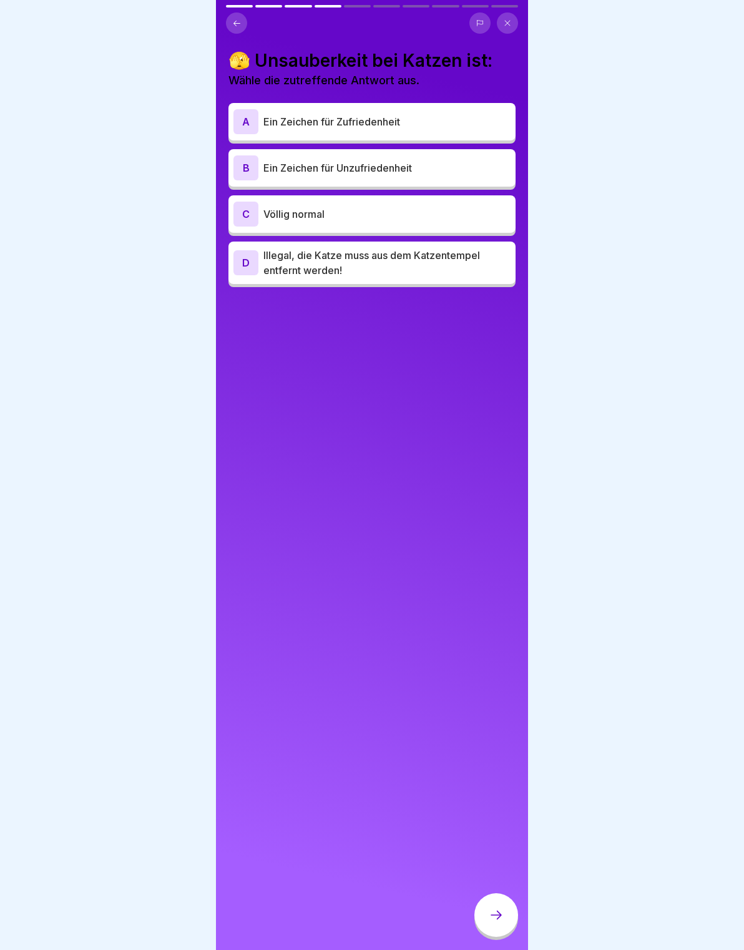
click at [446, 125] on p "Ein Zeichen für Zufriedenheit" at bounding box center [386, 121] width 247 height 15
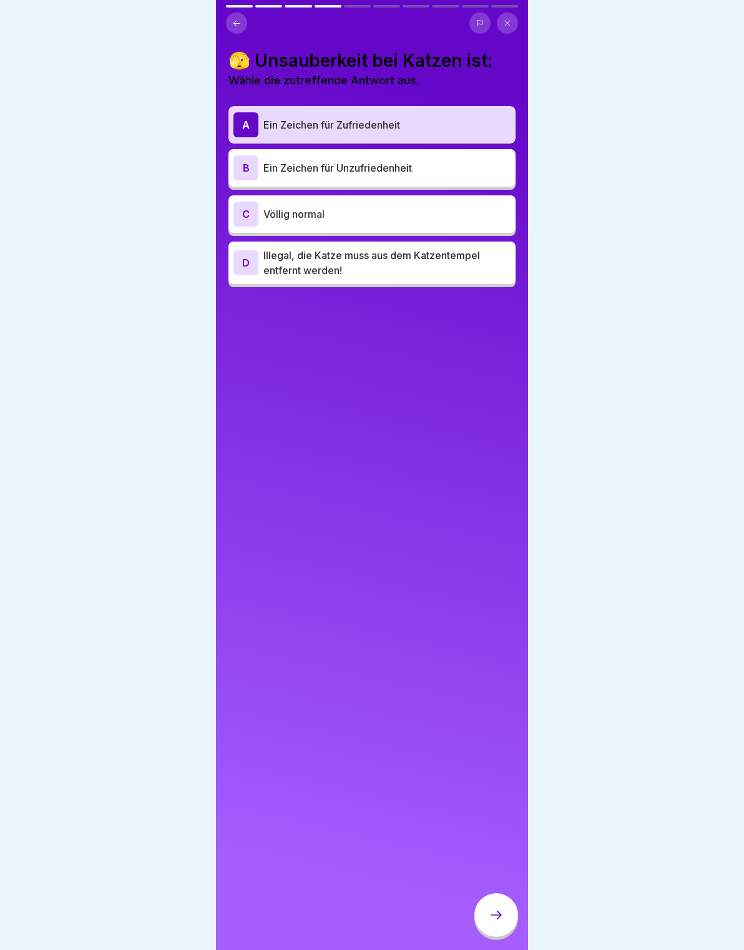
click at [437, 222] on div "C Völlig normal" at bounding box center [371, 214] width 277 height 25
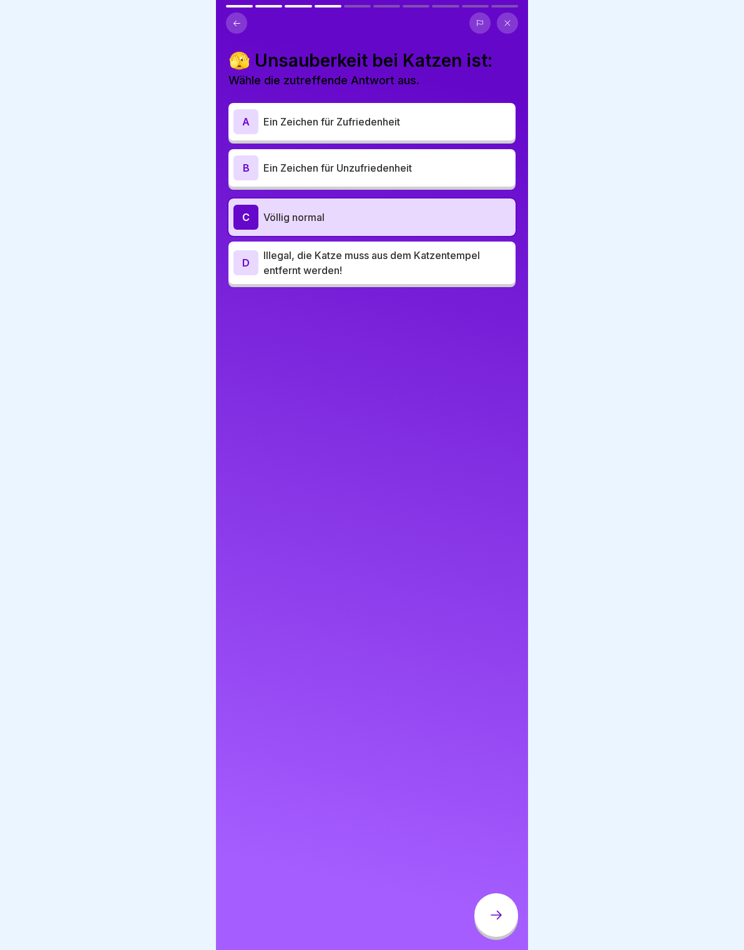
click at [433, 270] on p "Illegal, die Katze muss aus dem Katzentempel entfernt werden!" at bounding box center [386, 263] width 247 height 30
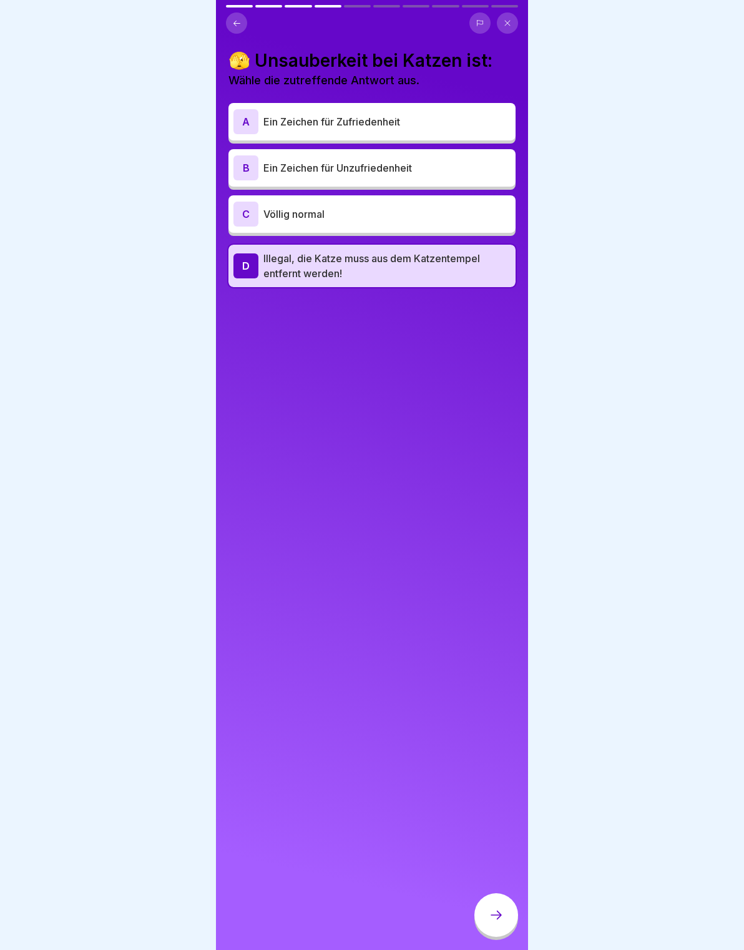
click at [469, 153] on div "B Ein Zeichen für Unzufriedenheit" at bounding box center [371, 167] width 287 height 37
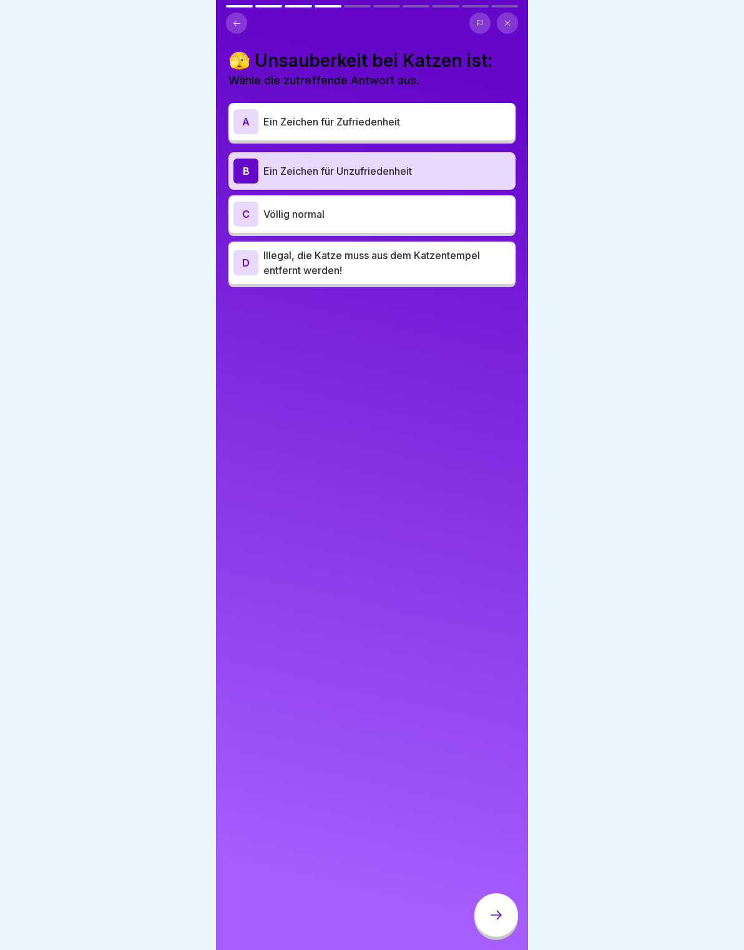
click at [467, 112] on div "A Ein Zeichen für Zufriedenheit" at bounding box center [371, 121] width 277 height 25
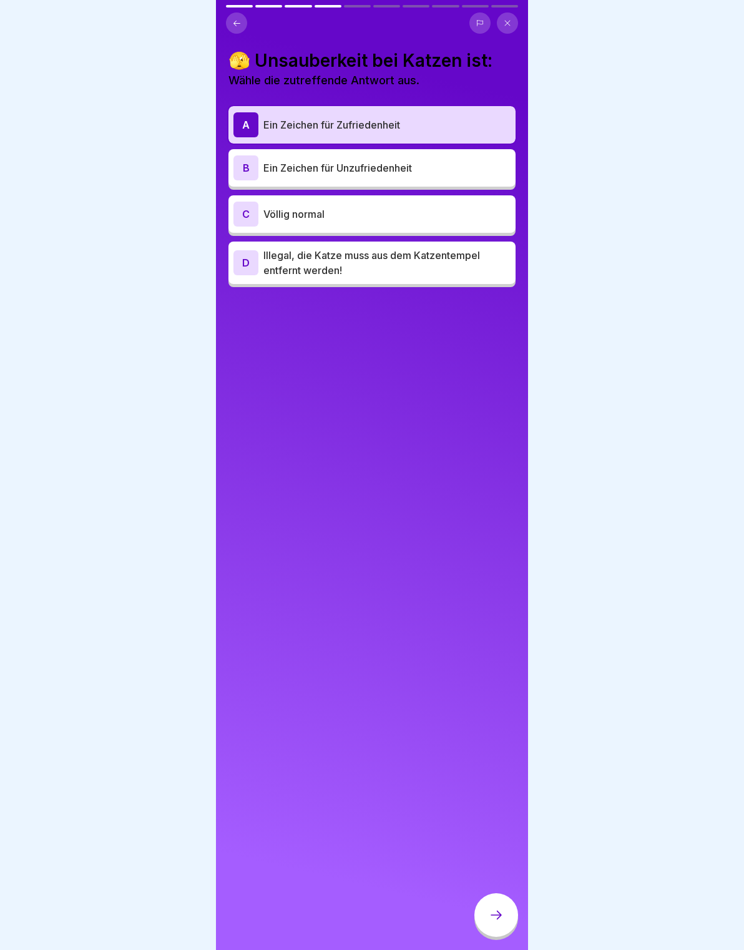
click at [481, 162] on p "Ein Zeichen für Unzufriedenheit" at bounding box center [386, 167] width 247 height 15
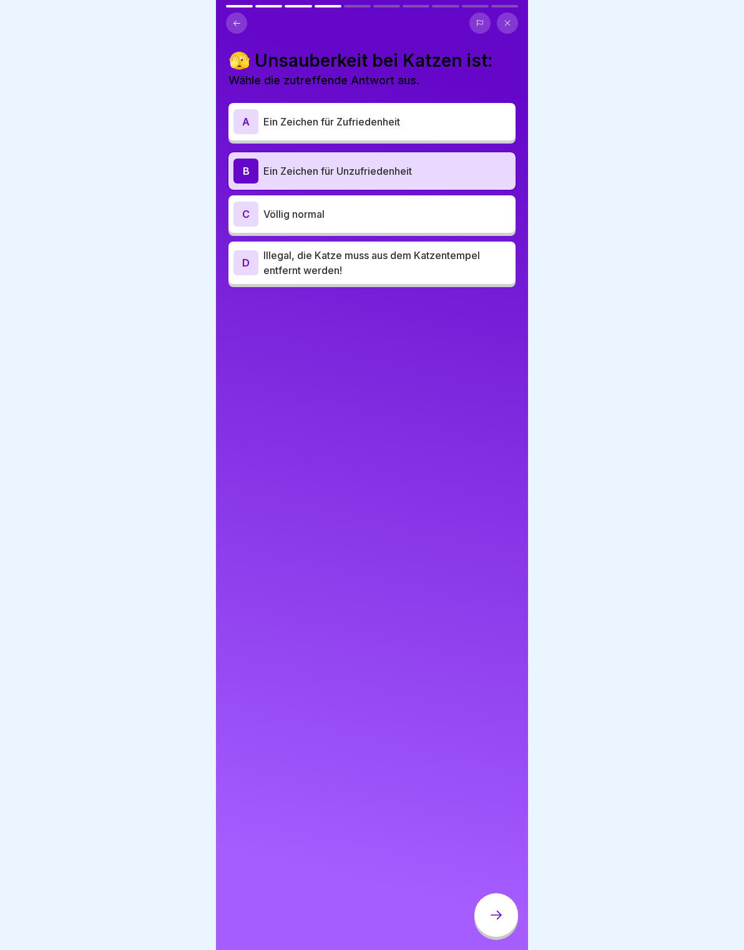
click at [508, 932] on div at bounding box center [496, 915] width 44 height 44
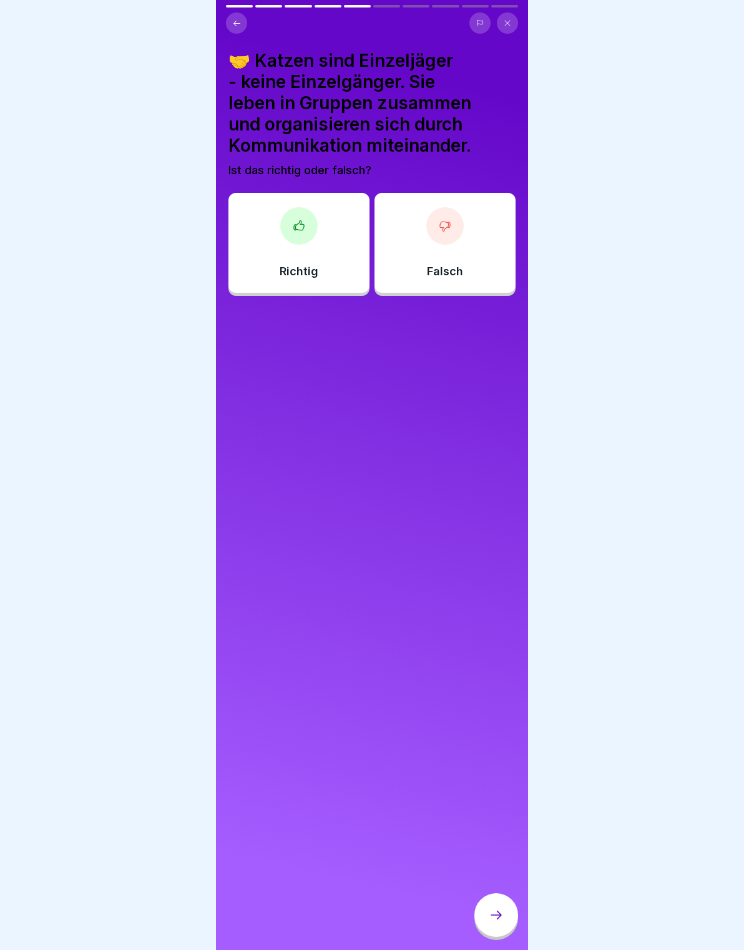
click at [285, 240] on div "Richtig" at bounding box center [298, 243] width 141 height 100
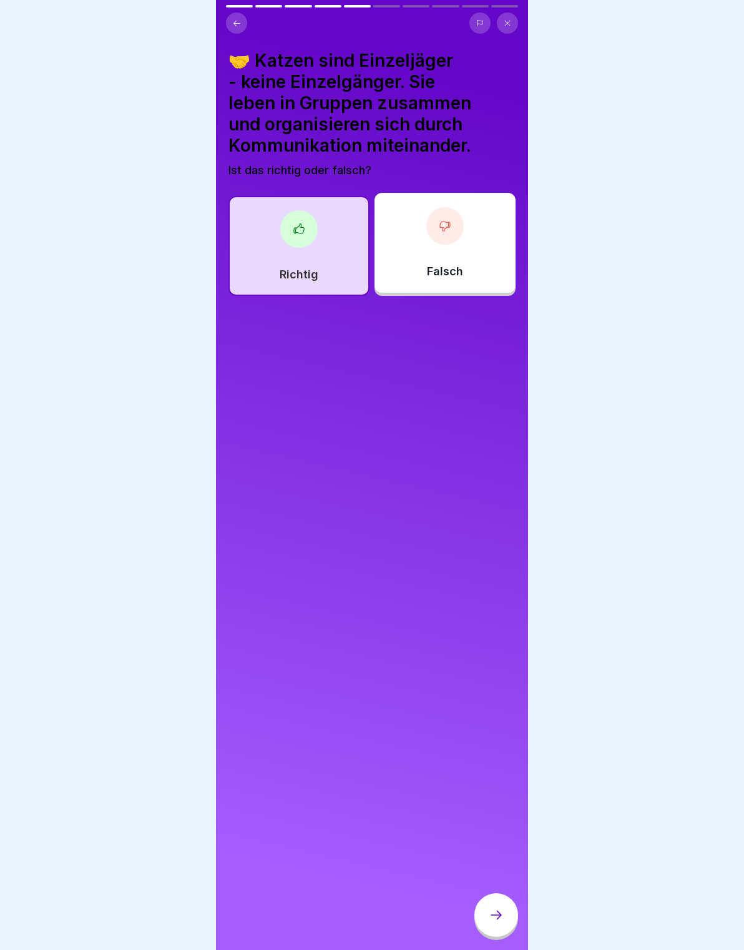
click at [505, 923] on div at bounding box center [496, 915] width 44 height 44
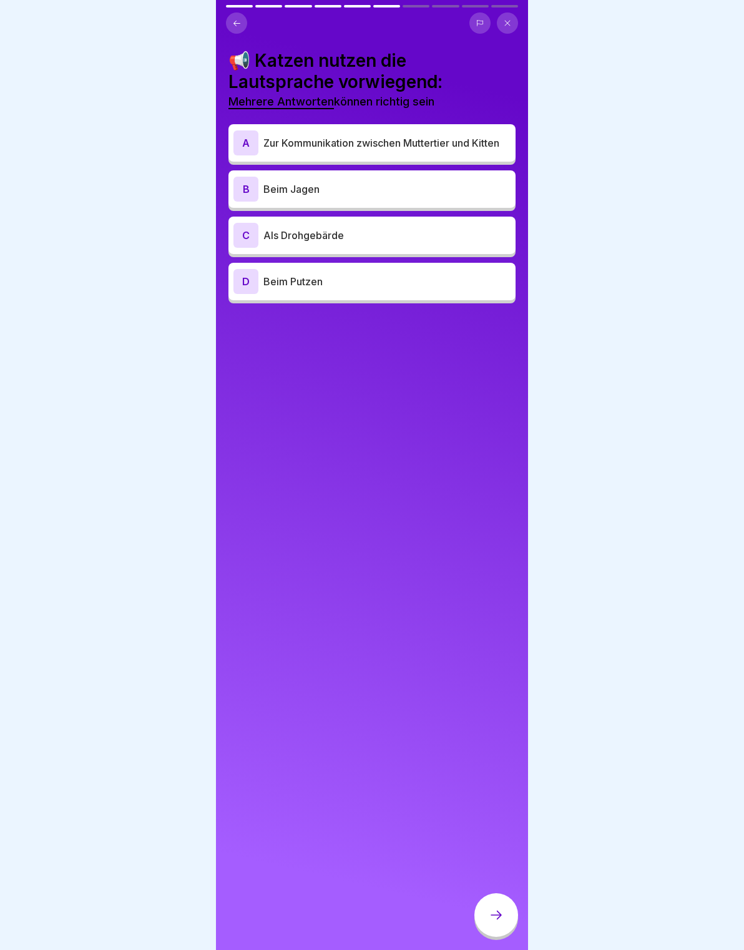
click at [480, 243] on div "C Als Drohgebärde" at bounding box center [371, 235] width 277 height 25
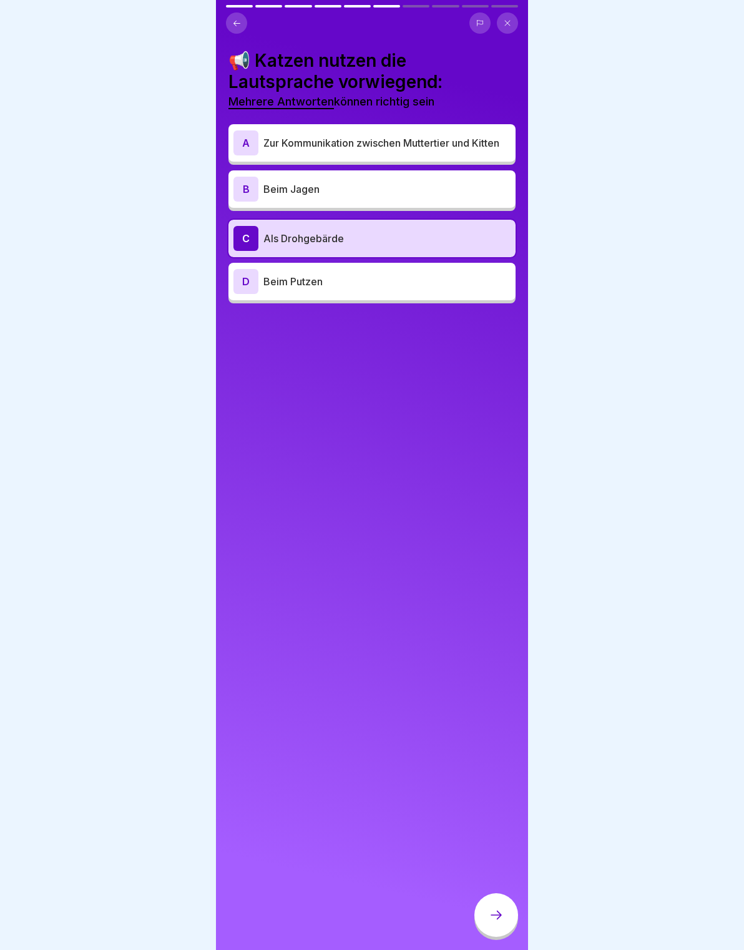
click at [490, 134] on div "A Zur Kommunikation zwischen Muttertier und Kitten" at bounding box center [371, 142] width 277 height 25
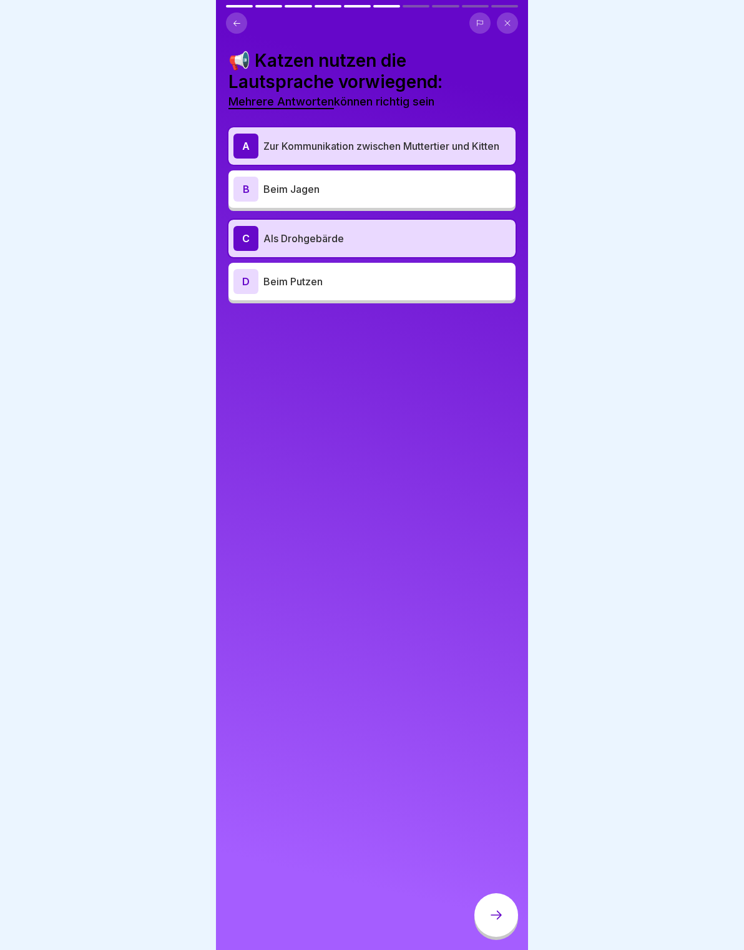
click at [505, 914] on div at bounding box center [496, 915] width 44 height 44
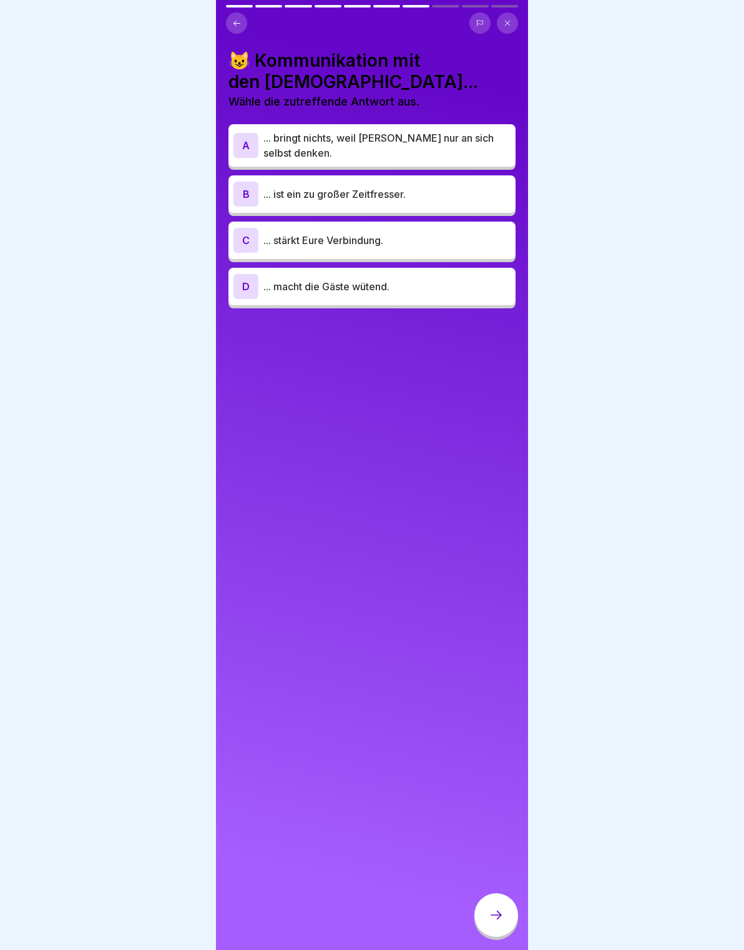
click at [487, 242] on p "... stärkt Eure Verbindung." at bounding box center [386, 240] width 247 height 15
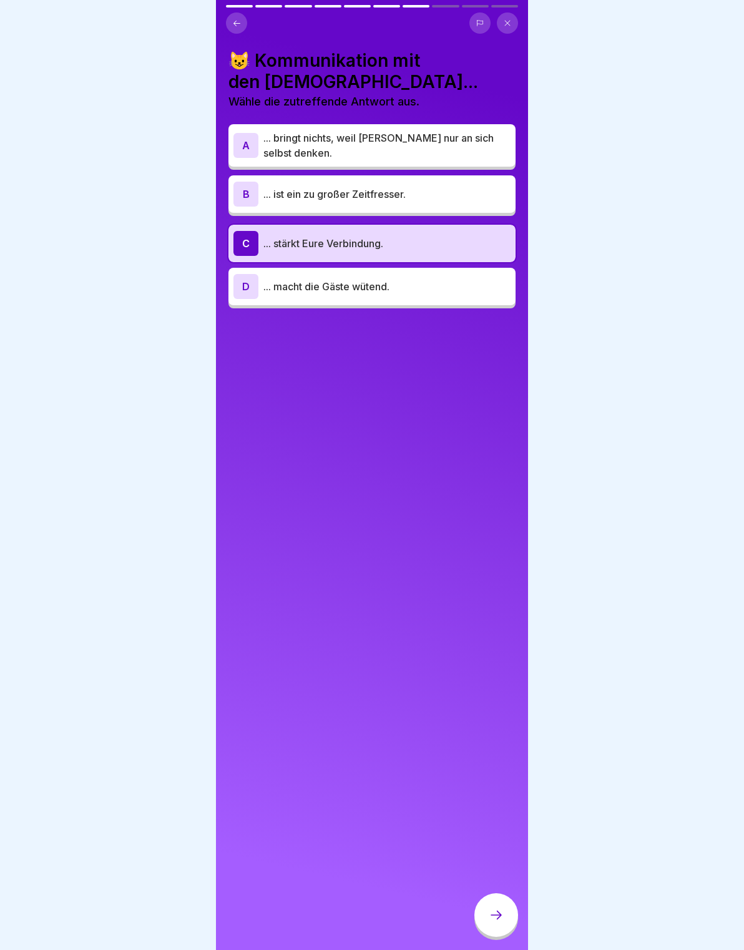
click at [505, 903] on div at bounding box center [496, 915] width 44 height 44
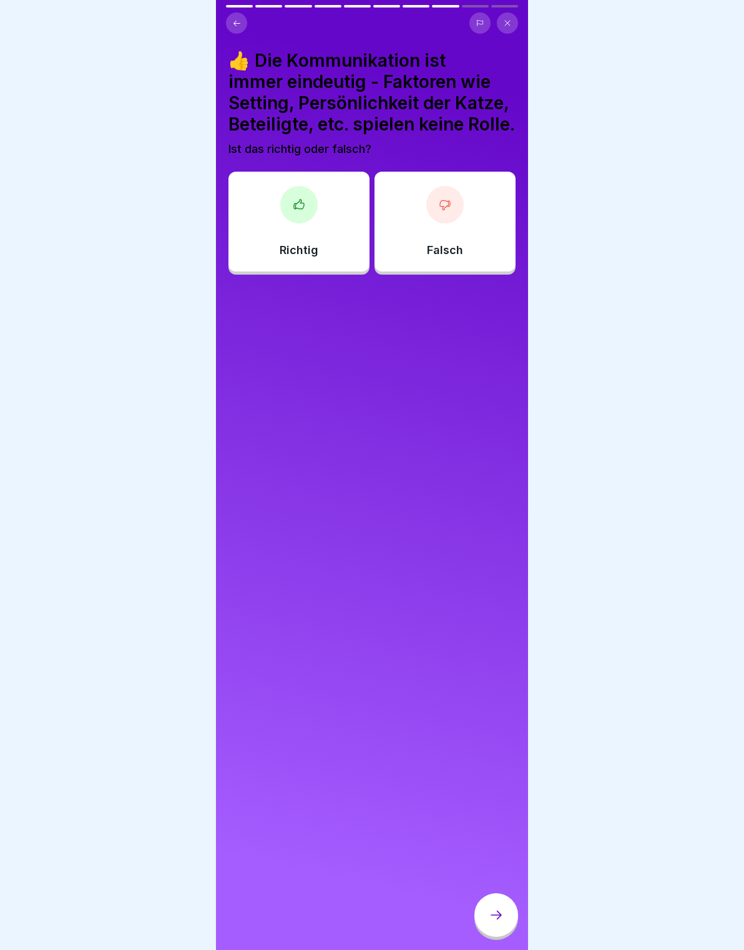
click at [448, 191] on div at bounding box center [444, 204] width 37 height 37
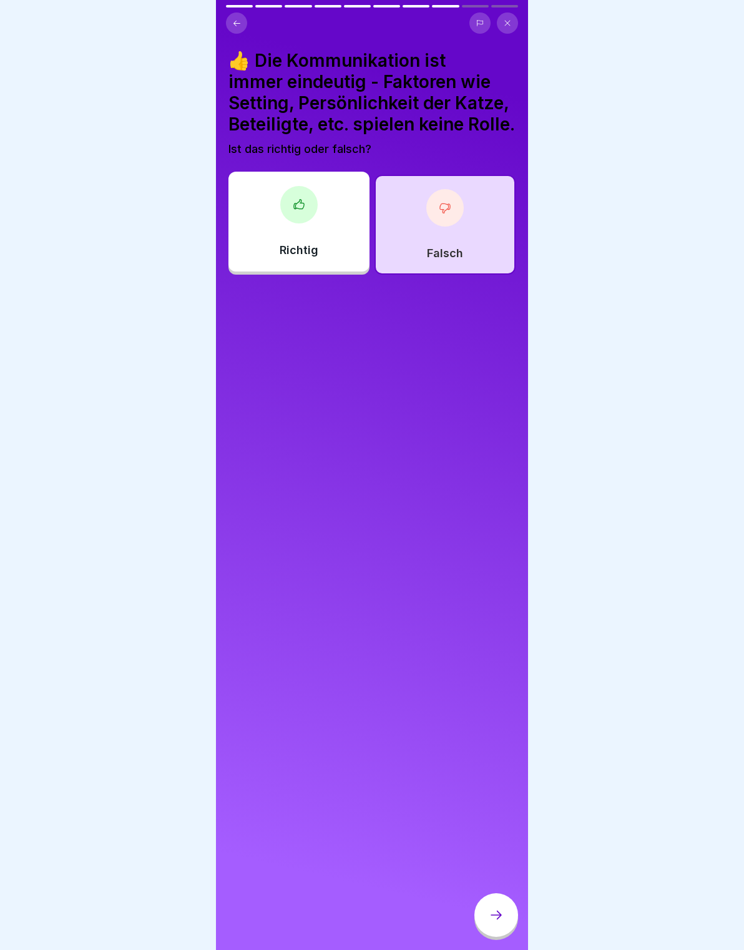
click at [511, 921] on div at bounding box center [496, 915] width 44 height 44
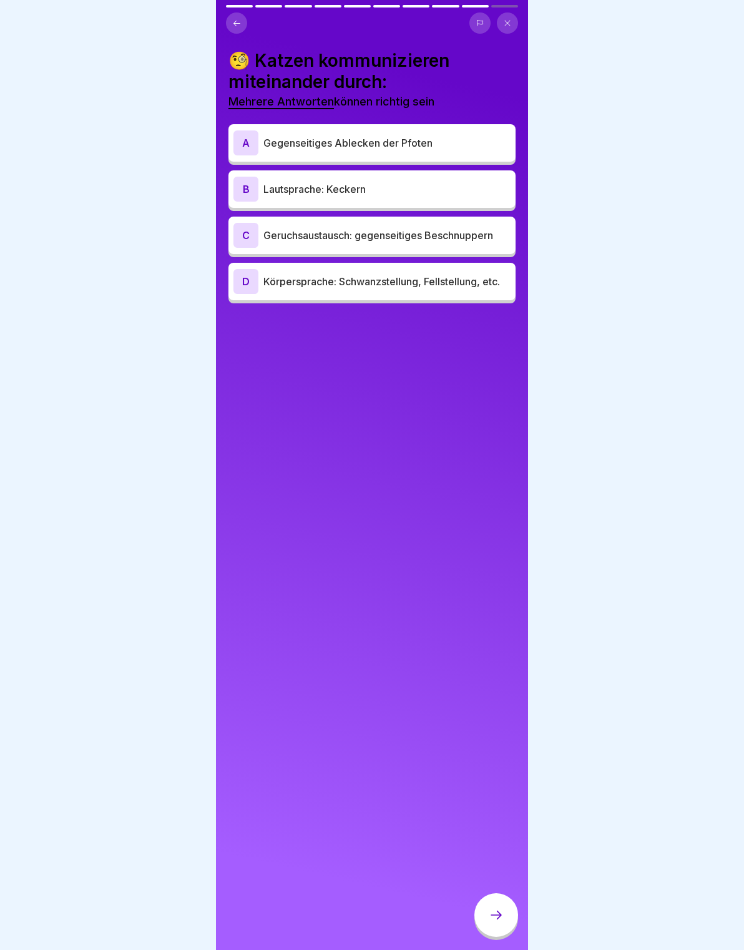
click at [440, 184] on p "Lautsprache: Keckern" at bounding box center [386, 189] width 247 height 15
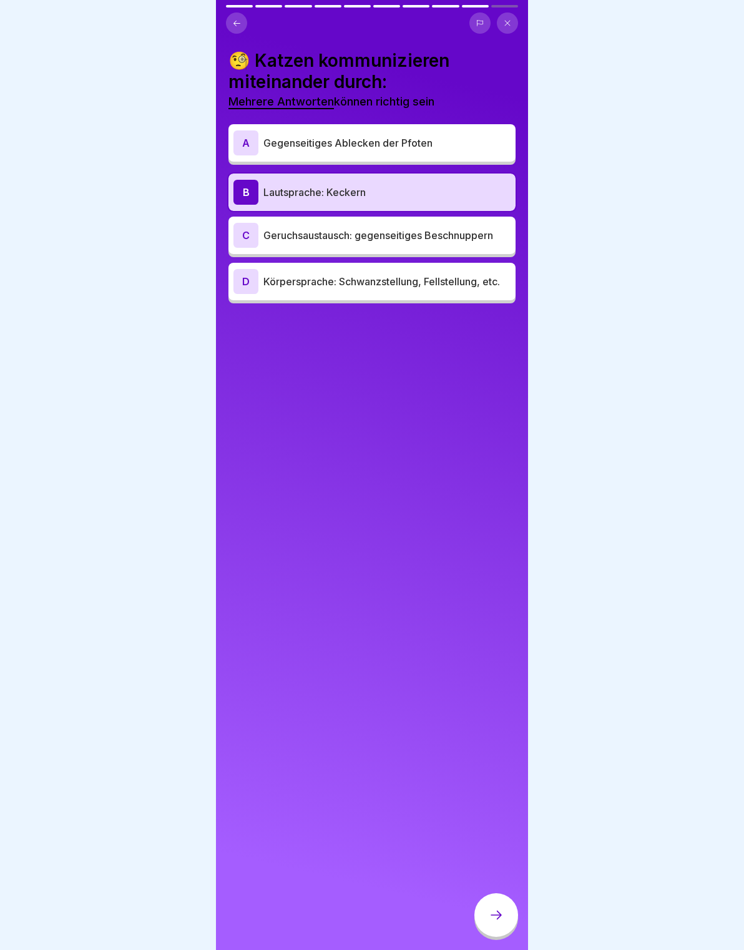
click at [470, 236] on p "Geruchsaustausch: gegenseitiges Beschnuppern" at bounding box center [386, 235] width 247 height 15
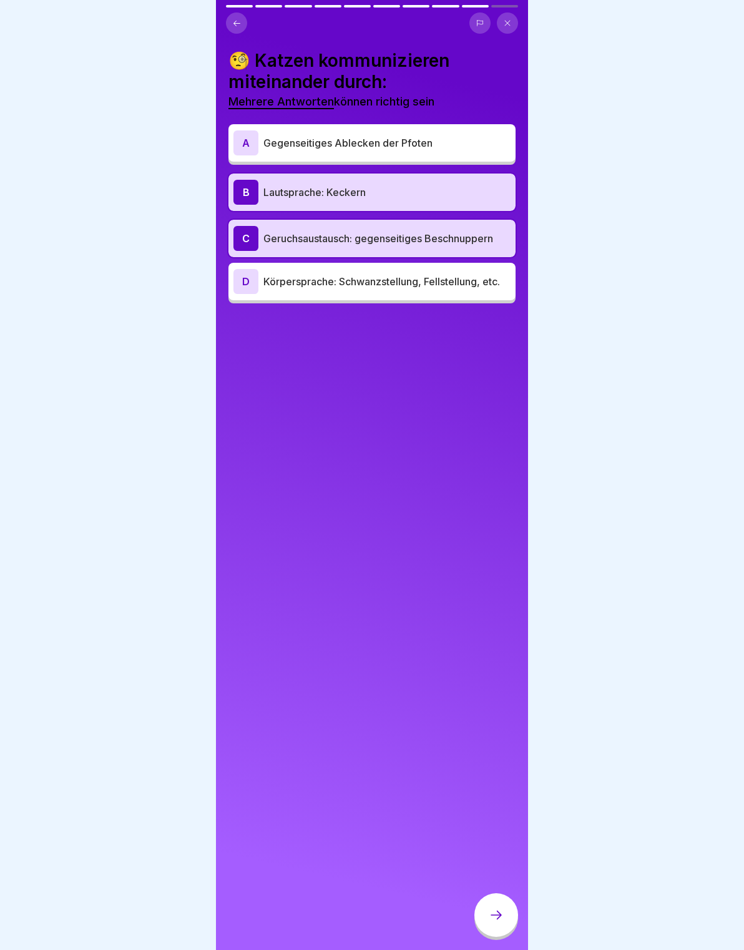
click at [469, 284] on p "Körpersprache: Schwanzstellung, Fellstellung, etc." at bounding box center [386, 281] width 247 height 15
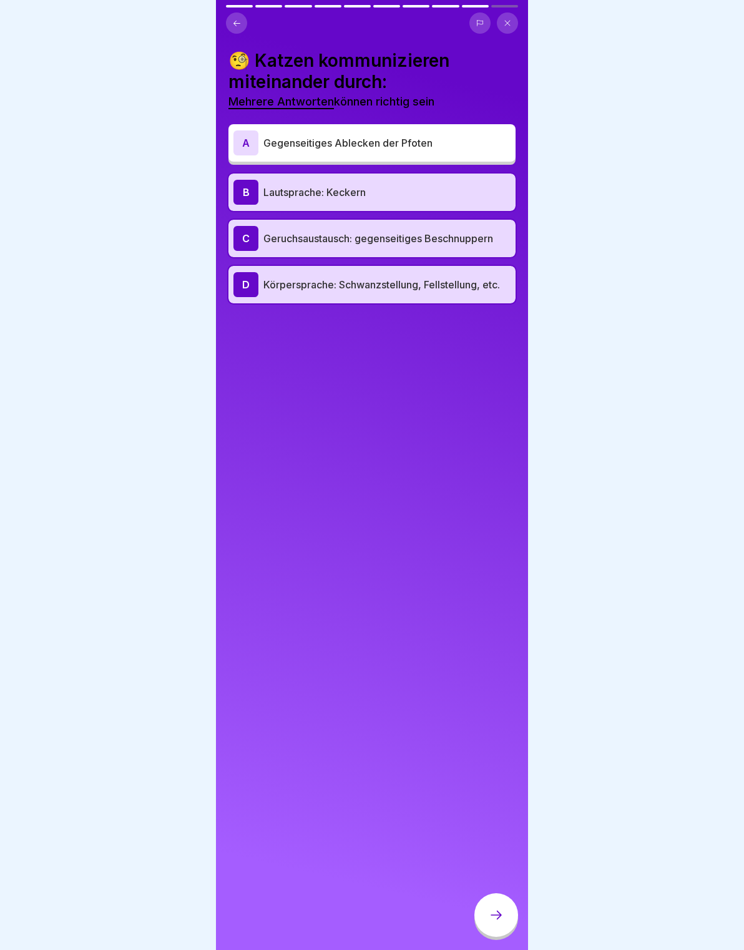
click at [489, 927] on div at bounding box center [496, 915] width 44 height 44
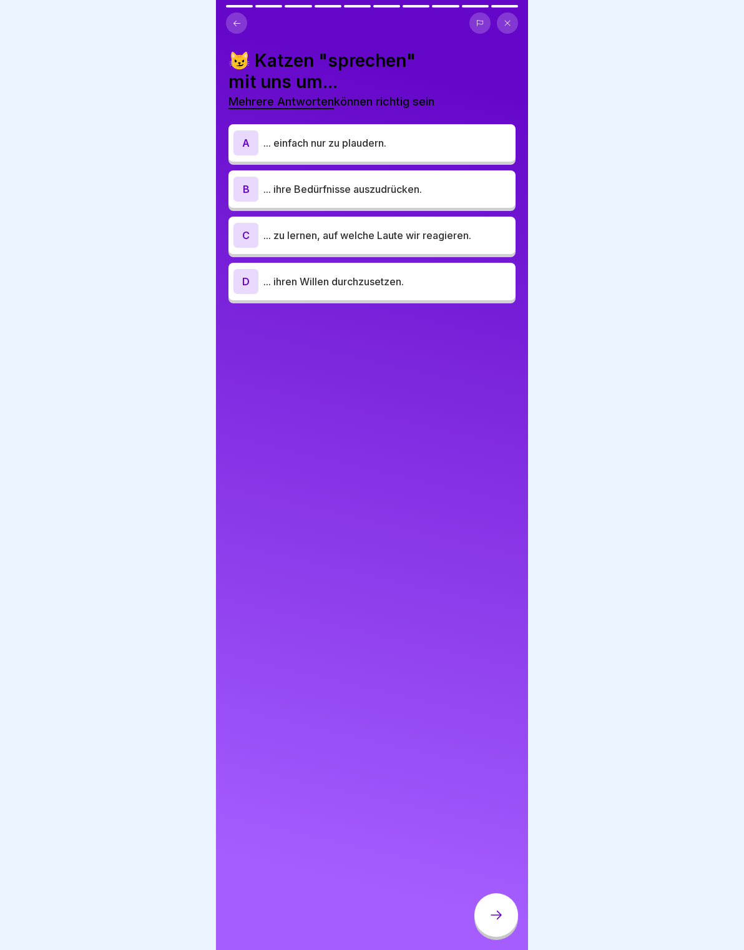
click at [462, 140] on p "... einfach nur zu plaudern." at bounding box center [386, 142] width 247 height 15
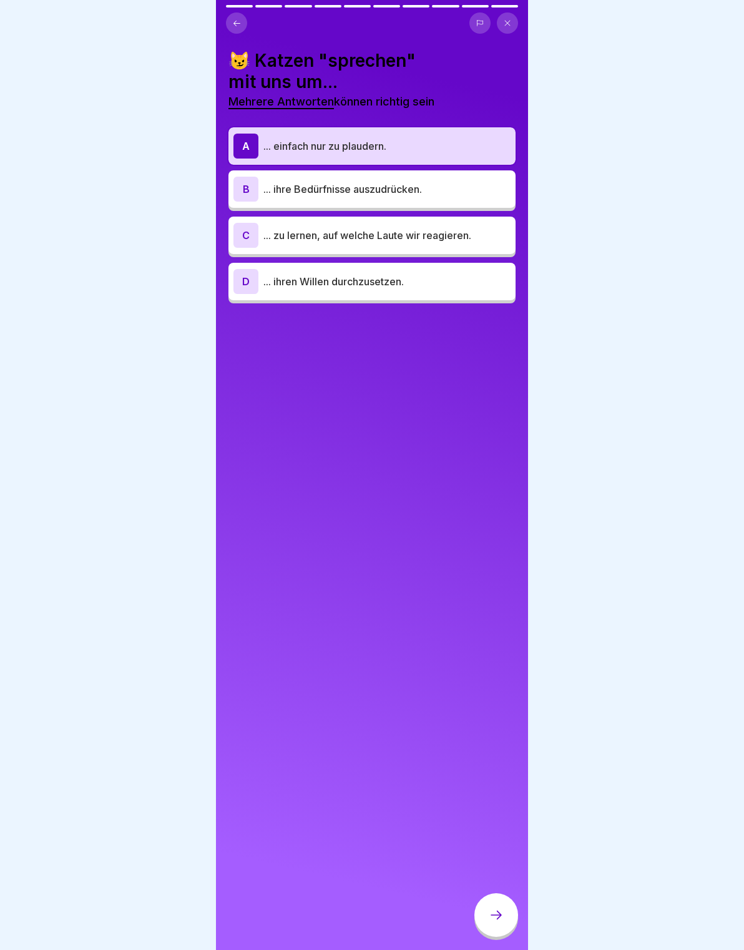
click at [462, 186] on p "... ihre Bedürfnisse auszudrücken." at bounding box center [386, 189] width 247 height 15
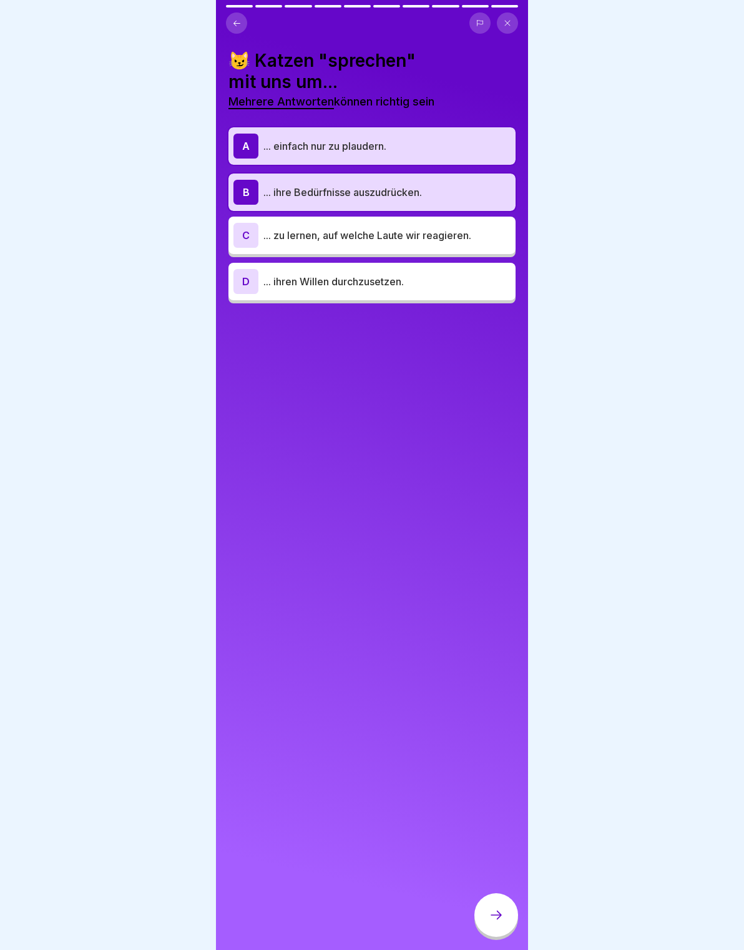
click at [465, 230] on p "... zu lernen, auf welche Laute wir reagieren." at bounding box center [386, 235] width 247 height 15
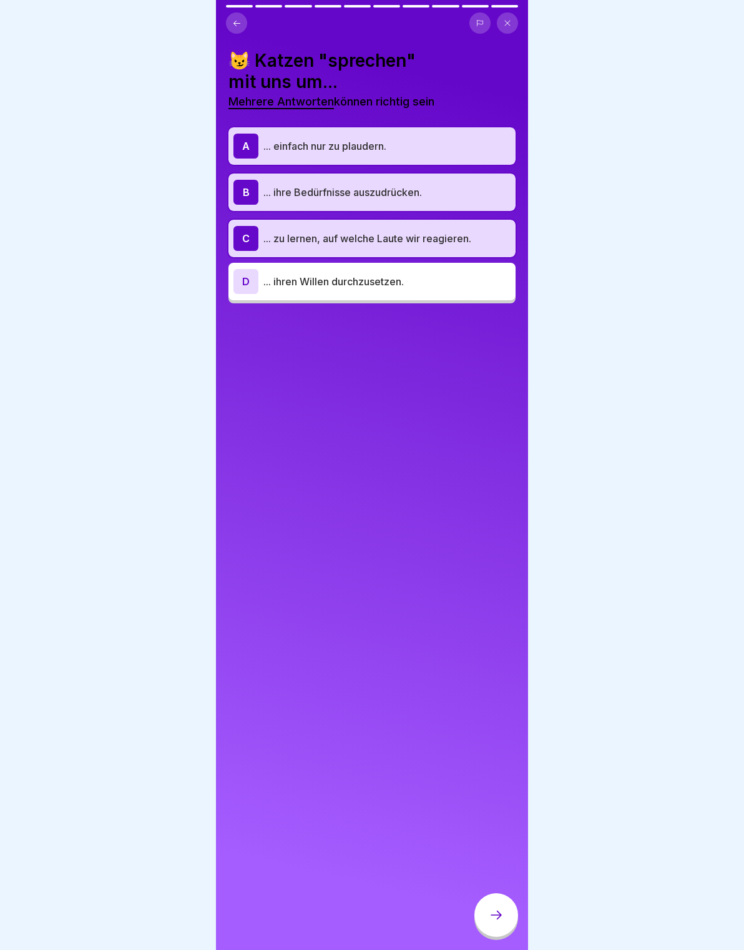
click at [453, 278] on p "... ihren Willen durchzusetzen." at bounding box center [386, 281] width 247 height 15
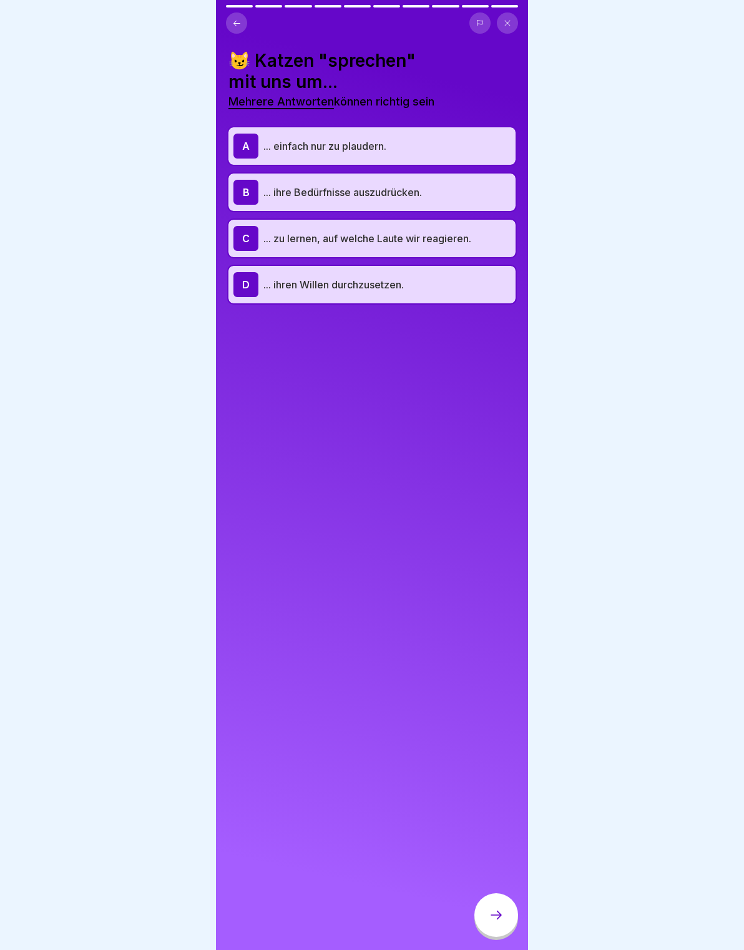
click at [509, 922] on div at bounding box center [496, 915] width 44 height 44
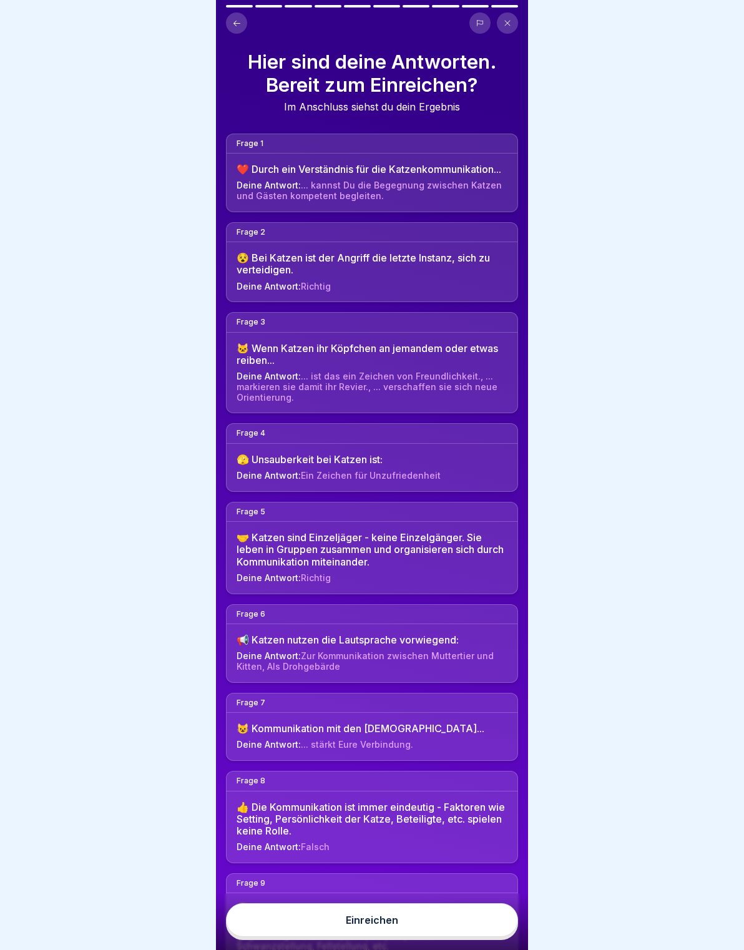
click at [470, 929] on button "Einreichen" at bounding box center [372, 920] width 292 height 34
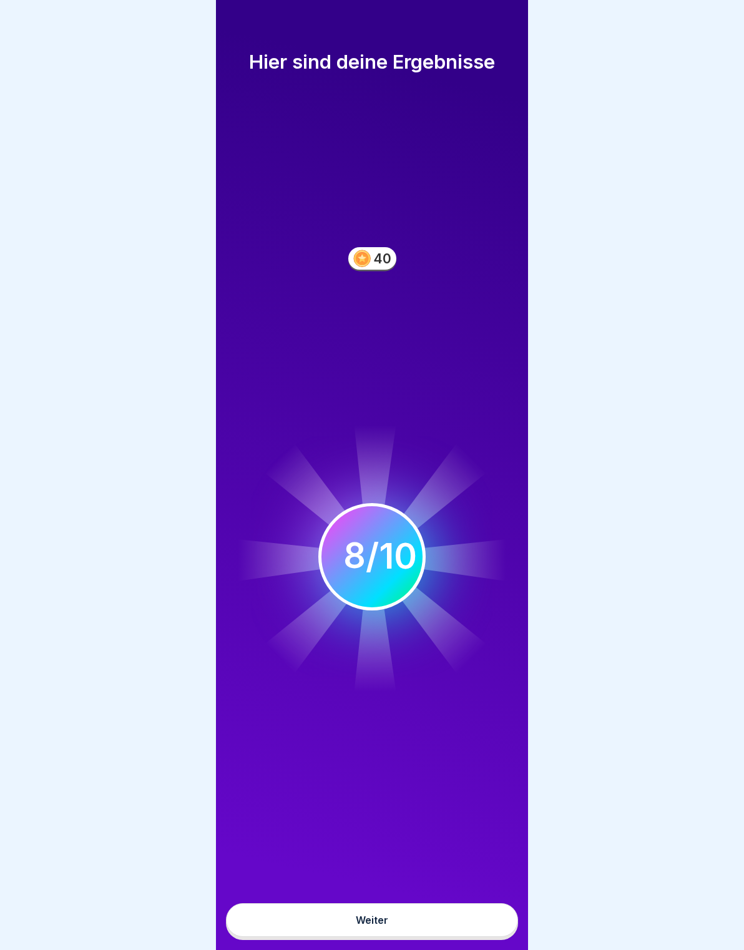
click at [456, 925] on button "Weiter" at bounding box center [372, 920] width 292 height 34
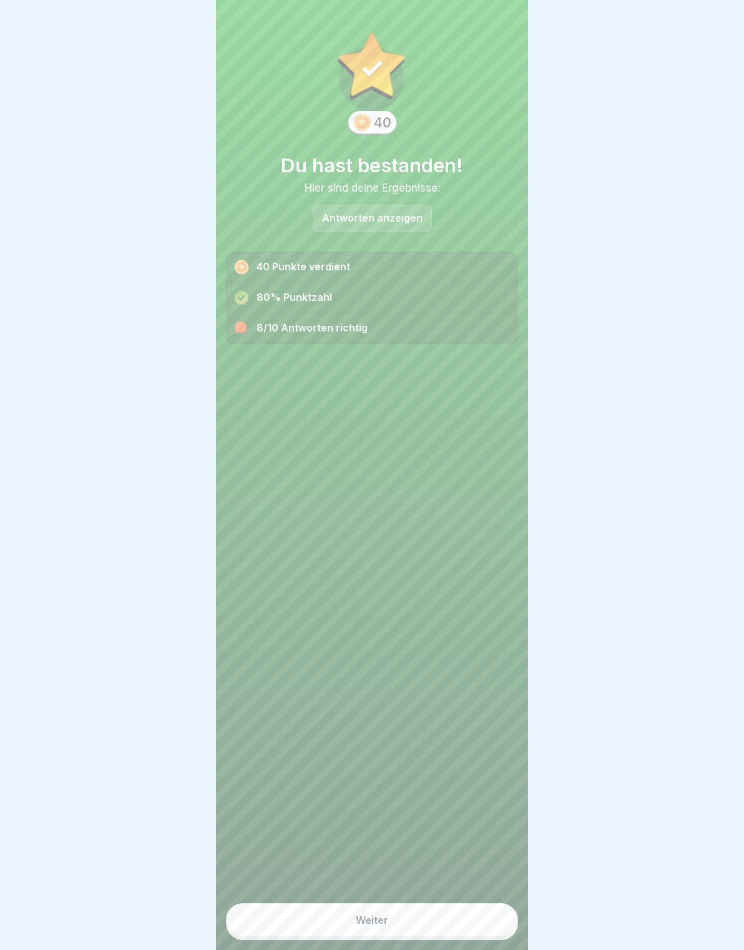
click at [434, 913] on button "Weiter" at bounding box center [372, 920] width 292 height 34
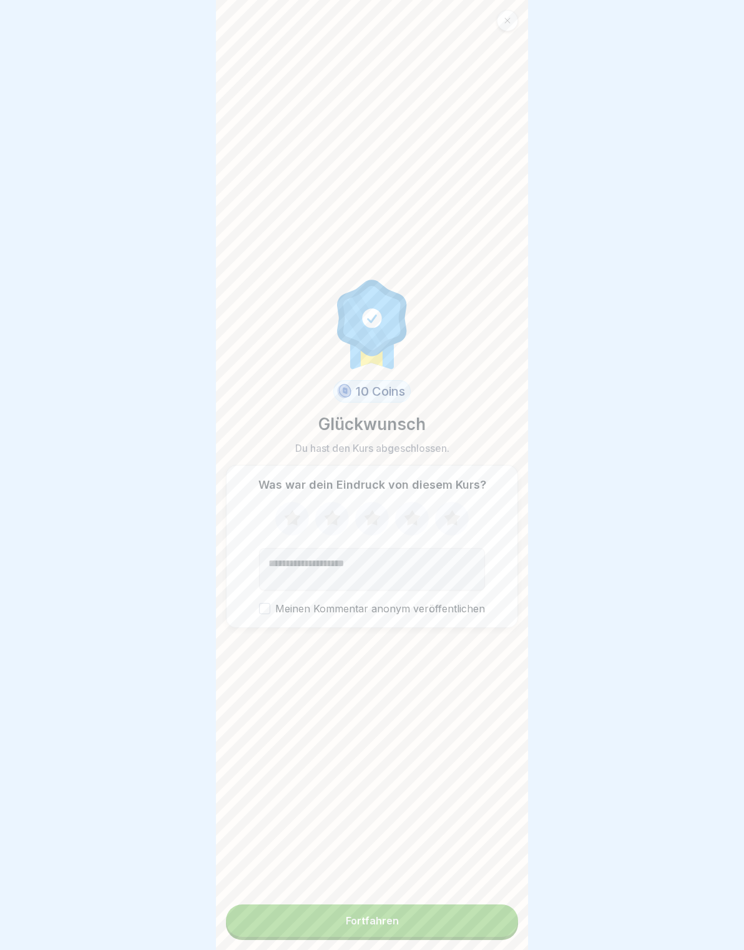
click at [446, 922] on button "Fortfahren" at bounding box center [372, 920] width 292 height 32
